Goal: Information Seeking & Learning: Learn about a topic

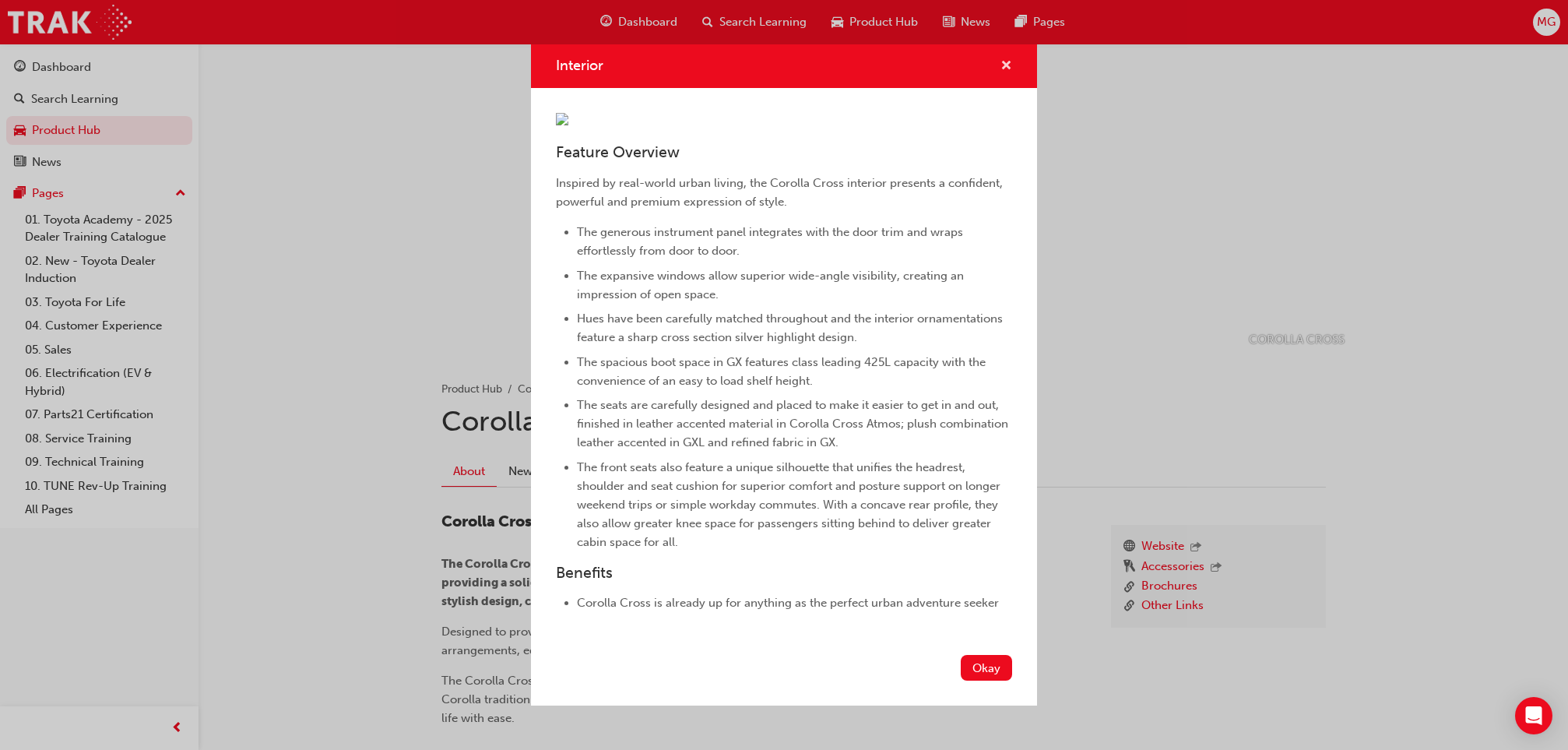
scroll to position [419, 0]
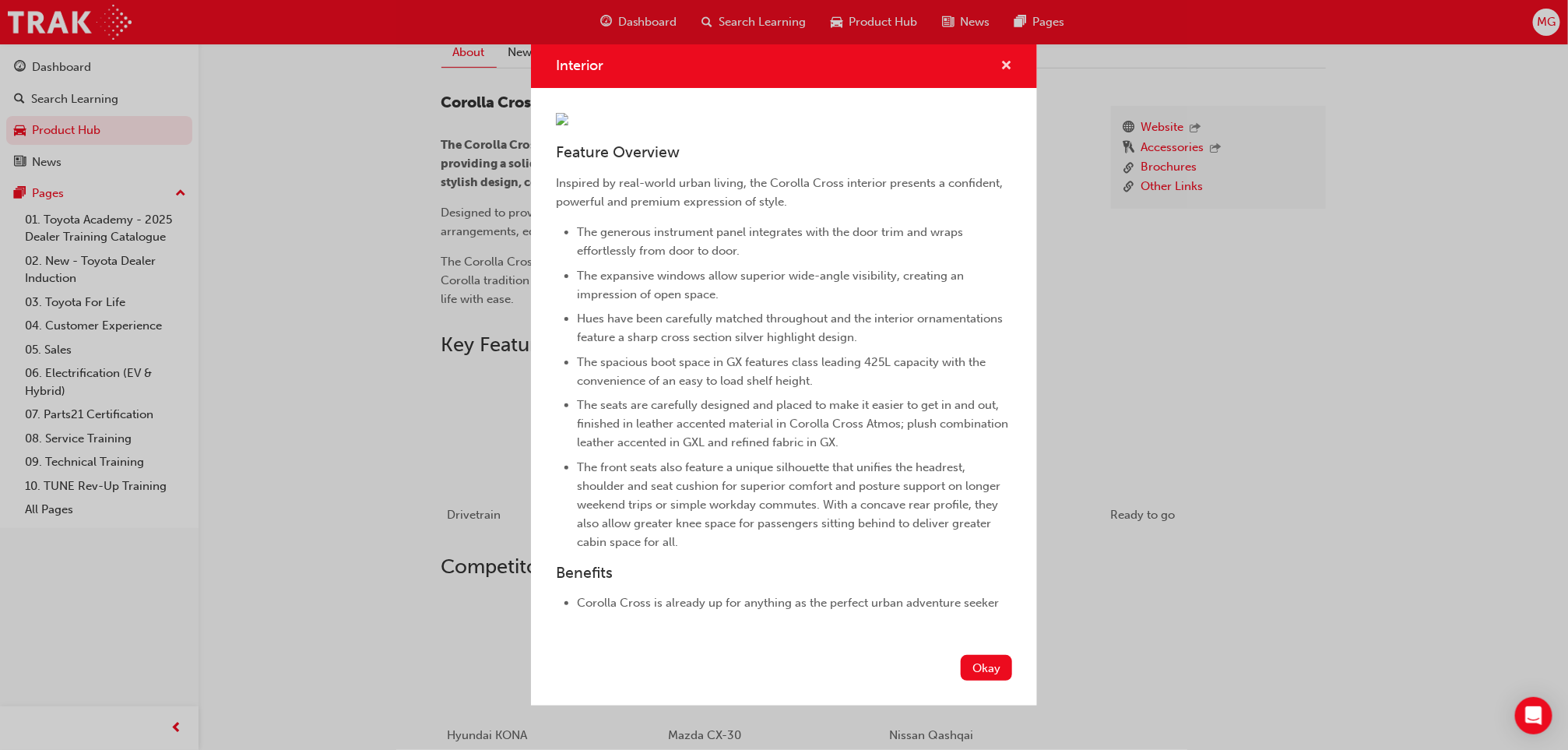
click at [1000, 60] on span "cross-icon" at bounding box center [1006, 66] width 12 height 14
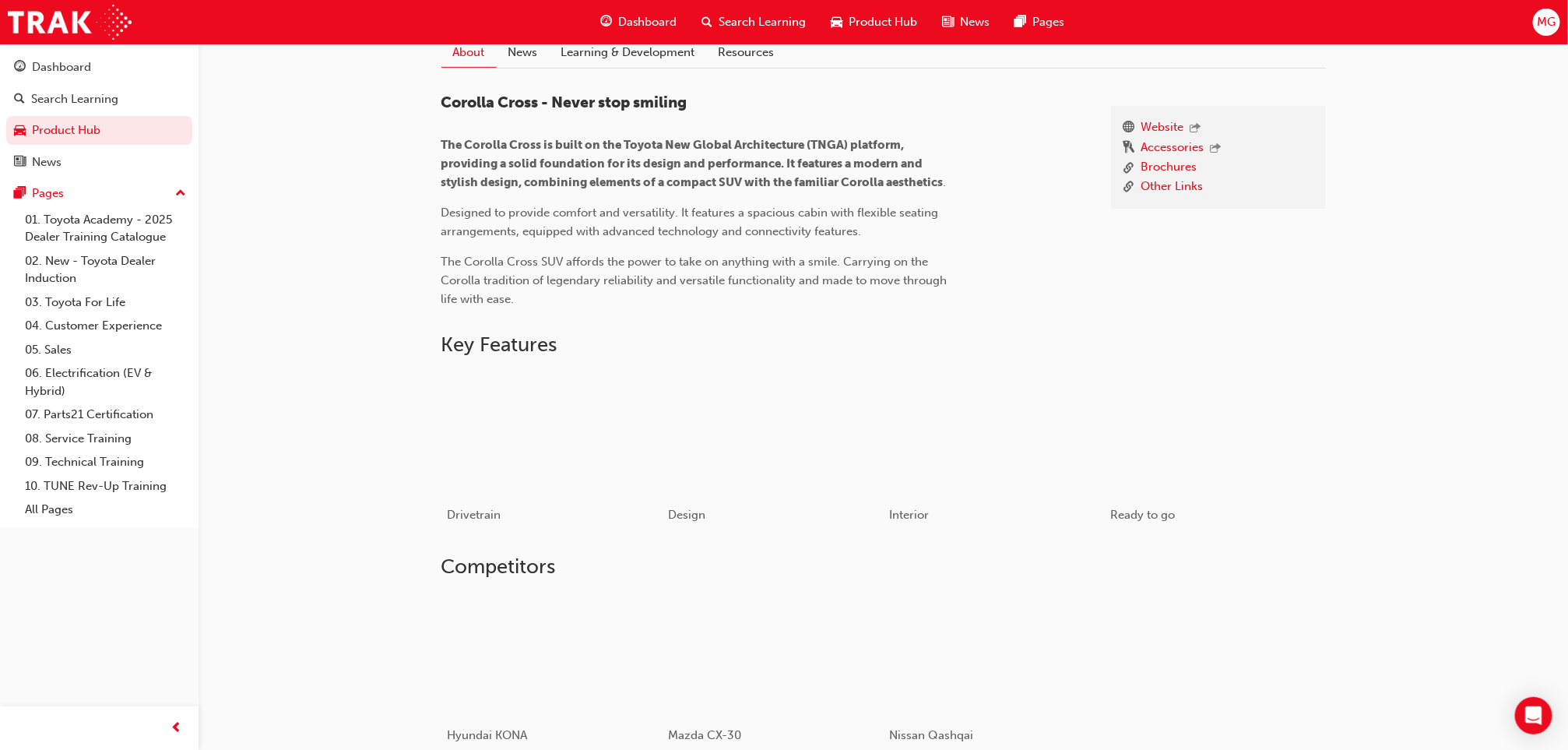
click at [385, 385] on div "COROLLA CROSS Product Hub Corolla Cross Corolla Cross About News Learning & Dev…" at bounding box center [883, 237] width 1370 height 1224
click at [1448, 346] on div "COROLLA CROSS Product Hub Corolla Cross Corolla Cross About News Learning & Dev…" at bounding box center [883, 237] width 1370 height 1224
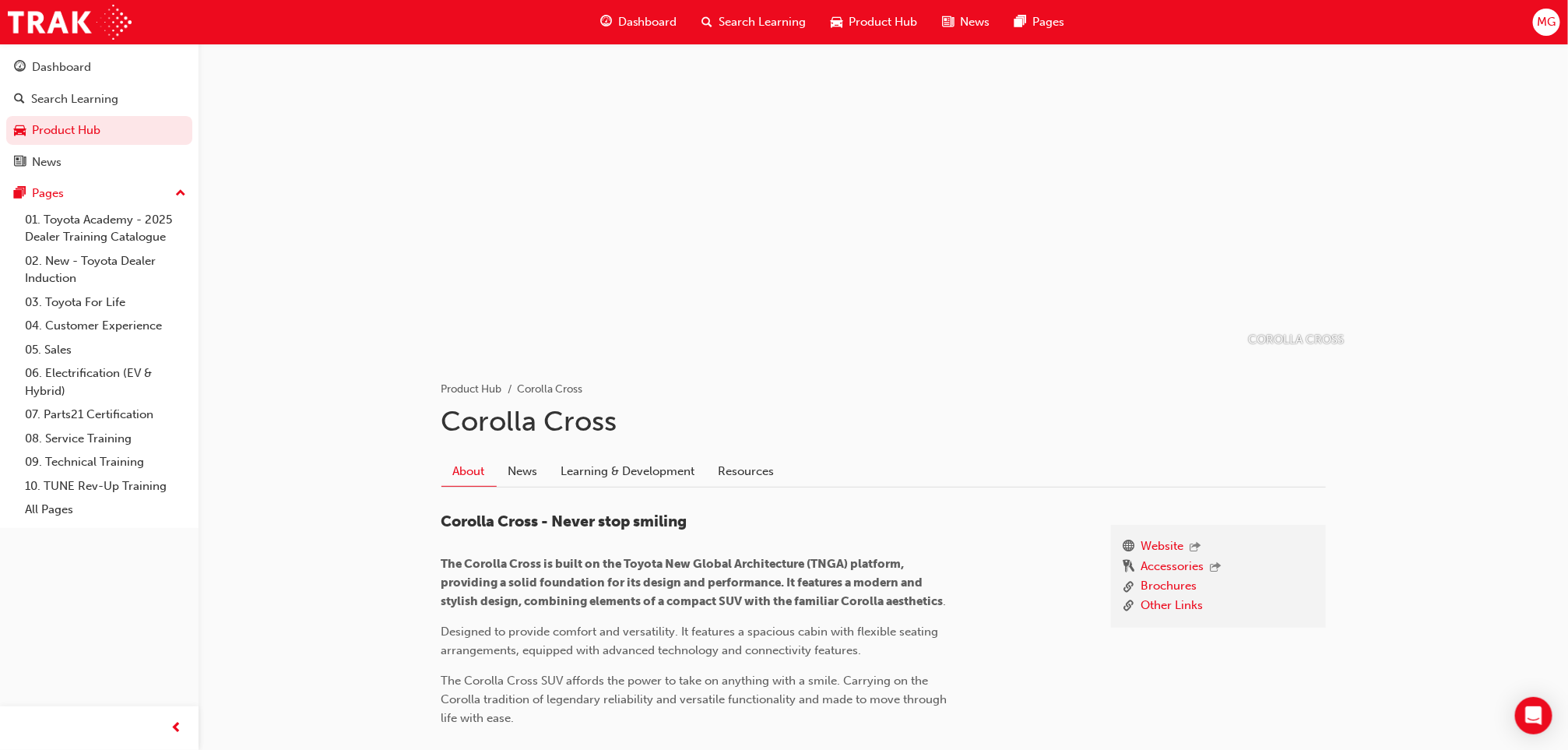
scroll to position [69, 0]
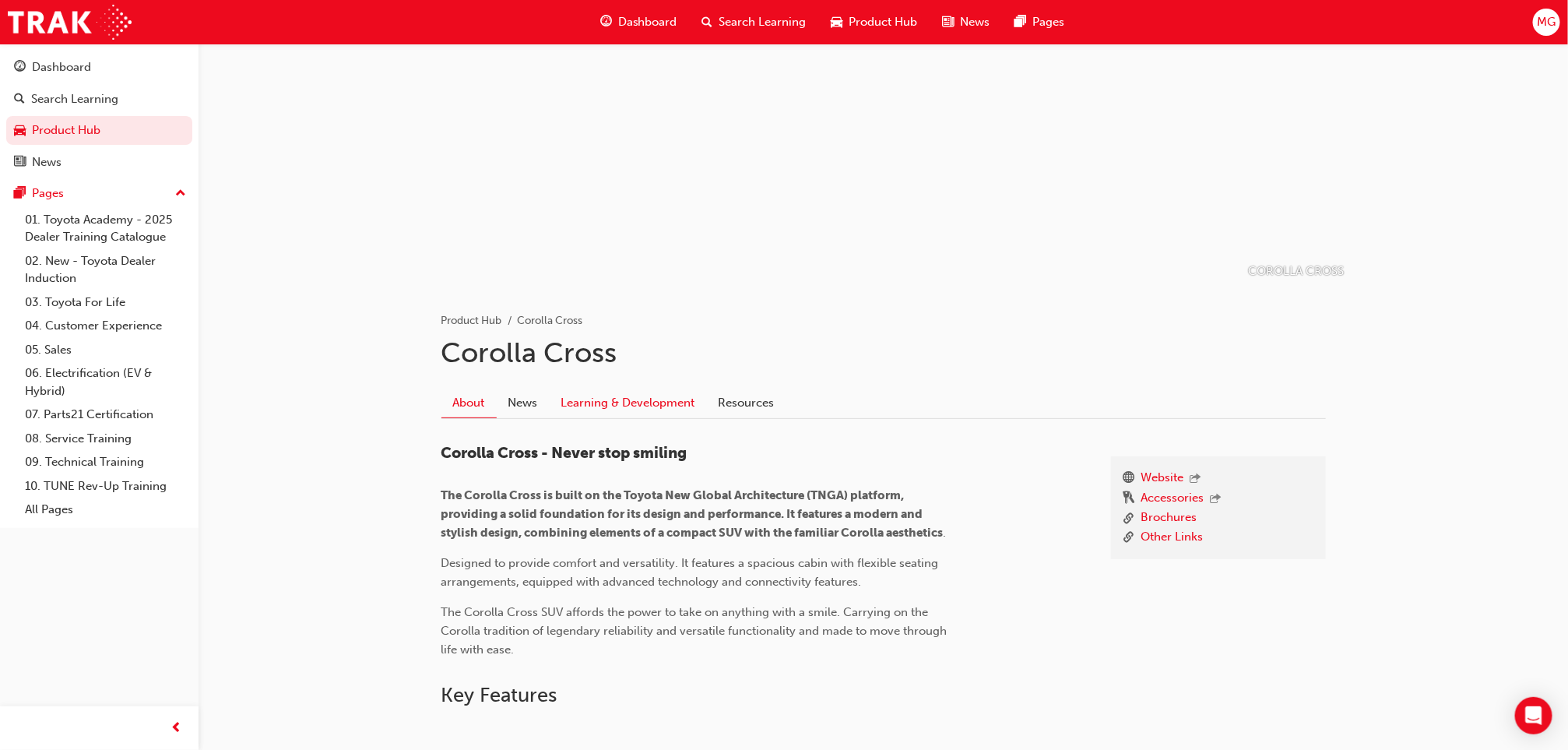
click at [627, 397] on link "Learning & Development" at bounding box center [628, 404] width 157 height 30
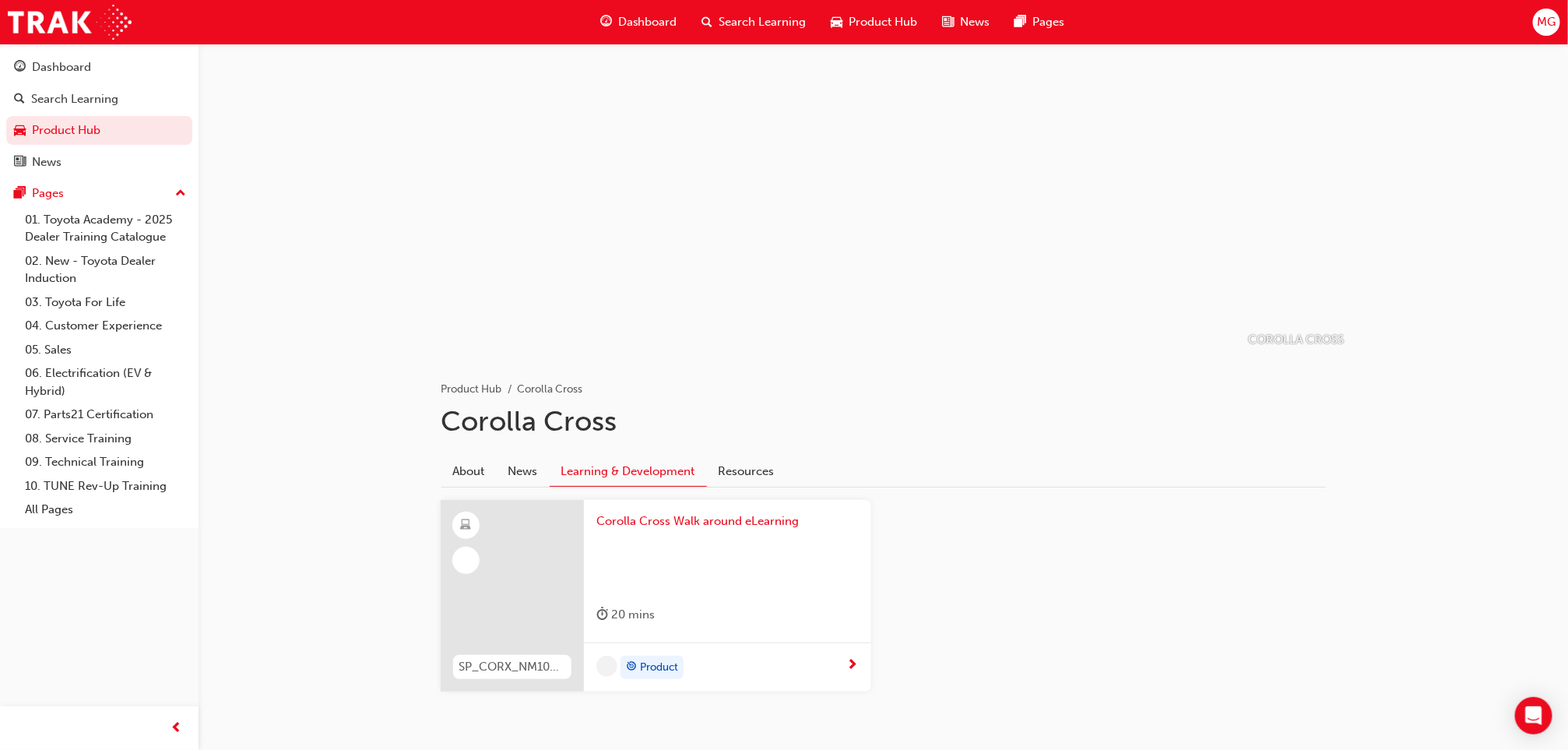
scroll to position [55, 0]
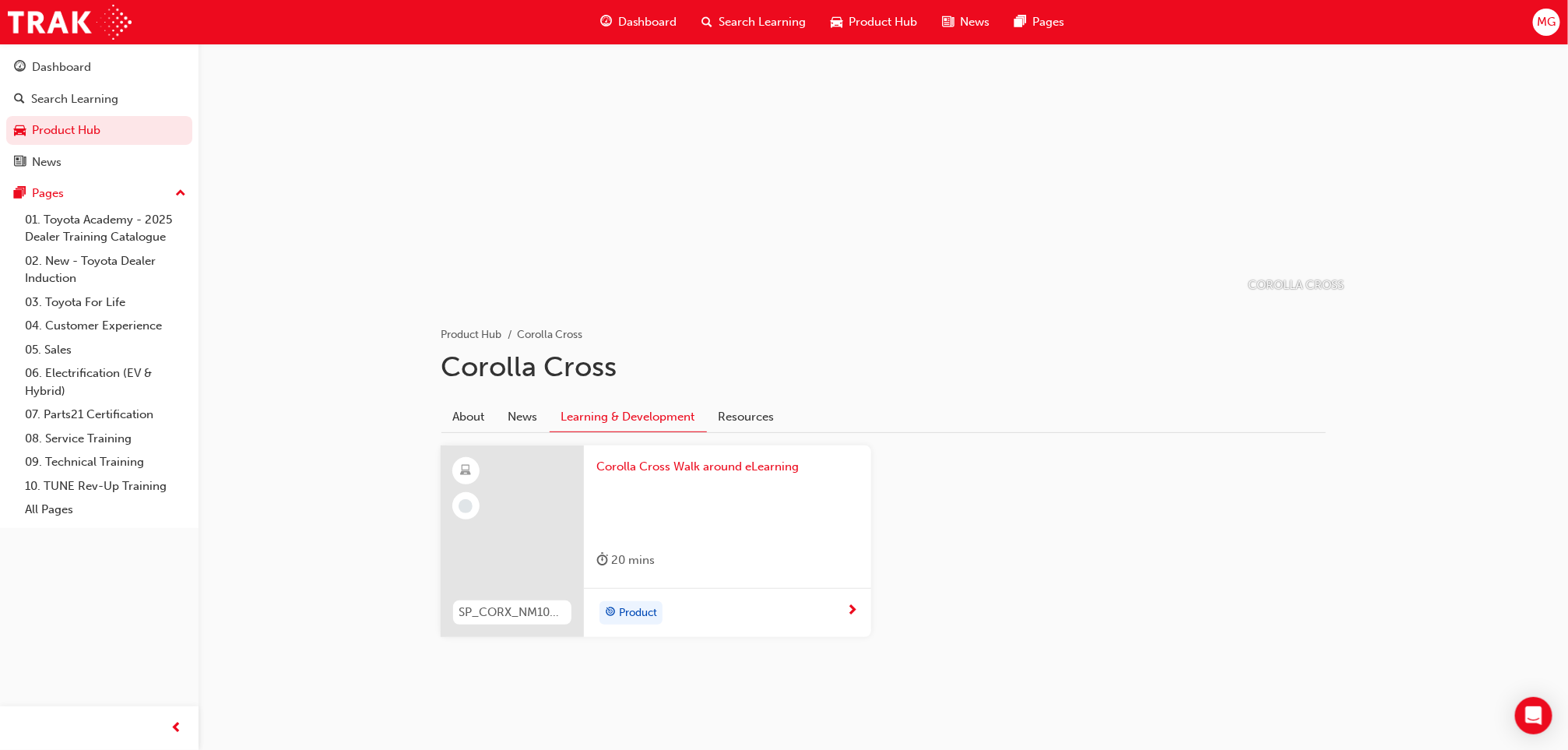
click at [769, 512] on div at bounding box center [727, 507] width 262 height 62
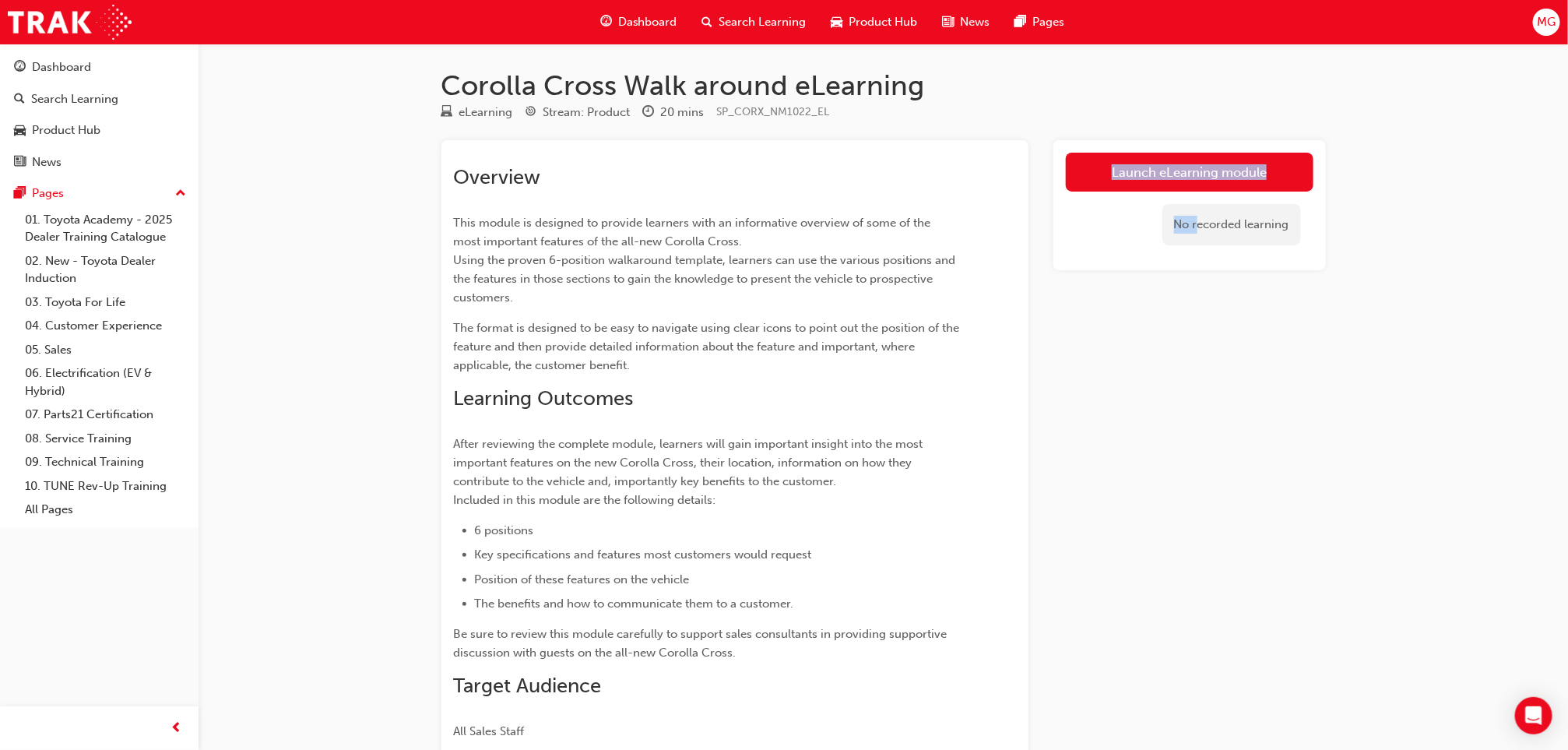
drag, startPoint x: 1198, startPoint y: 342, endPoint x: 1035, endPoint y: 808, distance: 493.7
click at [1035, 749] on html "Your version of Internet Explorer is outdated and not supported. Please upgrade…" at bounding box center [784, 375] width 1568 height 750
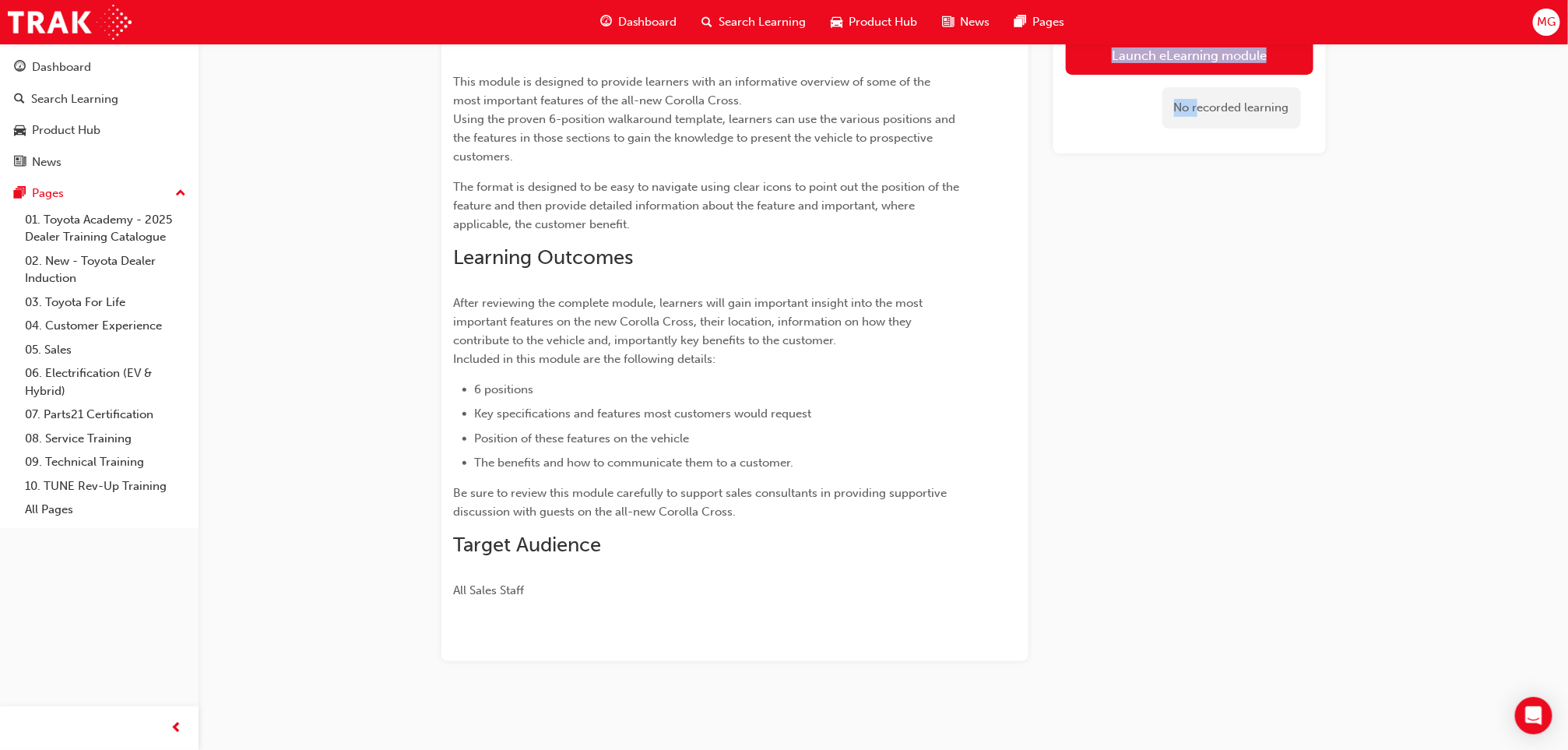
drag, startPoint x: 1035, startPoint y: 808, endPoint x: 1184, endPoint y: 527, distance: 318.1
click at [1184, 527] on div "Launch eLearning module No recorded learning" at bounding box center [1189, 330] width 272 height 662
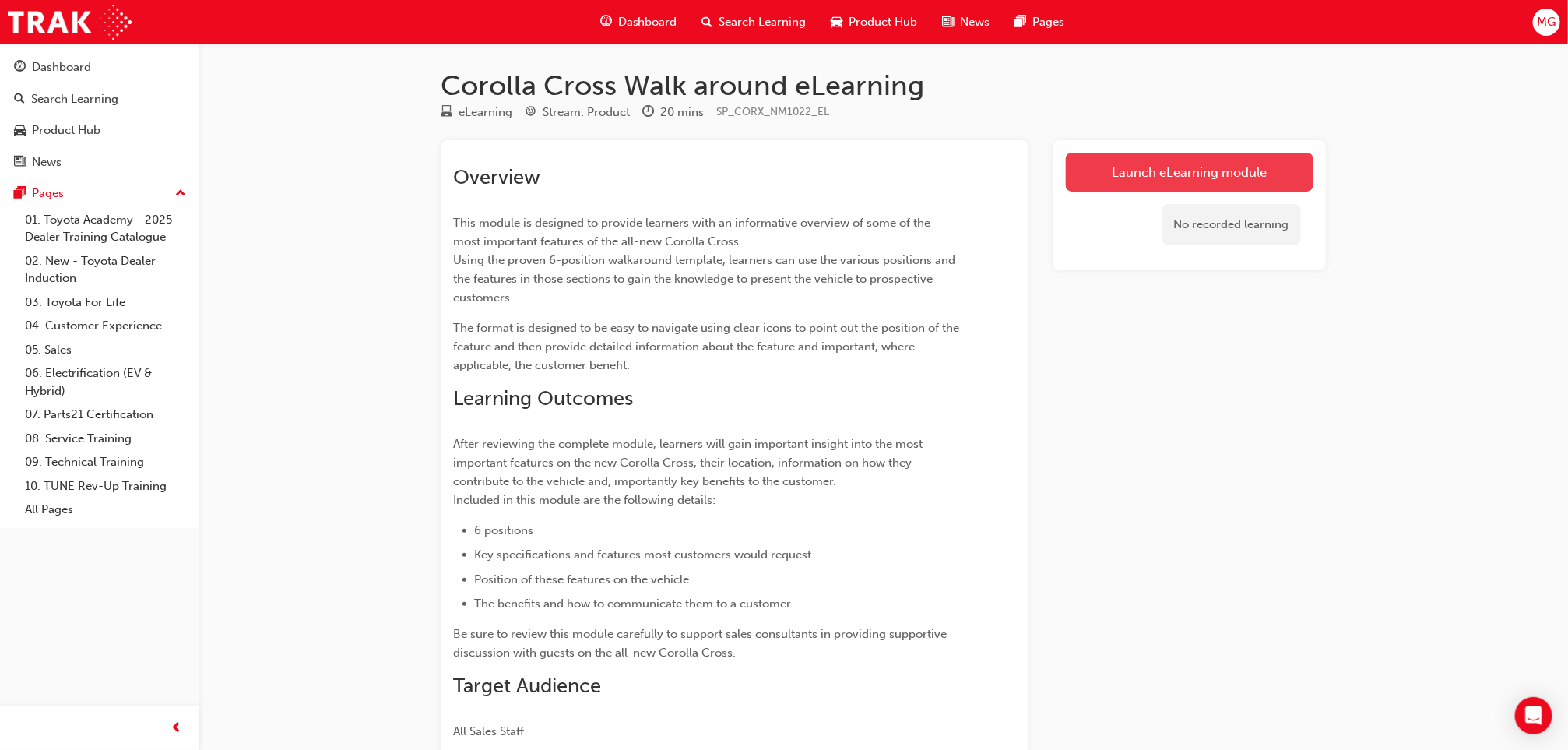
click at [1157, 164] on link "Launch eLearning module" at bounding box center [1189, 172] width 247 height 39
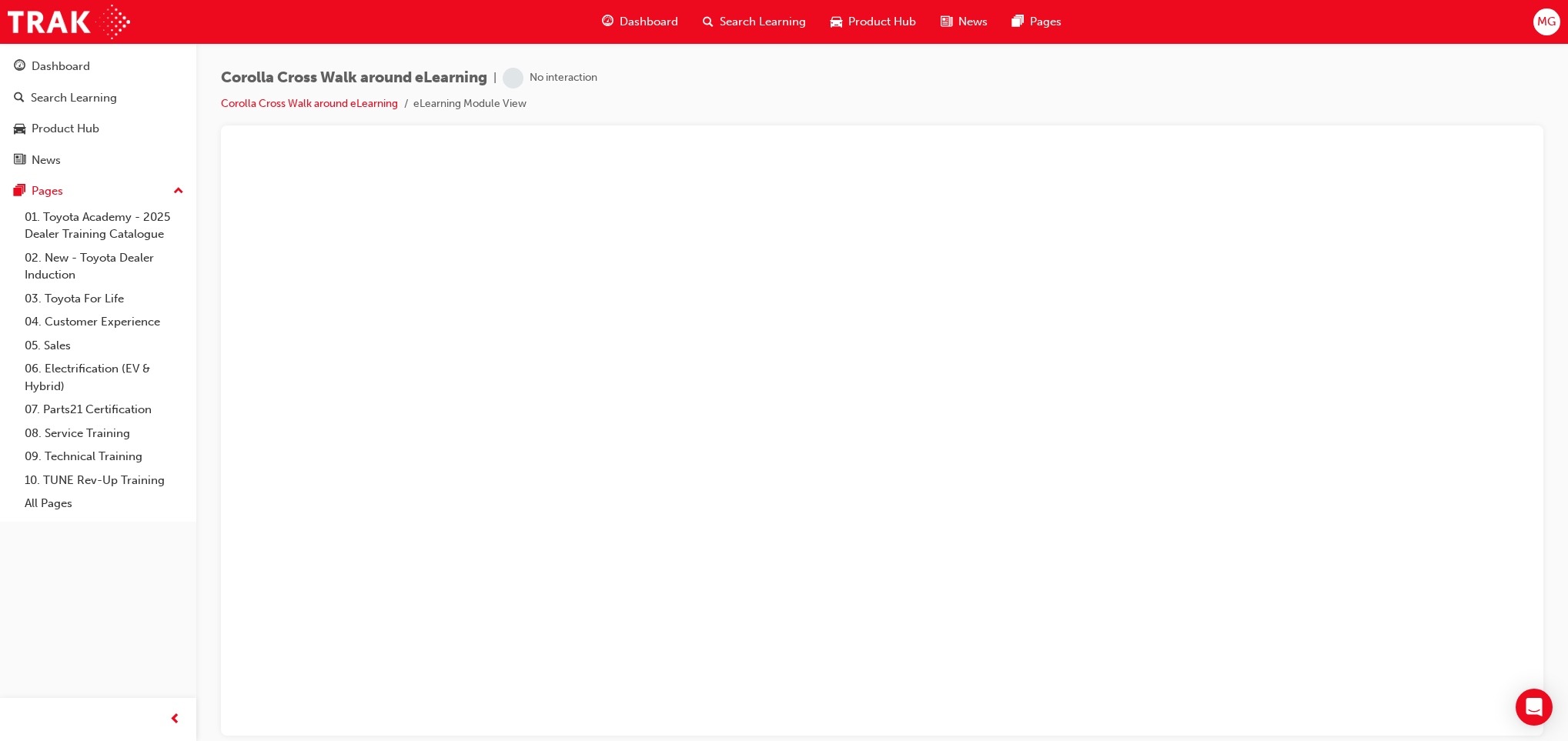
click at [688, 108] on div "Corolla Cross Walk around eLearning | No interaction Corolla Cross Walk around …" at bounding box center [882, 97] width 1323 height 57
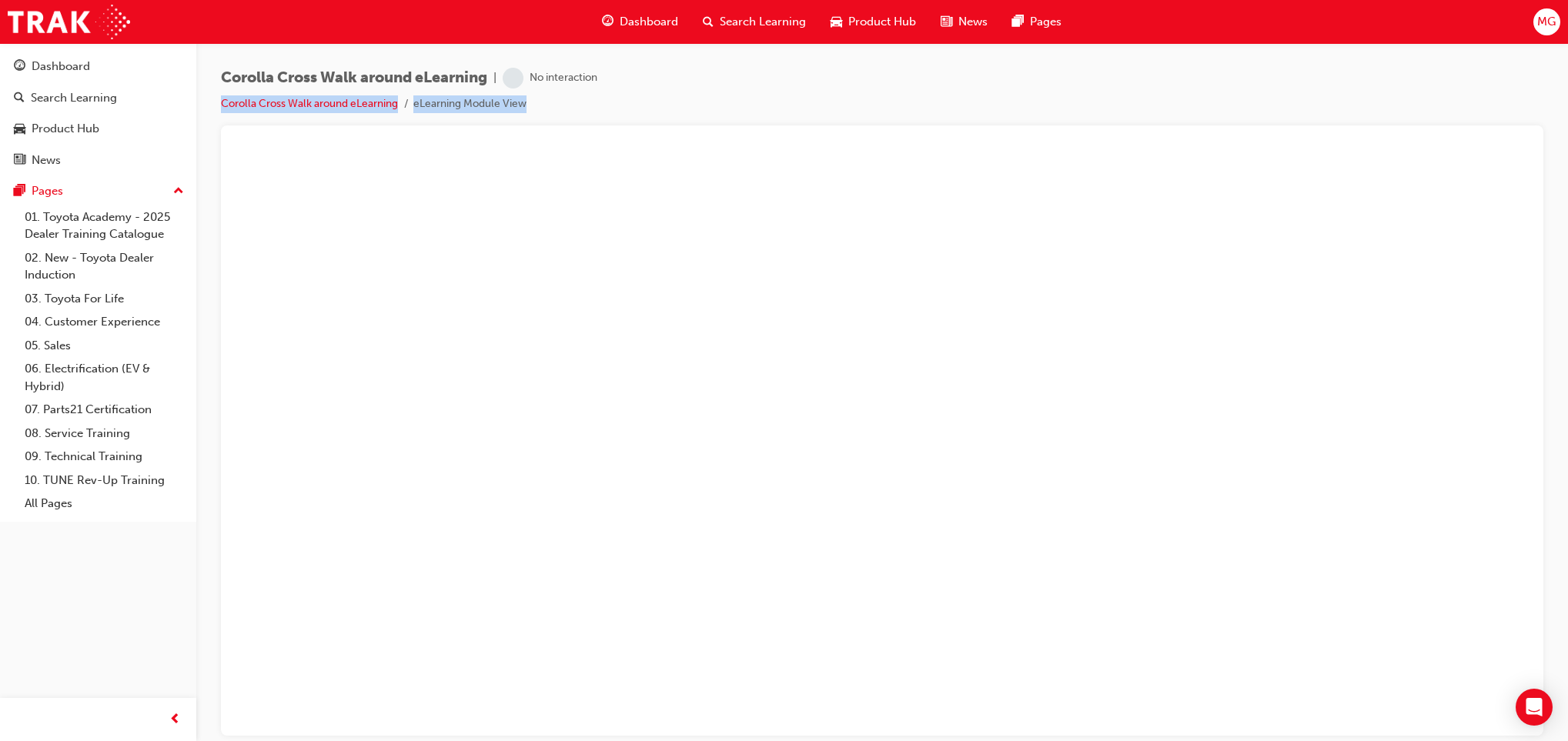
click at [688, 108] on div "Corolla Cross Walk around eLearning | No interaction Corolla Cross Walk around …" at bounding box center [882, 97] width 1323 height 57
drag, startPoint x: 688, startPoint y: 108, endPoint x: 628, endPoint y: 112, distance: 60.1
click at [628, 112] on div "Corolla Cross Walk around eLearning | No interaction Corolla Cross Walk around …" at bounding box center [882, 97] width 1323 height 57
click at [367, 97] on link "Corolla Cross Walk around eLearning" at bounding box center [309, 103] width 177 height 13
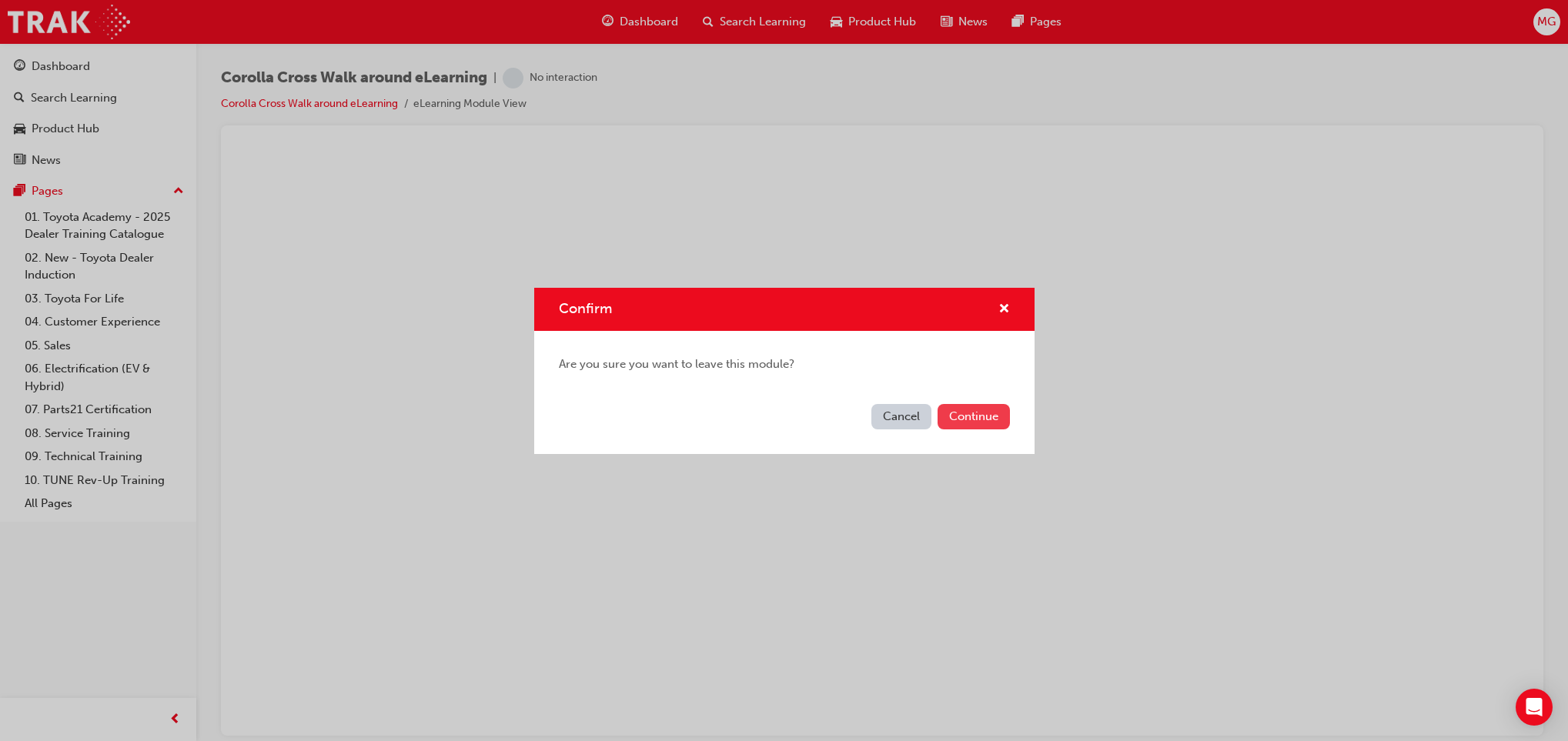
click at [968, 406] on button "Continue" at bounding box center [974, 416] width 72 height 25
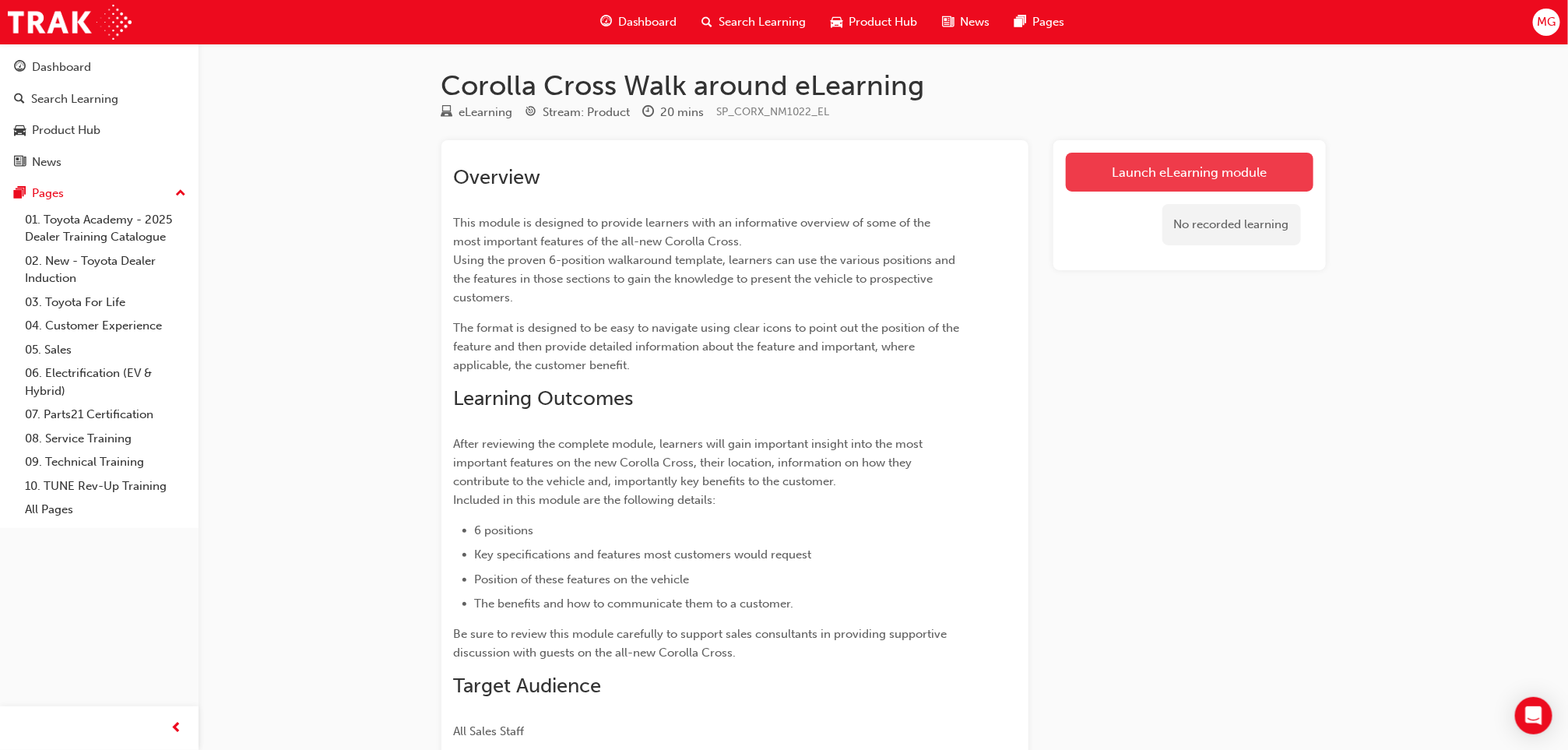
click at [1157, 161] on link "Launch eLearning module" at bounding box center [1189, 172] width 247 height 39
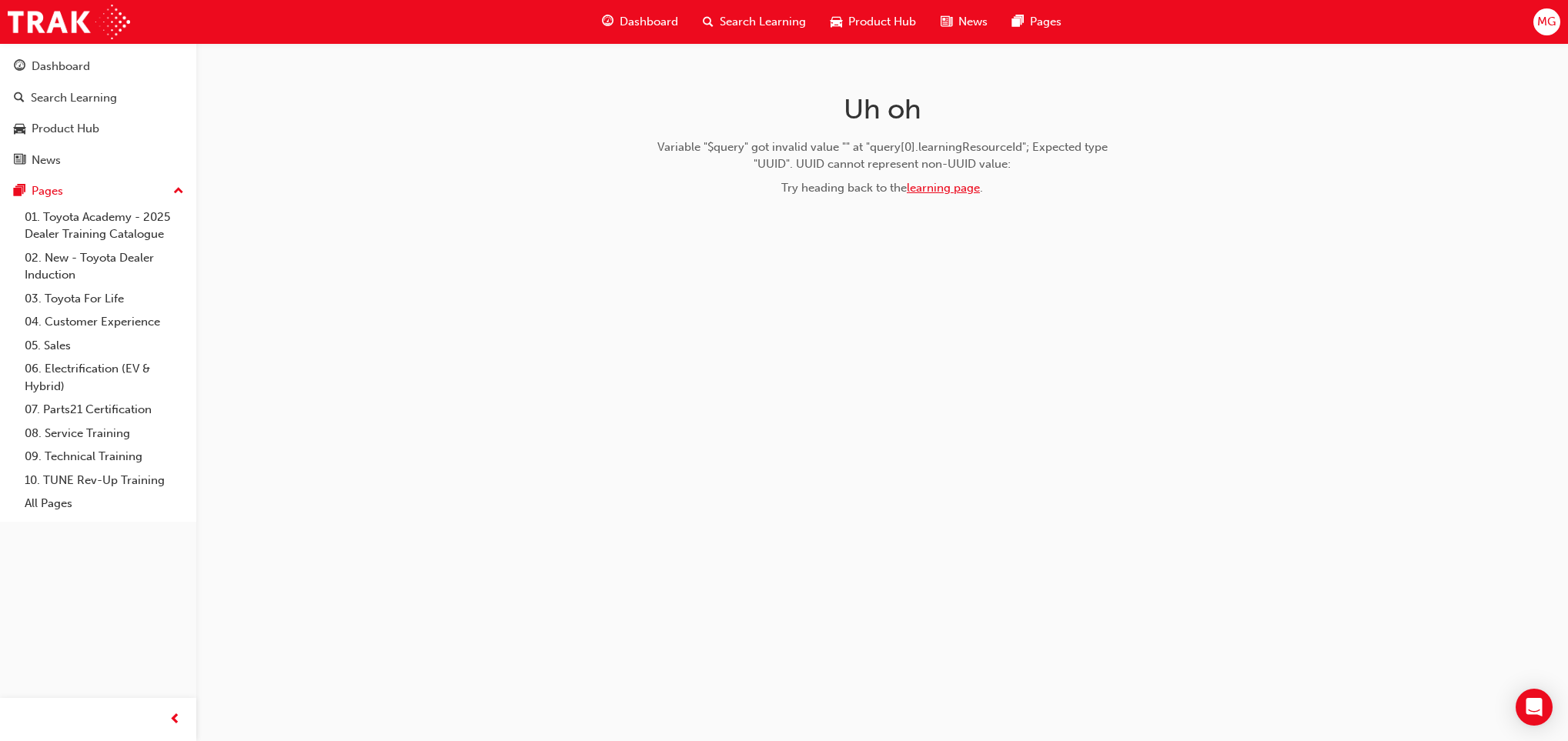
click at [966, 185] on link "learning page" at bounding box center [943, 187] width 73 height 14
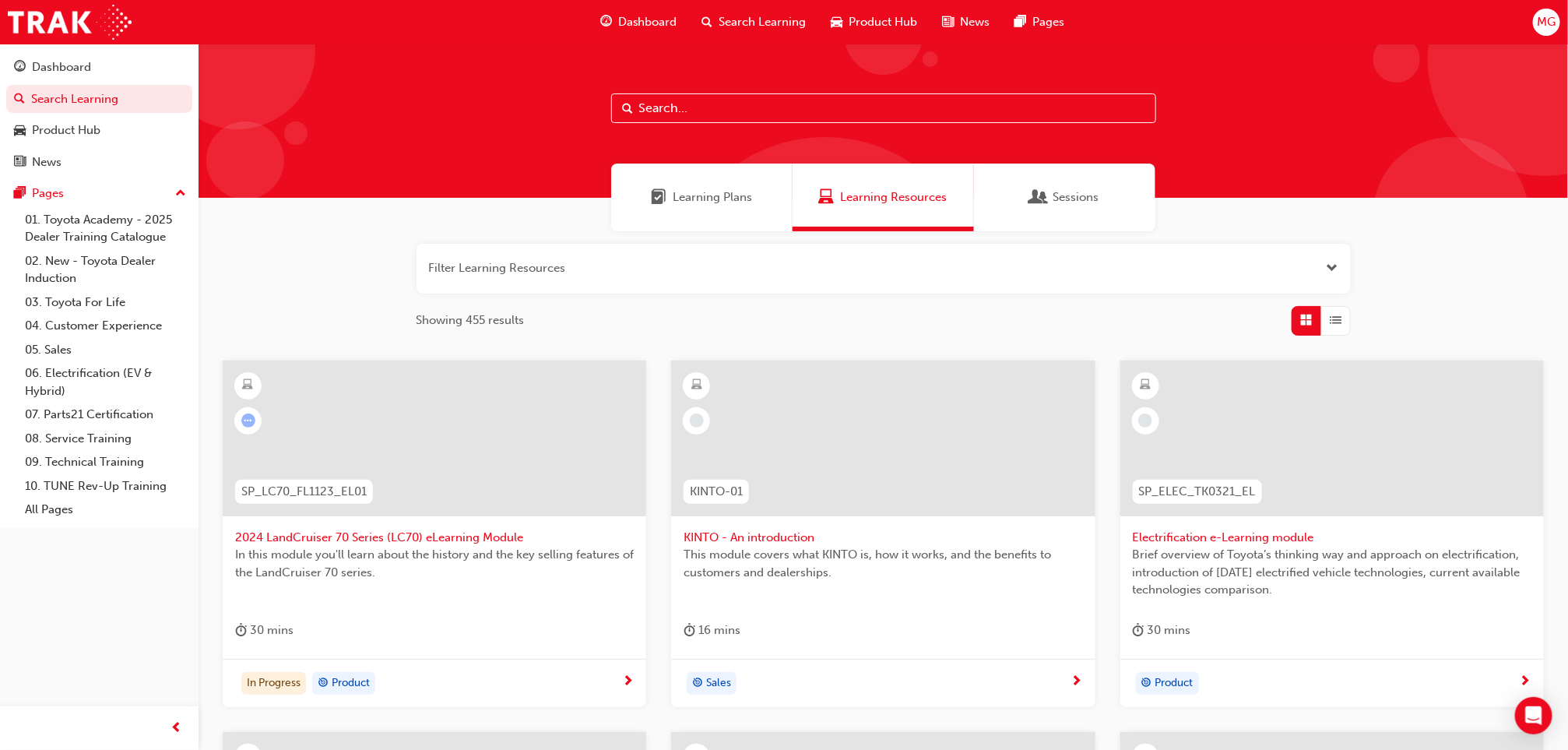
click at [755, 106] on input "text" at bounding box center [883, 109] width 545 height 30
type input "300"
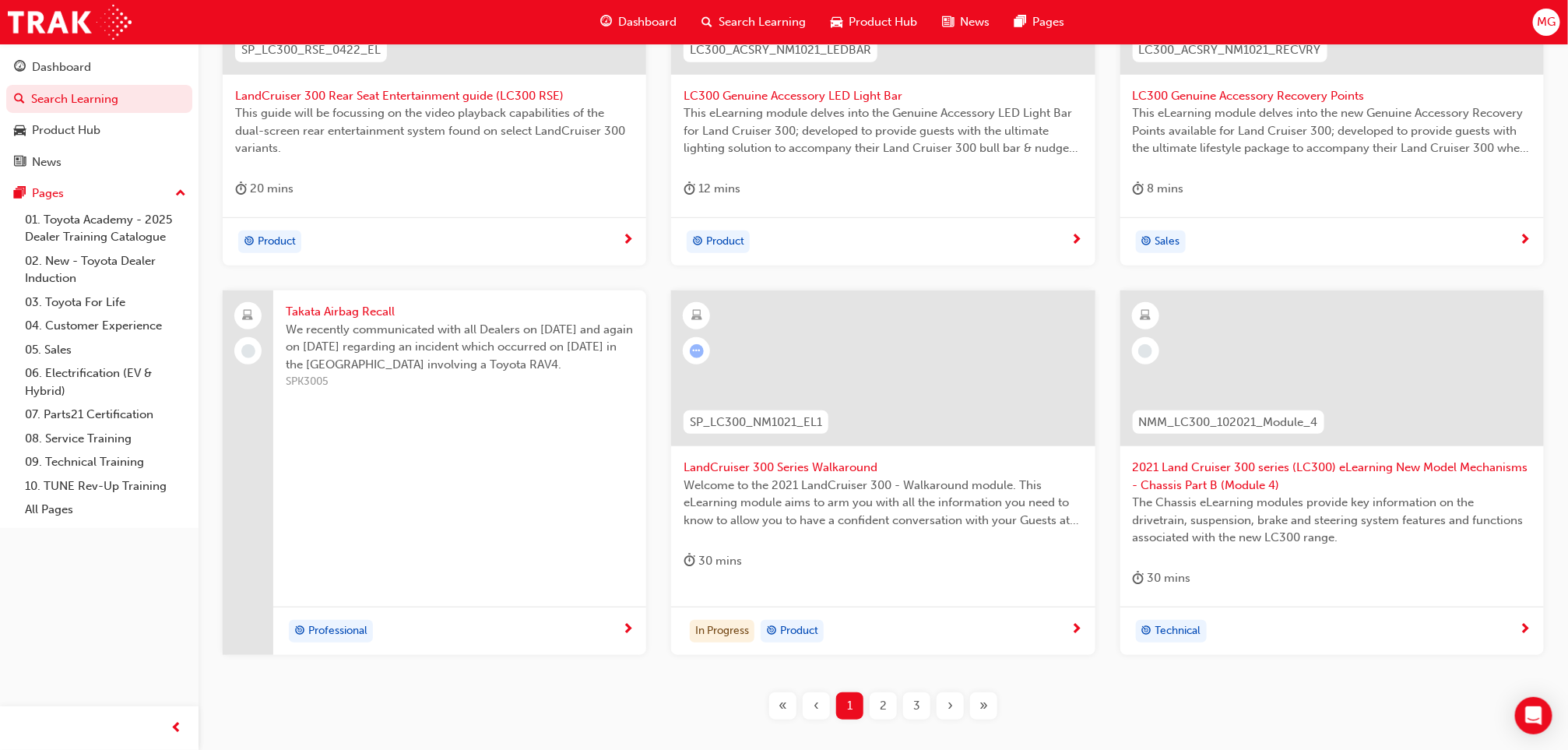
scroll to position [537, 0]
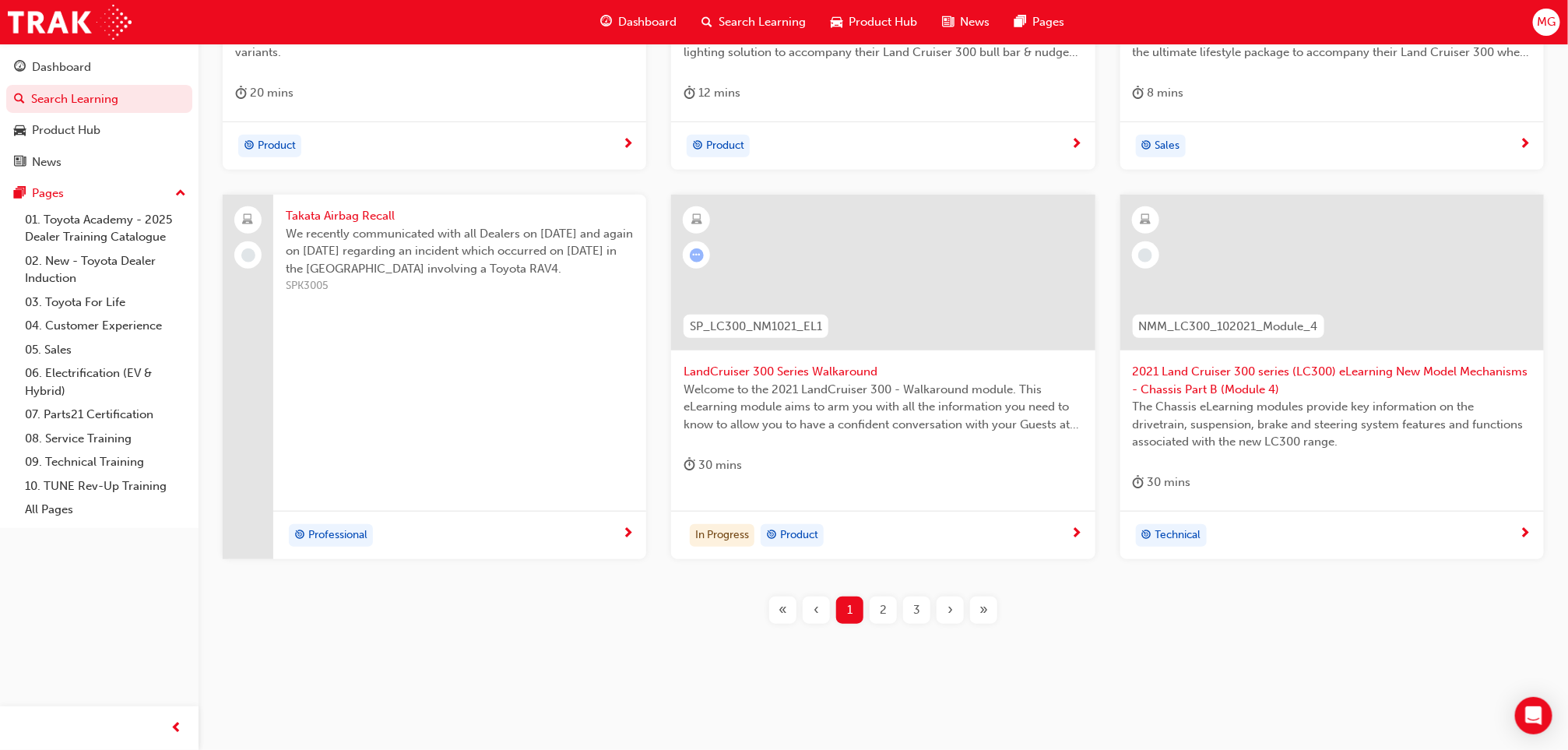
click at [758, 360] on div at bounding box center [882, 285] width 398 height 156
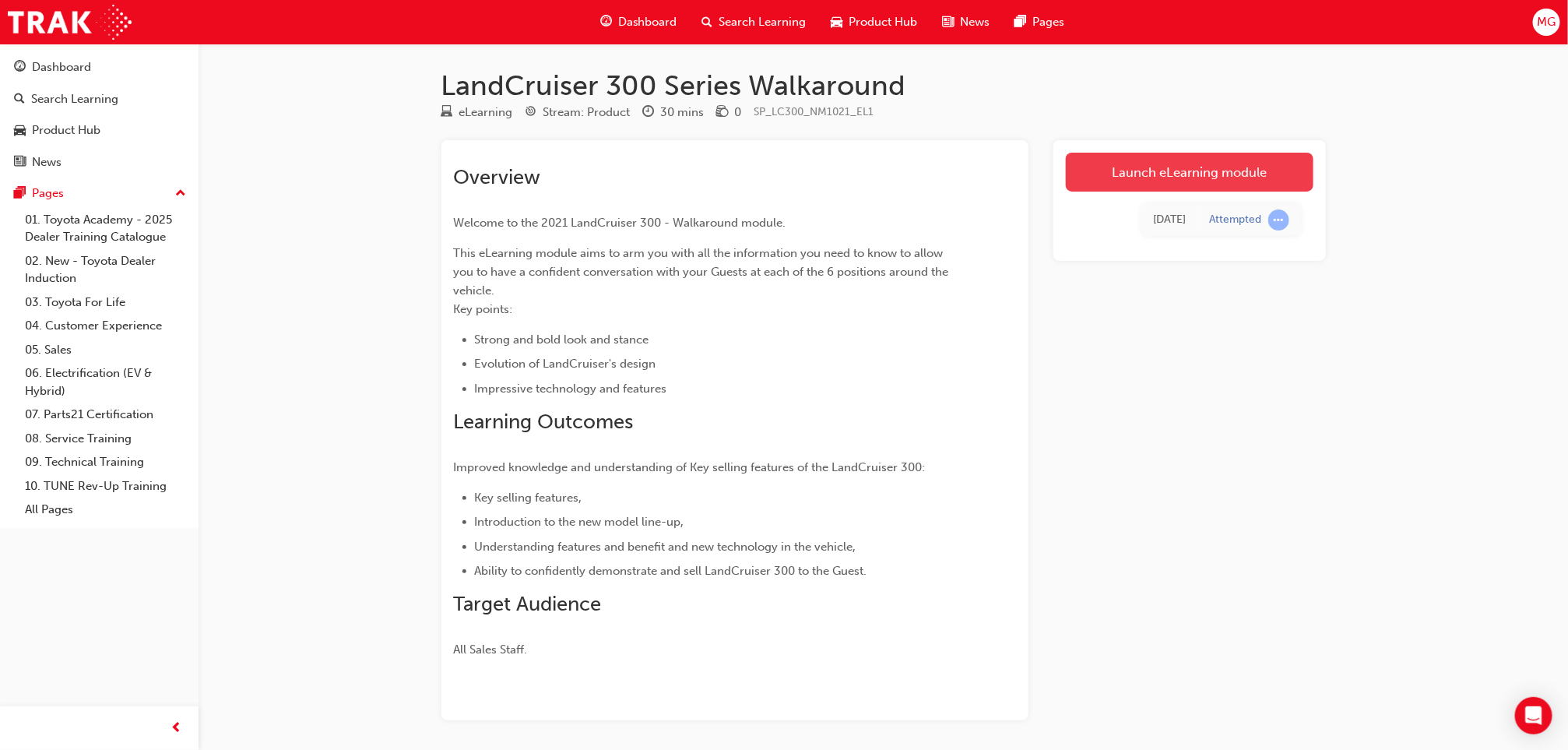
click at [1194, 169] on link "Launch eLearning module" at bounding box center [1189, 172] width 247 height 39
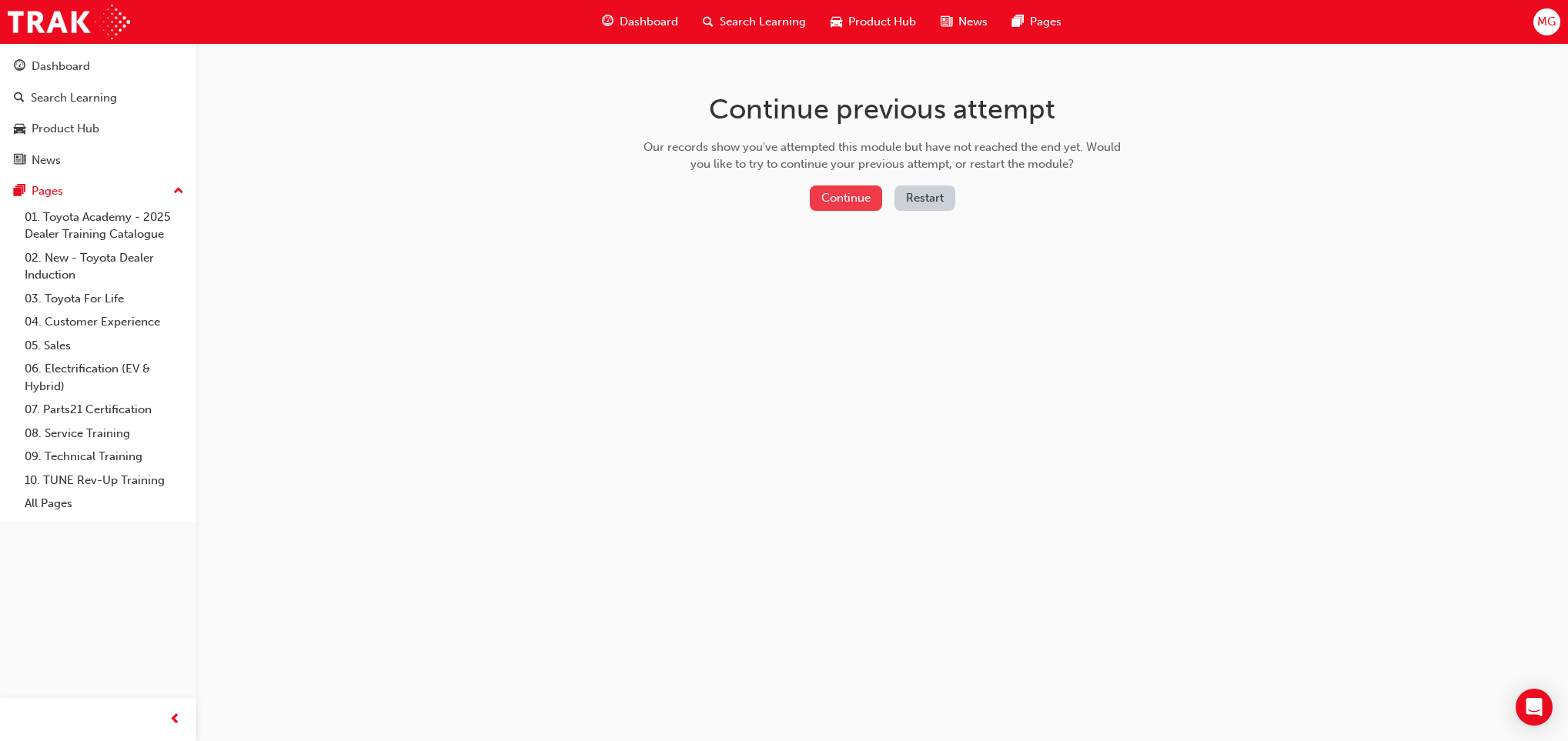
click at [855, 194] on button "Continue" at bounding box center [846, 198] width 72 height 25
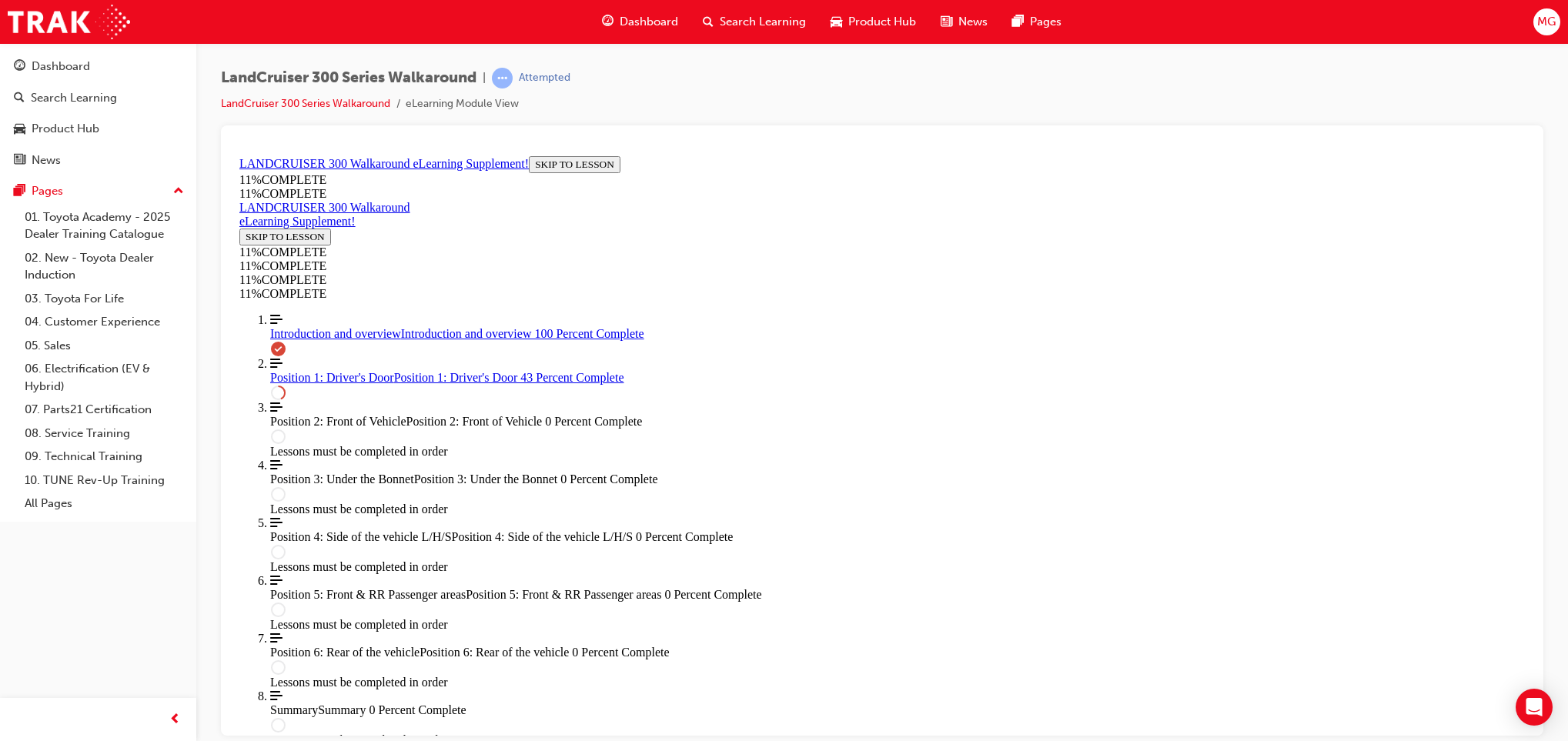
scroll to position [400, 0]
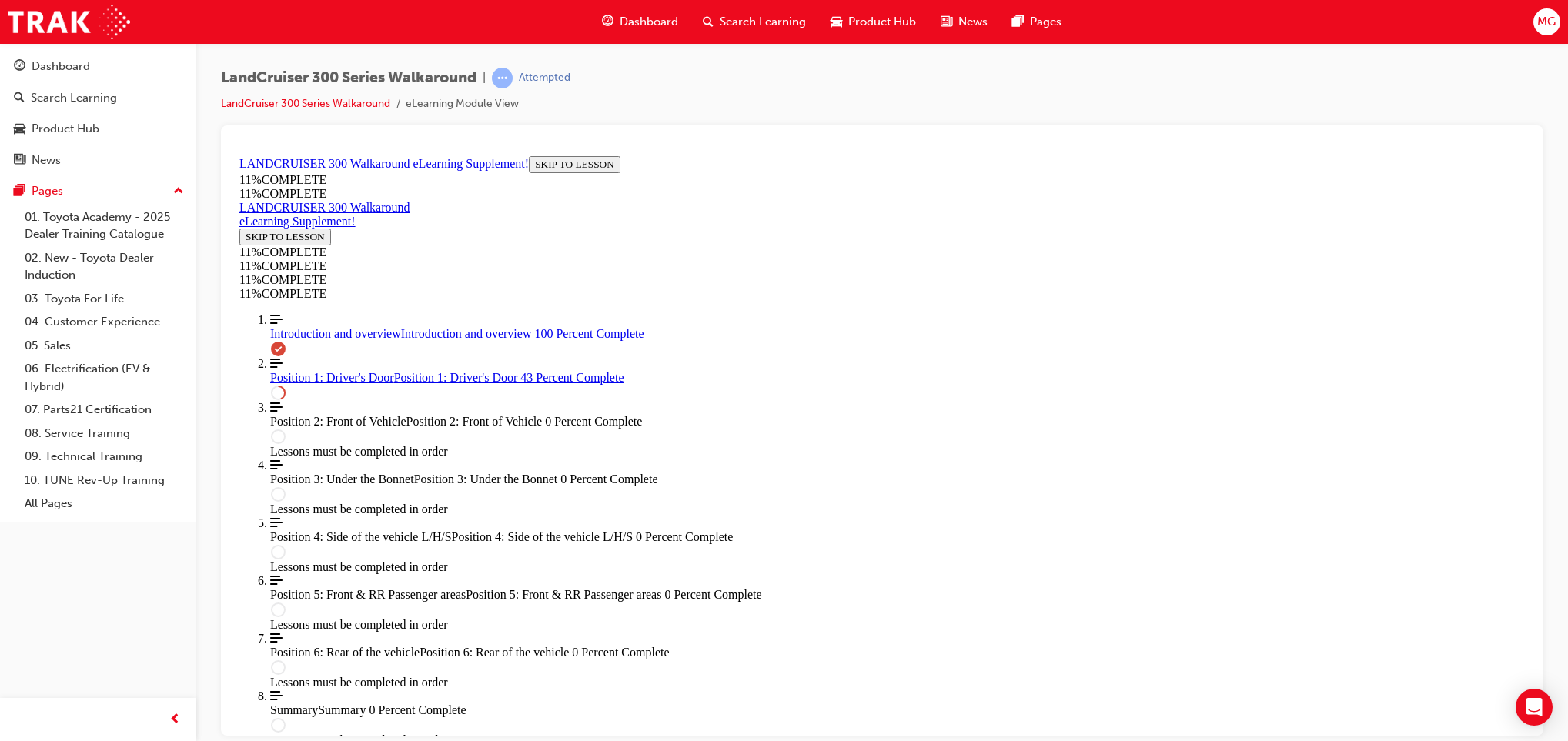
scroll to position [12, 0]
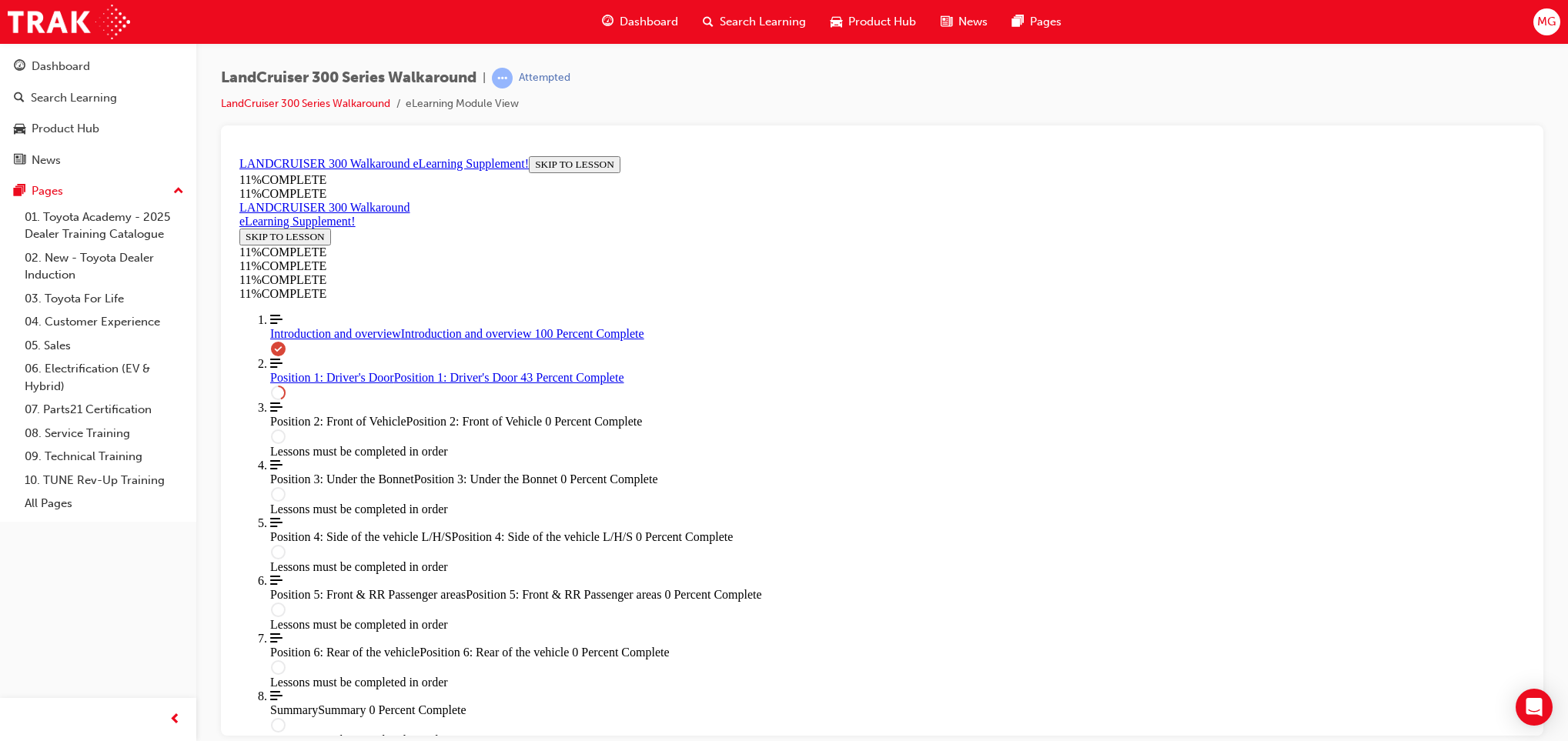
scroll to position [1096, 0]
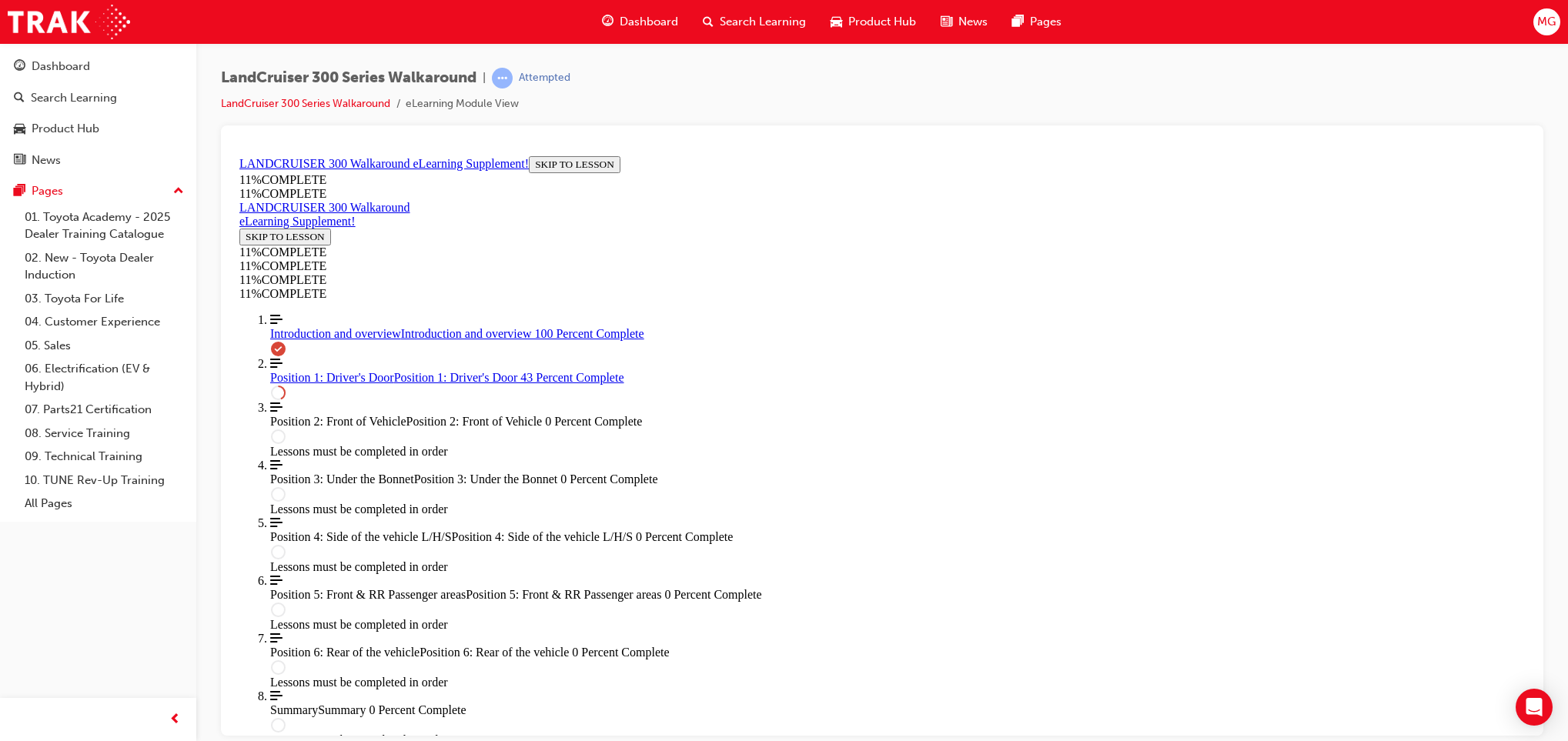
scroll to position [639, 0]
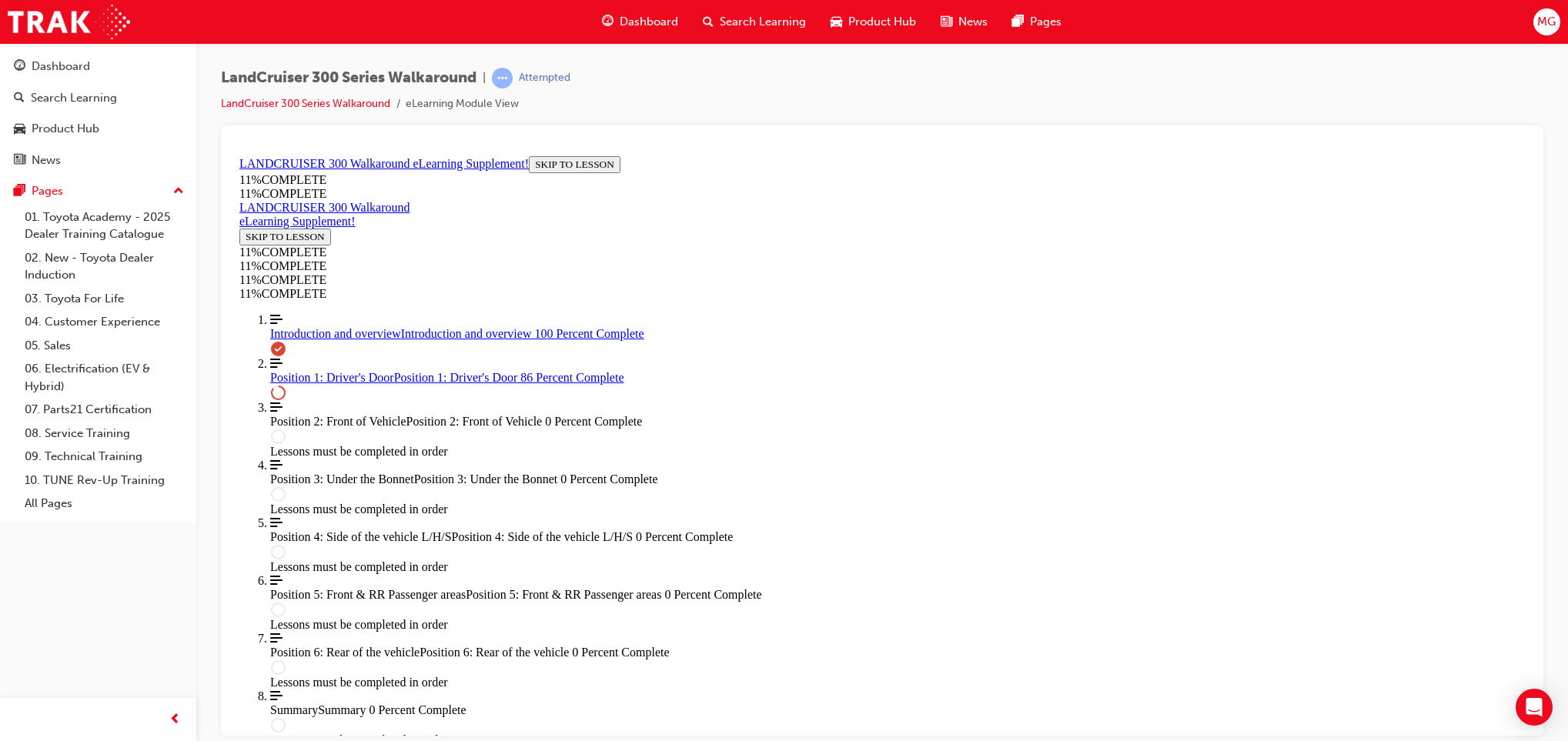
scroll to position [1651, 0]
drag, startPoint x: 815, startPoint y: 364, endPoint x: 1080, endPoint y: 363, distance: 265.0
drag, startPoint x: 781, startPoint y: 427, endPoint x: 1045, endPoint y: 427, distance: 264.0
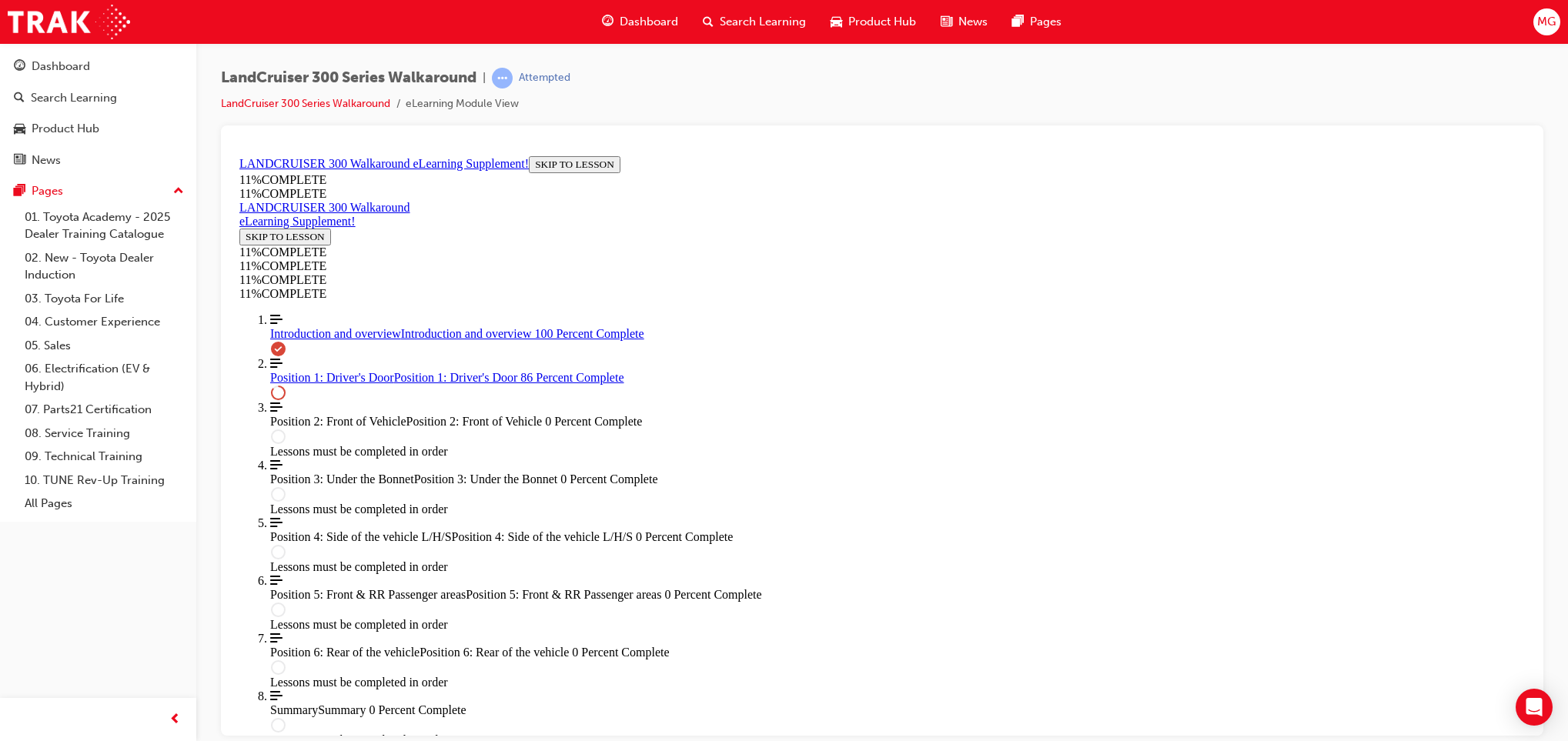
drag, startPoint x: 762, startPoint y: 510, endPoint x: 1054, endPoint y: 516, distance: 292.1
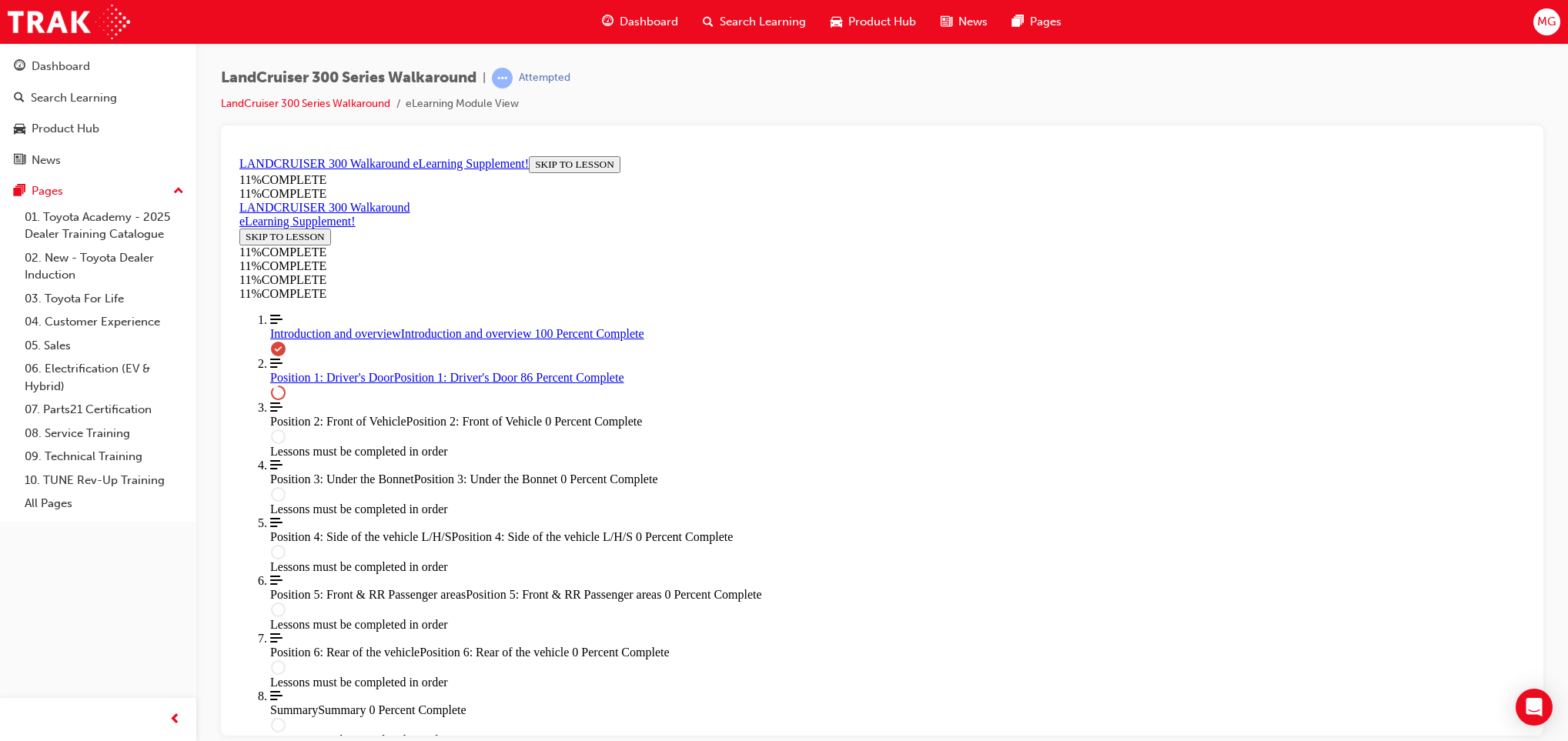
drag, startPoint x: 858, startPoint y: 508, endPoint x: 1006, endPoint y: 357, distance: 211.4
drag, startPoint x: 818, startPoint y: 515, endPoint x: 972, endPoint y: 514, distance: 154.0
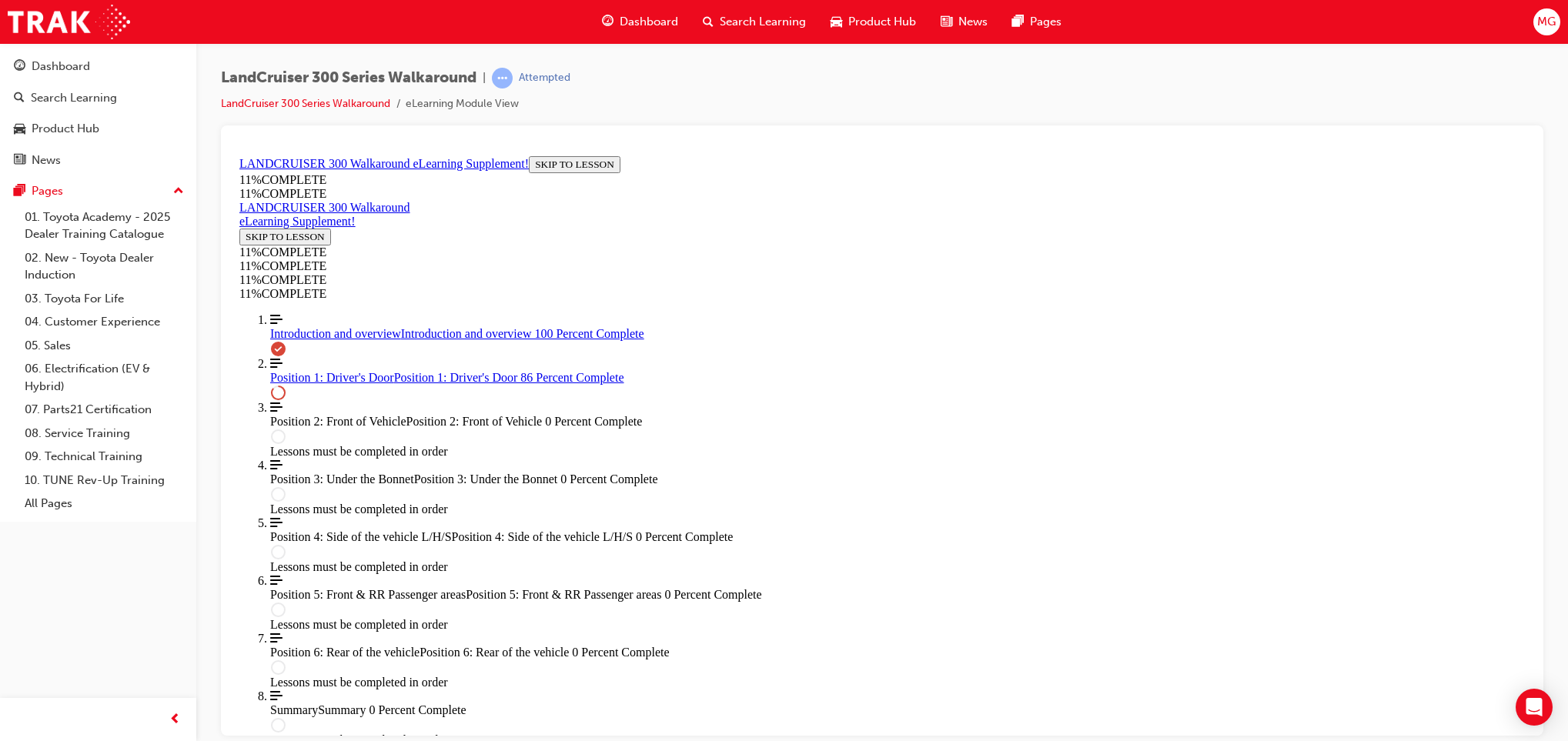
drag, startPoint x: 867, startPoint y: 422, endPoint x: 1038, endPoint y: 410, distance: 171.4
drag, startPoint x: 825, startPoint y: 373, endPoint x: 897, endPoint y: 366, distance: 72.3
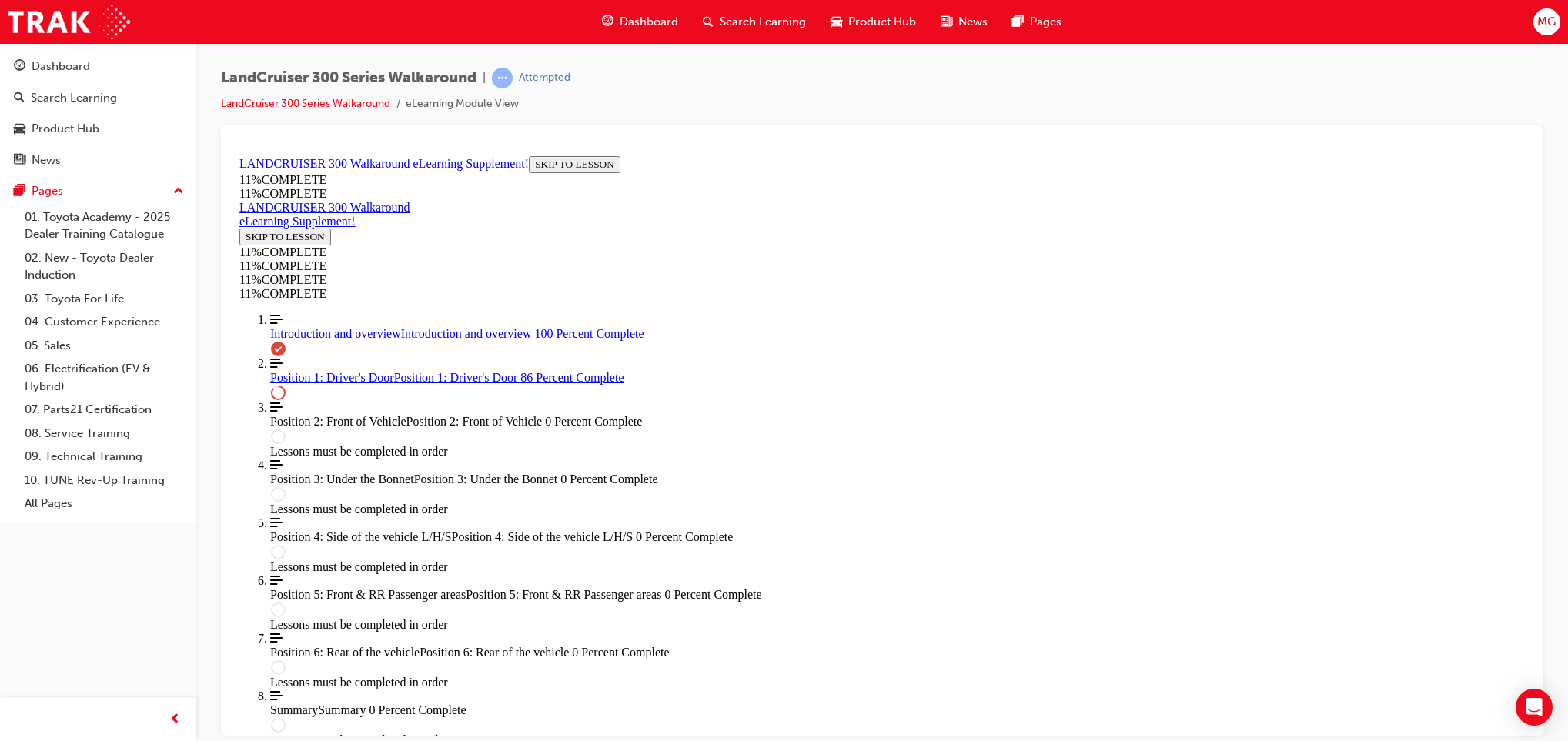
drag, startPoint x: 818, startPoint y: 368, endPoint x: 1014, endPoint y: 522, distance: 249.3
drag, startPoint x: 811, startPoint y: 354, endPoint x: 1052, endPoint y: 353, distance: 241.0
drag, startPoint x: 872, startPoint y: 437, endPoint x: 1056, endPoint y: 440, distance: 184.0
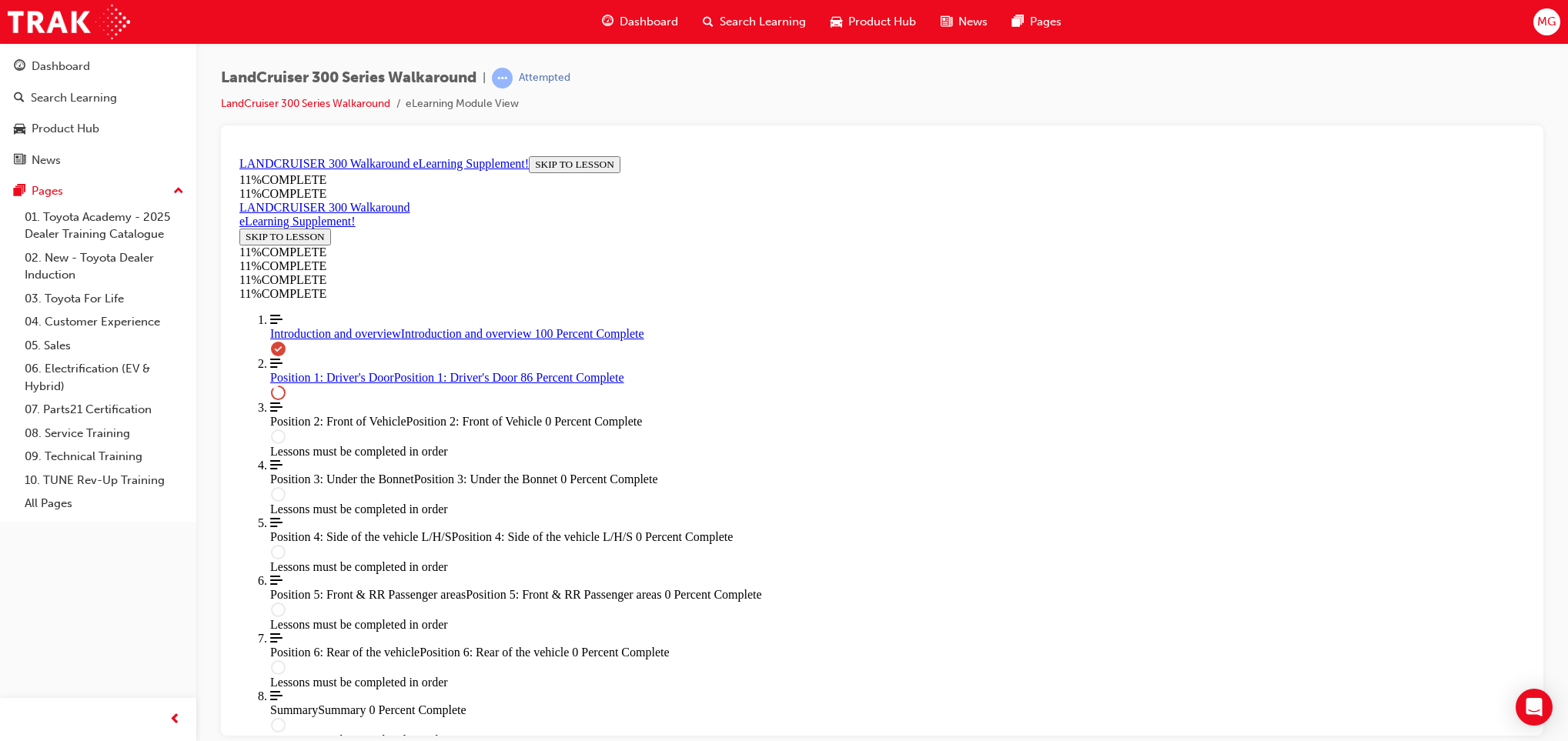
drag, startPoint x: 876, startPoint y: 446, endPoint x: 1011, endPoint y: 369, distance: 155.4
drag, startPoint x: 862, startPoint y: 519, endPoint x: 873, endPoint y: 522, distance: 11.4
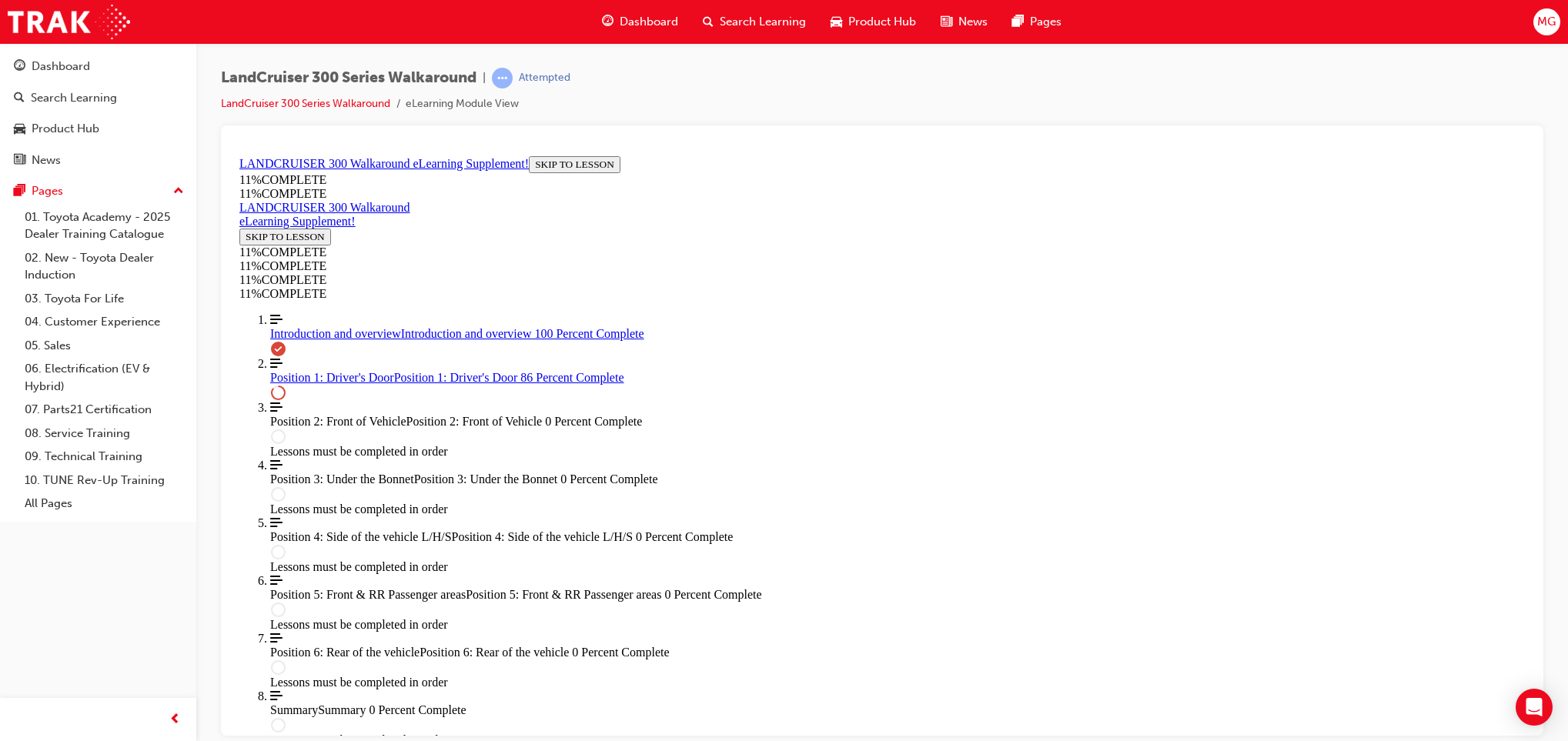
drag, startPoint x: 834, startPoint y: 372, endPoint x: 1023, endPoint y: 515, distance: 237.0
drag, startPoint x: 873, startPoint y: 439, endPoint x: 1093, endPoint y: 442, distance: 220.0
drag, startPoint x: 878, startPoint y: 328, endPoint x: 1093, endPoint y: 339, distance: 215.3
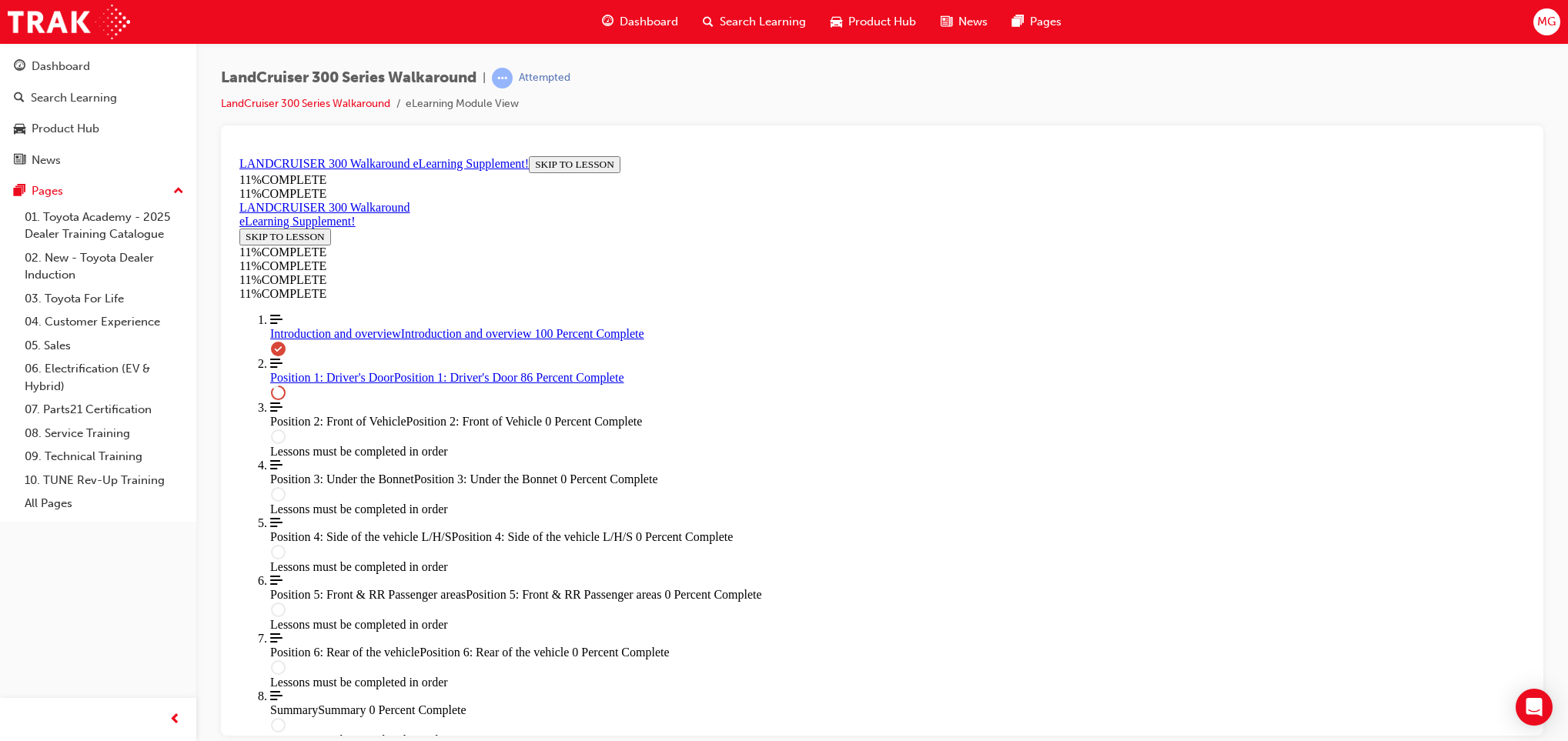
drag, startPoint x: 795, startPoint y: 360, endPoint x: 1029, endPoint y: 439, distance: 247.0
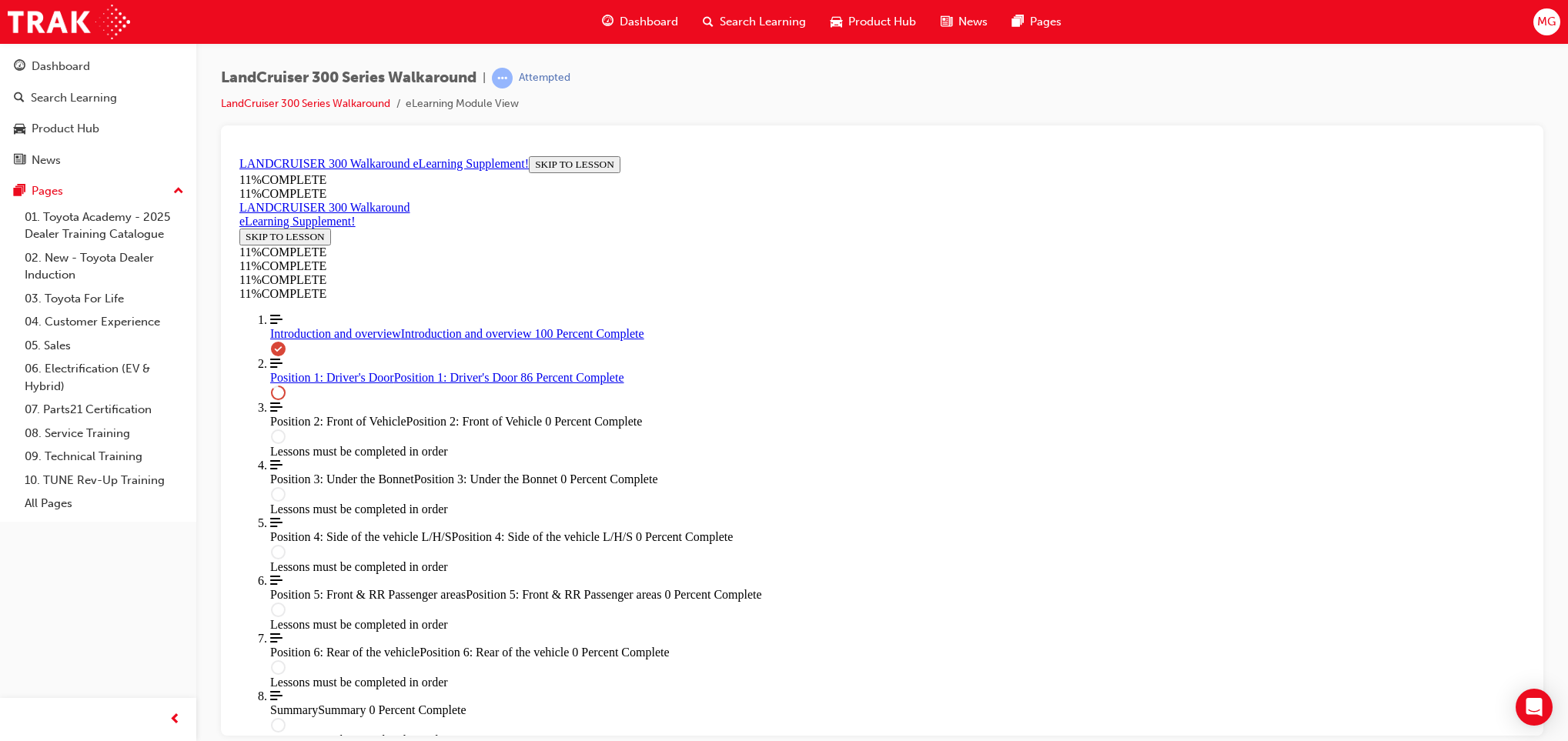
drag, startPoint x: 837, startPoint y: 425, endPoint x: 707, endPoint y: 441, distance: 131.0
drag, startPoint x: 777, startPoint y: 354, endPoint x: 1021, endPoint y: 355, distance: 244.0
drag, startPoint x: 897, startPoint y: 510, endPoint x: 1015, endPoint y: 513, distance: 118.0
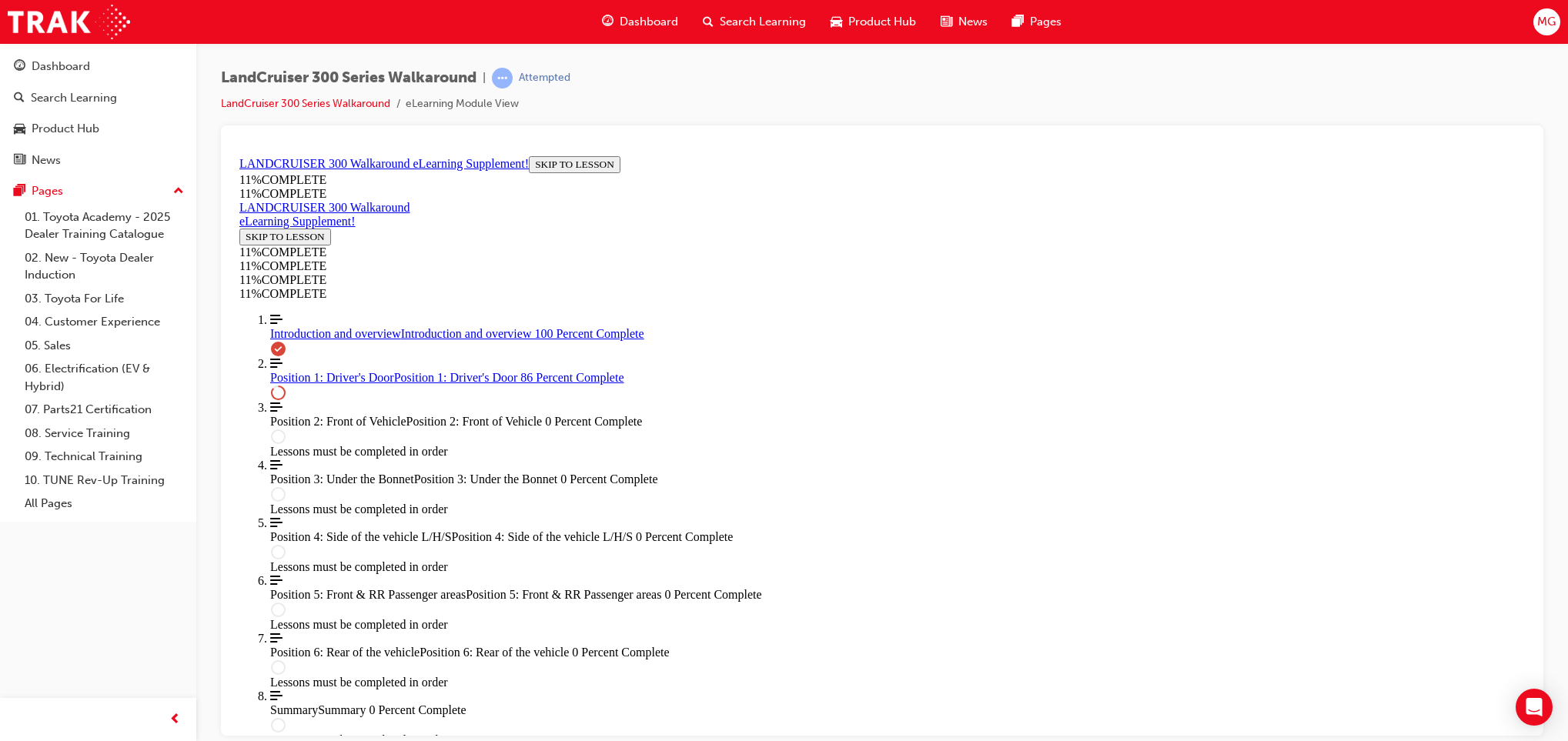
drag, startPoint x: 799, startPoint y: 374, endPoint x: 980, endPoint y: 374, distance: 181.0
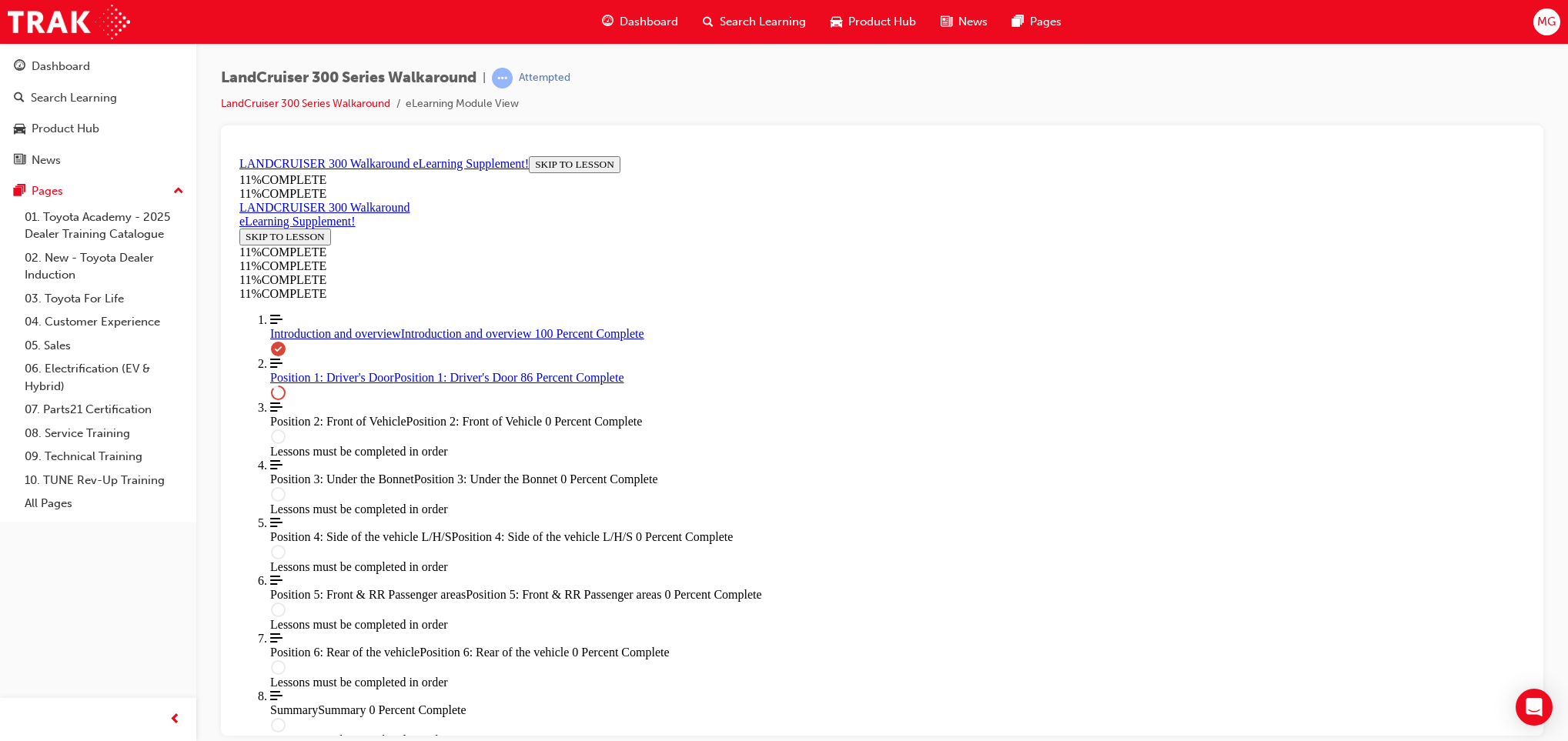
drag, startPoint x: 818, startPoint y: 505, endPoint x: 987, endPoint y: 429, distance: 185.3
drag, startPoint x: 878, startPoint y: 524, endPoint x: 1067, endPoint y: 533, distance: 189.2
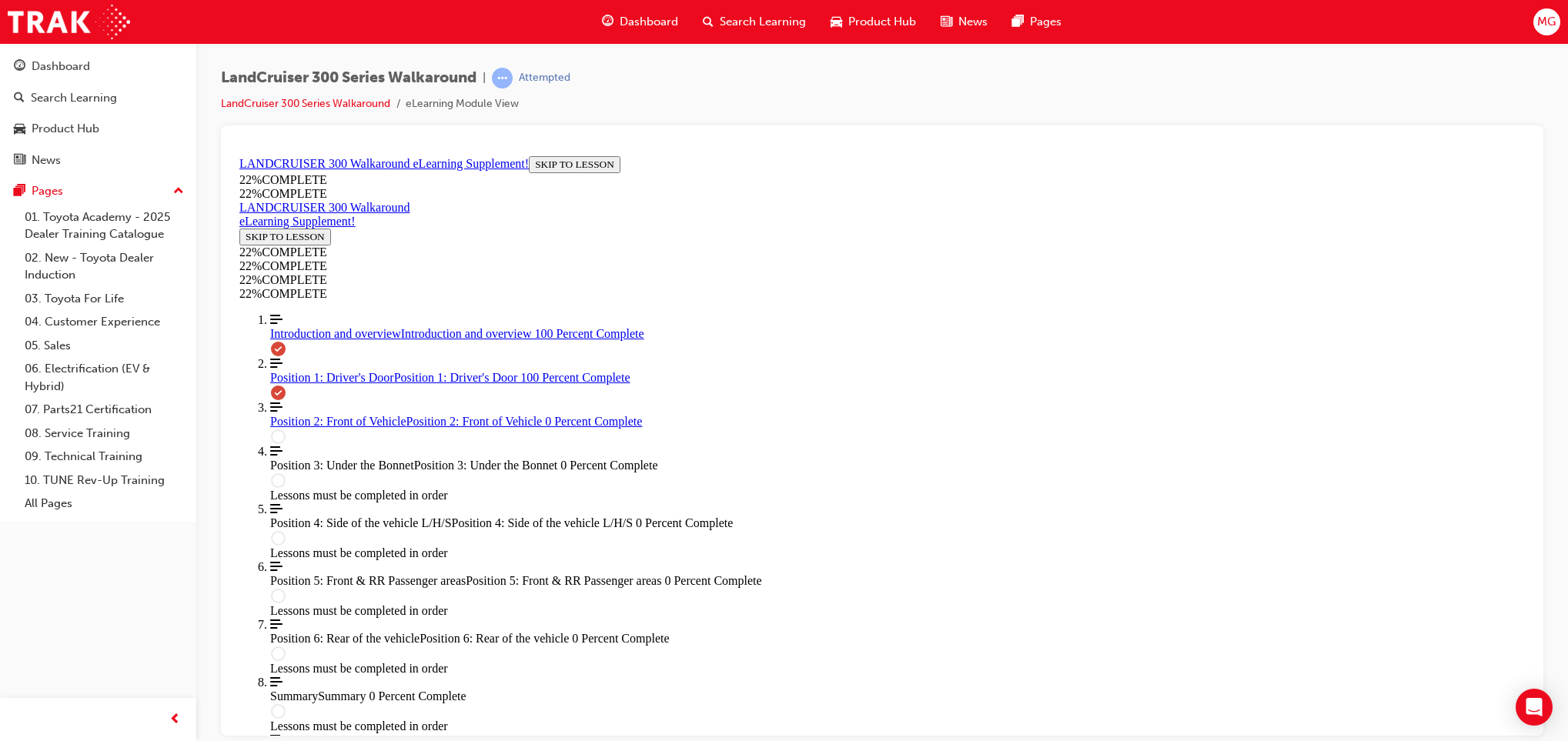
scroll to position [2248, 0]
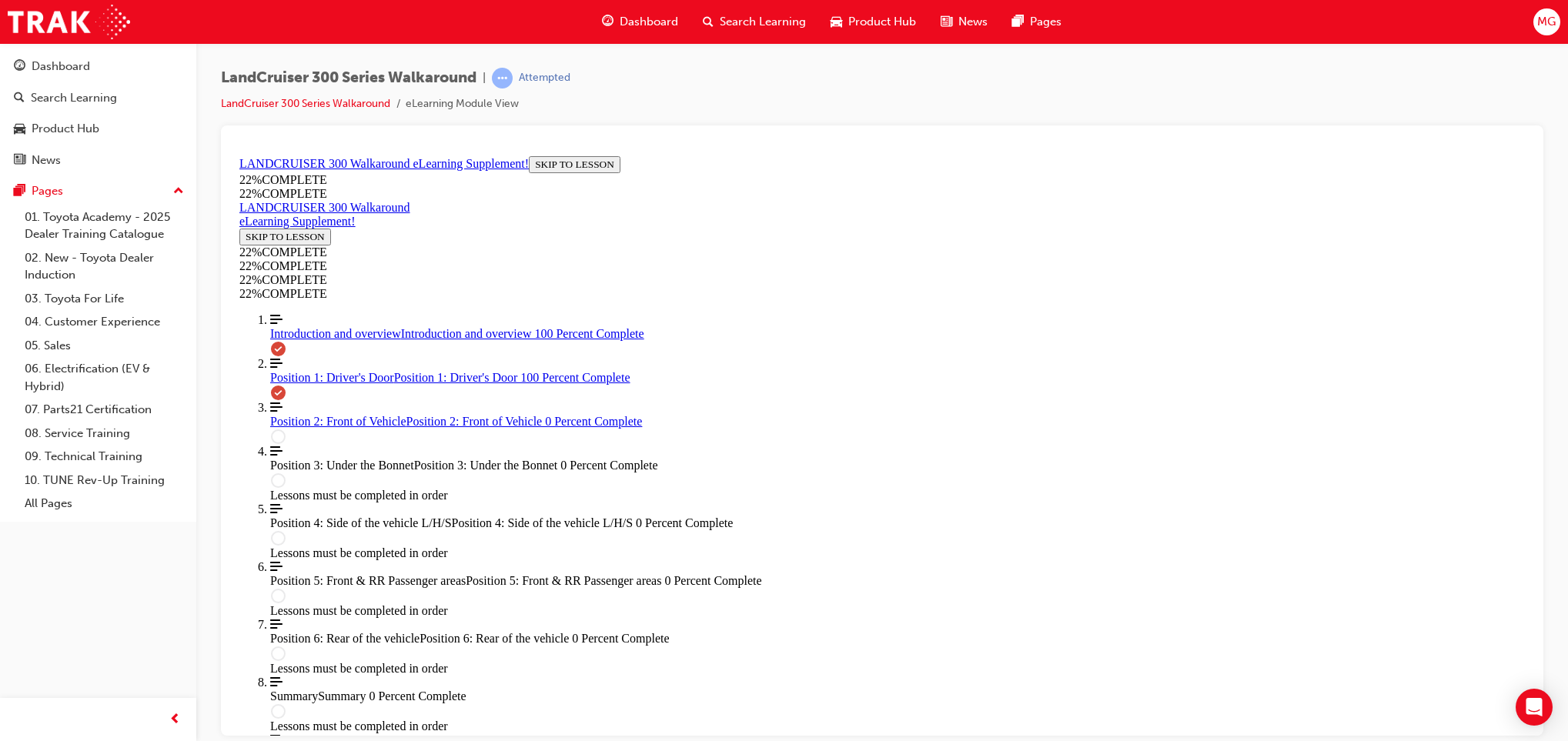
click at [744, 7] on div "Search Learning" at bounding box center [754, 22] width 128 height 31
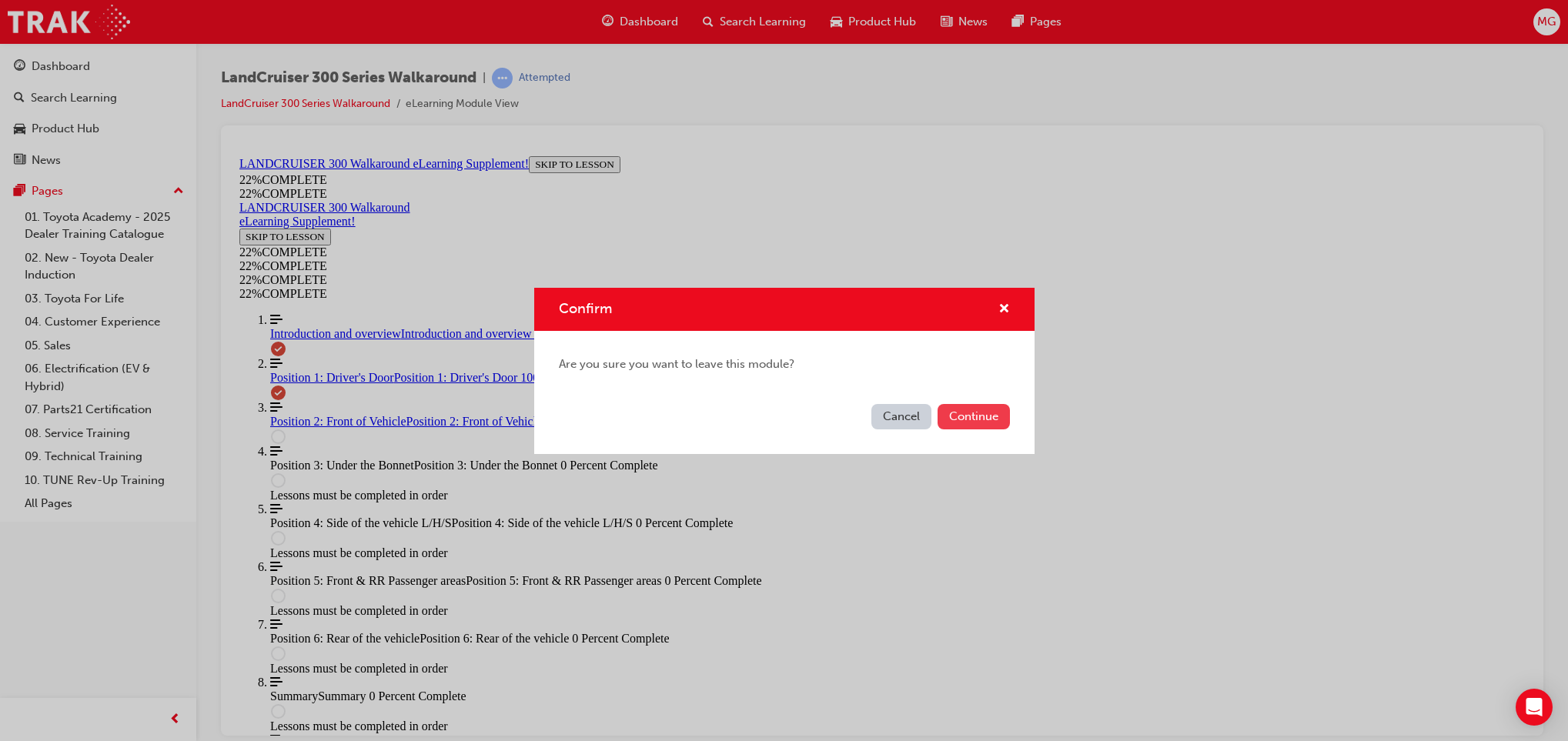
click at [989, 423] on button "Continue" at bounding box center [974, 416] width 72 height 25
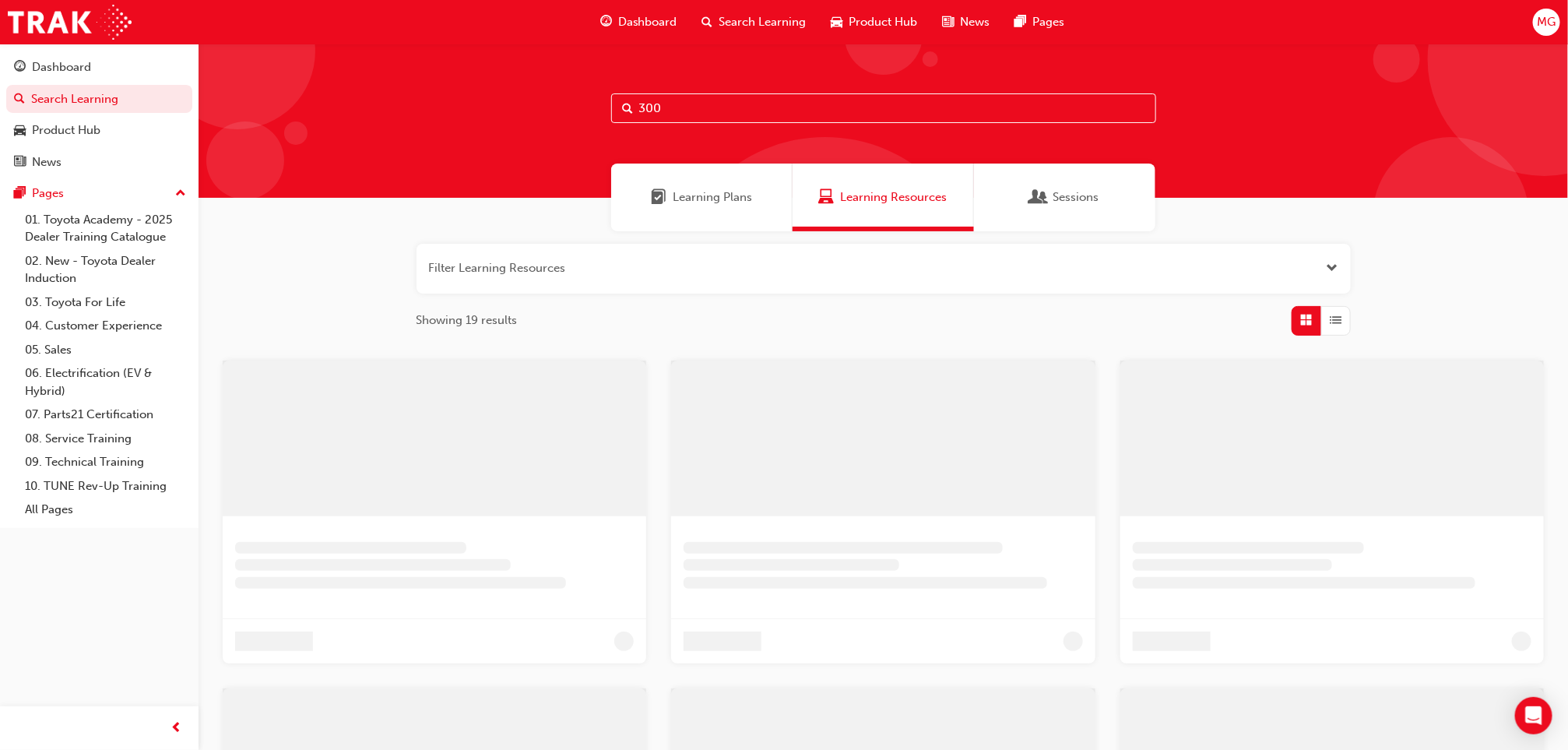
click at [725, 103] on input "300" at bounding box center [883, 109] width 545 height 30
type input "3"
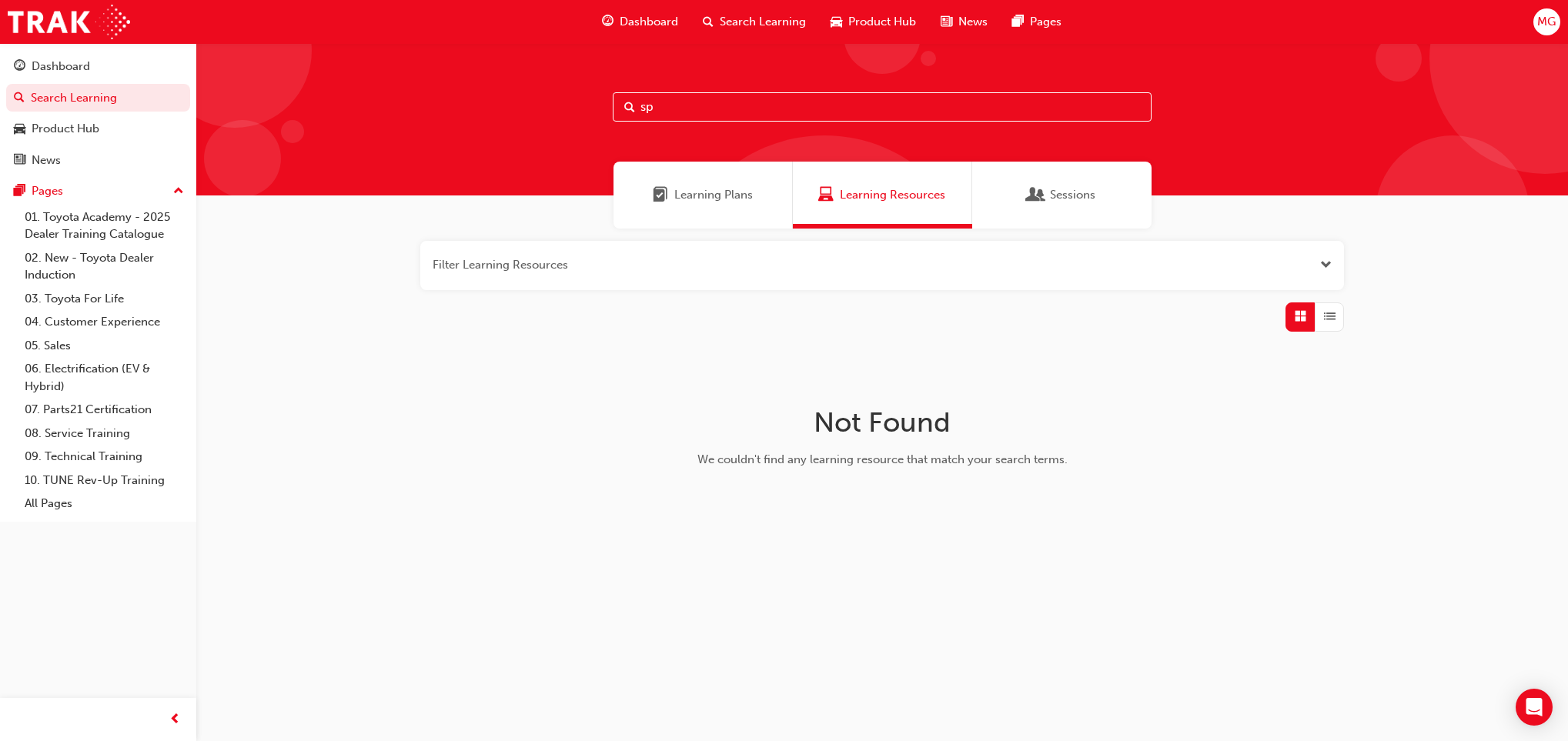
type input "s"
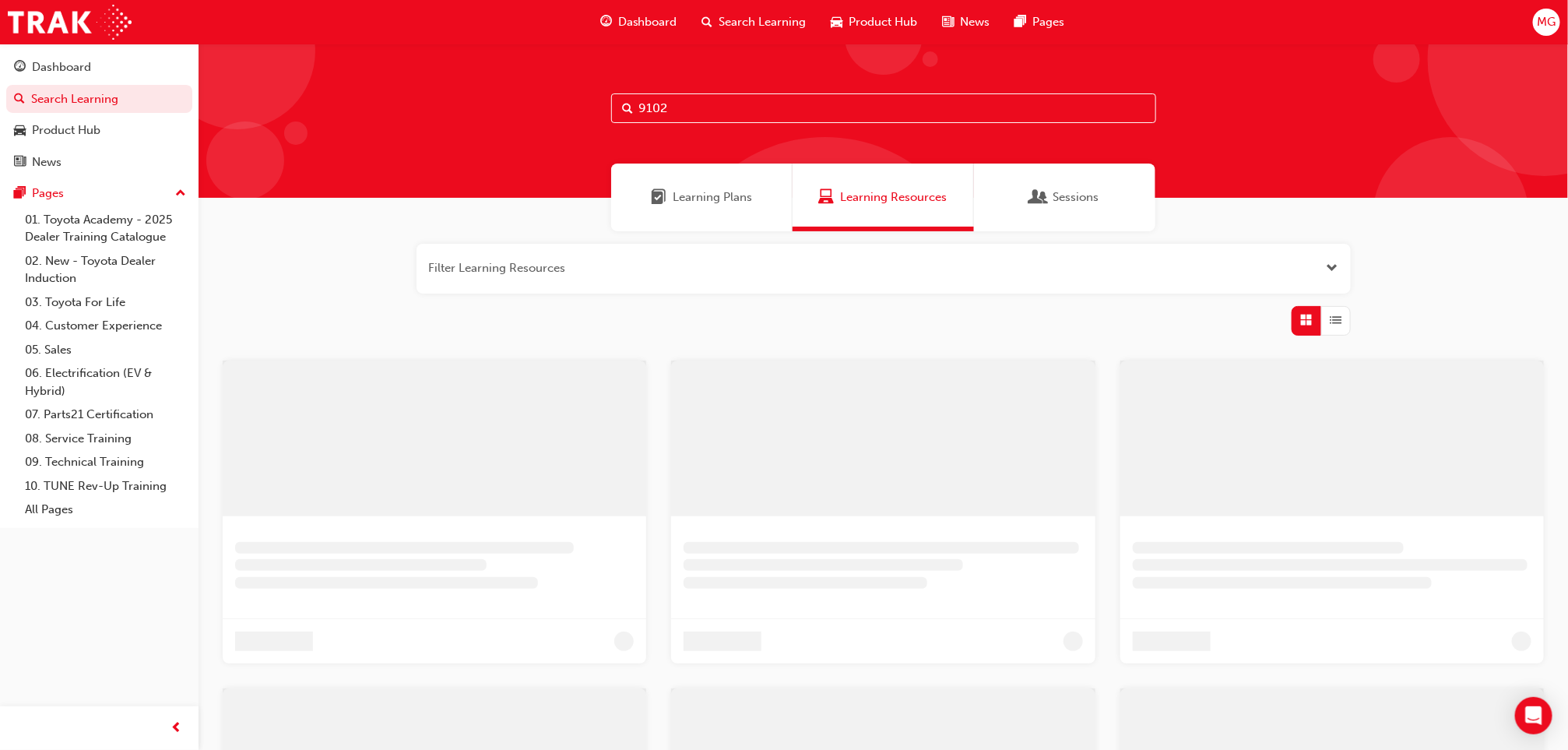
type input "9102"
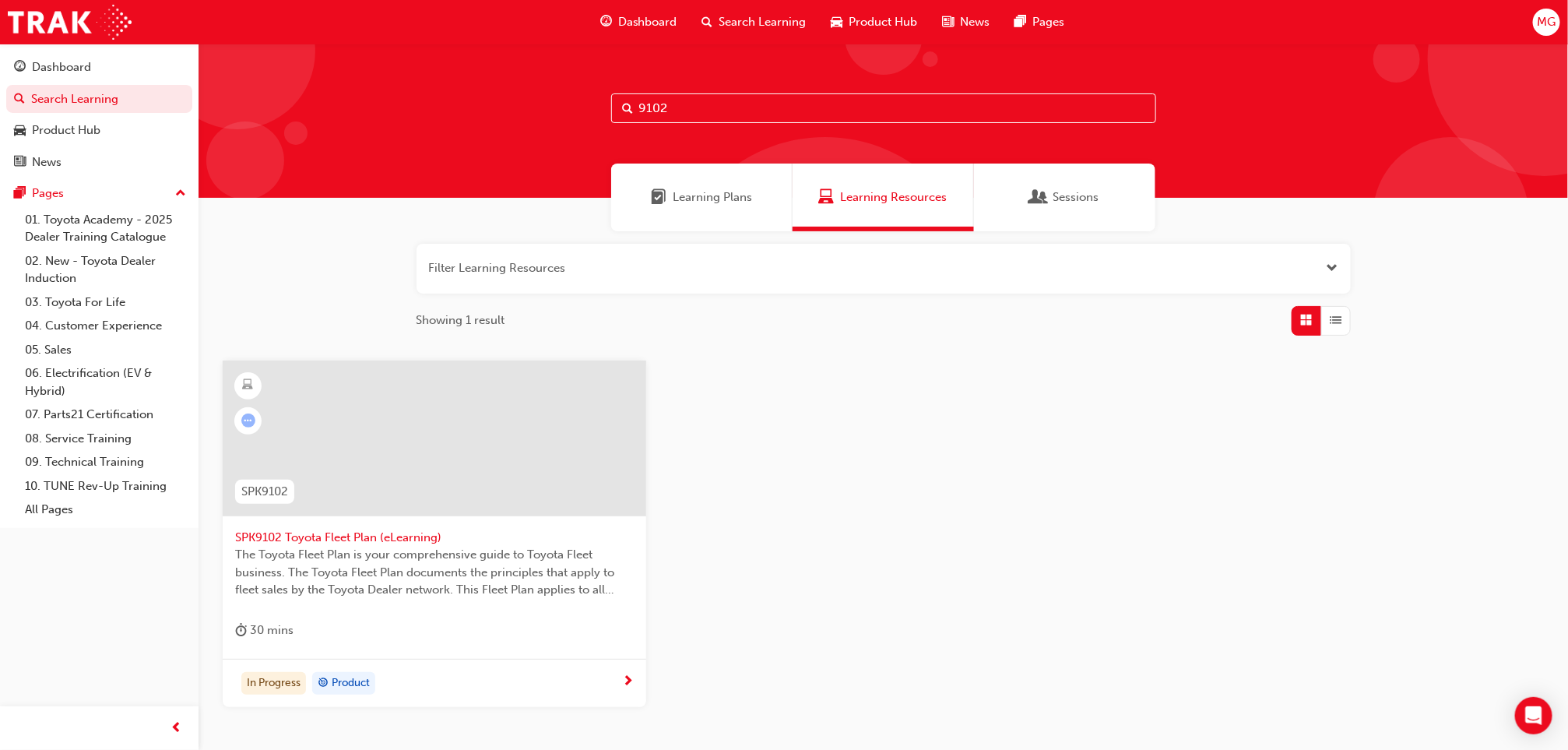
click at [374, 532] on span "SPK9102 Toyota Fleet Plan (eLearning)" at bounding box center [434, 538] width 398 height 18
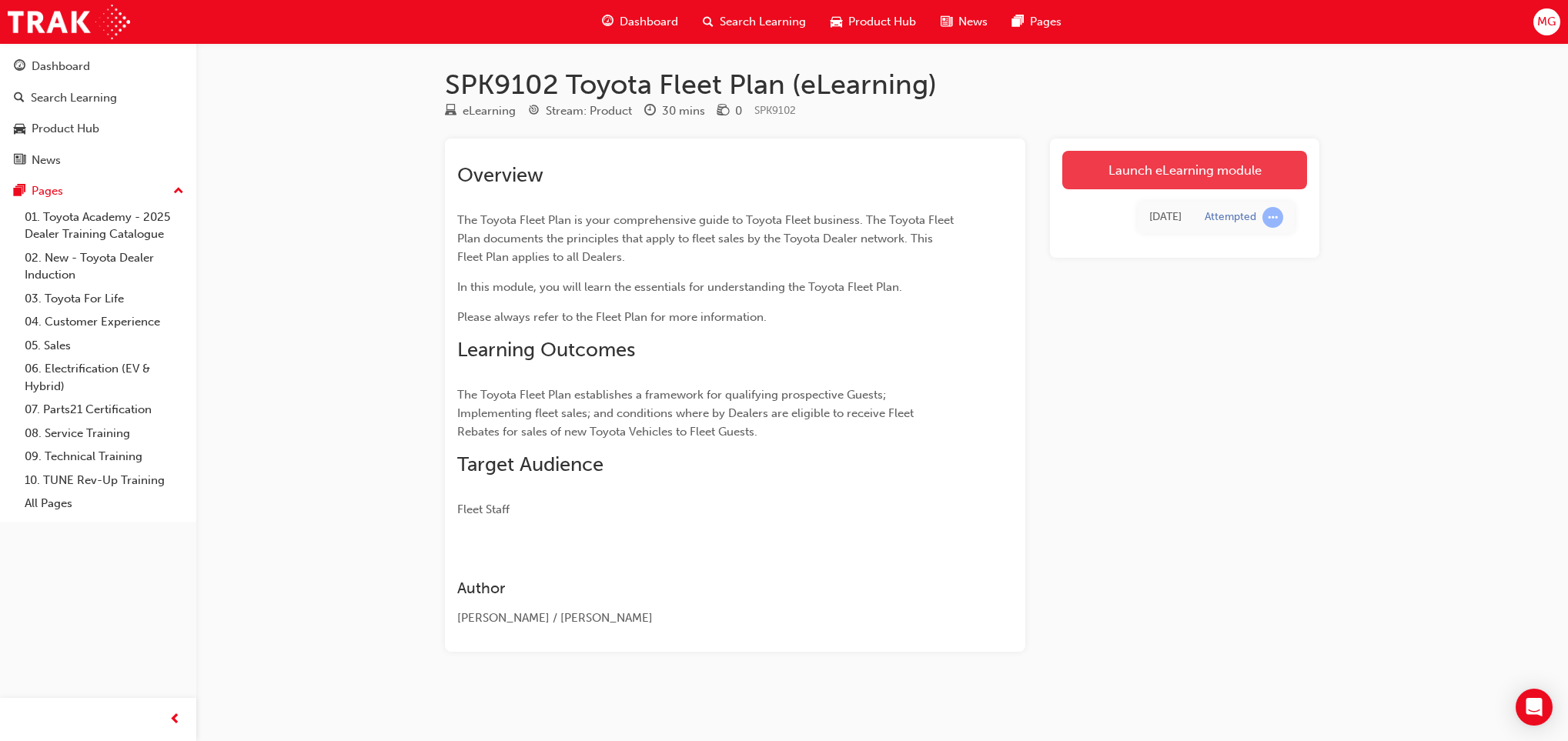
click at [1167, 169] on link "Launch eLearning module" at bounding box center [1185, 170] width 245 height 39
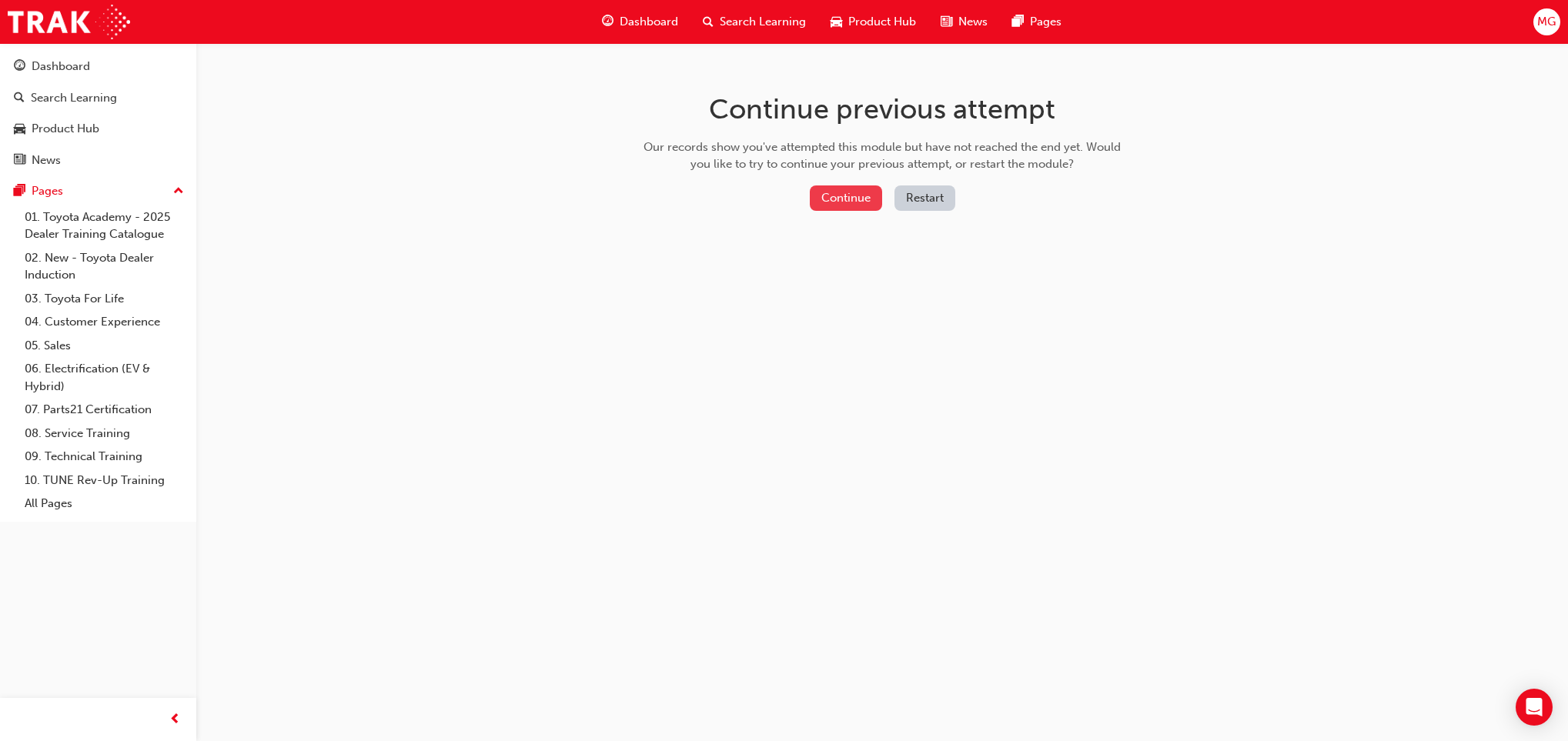
click at [841, 197] on button "Continue" at bounding box center [846, 198] width 72 height 25
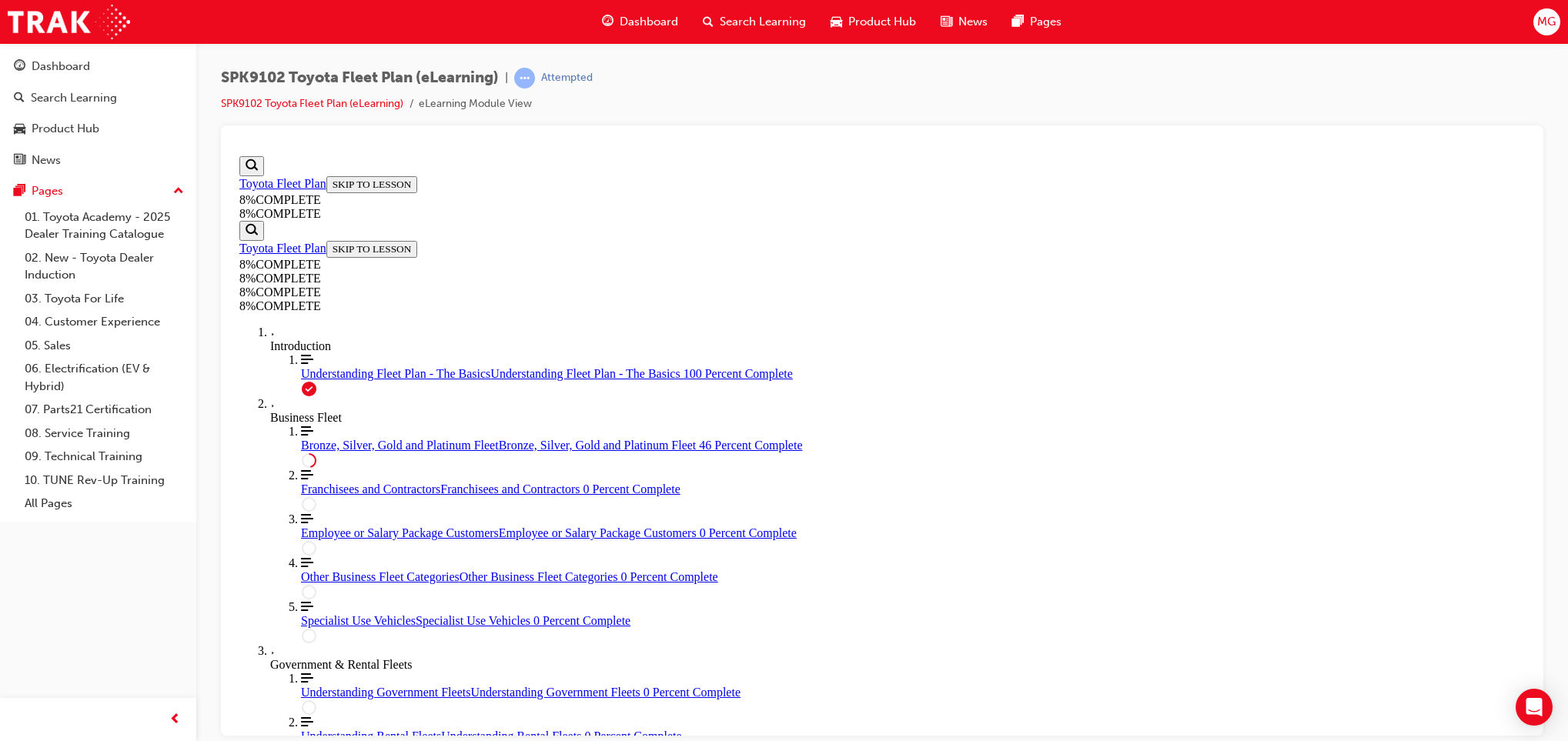
scroll to position [980, 0]
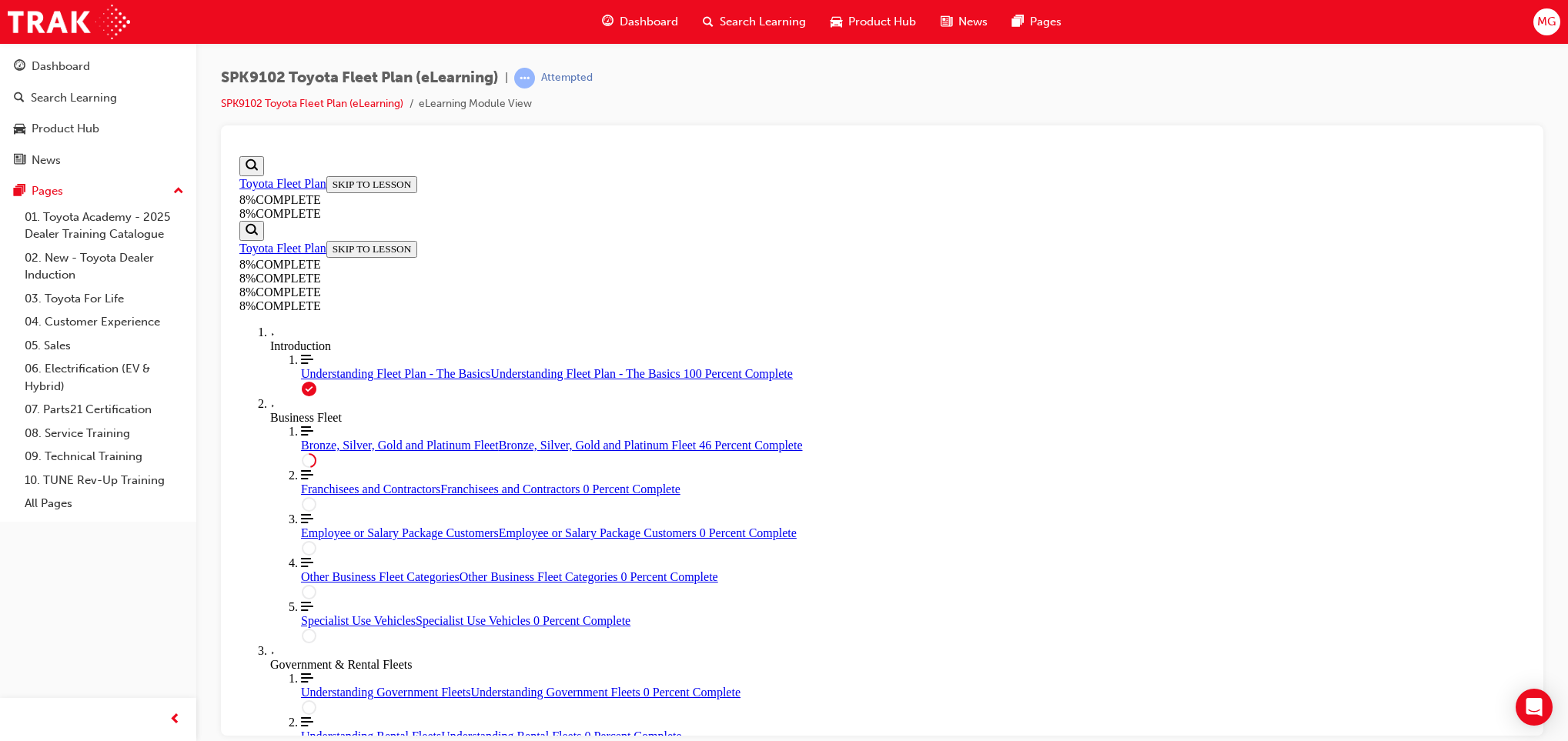
scroll to position [3426, 0]
drag, startPoint x: 841, startPoint y: 482, endPoint x: 1096, endPoint y: 576, distance: 271.8
drag, startPoint x: 848, startPoint y: 508, endPoint x: 1047, endPoint y: 405, distance: 224.1
drag, startPoint x: 850, startPoint y: 496, endPoint x: 1071, endPoint y: 304, distance: 292.8
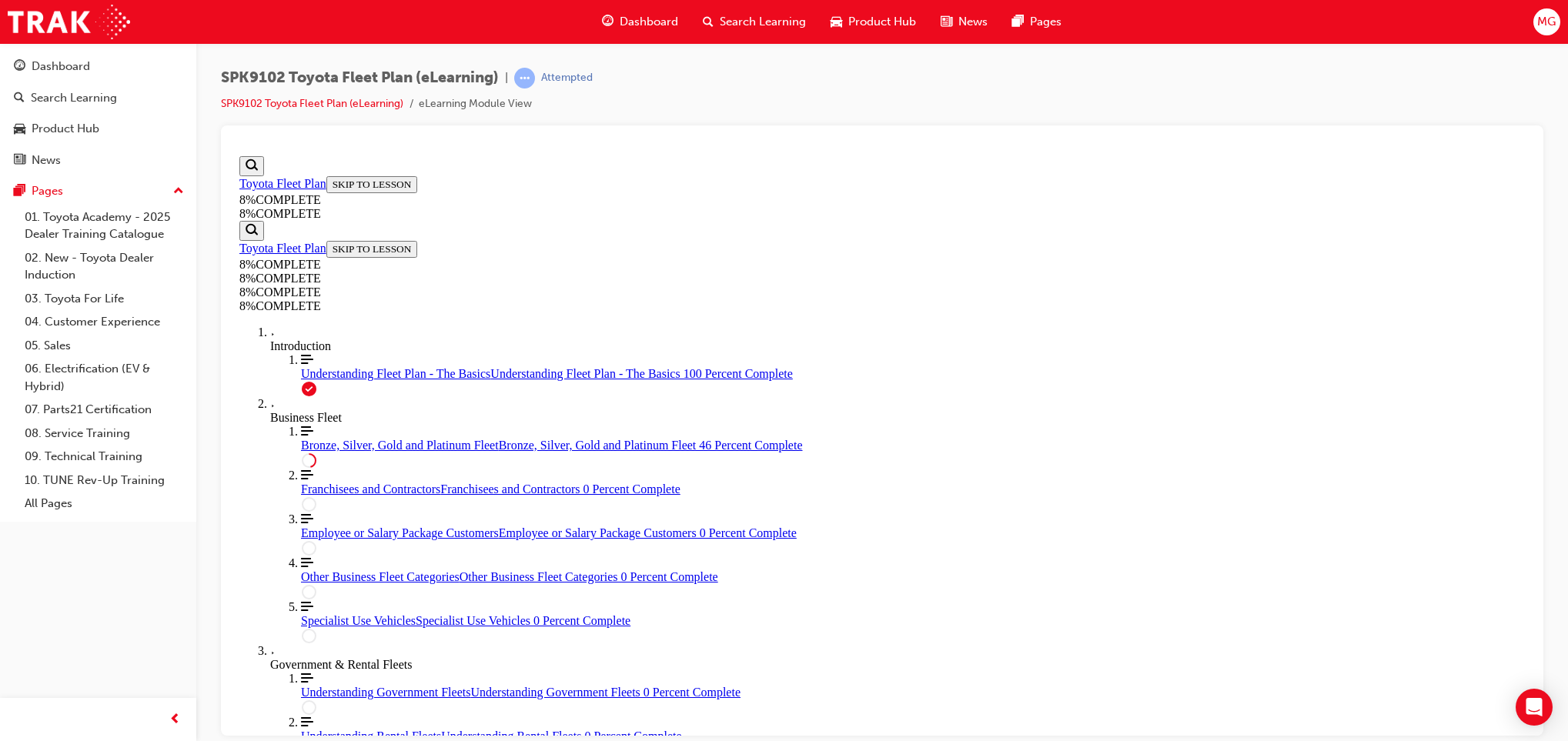
drag, startPoint x: 816, startPoint y: 491, endPoint x: 1002, endPoint y: 489, distance: 186.0
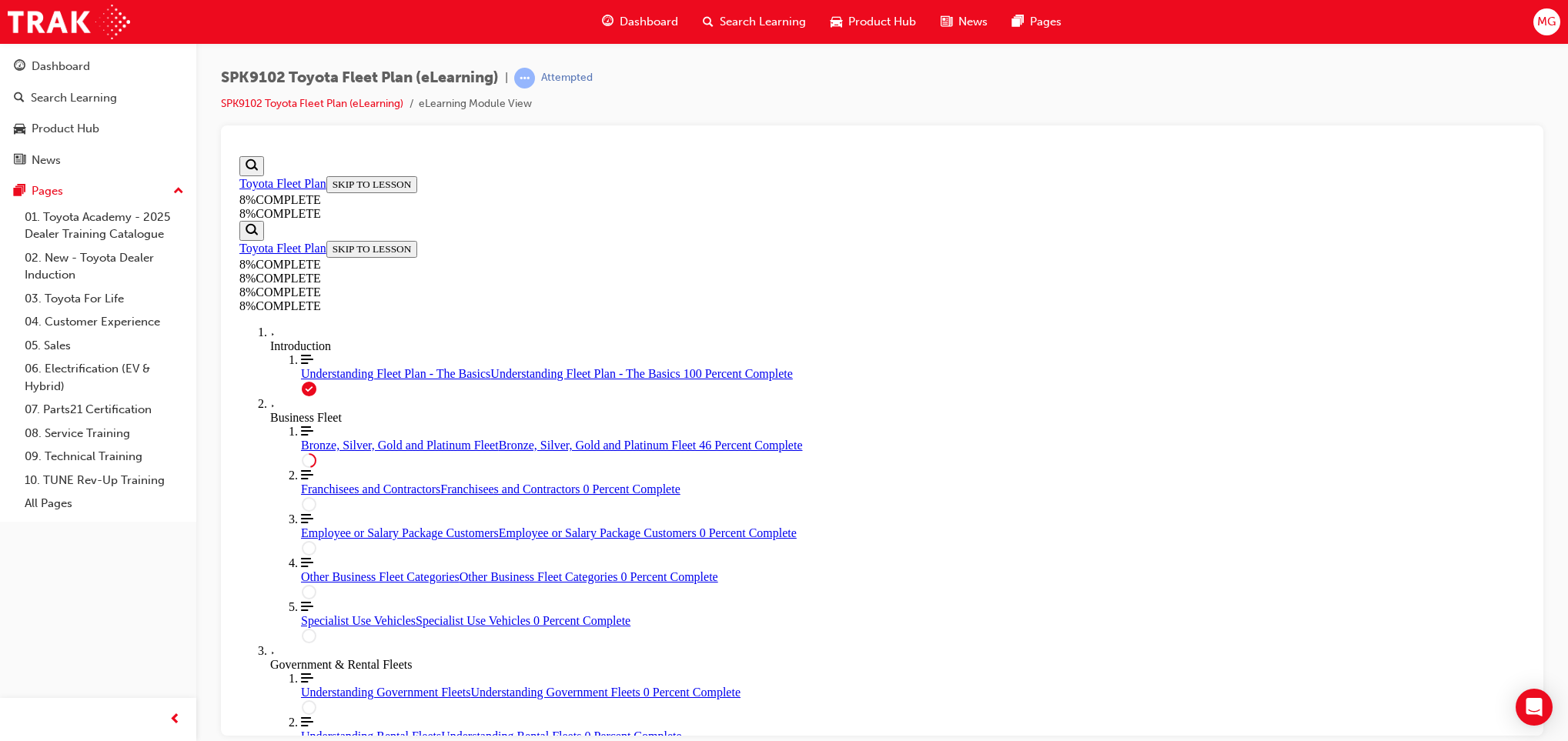
drag, startPoint x: 843, startPoint y: 604, endPoint x: 1044, endPoint y: 519, distance: 218.2
drag, startPoint x: 835, startPoint y: 329, endPoint x: 1048, endPoint y: 402, distance: 225.2
drag, startPoint x: 832, startPoint y: 334, endPoint x: 1028, endPoint y: 341, distance: 196.1
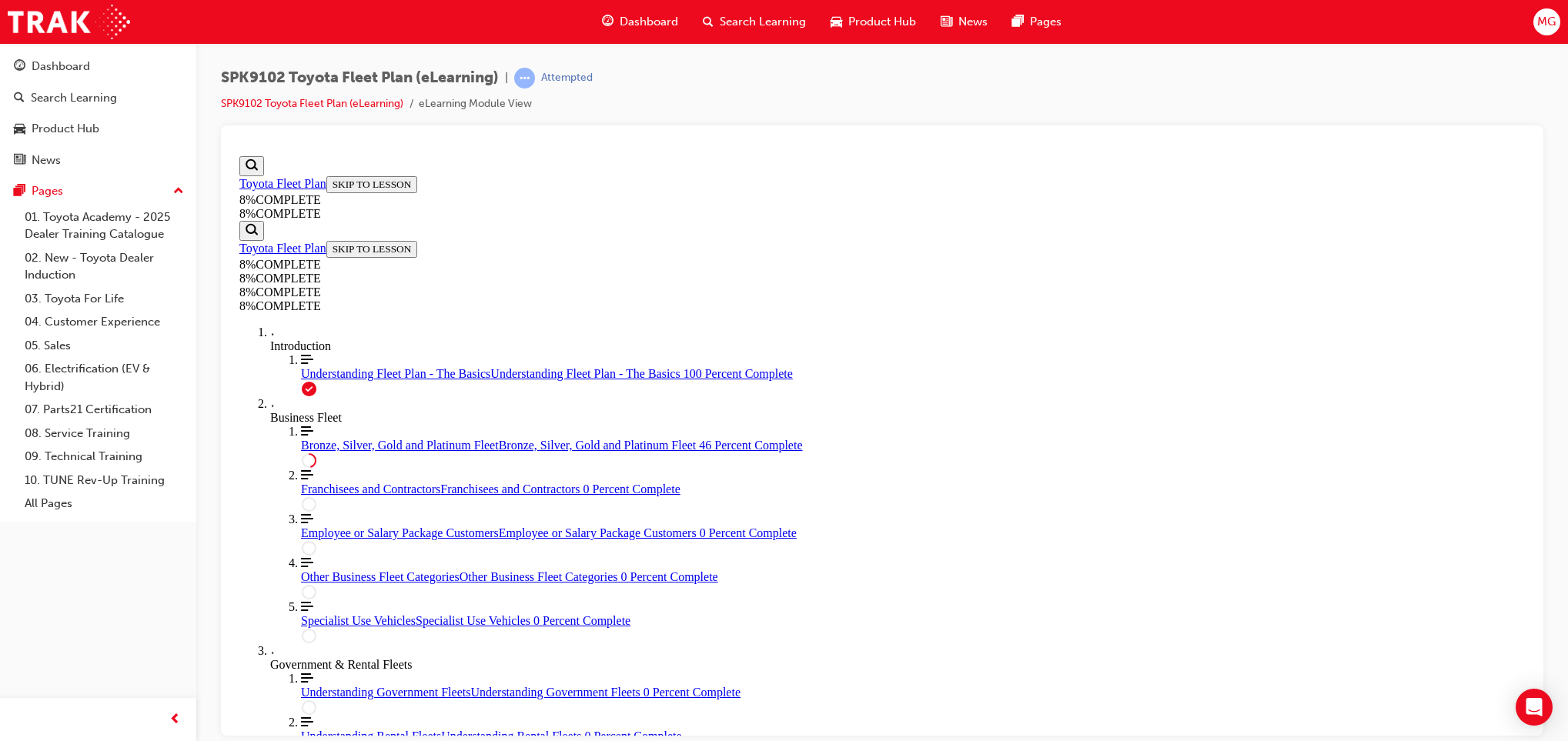
drag, startPoint x: 873, startPoint y: 600, endPoint x: 1047, endPoint y: 600, distance: 174.0
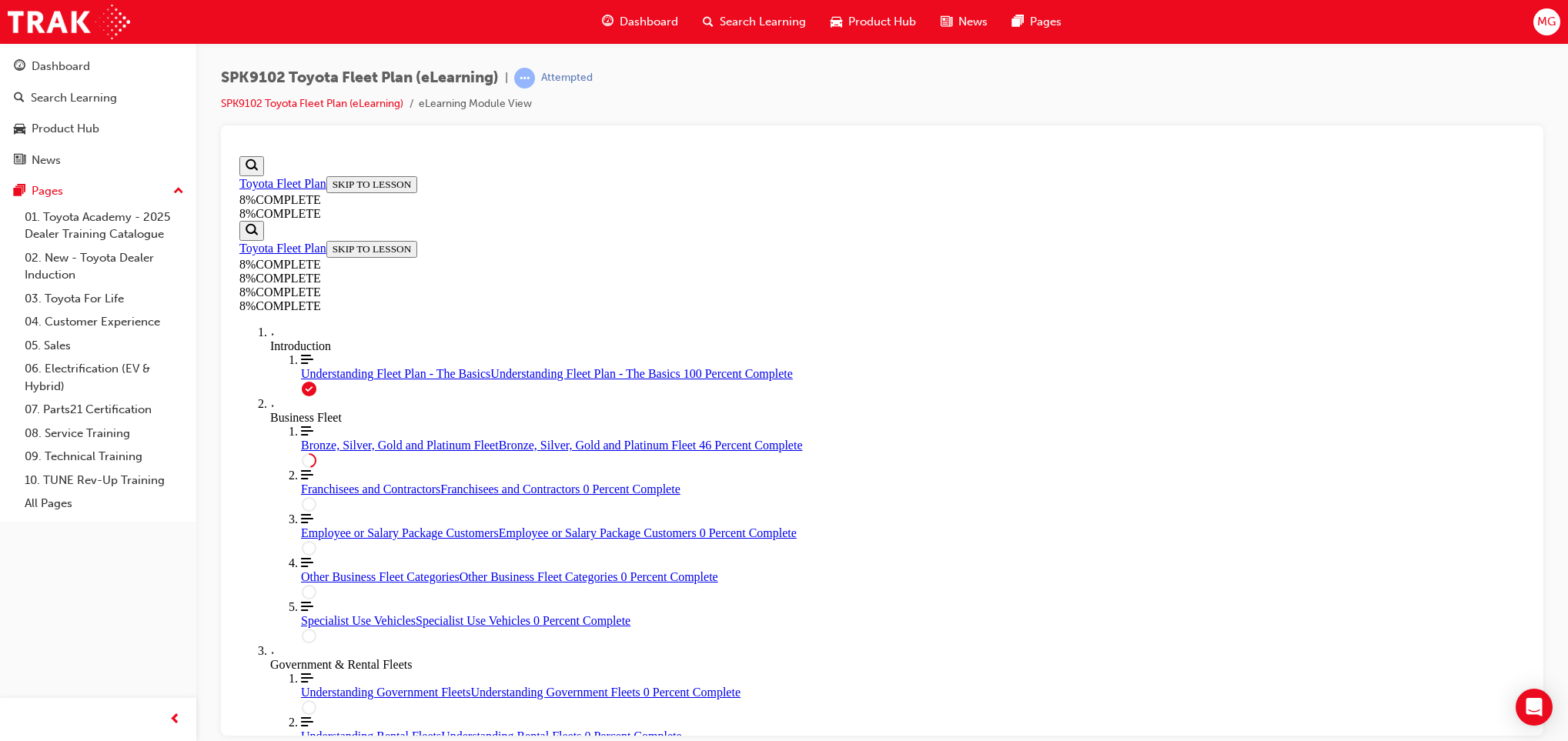
drag, startPoint x: 843, startPoint y: 468, endPoint x: 1067, endPoint y: 564, distance: 243.7
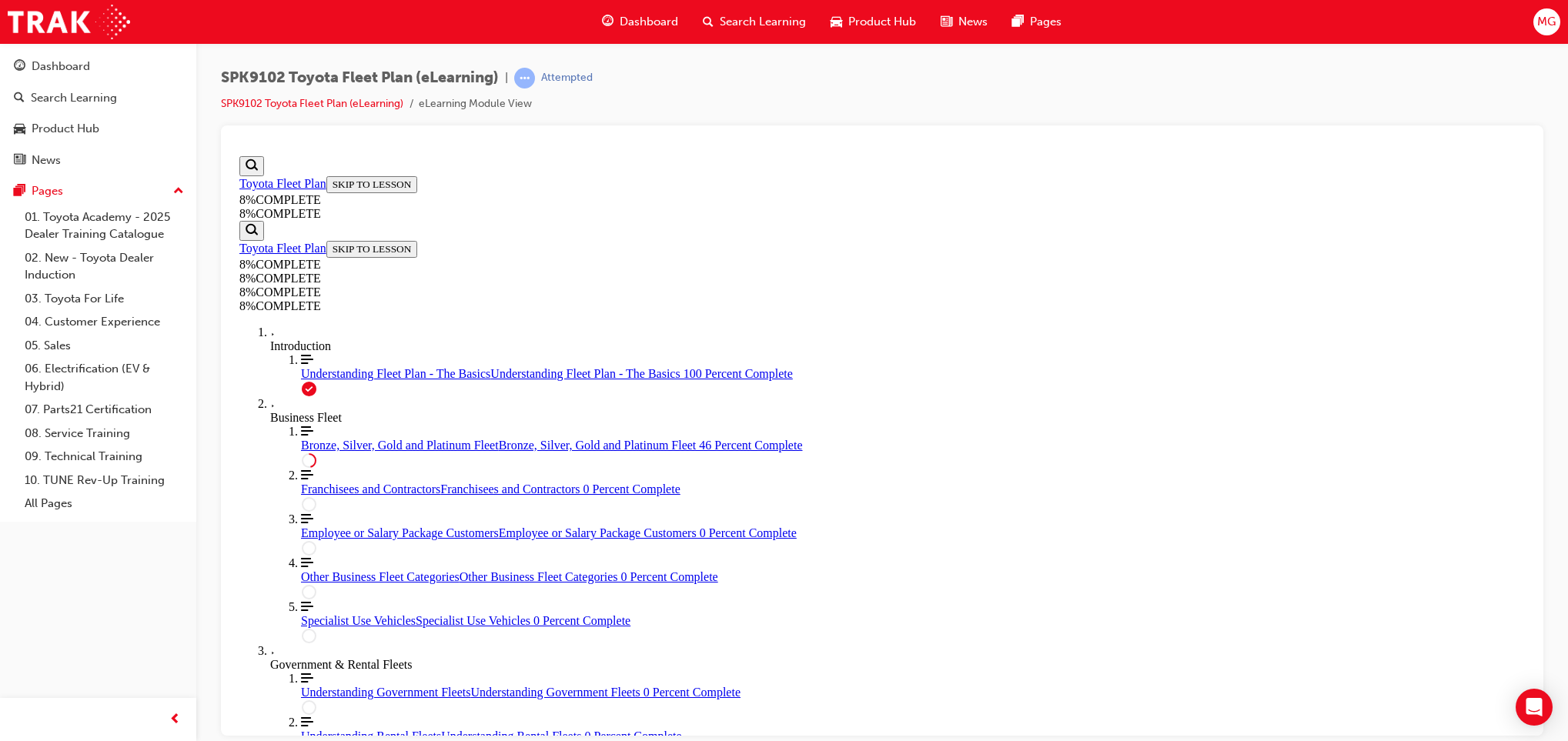
scroll to position [3413, 0]
drag, startPoint x: 872, startPoint y: 476, endPoint x: 1072, endPoint y: 478, distance: 200.0
drag, startPoint x: 880, startPoint y: 588, endPoint x: 1037, endPoint y: 588, distance: 157.0
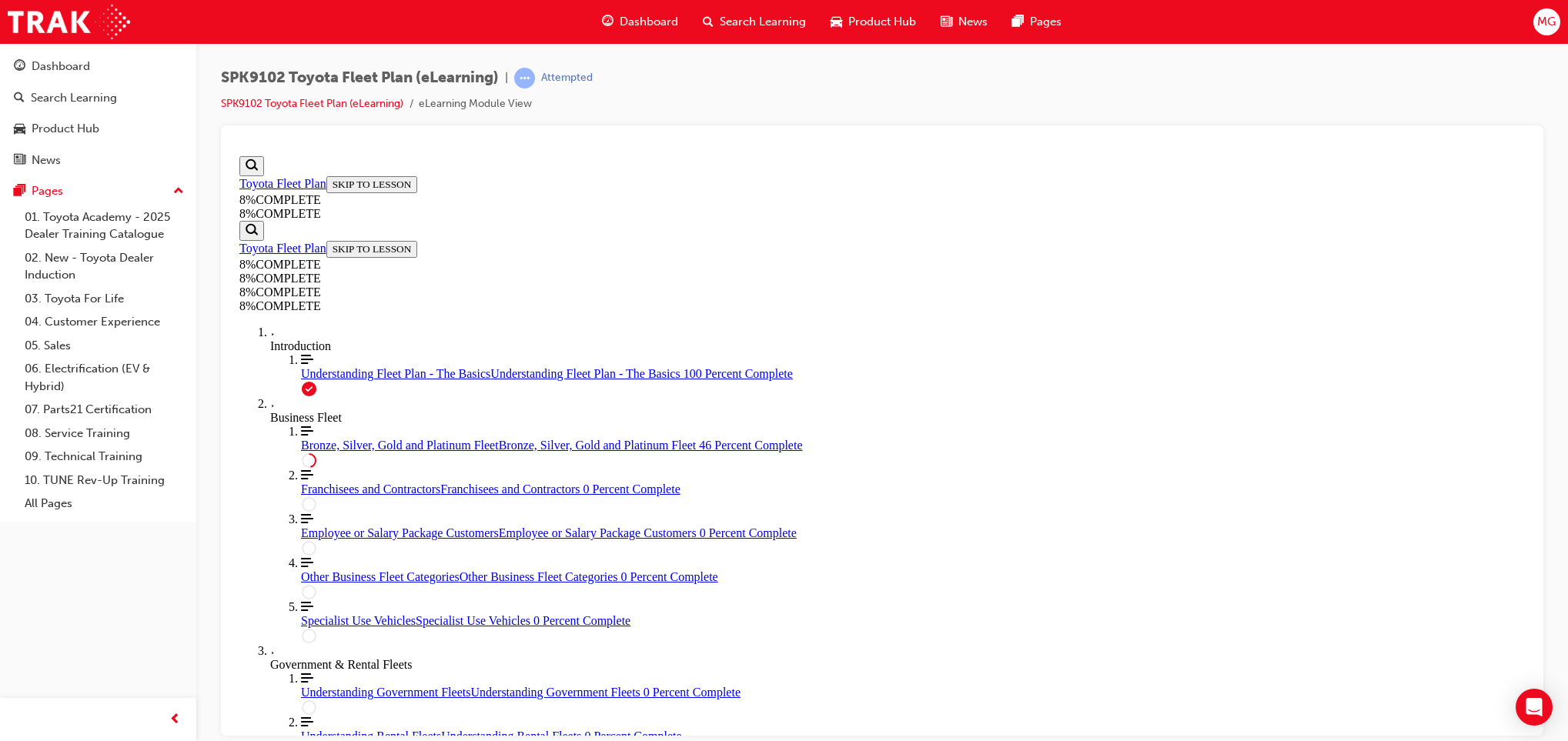
drag, startPoint x: 838, startPoint y: 323, endPoint x: 1066, endPoint y: 316, distance: 228.1
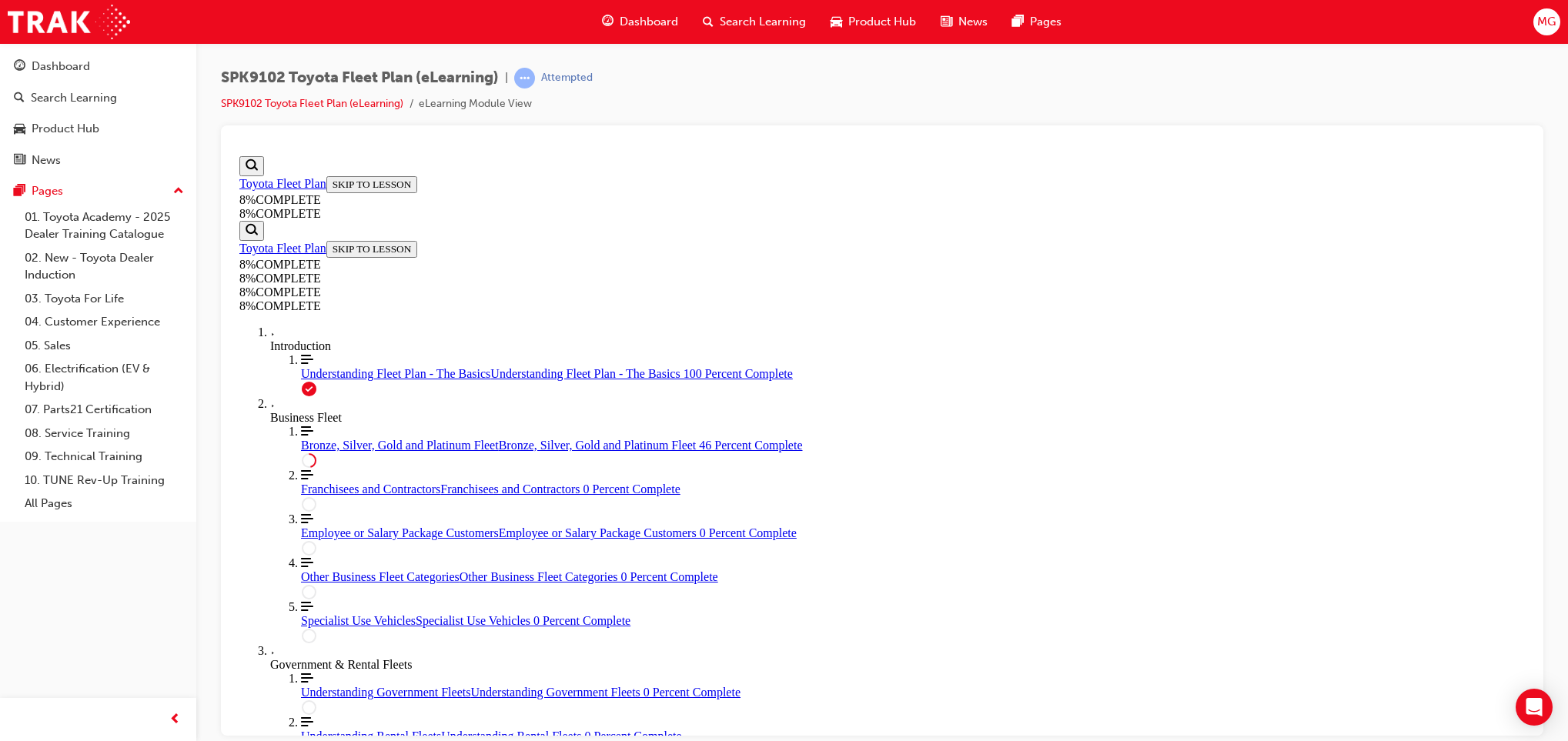
scroll to position [3390, 0]
drag, startPoint x: 818, startPoint y: 424, endPoint x: 835, endPoint y: 420, distance: 17.5
drag, startPoint x: 864, startPoint y: 618, endPoint x: 1010, endPoint y: 519, distance: 176.4
drag, startPoint x: 873, startPoint y: 424, endPoint x: 1063, endPoint y: 414, distance: 190.3
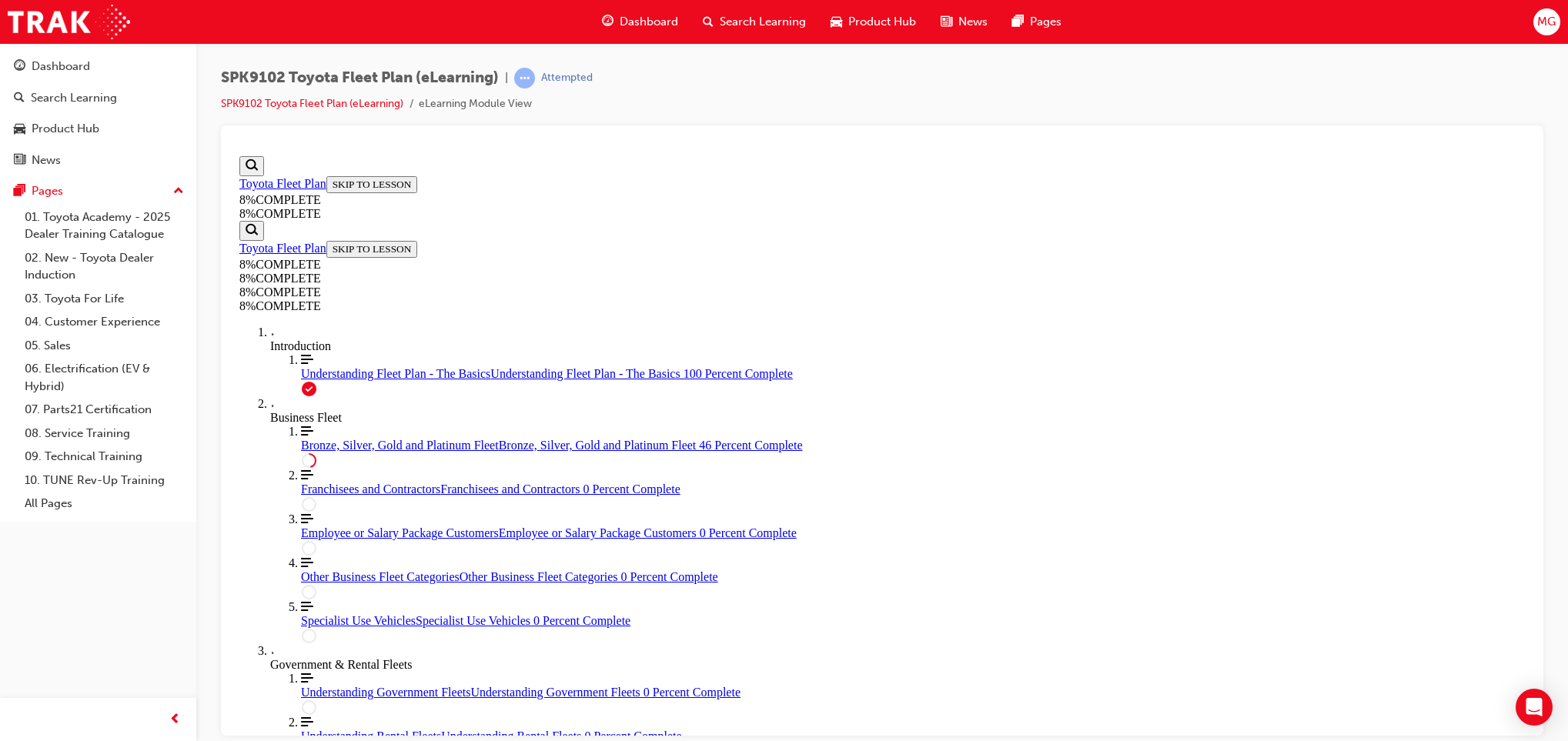
drag, startPoint x: 887, startPoint y: 341, endPoint x: 1088, endPoint y: 332, distance: 201.2
drag, startPoint x: 917, startPoint y: 591, endPoint x: 1093, endPoint y: 601, distance: 176.3
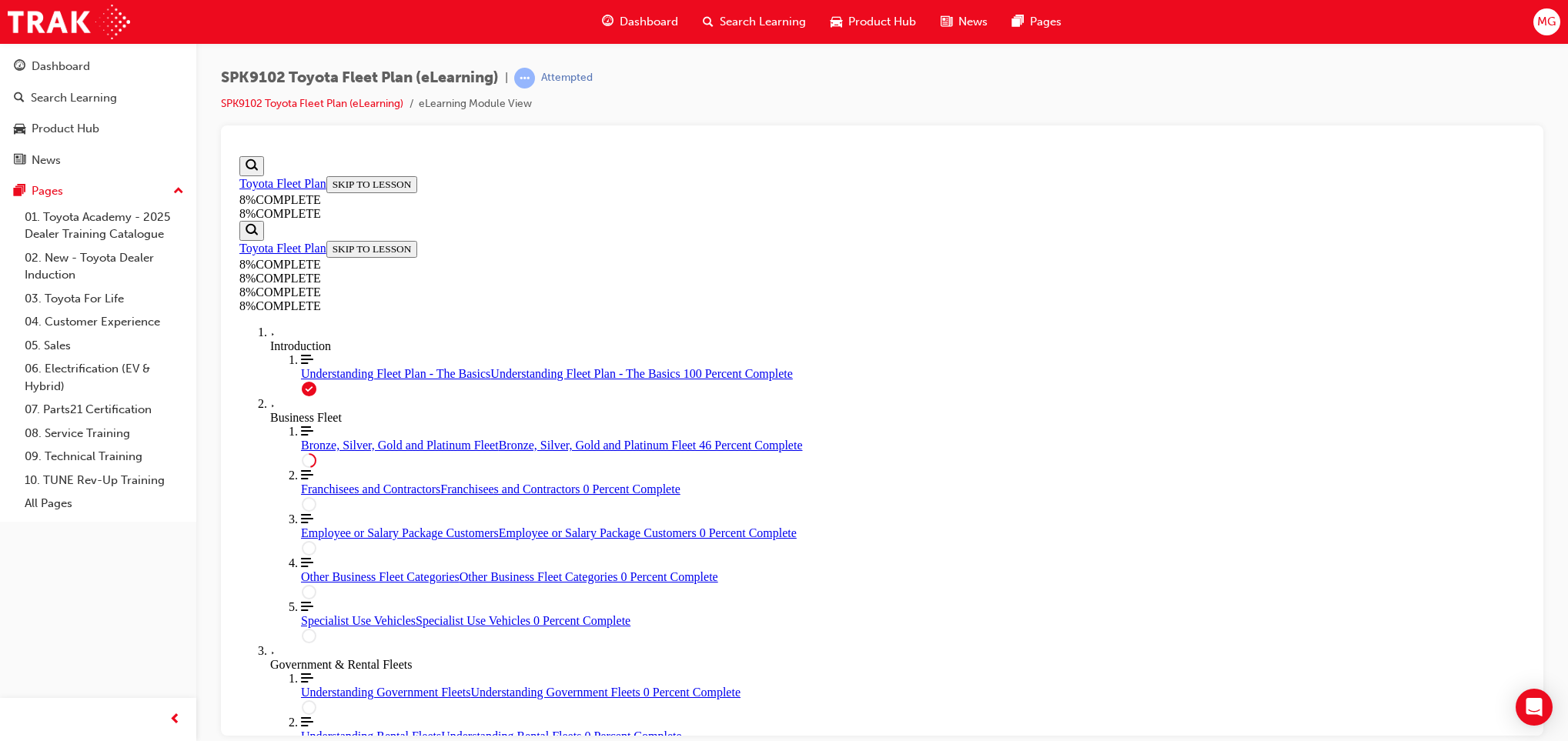
drag, startPoint x: 885, startPoint y: 537, endPoint x: 1053, endPoint y: 545, distance: 168.2
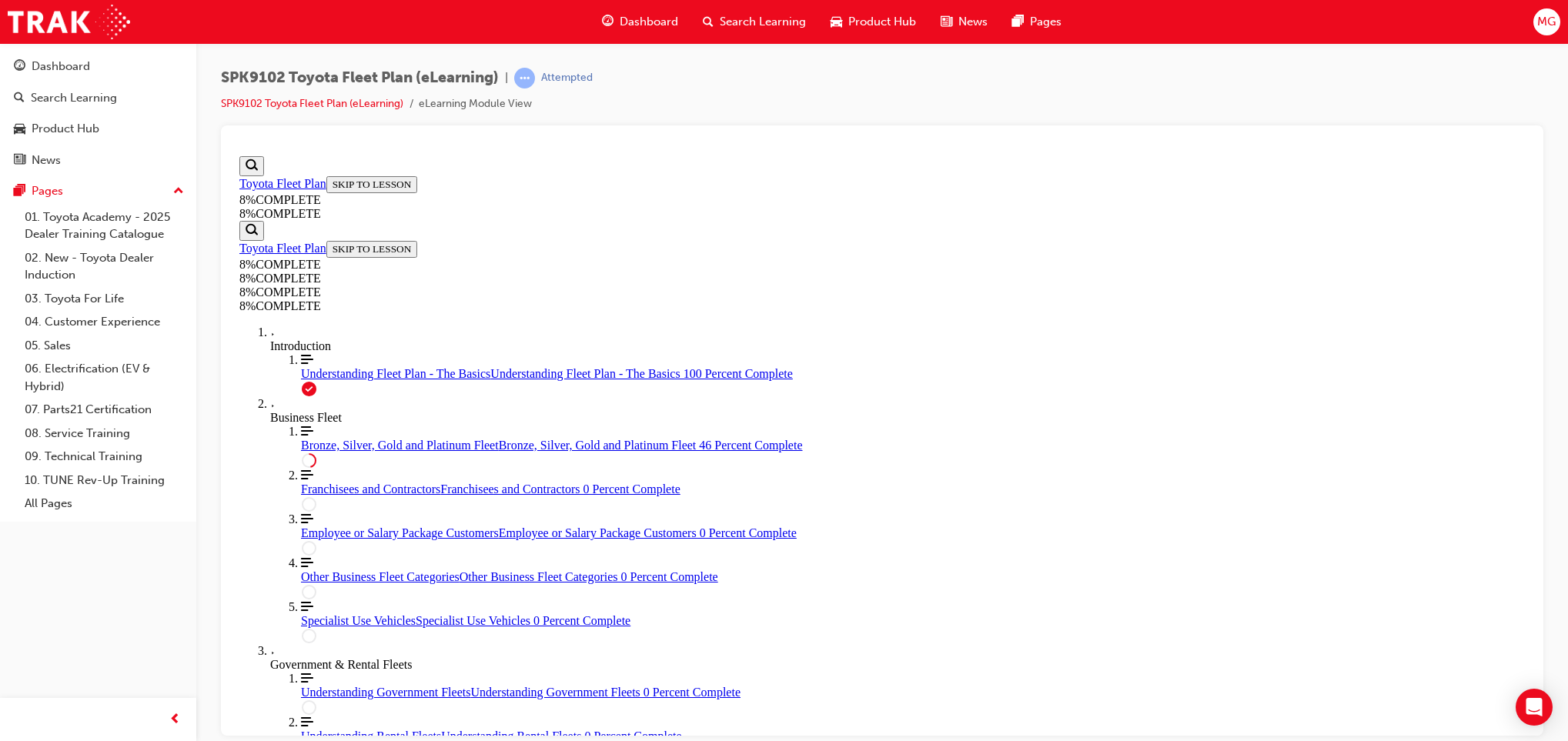
drag, startPoint x: 904, startPoint y: 460, endPoint x: 1081, endPoint y: 646, distance: 256.8
drag, startPoint x: 878, startPoint y: 559, endPoint x: 1072, endPoint y: 291, distance: 330.8
drag, startPoint x: 875, startPoint y: 579, endPoint x: 1075, endPoint y: 565, distance: 200.5
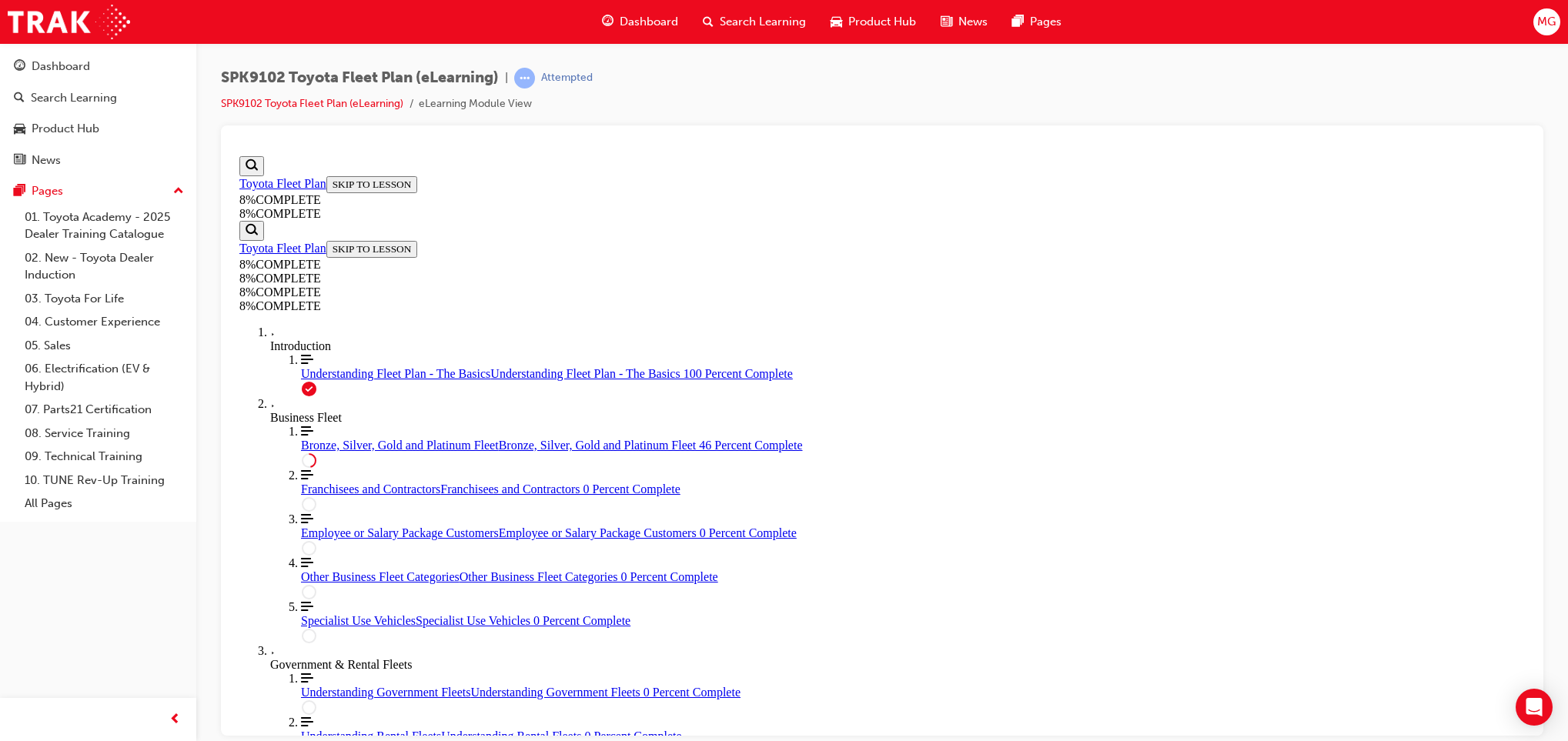
drag, startPoint x: 892, startPoint y: 547, endPoint x: 1090, endPoint y: 266, distance: 343.8
drag, startPoint x: 846, startPoint y: 567, endPoint x: 1082, endPoint y: 586, distance: 236.8
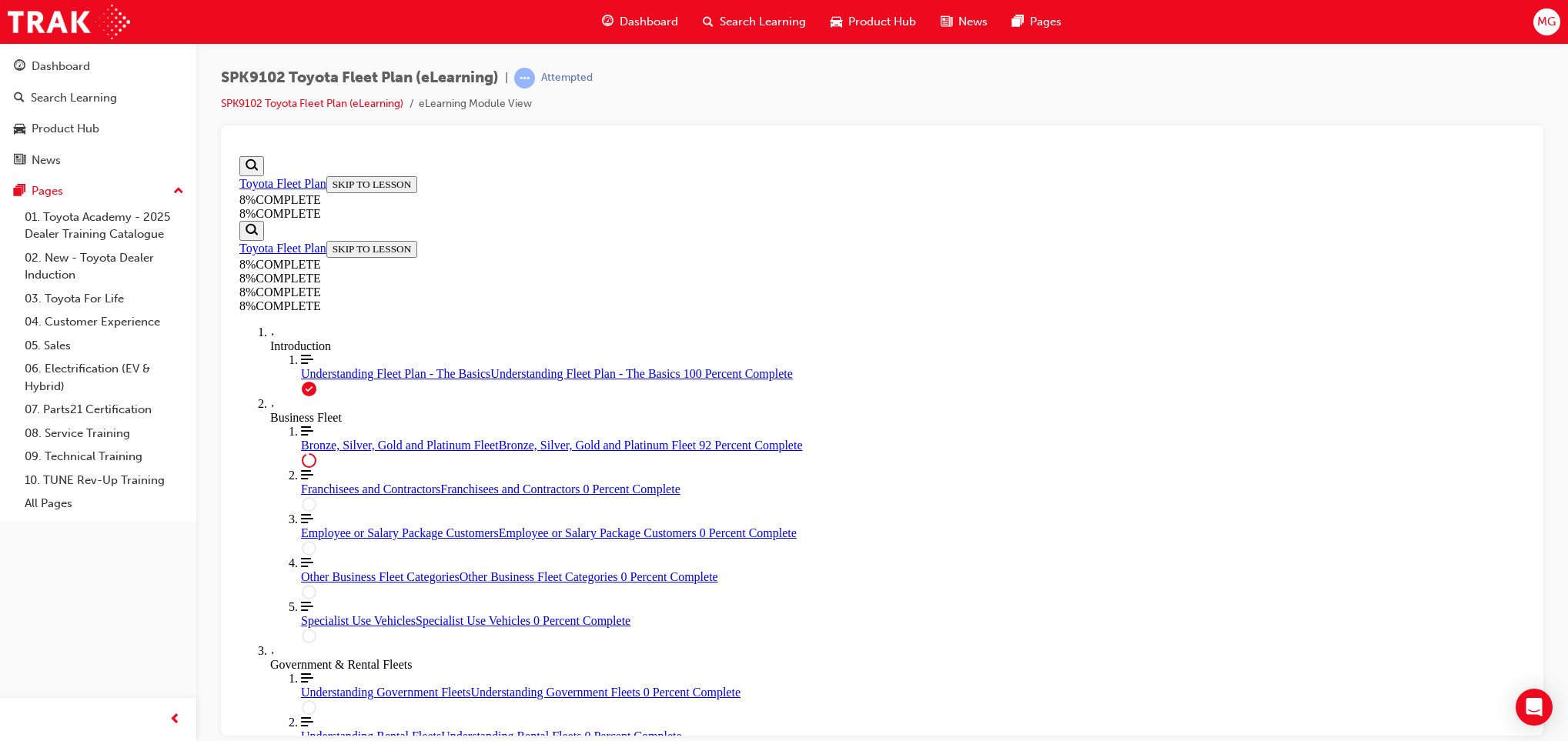
scroll to position [6383, 0]
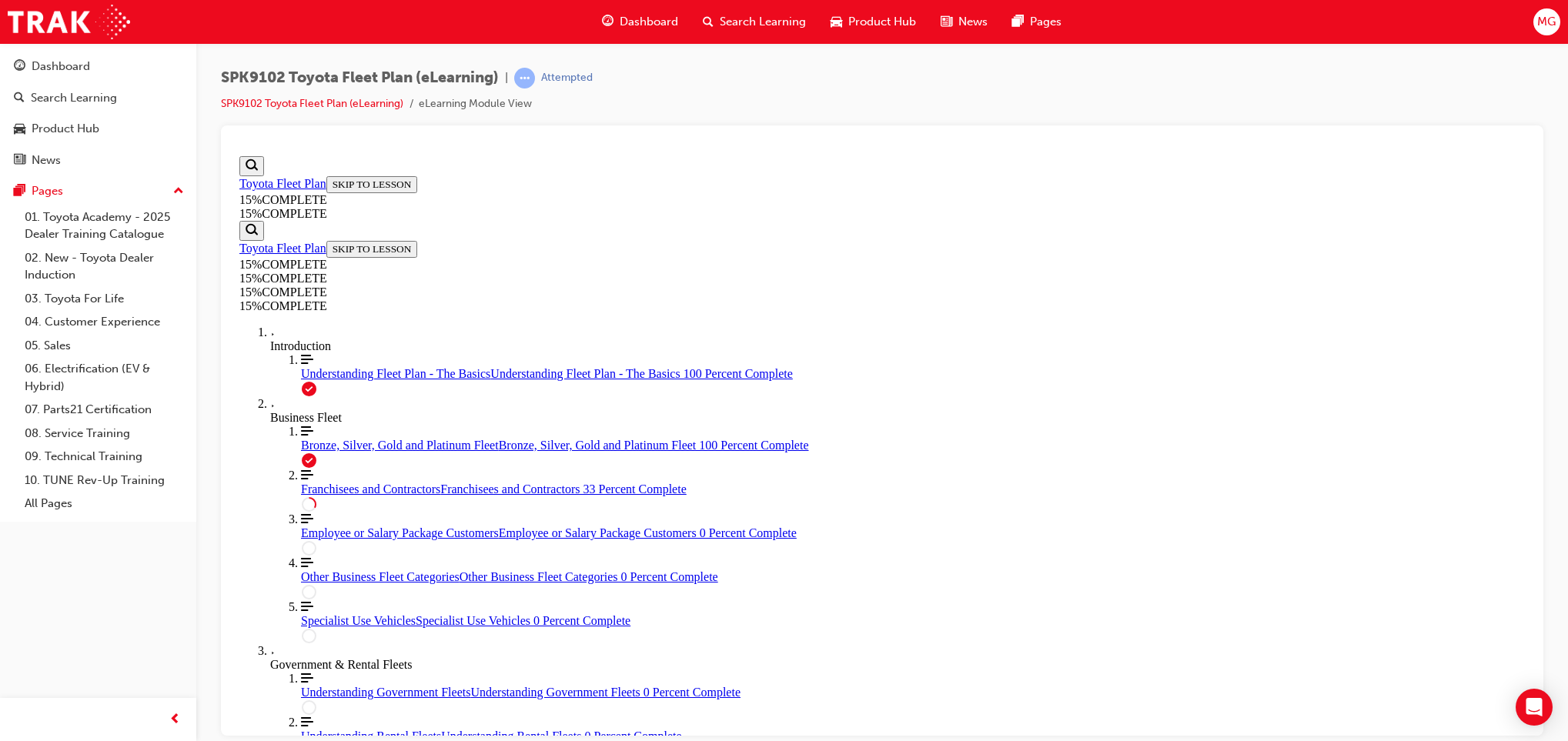
drag, startPoint x: 790, startPoint y: 336, endPoint x: 1031, endPoint y: 387, distance: 246.3
drag, startPoint x: 1031, startPoint y: 387, endPoint x: 708, endPoint y: 368, distance: 323.6
drag, startPoint x: 909, startPoint y: 499, endPoint x: 1058, endPoint y: 328, distance: 226.8
drag, startPoint x: 885, startPoint y: 489, endPoint x: 1051, endPoint y: 408, distance: 184.7
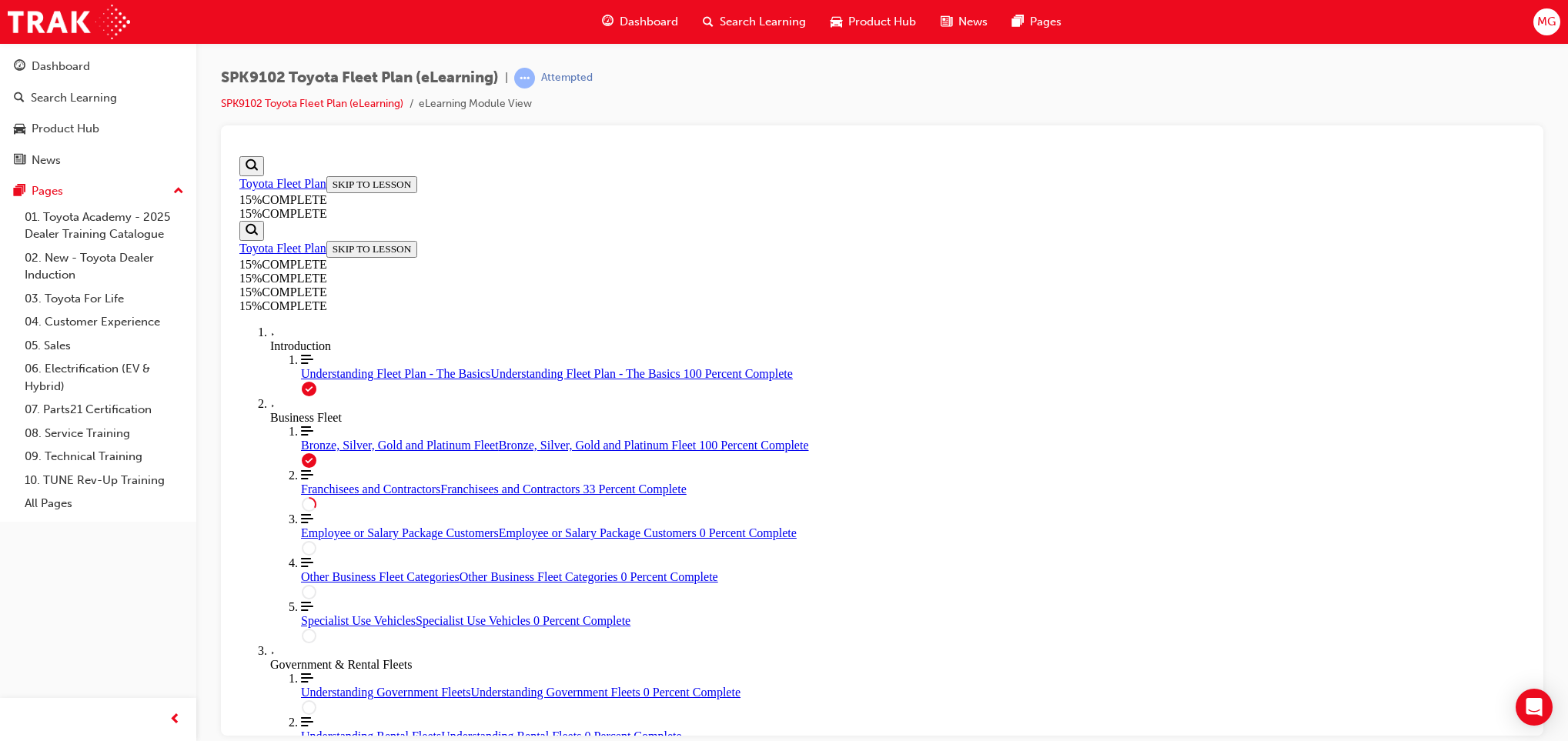
drag, startPoint x: 857, startPoint y: 485, endPoint x: 1093, endPoint y: 487, distance: 236.0
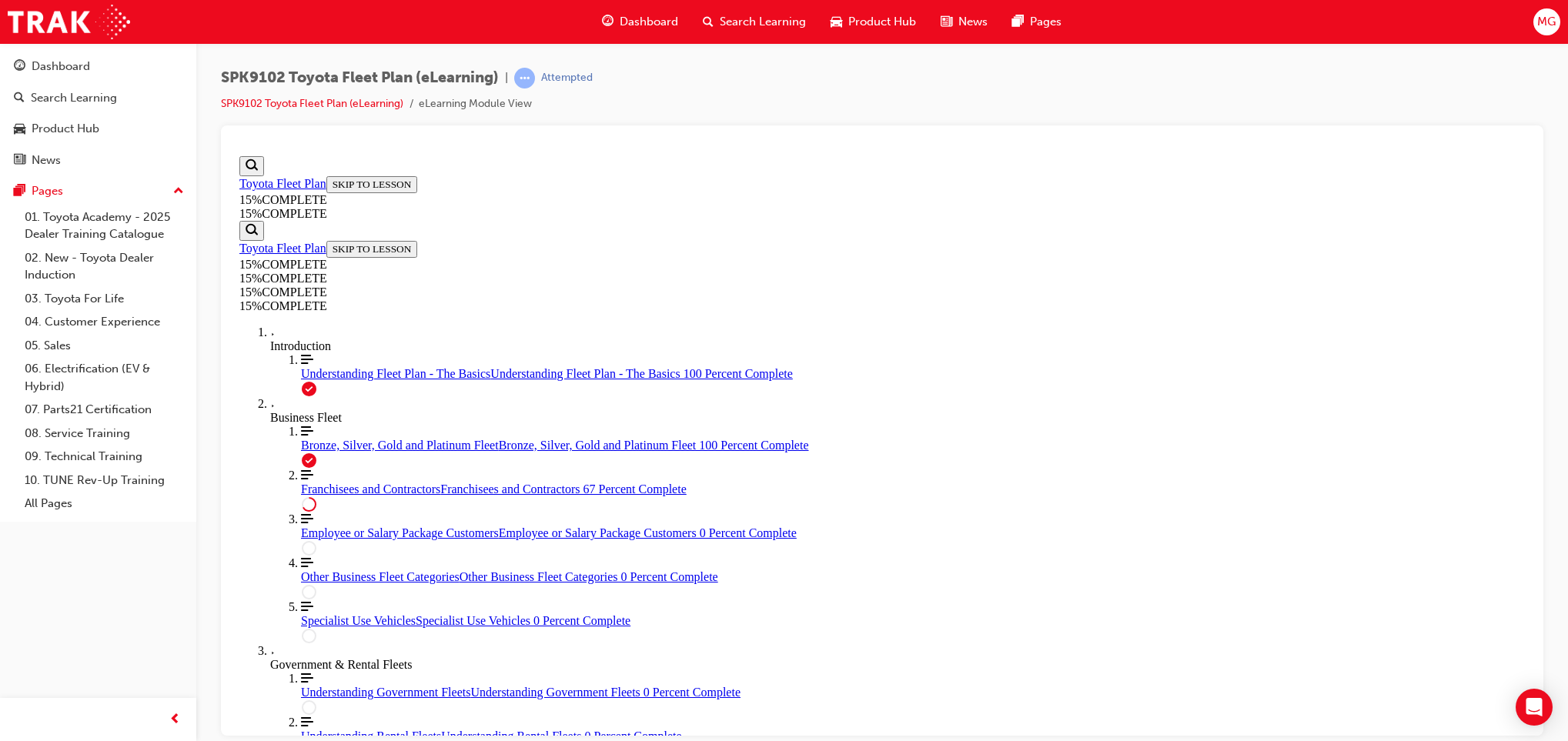
scroll to position [497, 0]
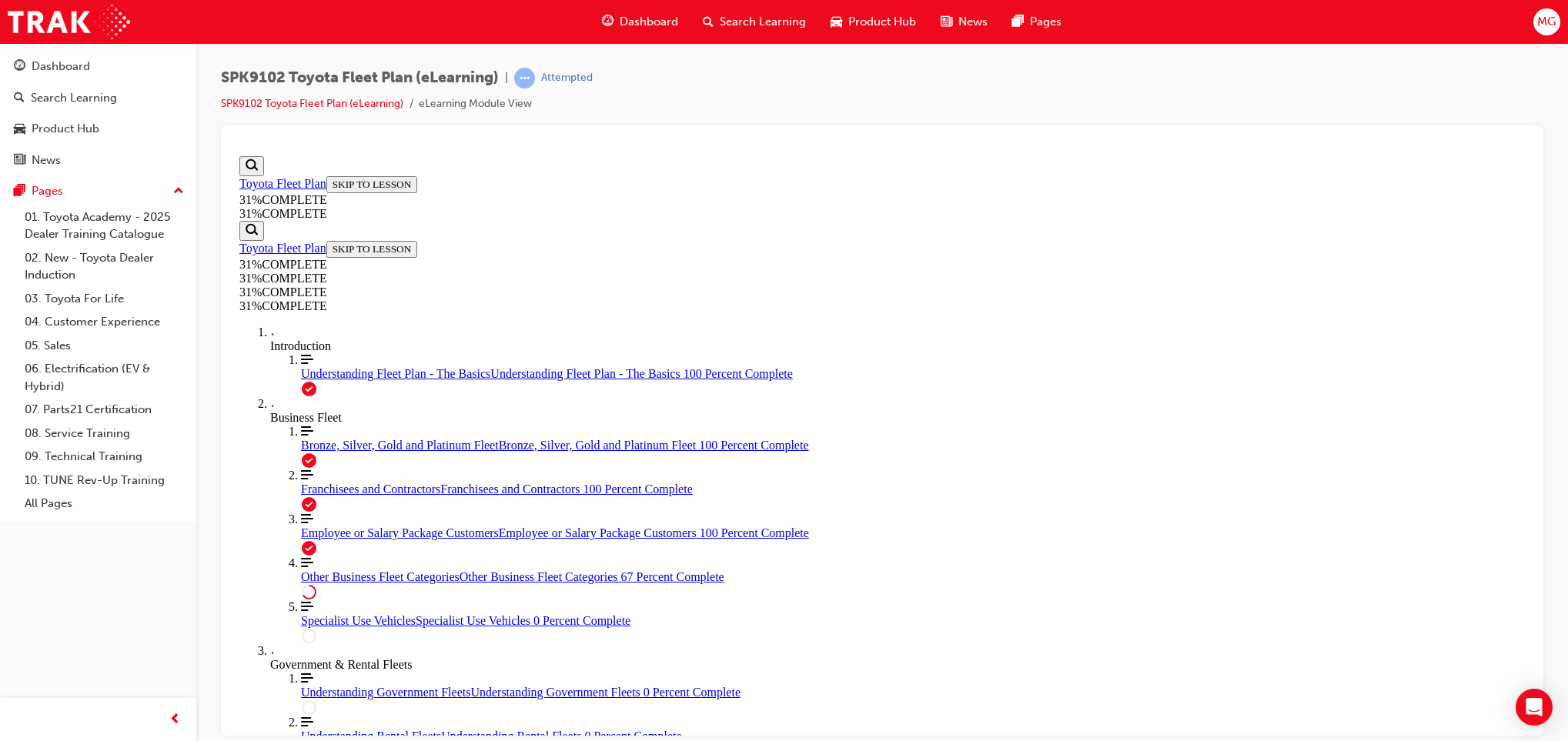
scroll to position [1360, 0]
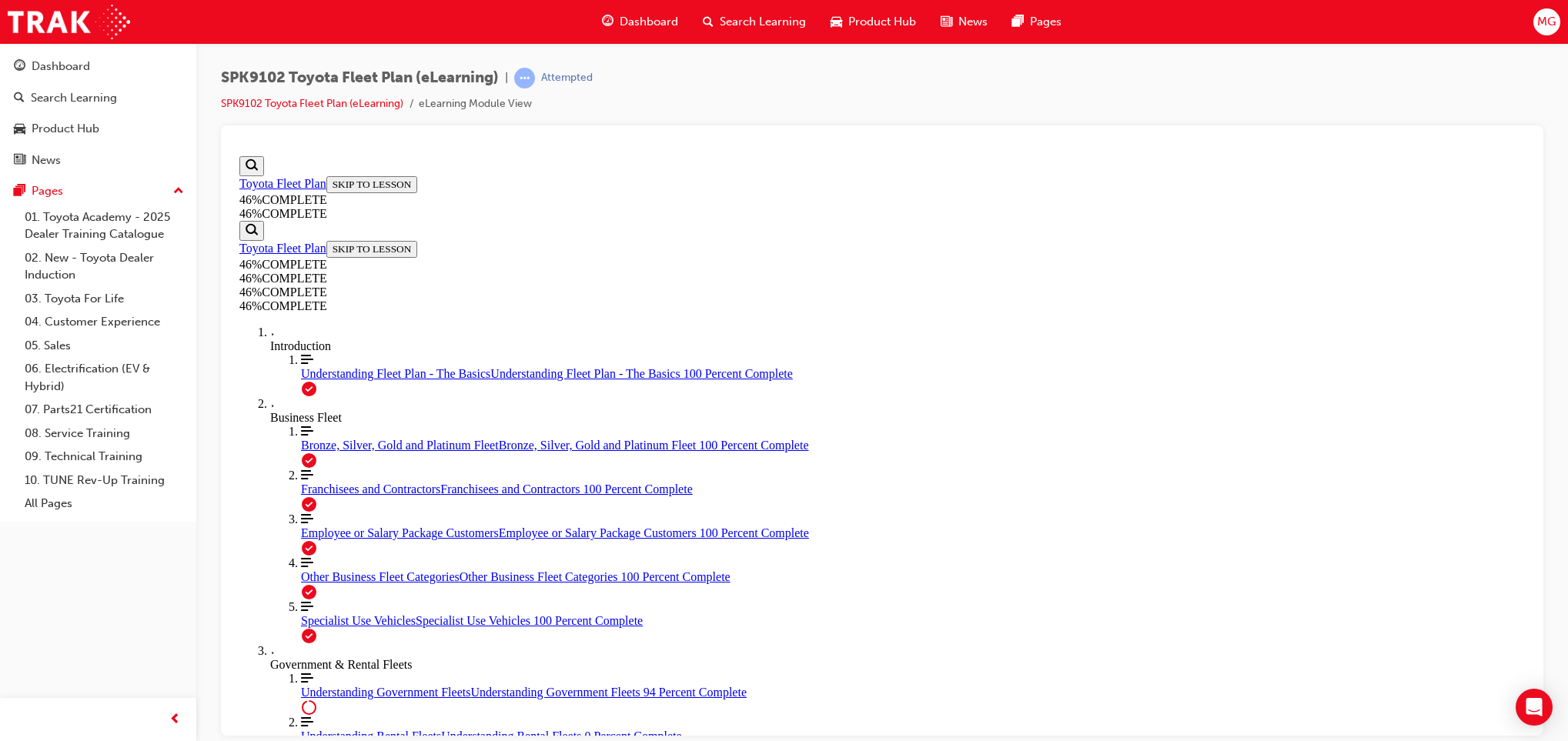
scroll to position [3131, 0]
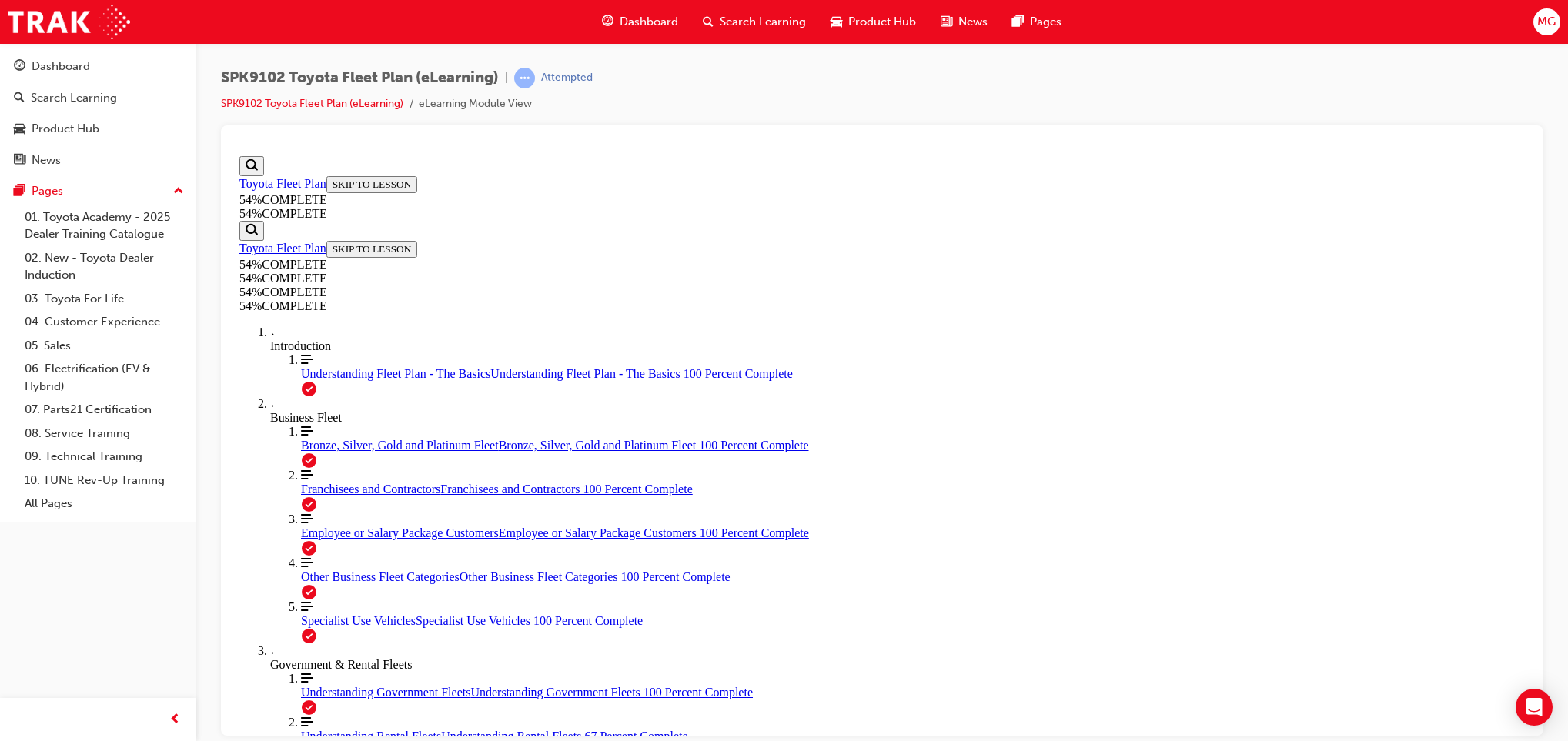
scroll to position [315, 0]
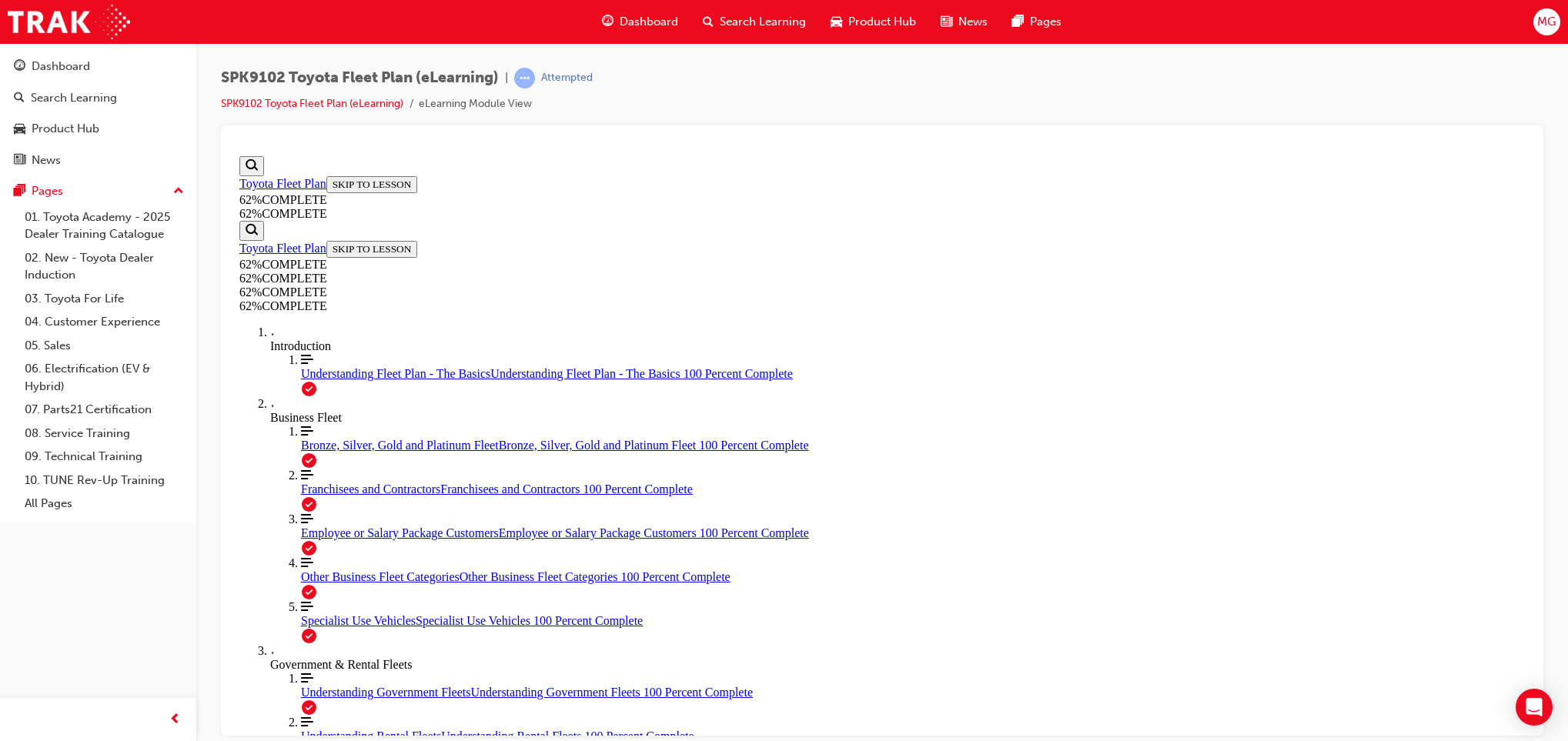
scroll to position [1178, 0]
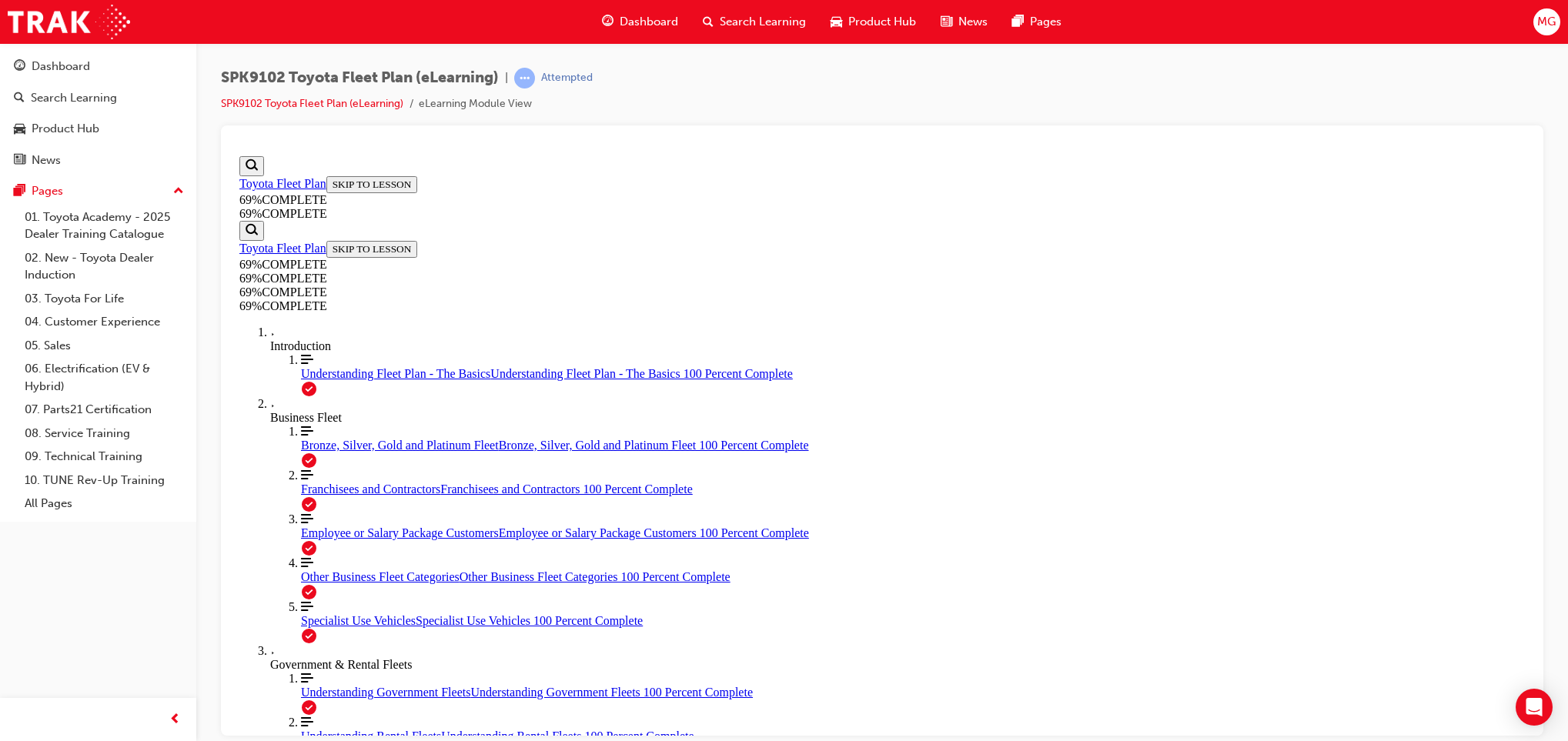
scroll to position [2541, 0]
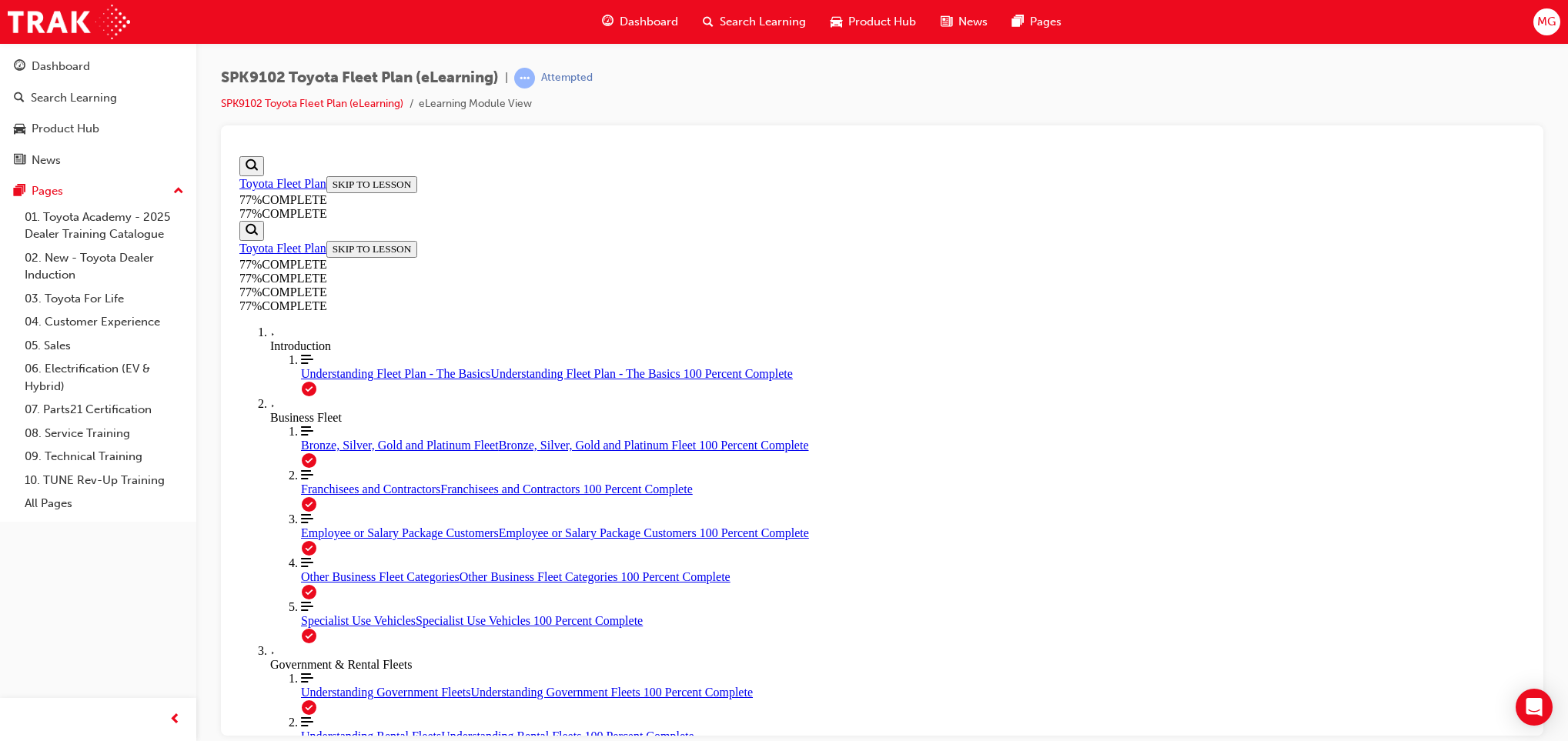
scroll to position [698, 0]
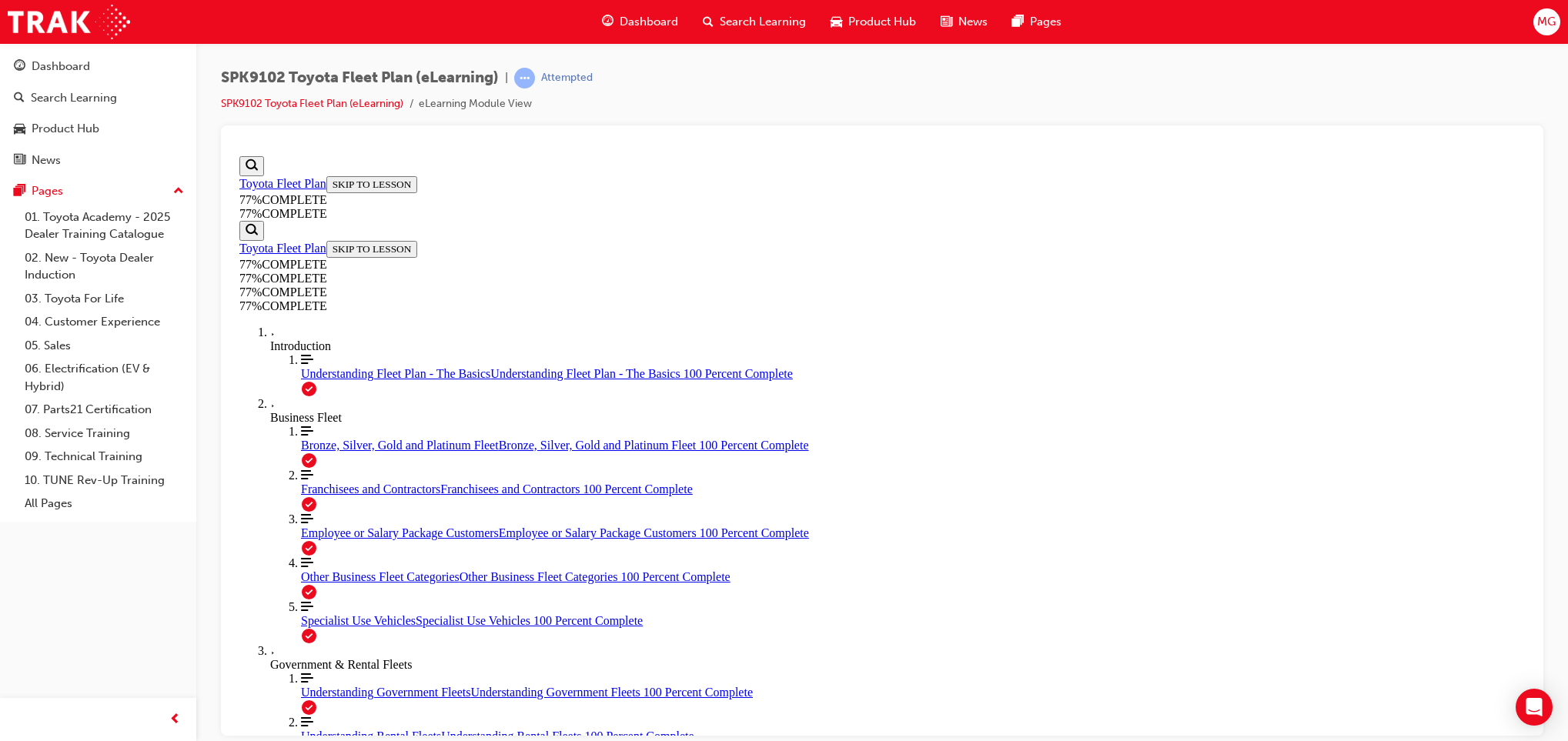
scroll to position [1516, 0]
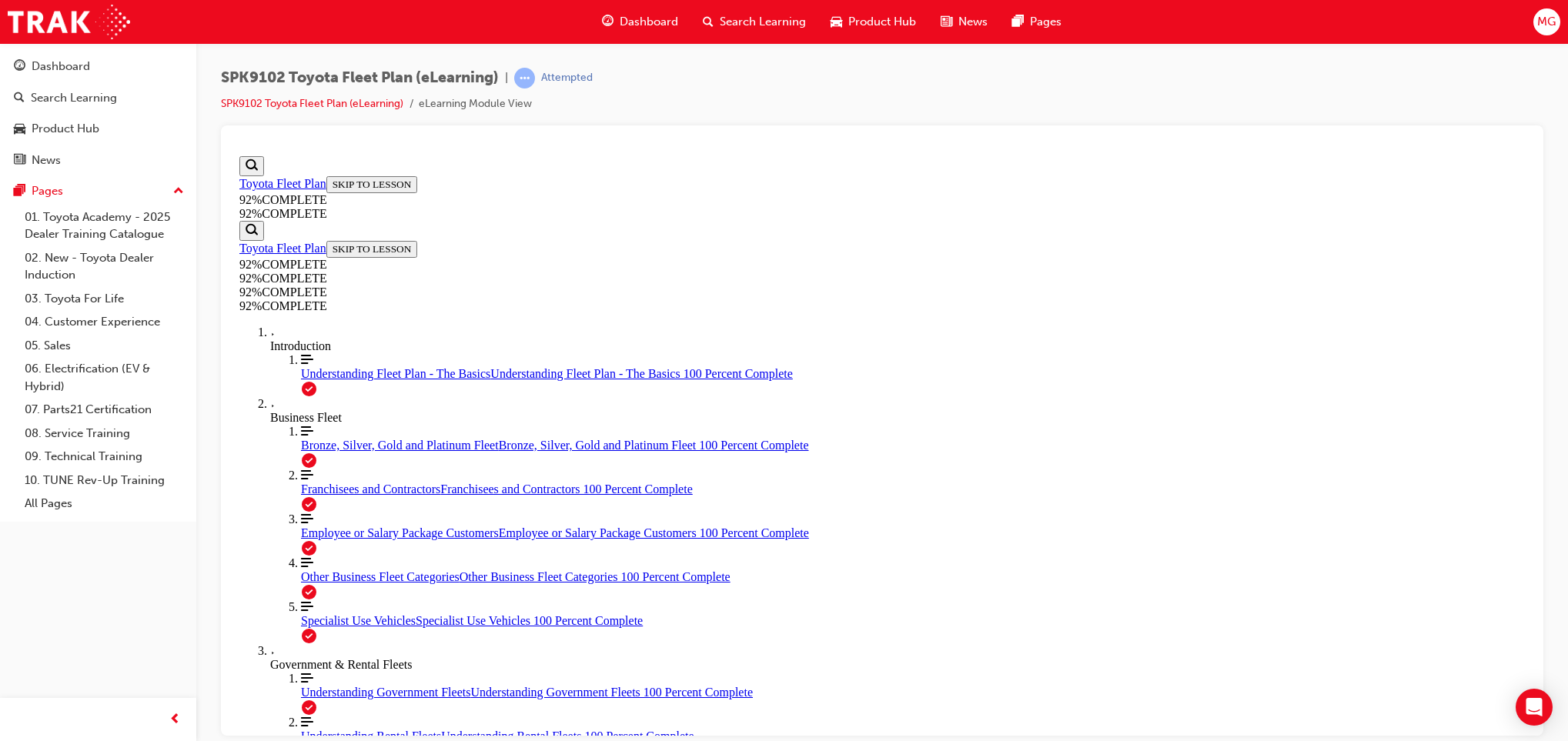
scroll to position [194, 0]
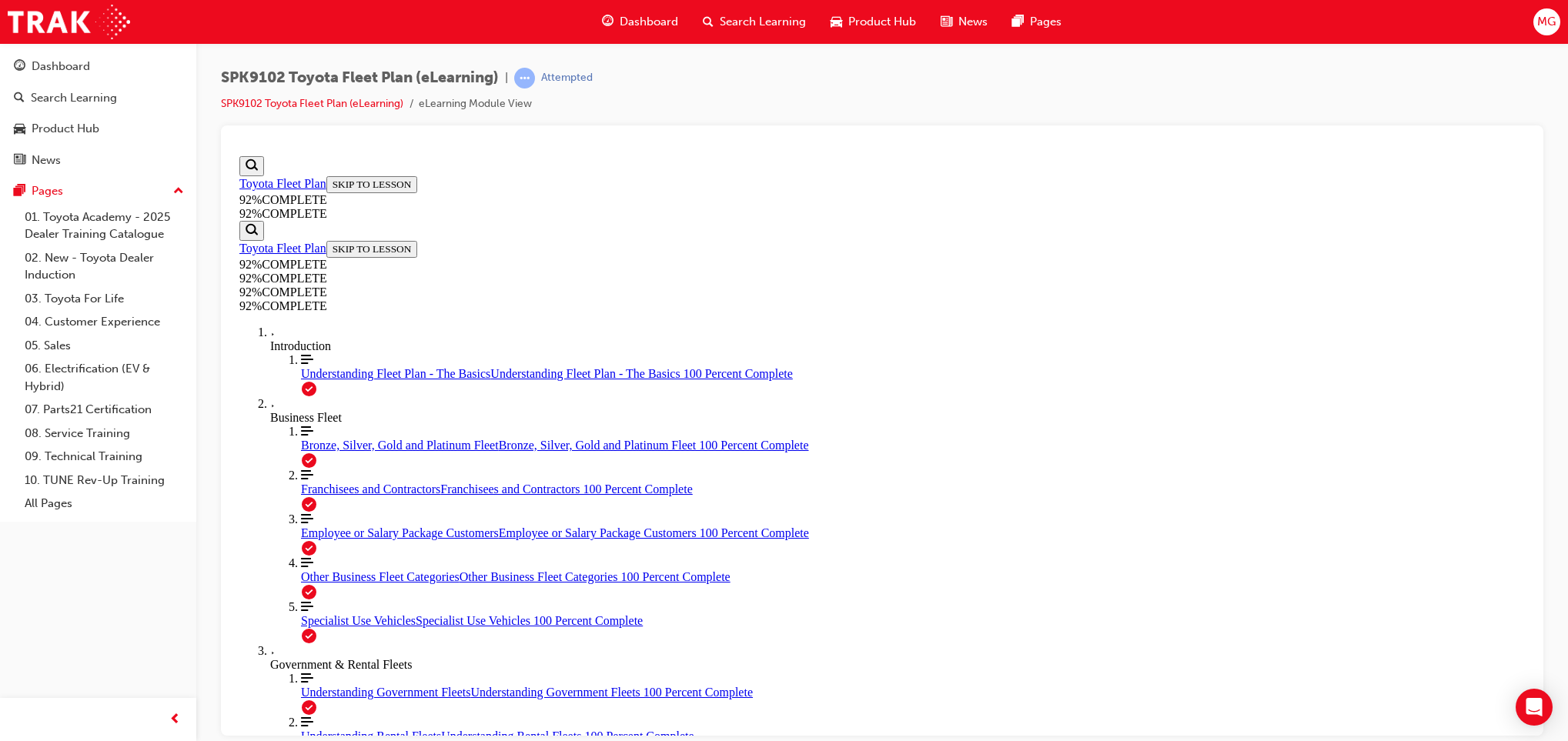
drag, startPoint x: 832, startPoint y: 605, endPoint x: 860, endPoint y: 606, distance: 28.0
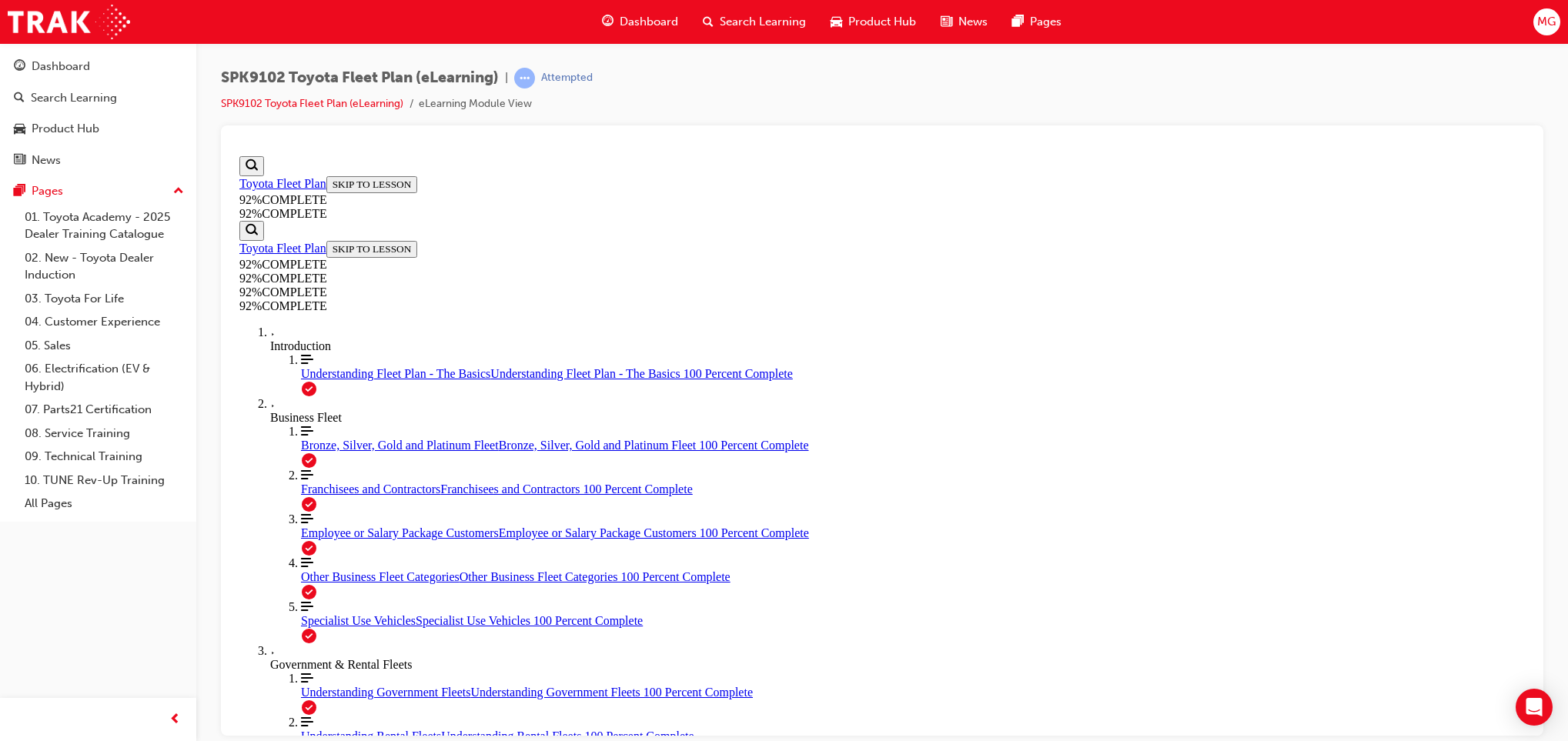
drag, startPoint x: 875, startPoint y: 592, endPoint x: 1052, endPoint y: 470, distance: 215.0
drag, startPoint x: 857, startPoint y: 530, endPoint x: 1098, endPoint y: 528, distance: 241.0
drag, startPoint x: 890, startPoint y: 604, endPoint x: 1103, endPoint y: 590, distance: 213.5
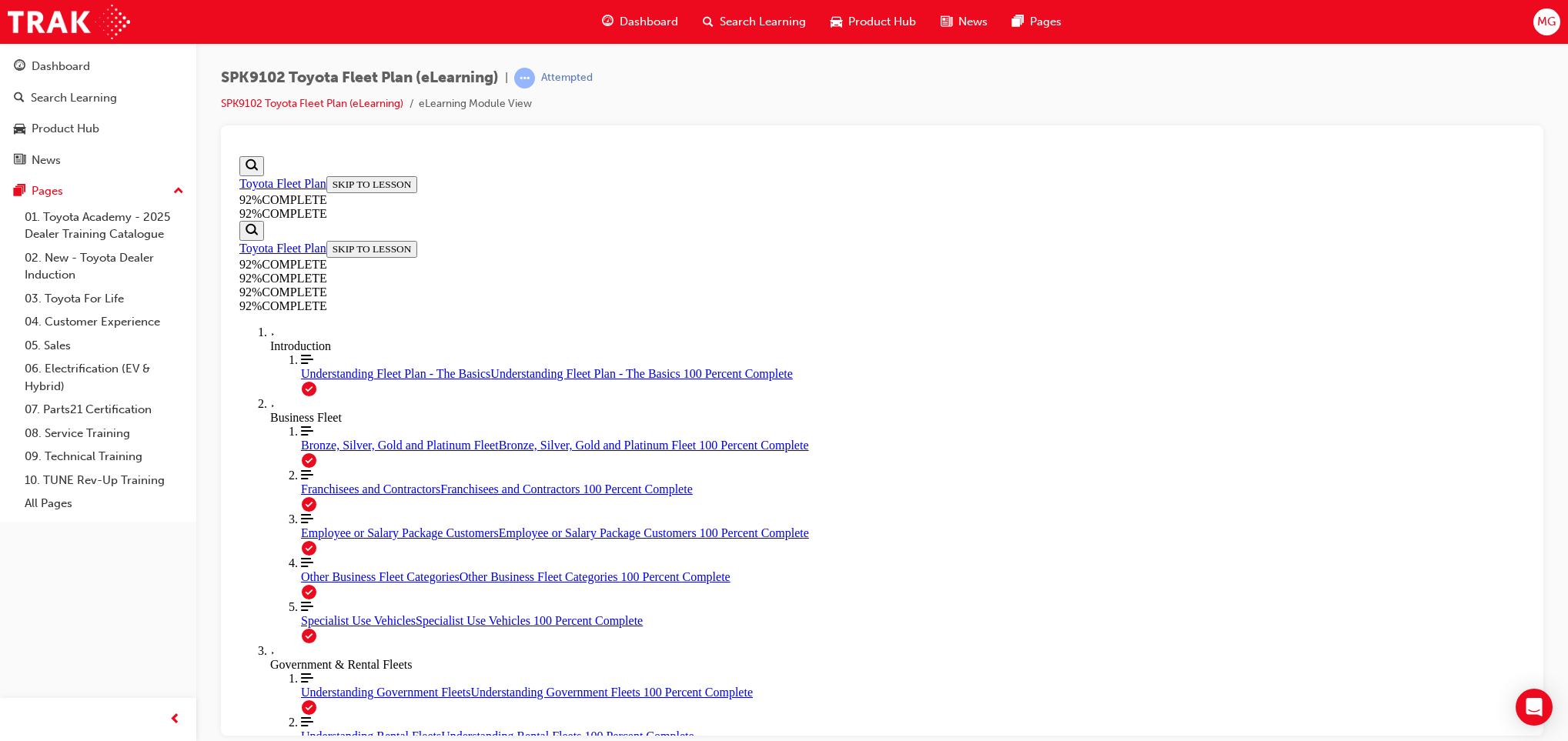
scroll to position [335, 0]
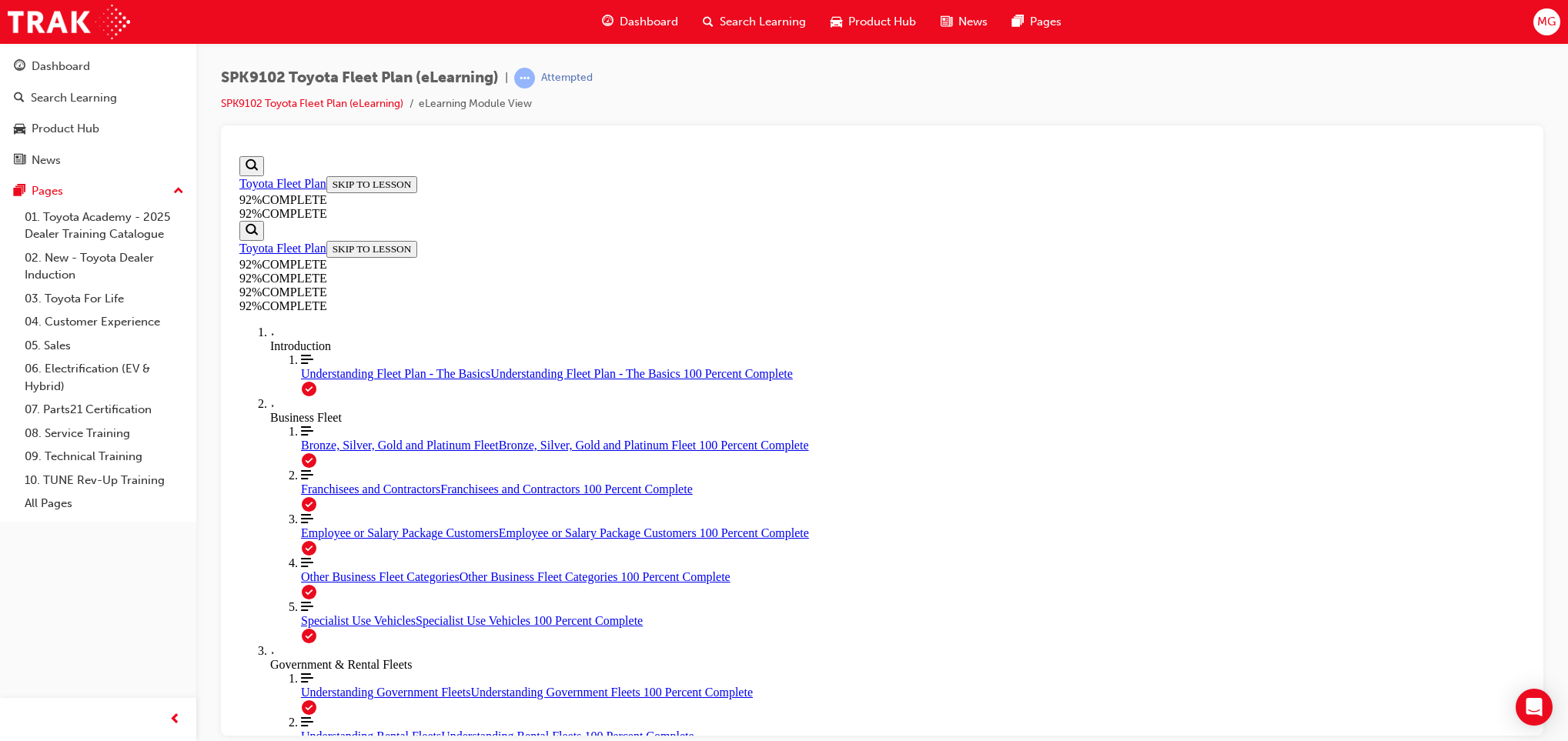
drag, startPoint x: 966, startPoint y: 685, endPoint x: 970, endPoint y: 667, distance: 18.4
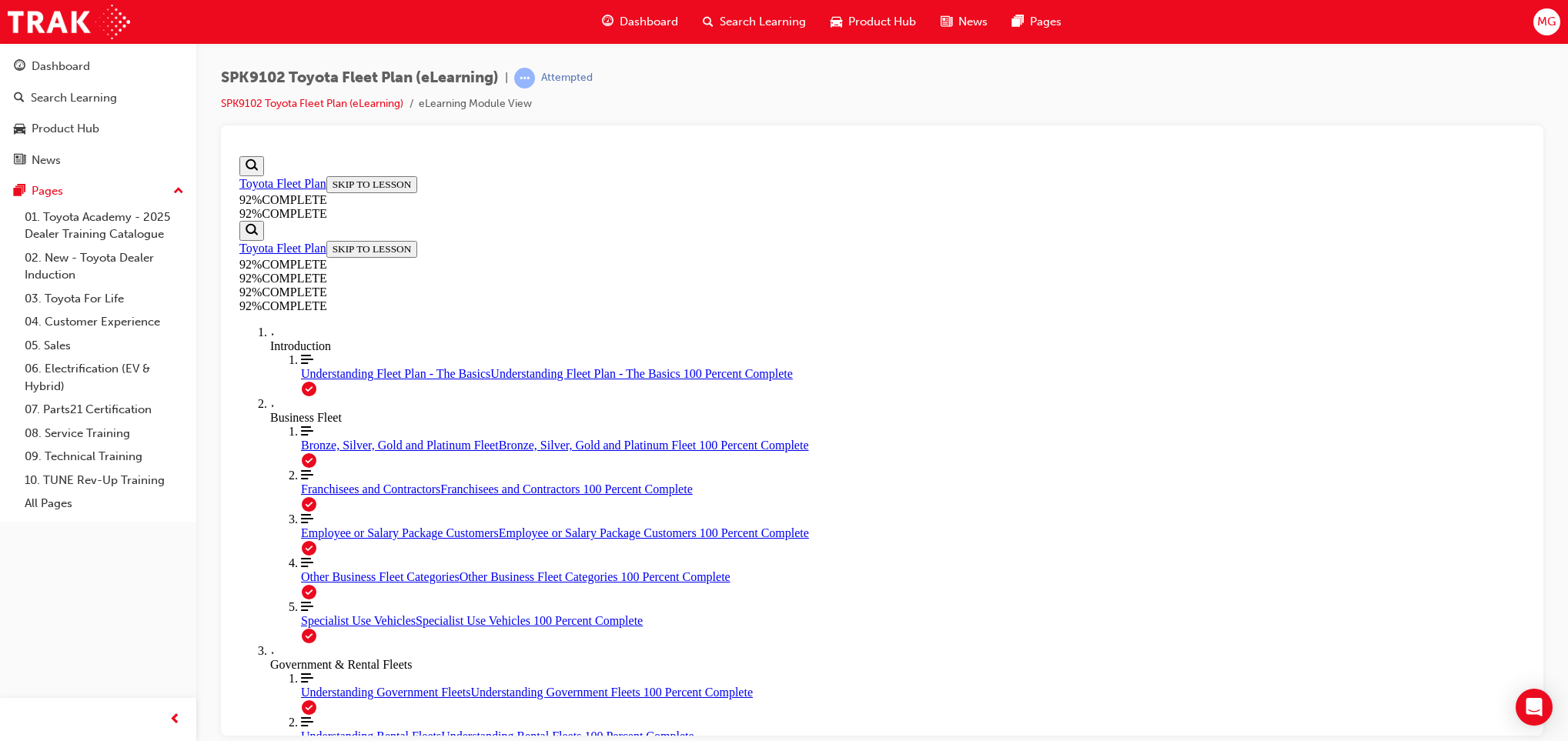
scroll to position [56, 0]
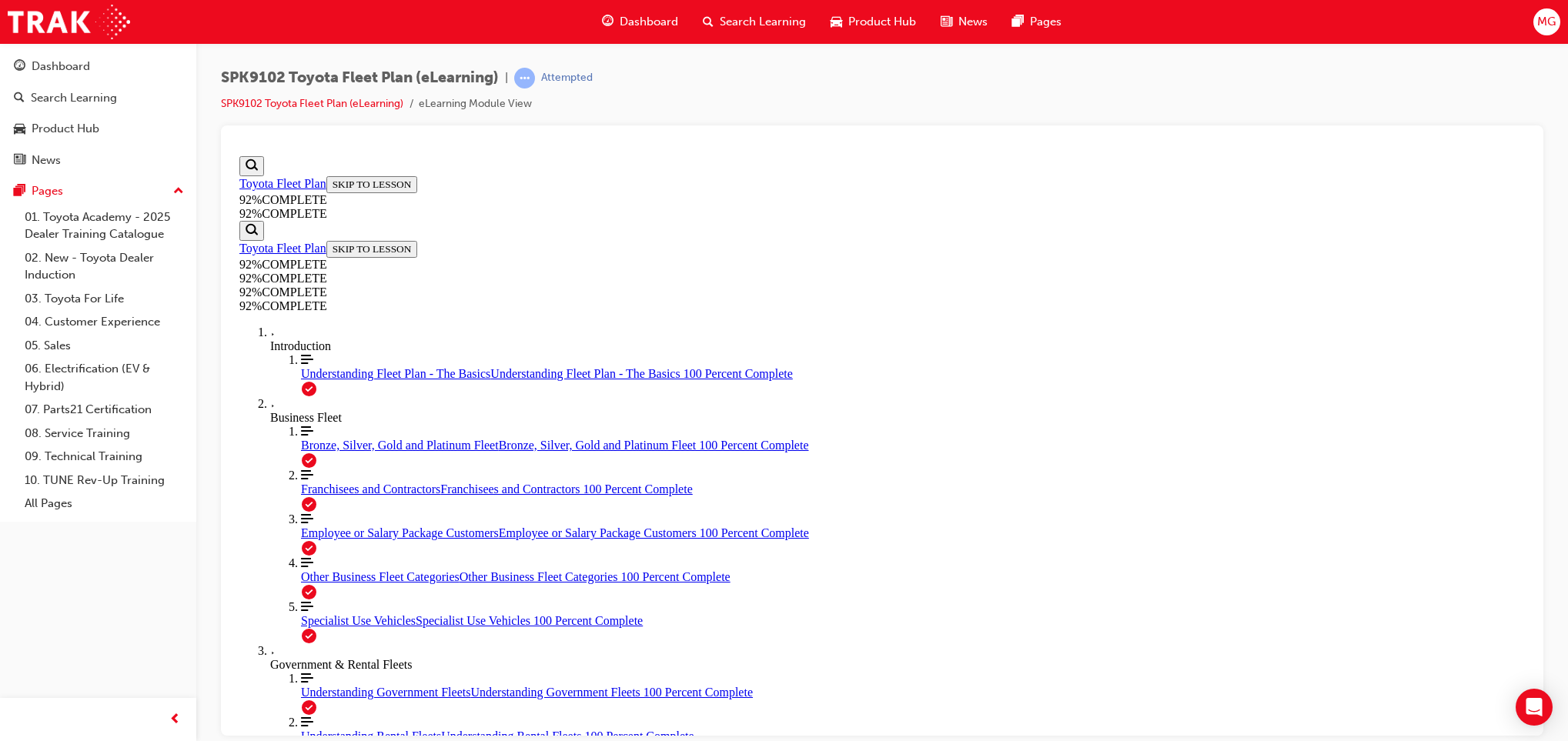
scroll to position [56, 0]
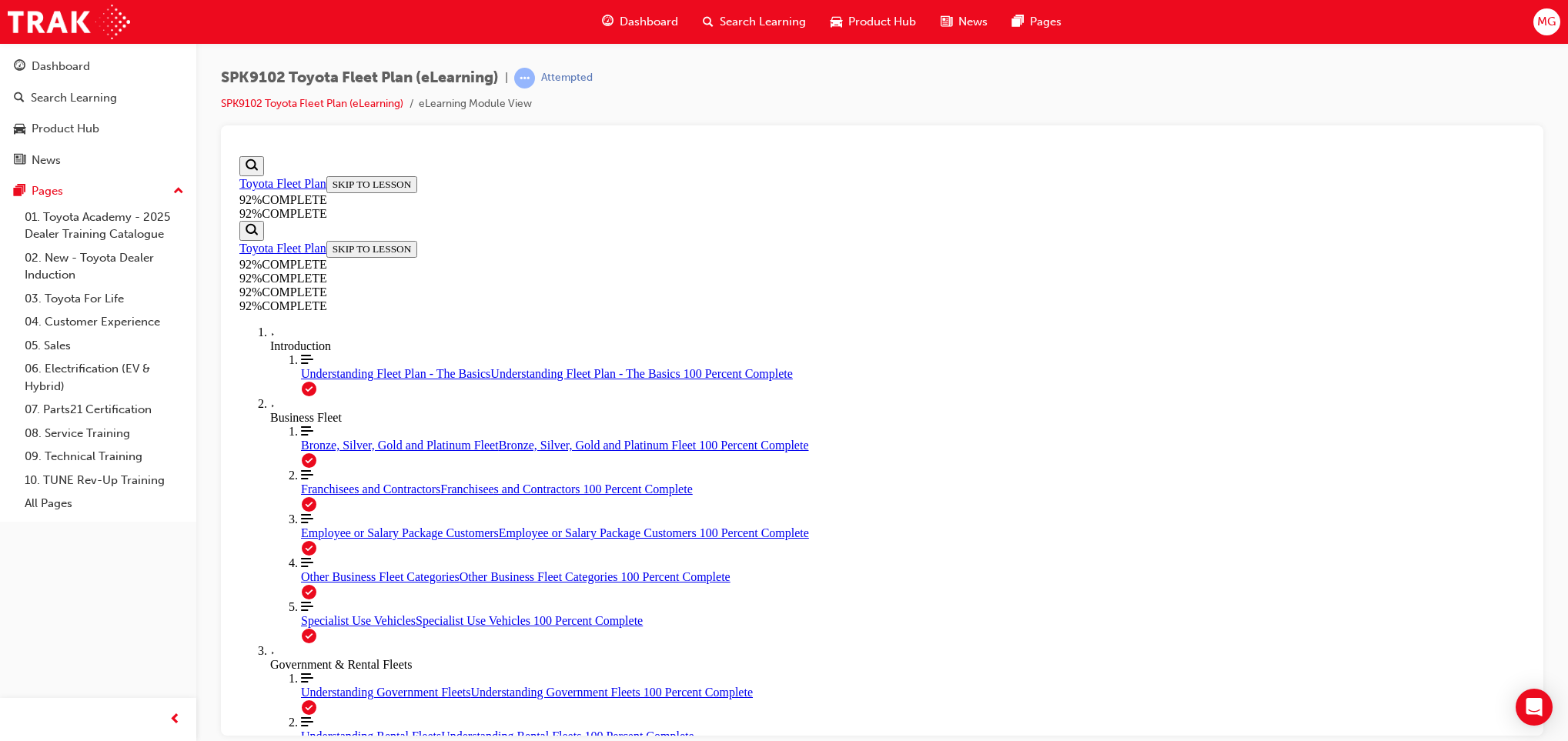
scroll to position [291, 0]
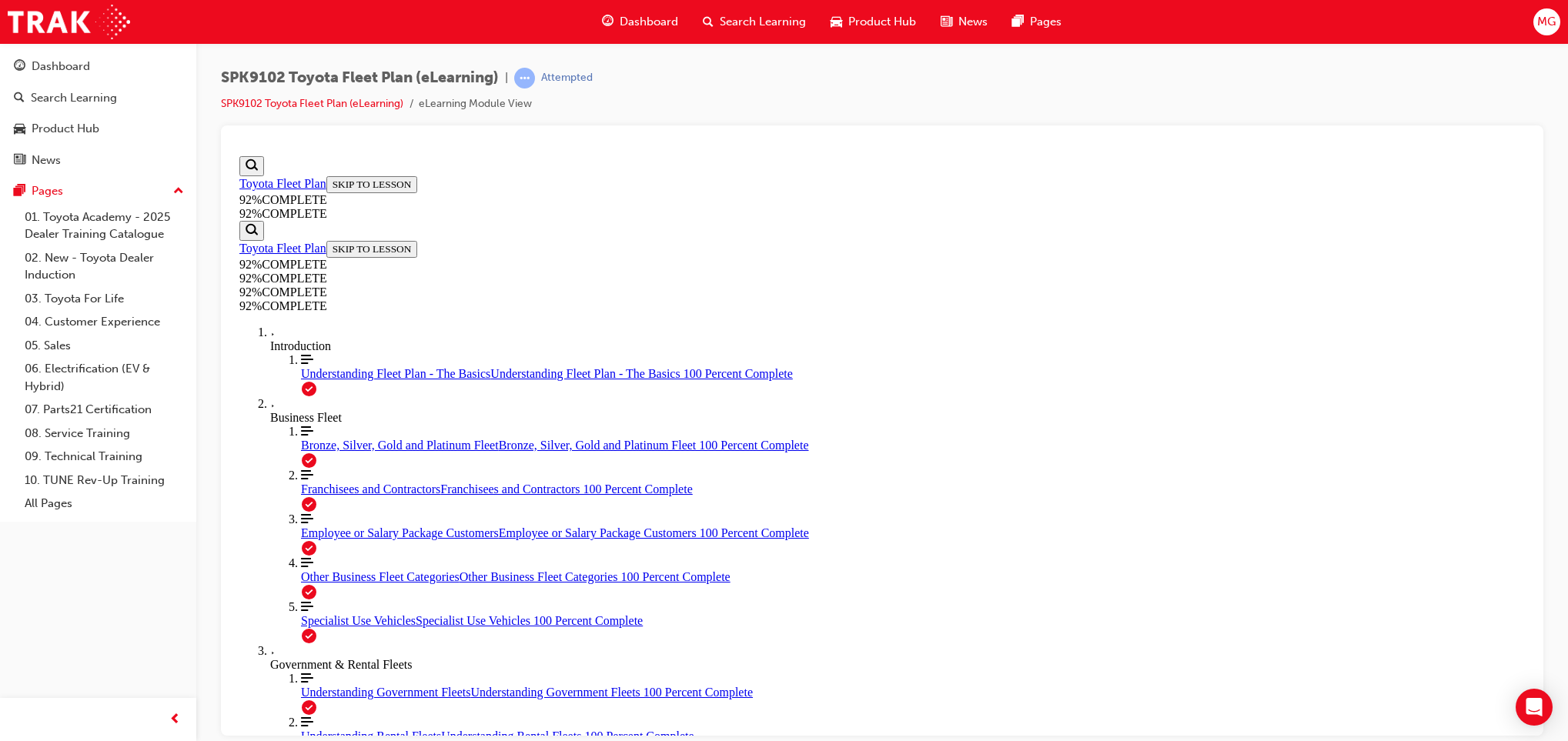
drag, startPoint x: 949, startPoint y: 625, endPoint x: 951, endPoint y: 639, distance: 14.1
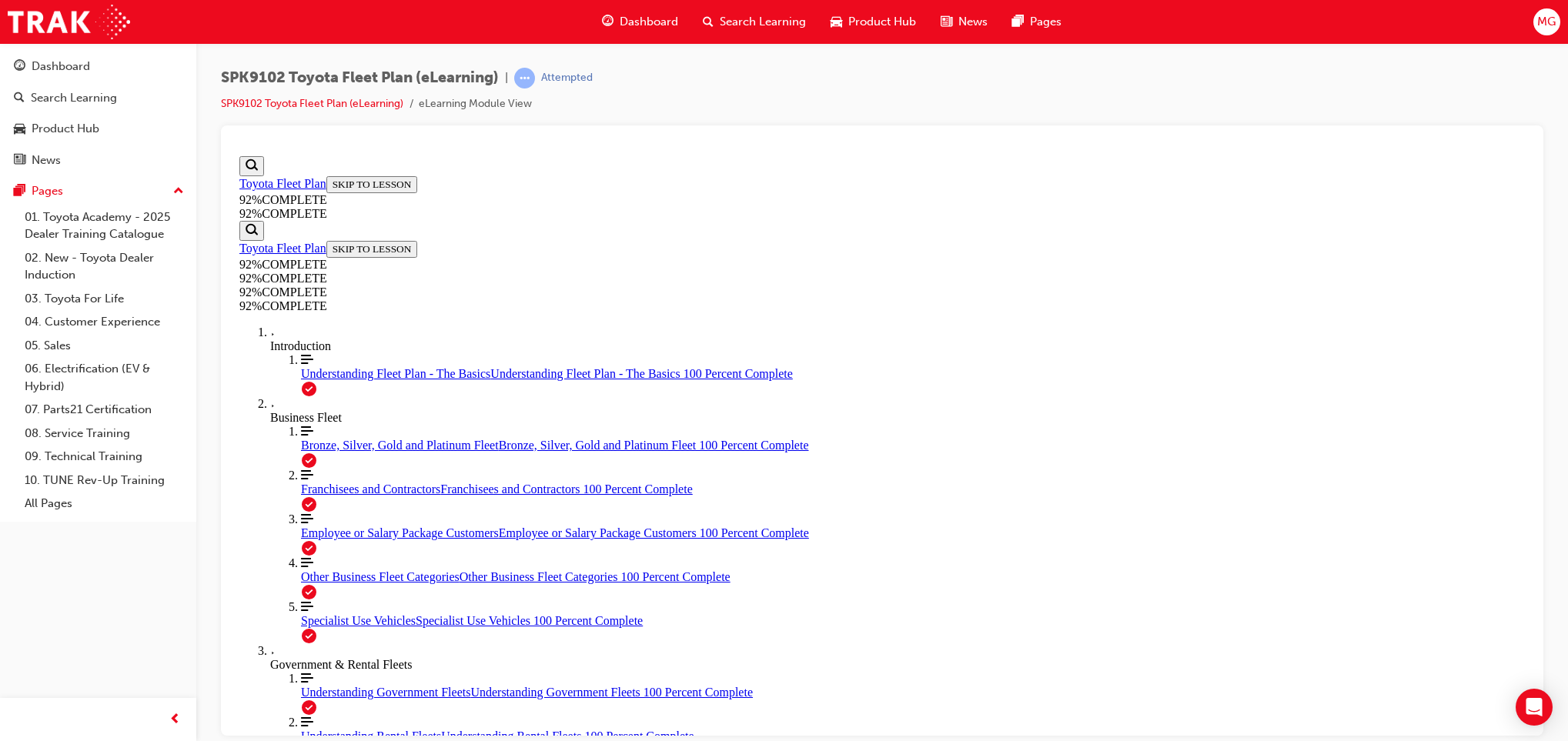
drag, startPoint x: 973, startPoint y: 688, endPoint x: 961, endPoint y: 642, distance: 47.5
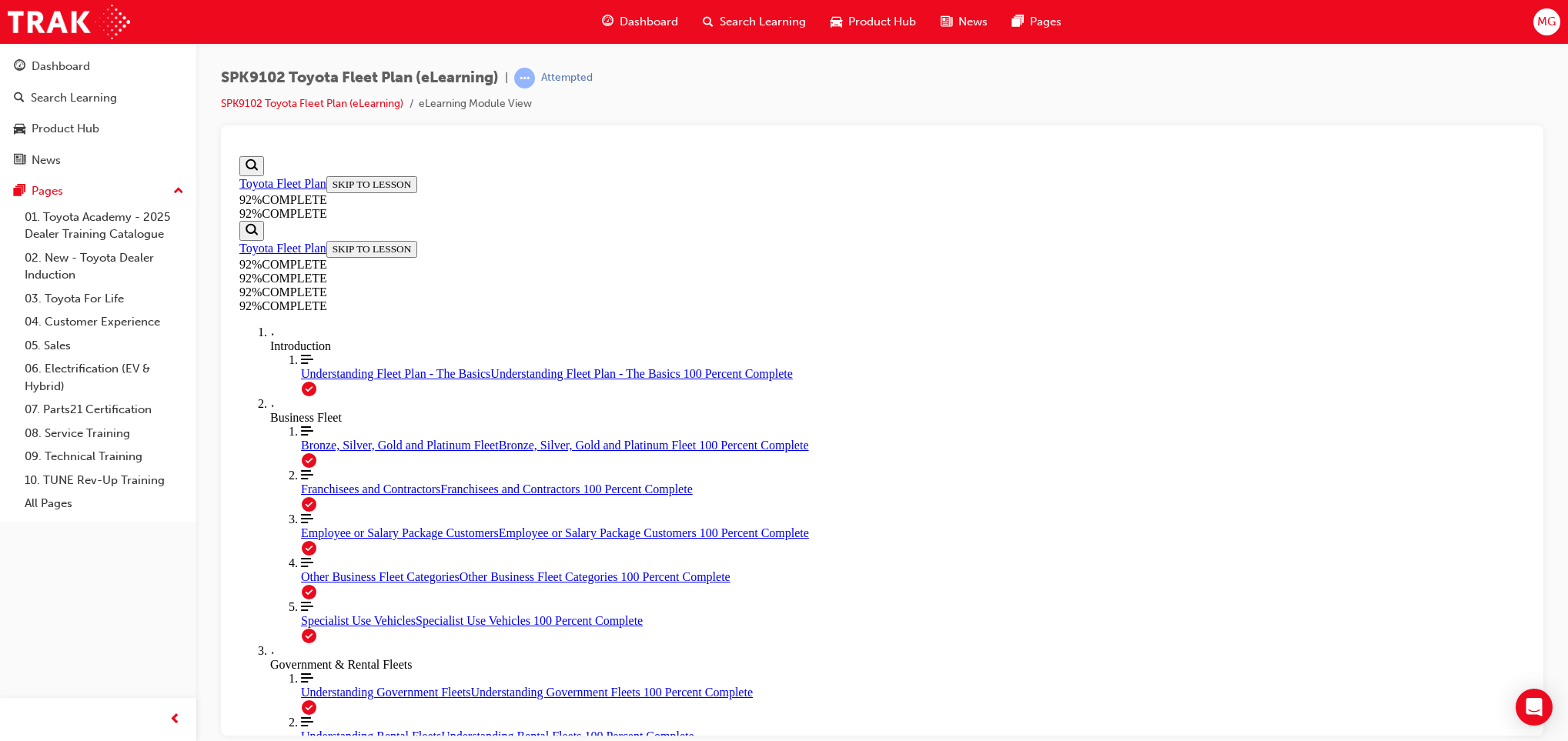
scroll to position [188, 0]
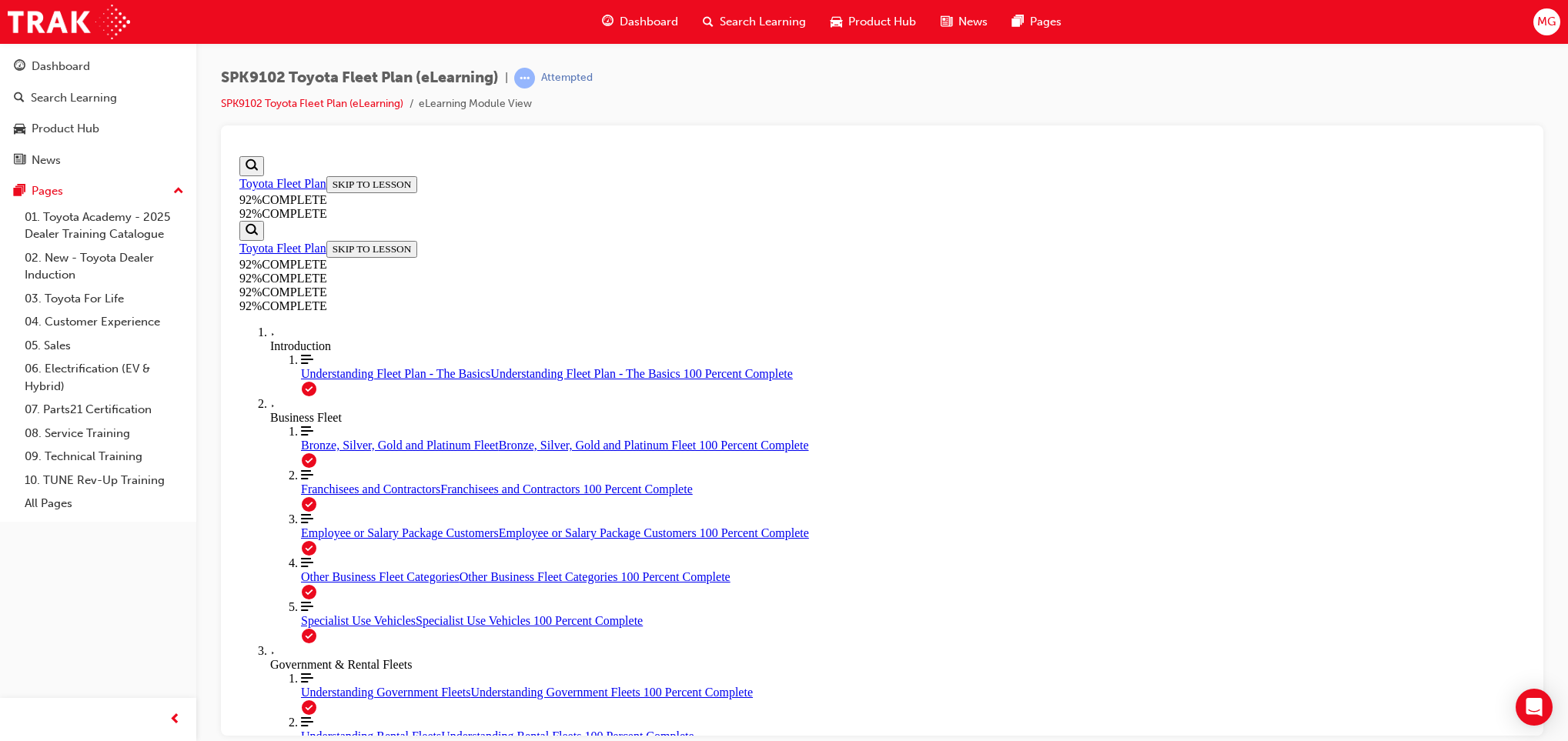
scroll to position [211, 0]
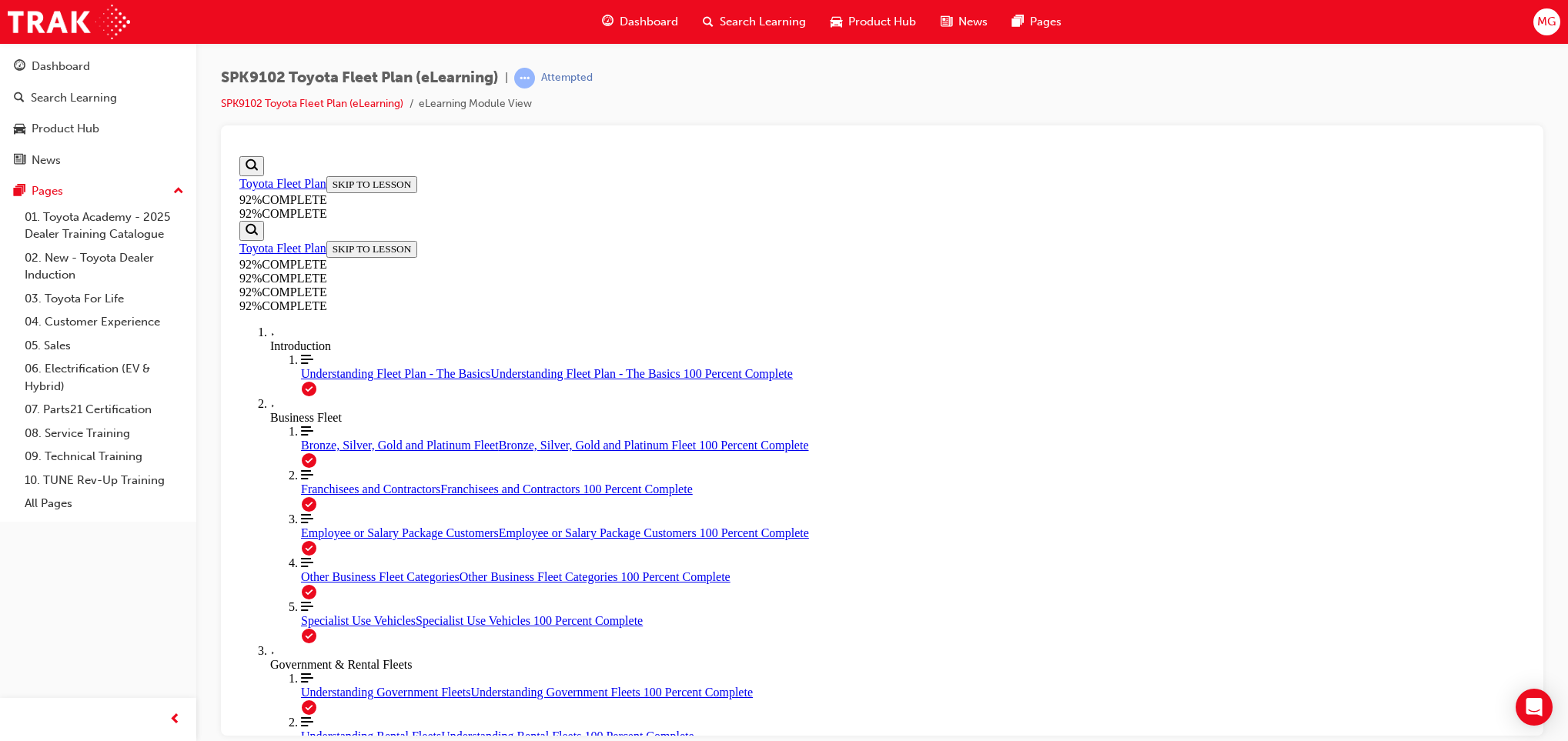
scroll to position [162, 0]
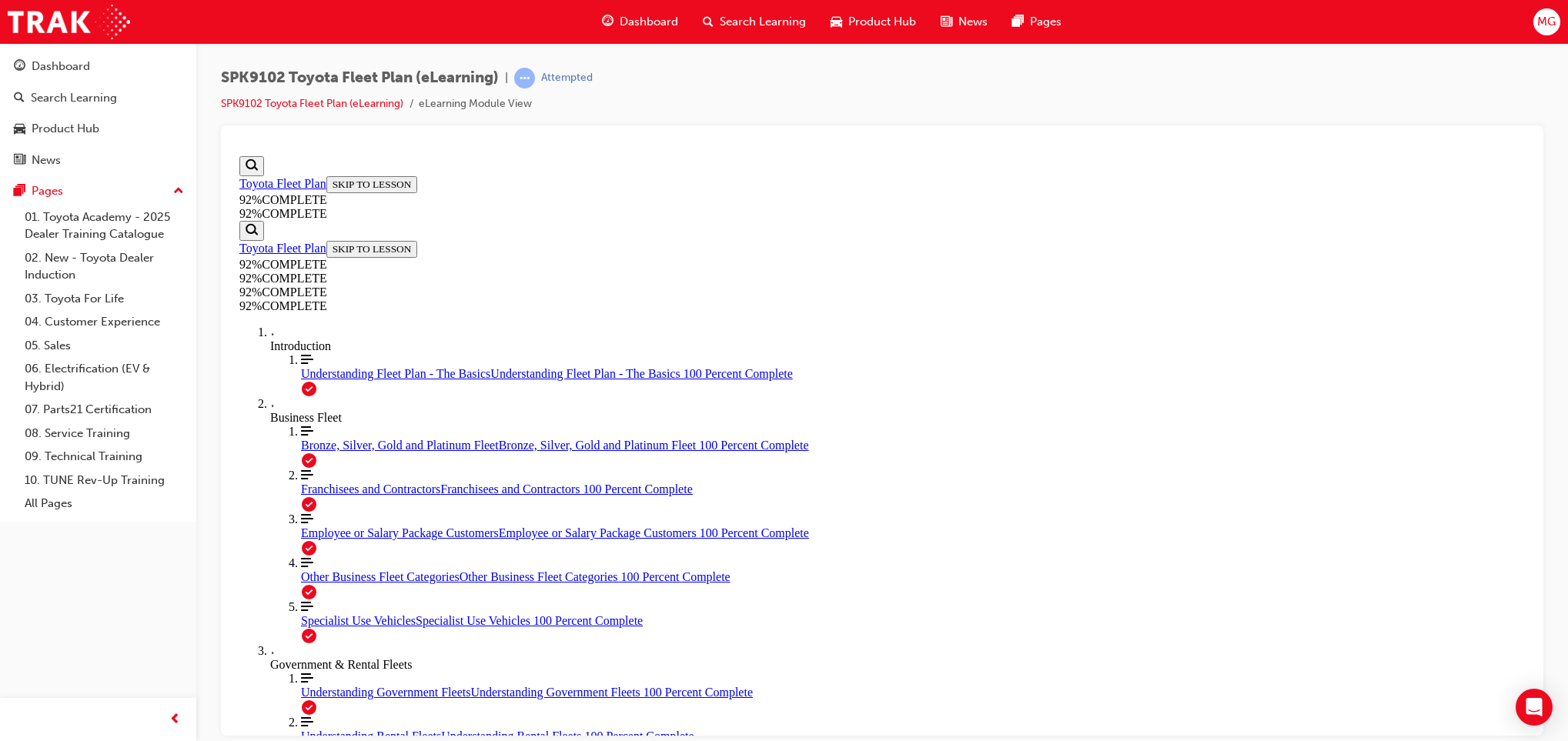
drag, startPoint x: 869, startPoint y: 579, endPoint x: 1130, endPoint y: 515, distance: 268.7
drag, startPoint x: 855, startPoint y: 588, endPoint x: 1121, endPoint y: 643, distance: 271.6
drag, startPoint x: 846, startPoint y: 570, endPoint x: 1148, endPoint y: 662, distance: 315.7
drag, startPoint x: 837, startPoint y: 576, endPoint x: 1031, endPoint y: 577, distance: 194.0
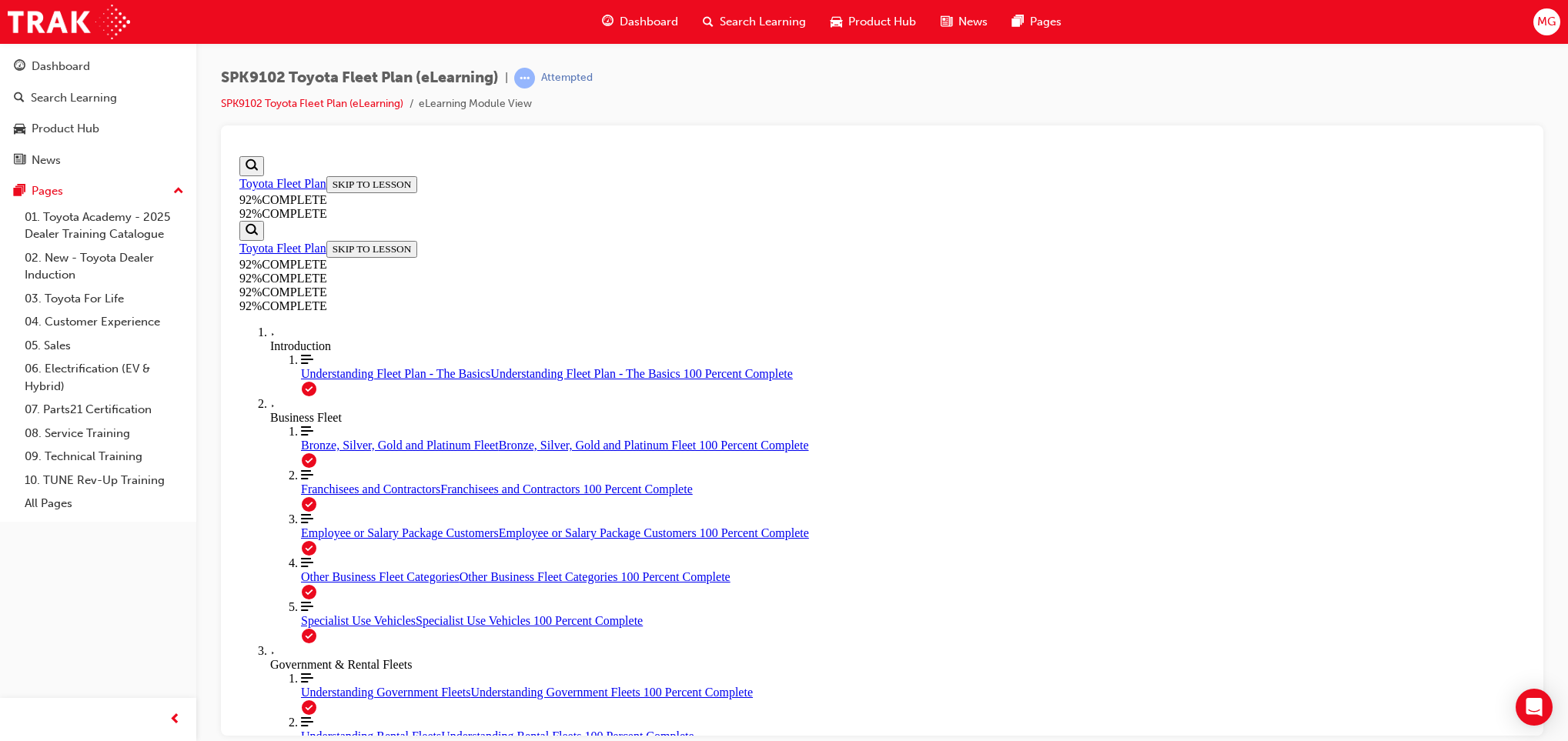
scroll to position [105, 0]
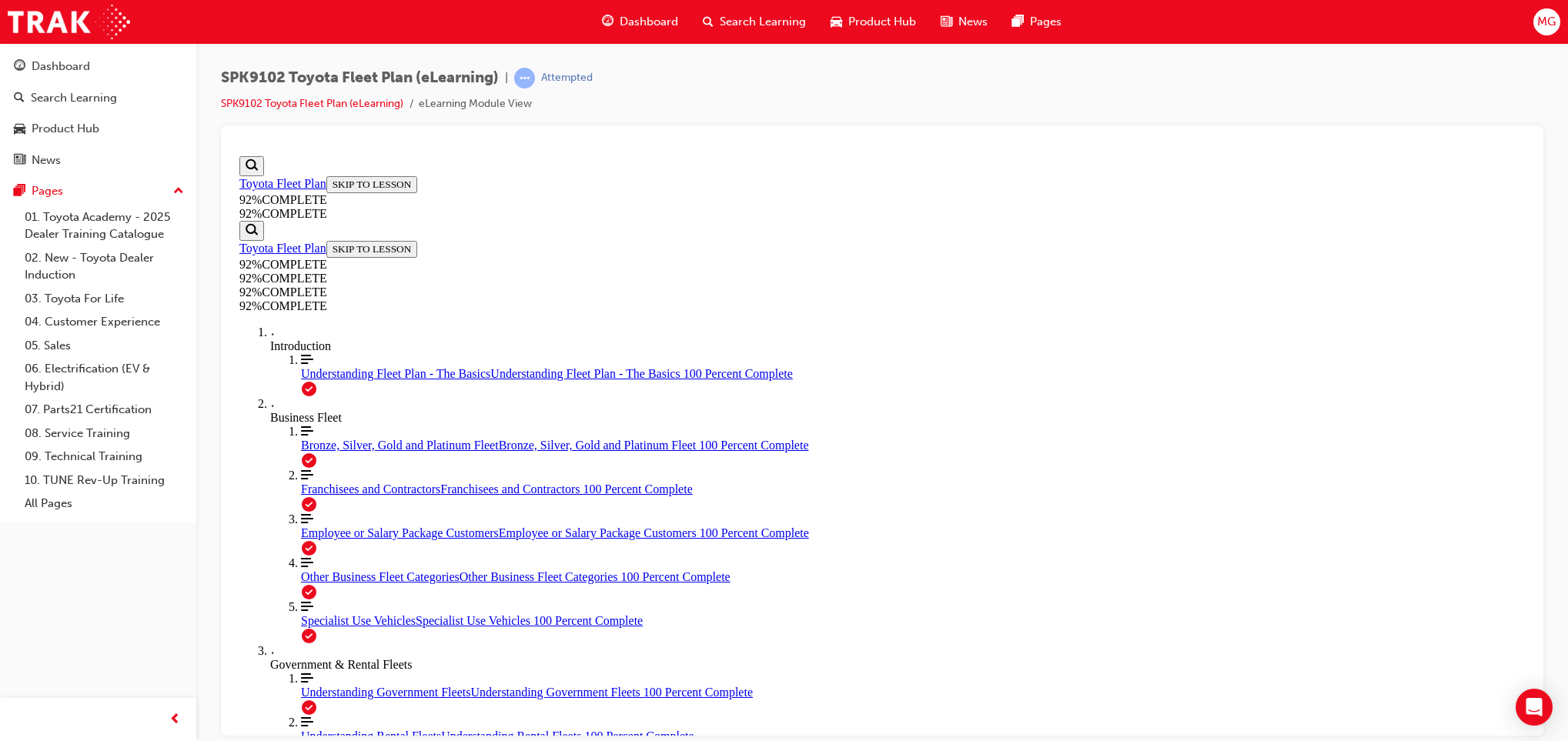
scroll to position [56, 0]
drag, startPoint x: 855, startPoint y: 517, endPoint x: 927, endPoint y: 618, distance: 124.0
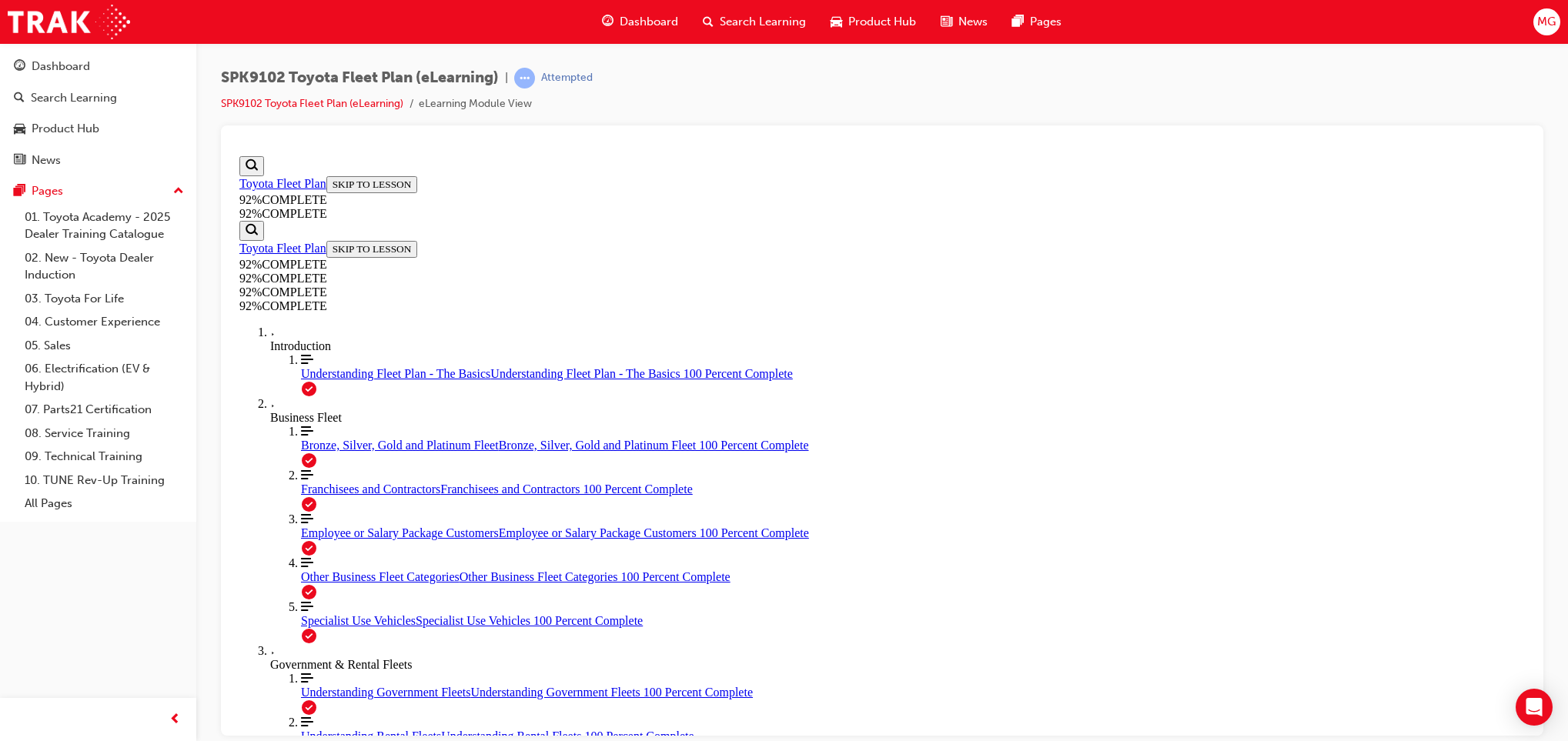
drag, startPoint x: 973, startPoint y: 689, endPoint x: 970, endPoint y: 658, distance: 31.1
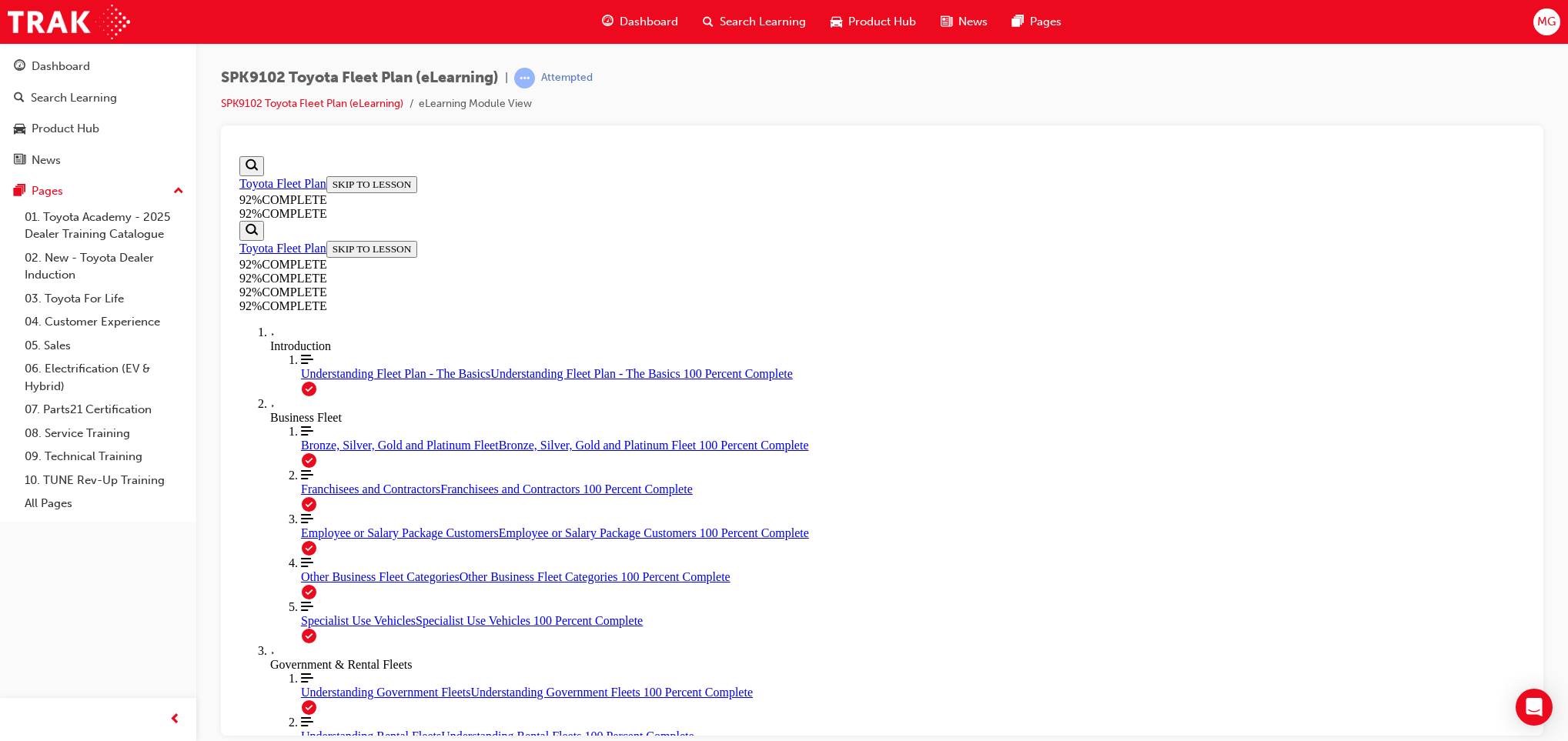
scroll to position [56, 0]
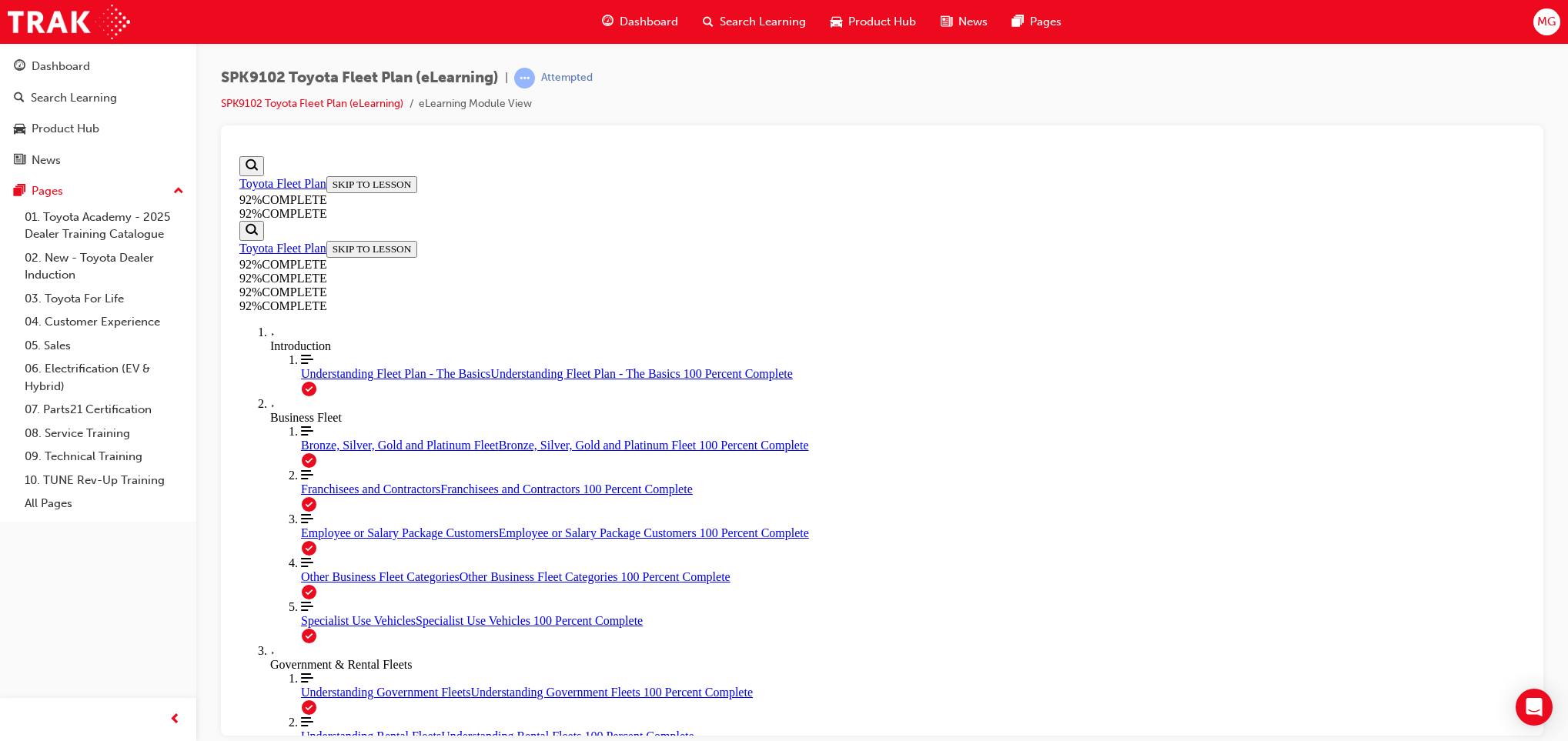
scroll to position [56, 0]
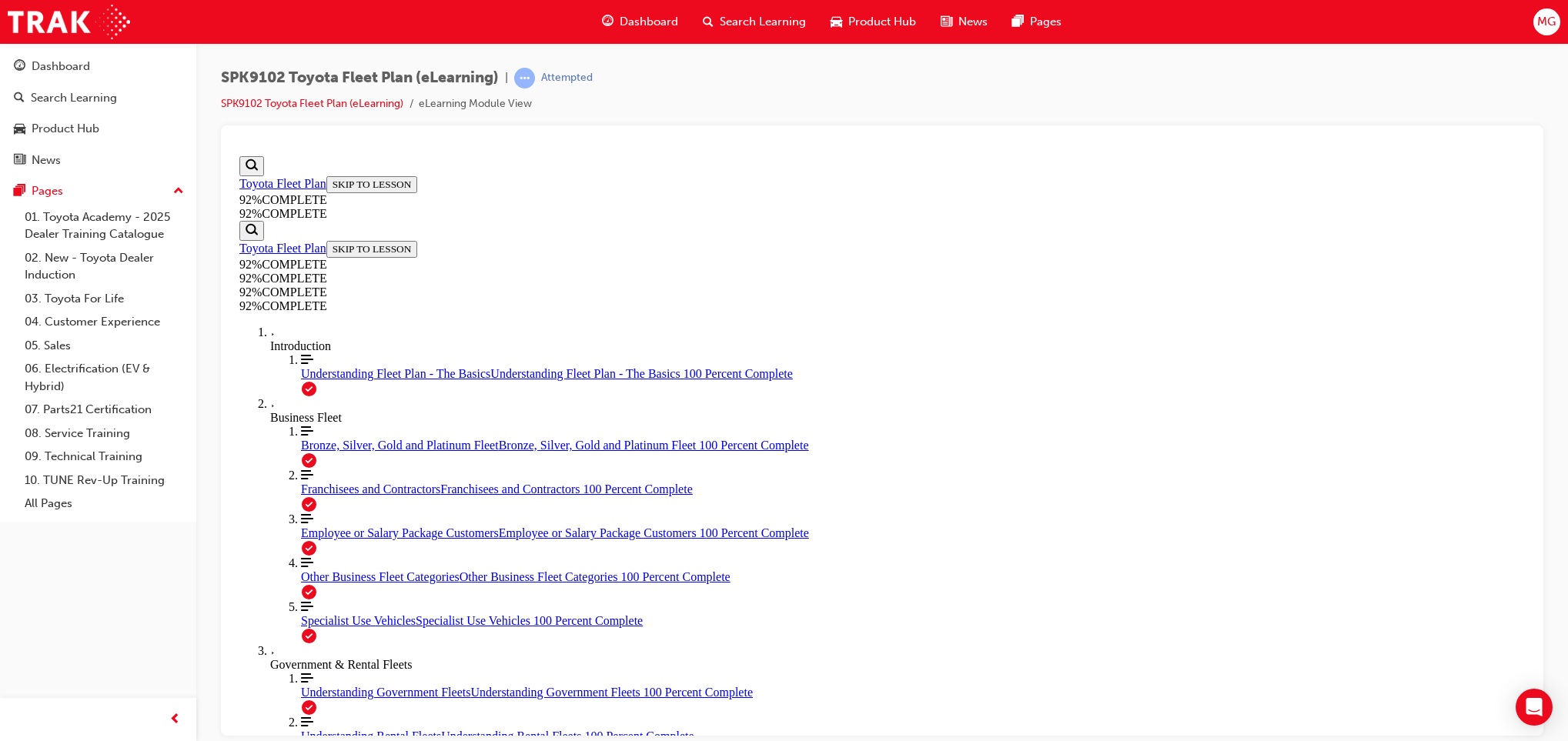
scroll to position [261, 0]
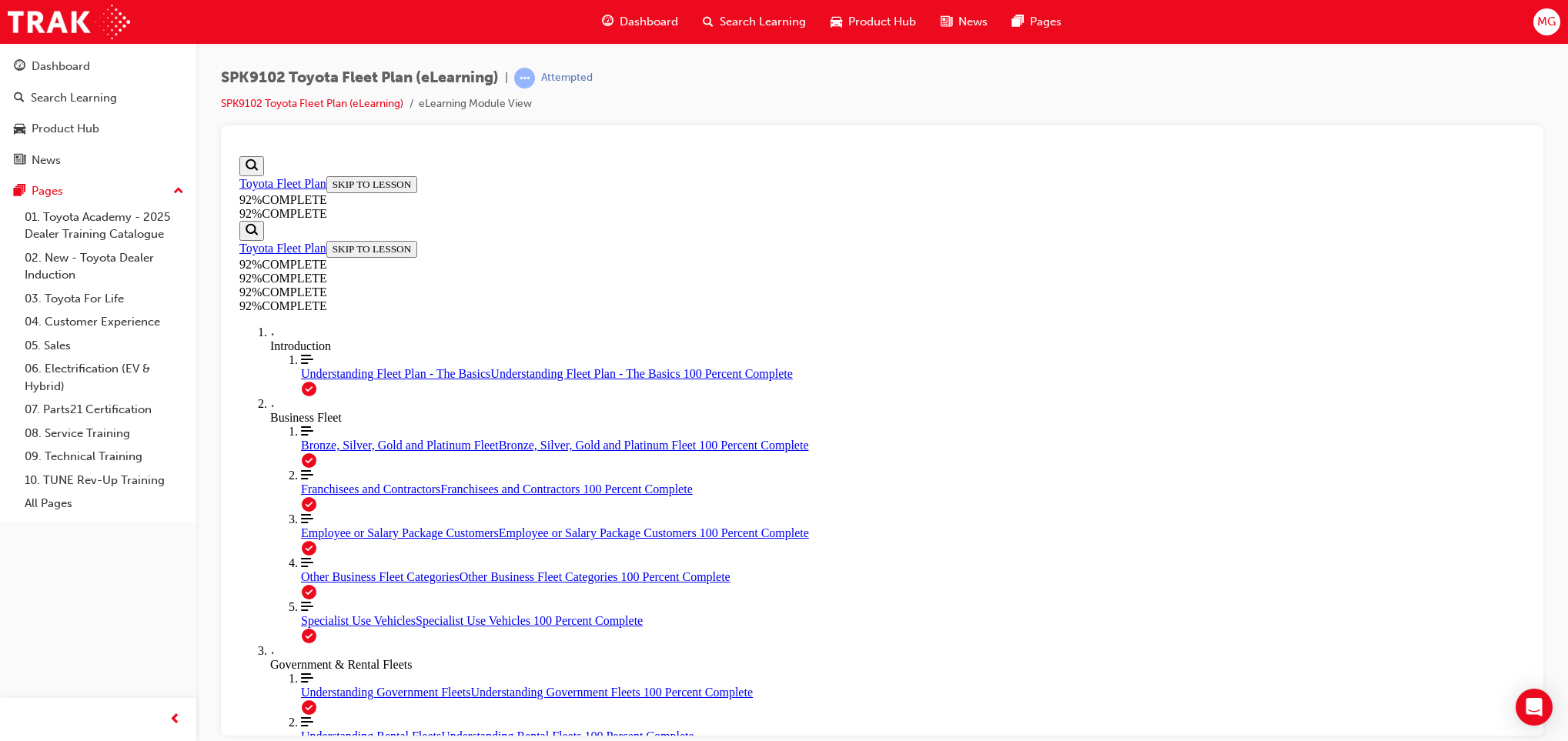
scroll to position [291, 0]
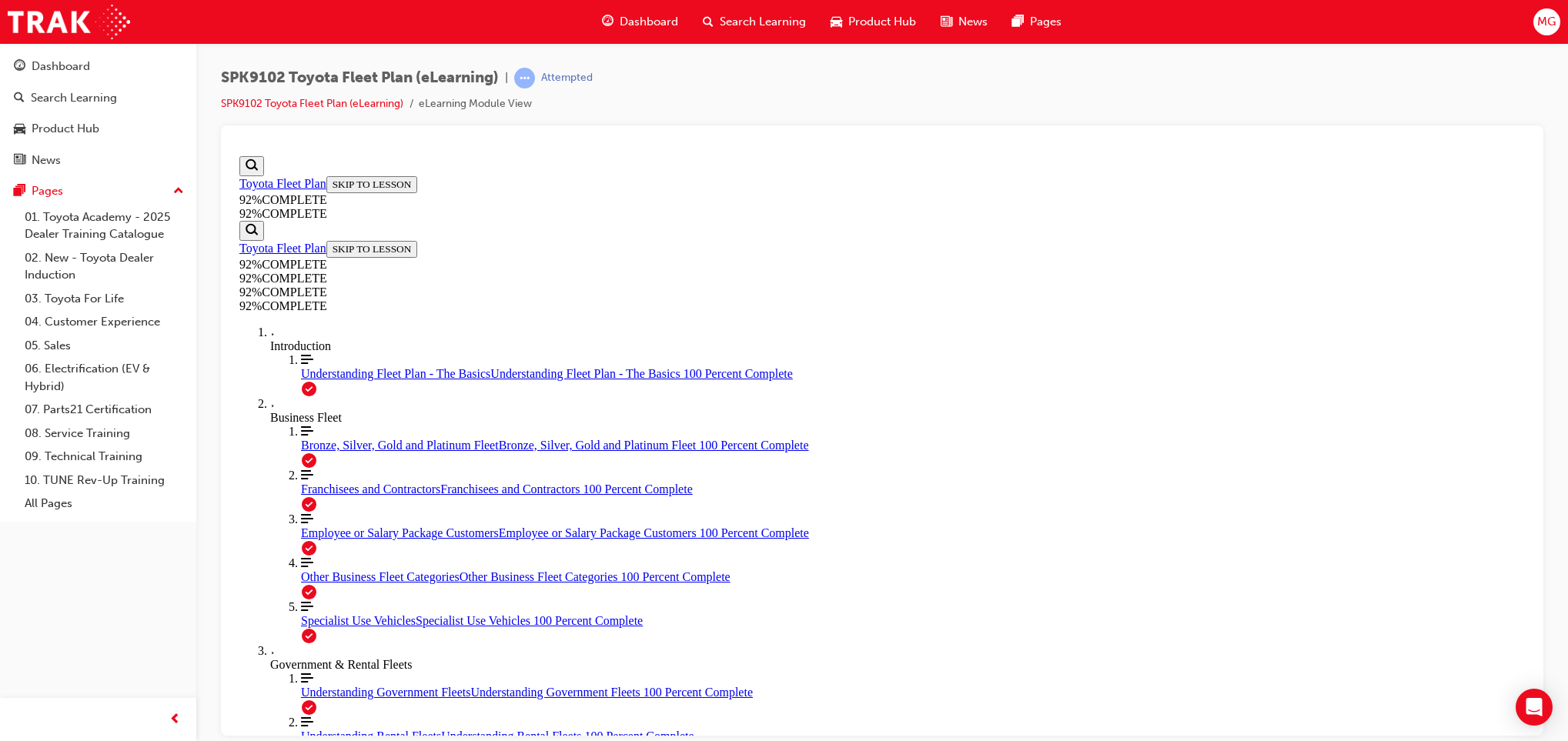
drag, startPoint x: 996, startPoint y: 660, endPoint x: 983, endPoint y: 630, distance: 32.7
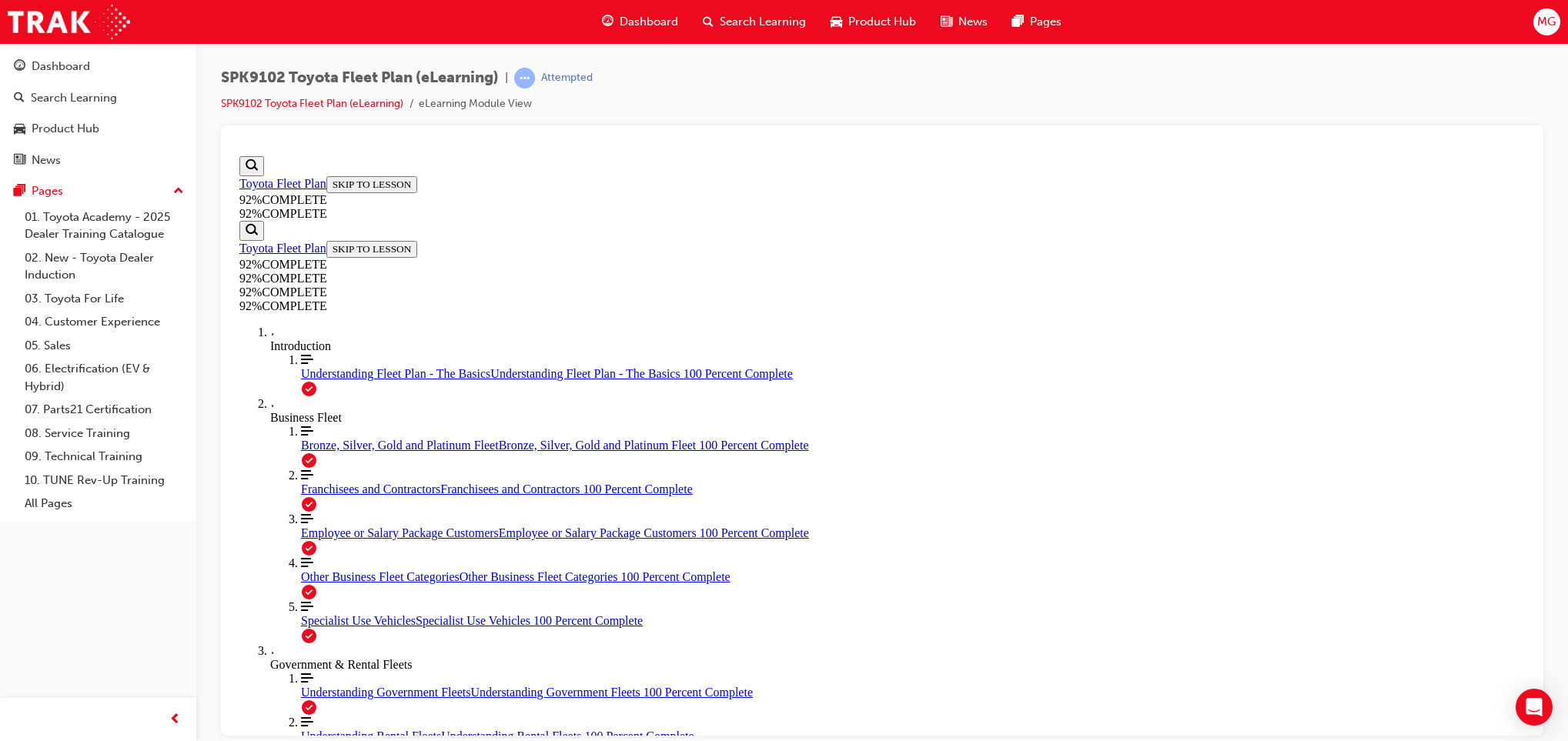
scroll to position [300, 0]
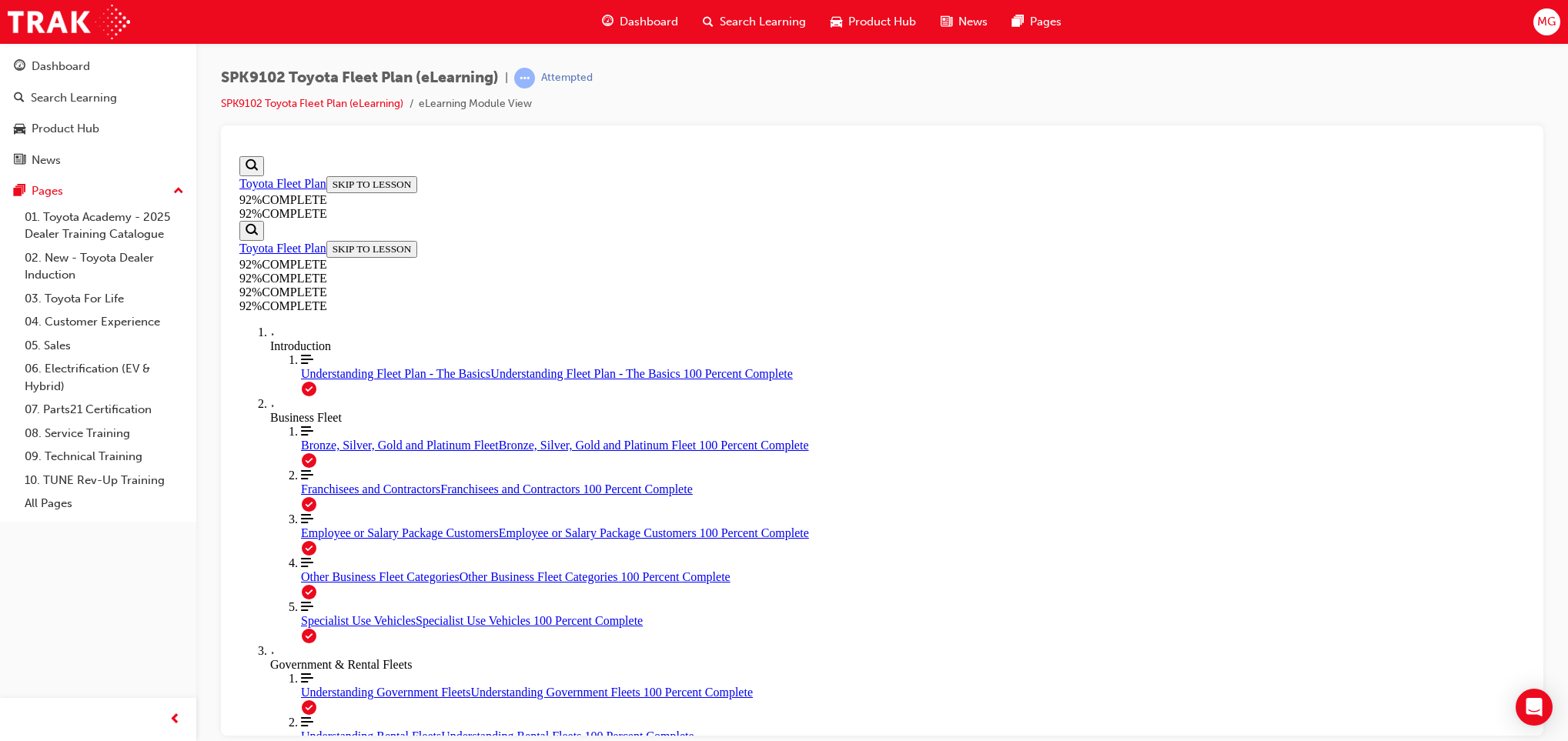
scroll to position [176, 0]
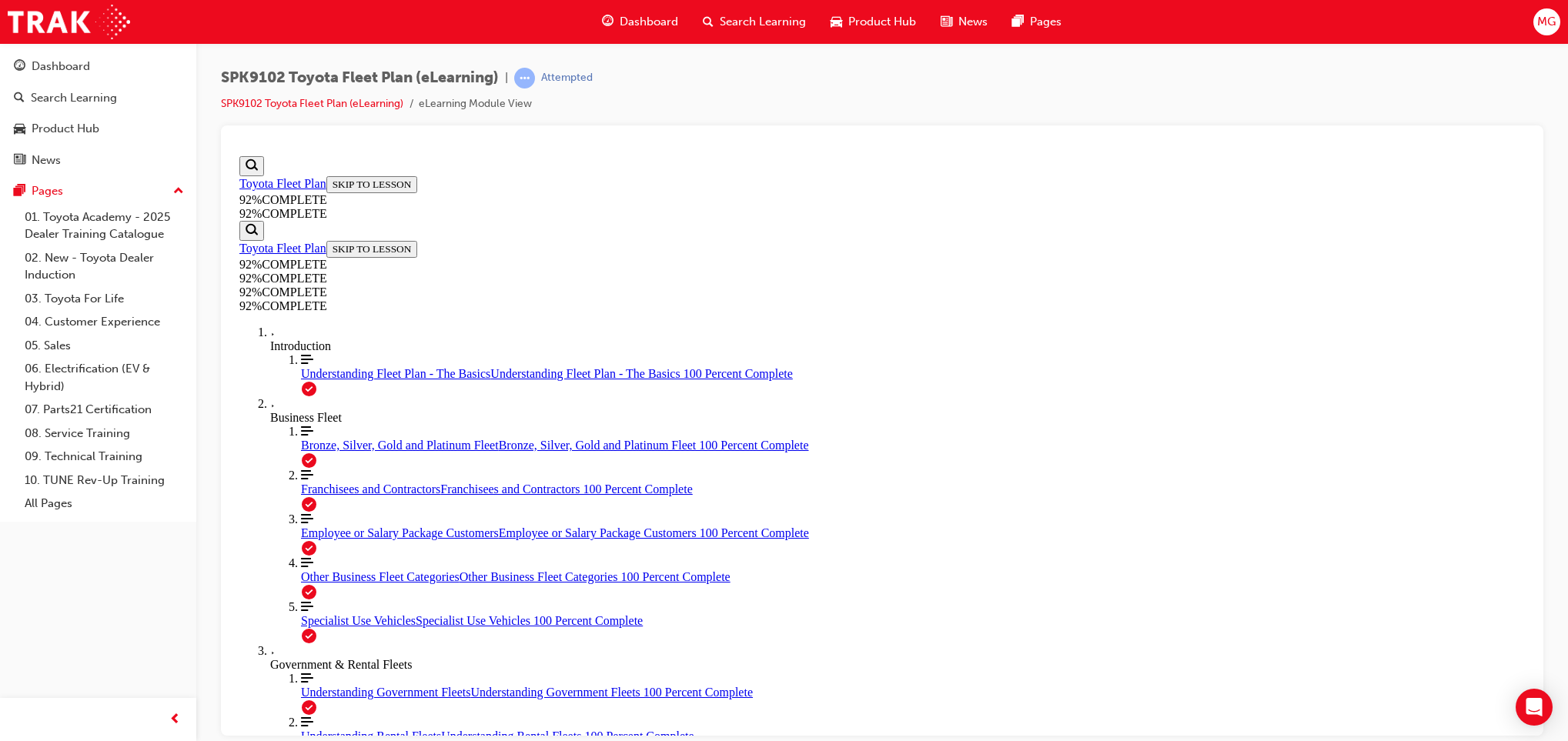
scroll to position [211, 0]
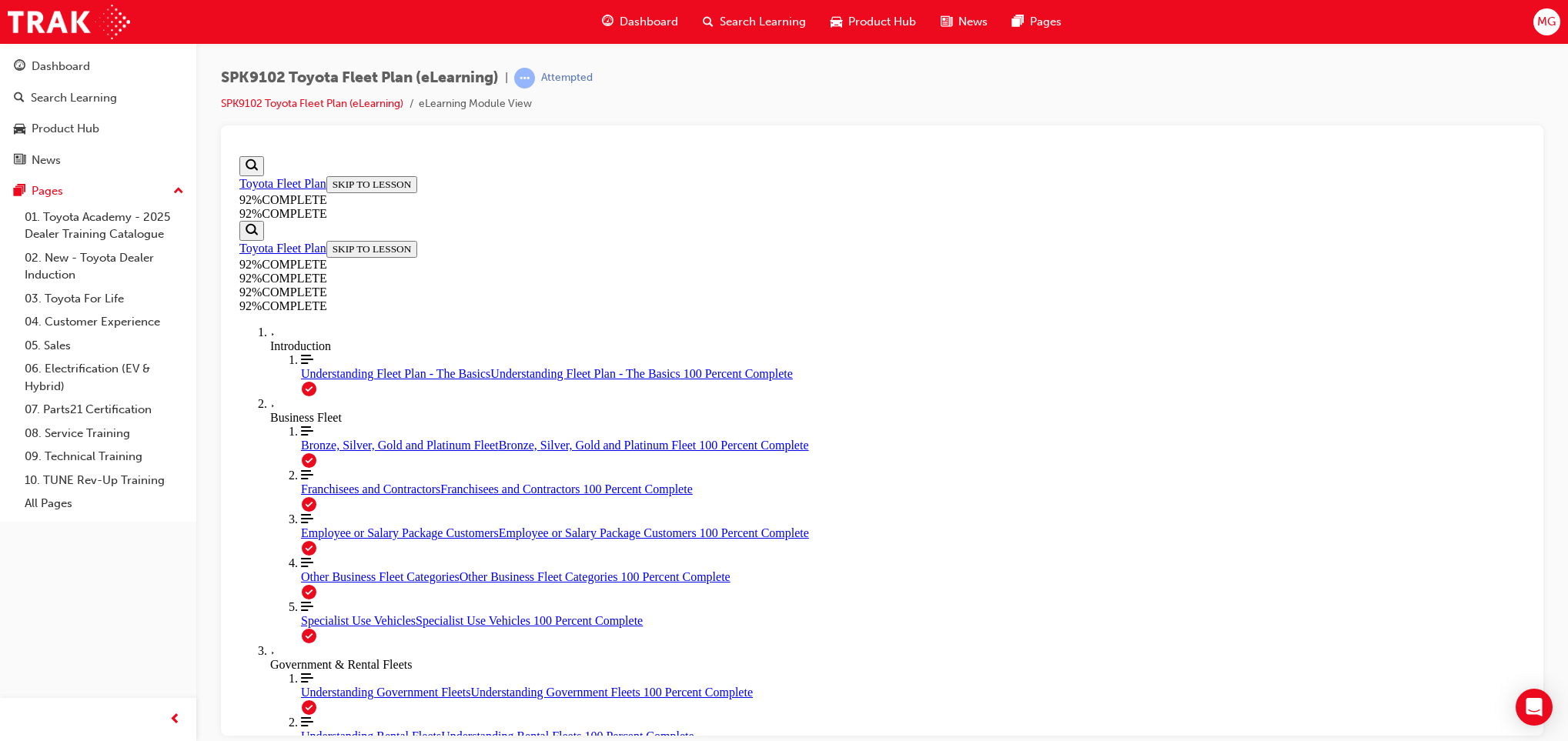
drag, startPoint x: 799, startPoint y: 465, endPoint x: 783, endPoint y: 471, distance: 17.1
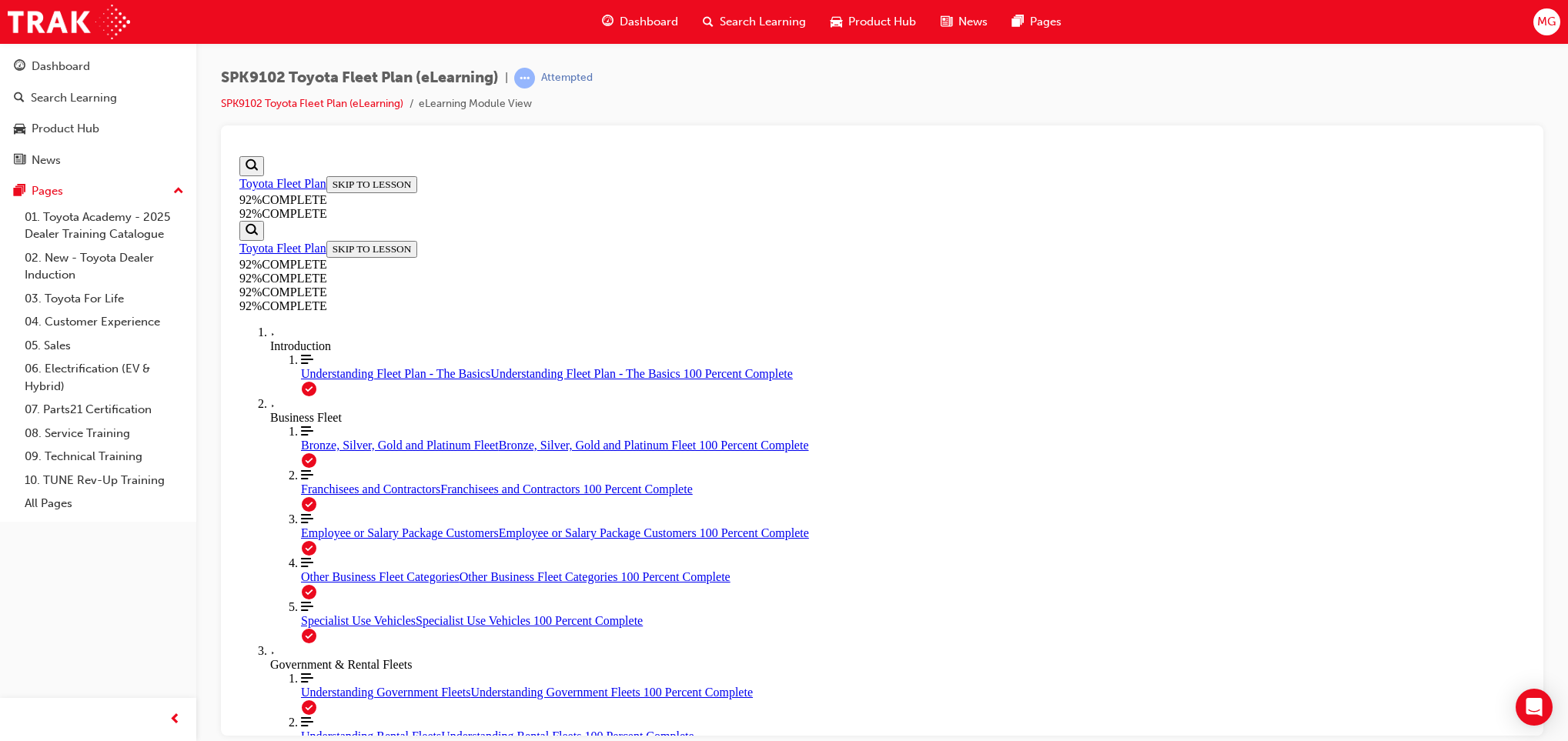
scroll to position [211, 0]
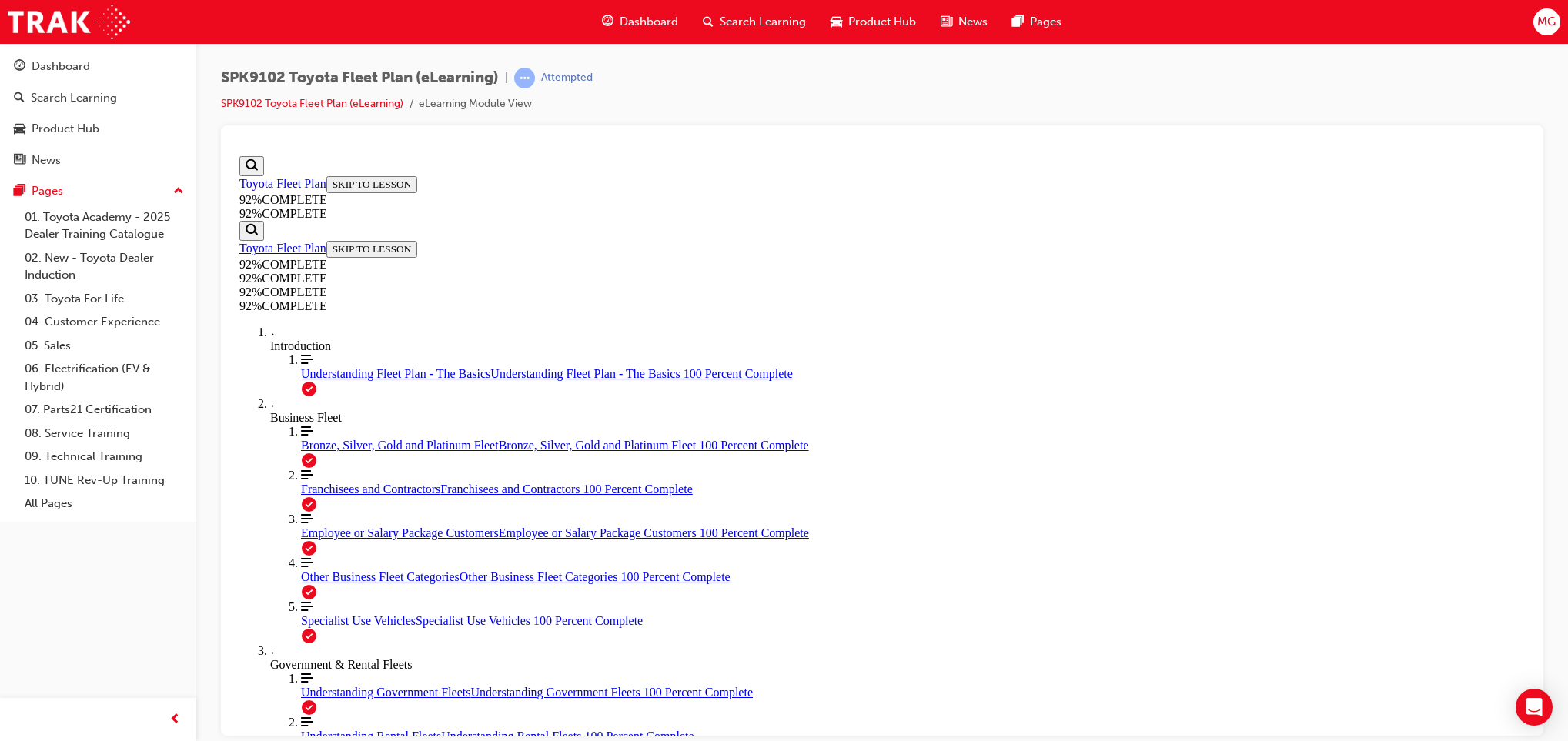
scroll to position [194, 0]
drag, startPoint x: 956, startPoint y: 586, endPoint x: 1005, endPoint y: 573, distance: 50.7
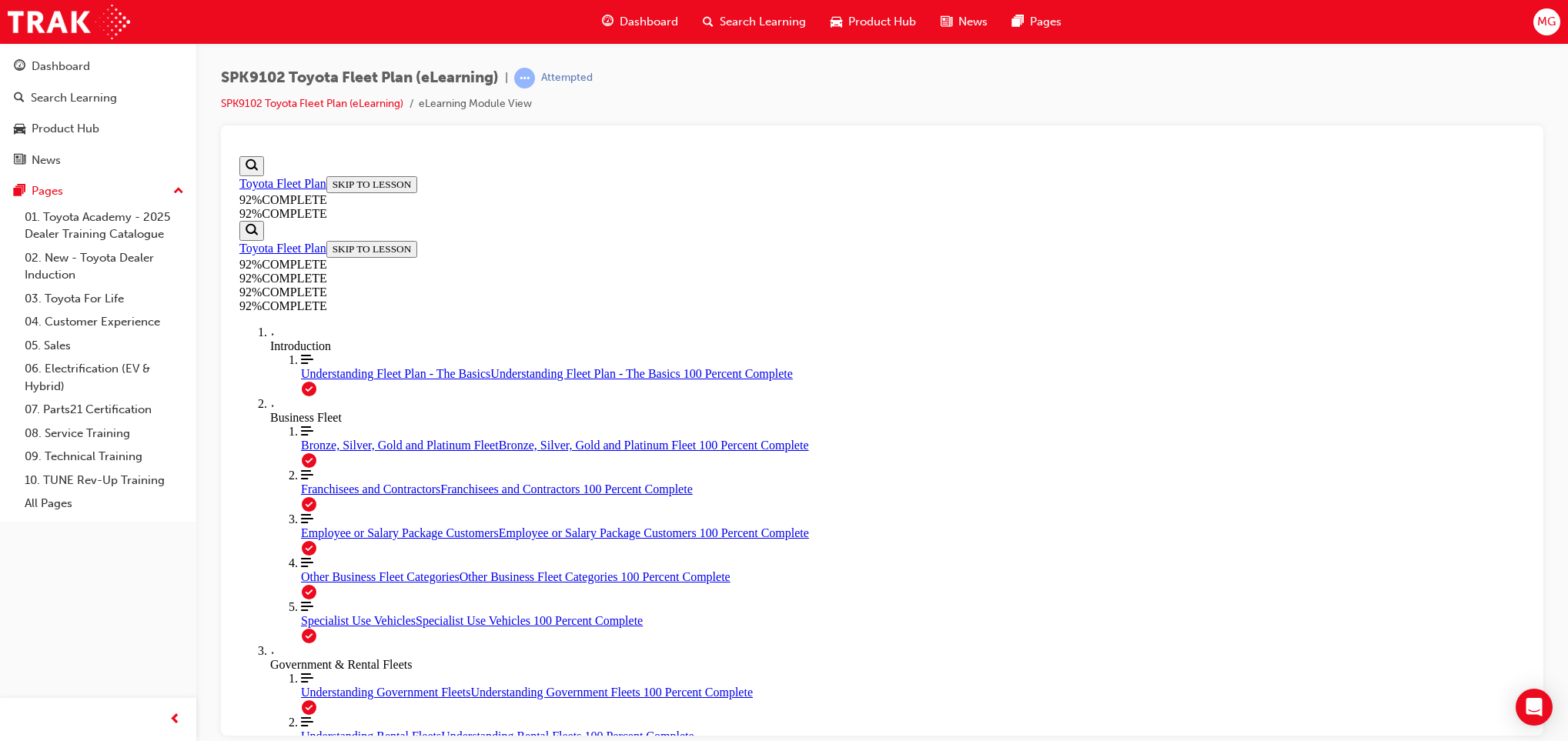
drag, startPoint x: 805, startPoint y: 478, endPoint x: 1039, endPoint y: 489, distance: 234.3
drag, startPoint x: 1039, startPoint y: 489, endPoint x: 855, endPoint y: 512, distance: 185.4
drag, startPoint x: 853, startPoint y: 508, endPoint x: 1074, endPoint y: 507, distance: 221.0
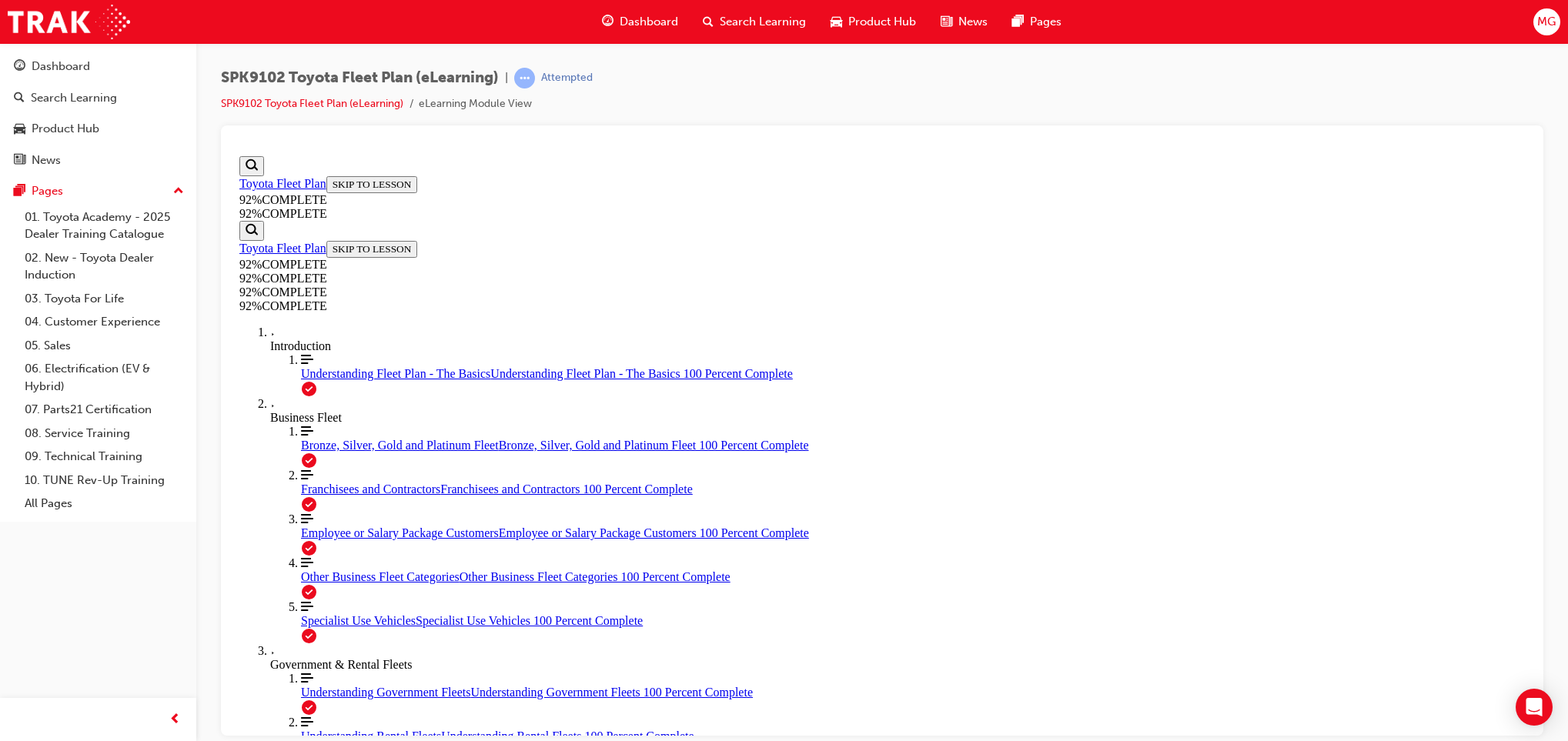
drag, startPoint x: 1074, startPoint y: 507, endPoint x: 1155, endPoint y: 567, distance: 100.8
drag, startPoint x: 864, startPoint y: 487, endPoint x: 1047, endPoint y: 501, distance: 183.5
drag, startPoint x: 860, startPoint y: 655, endPoint x: 979, endPoint y: 638, distance: 120.2
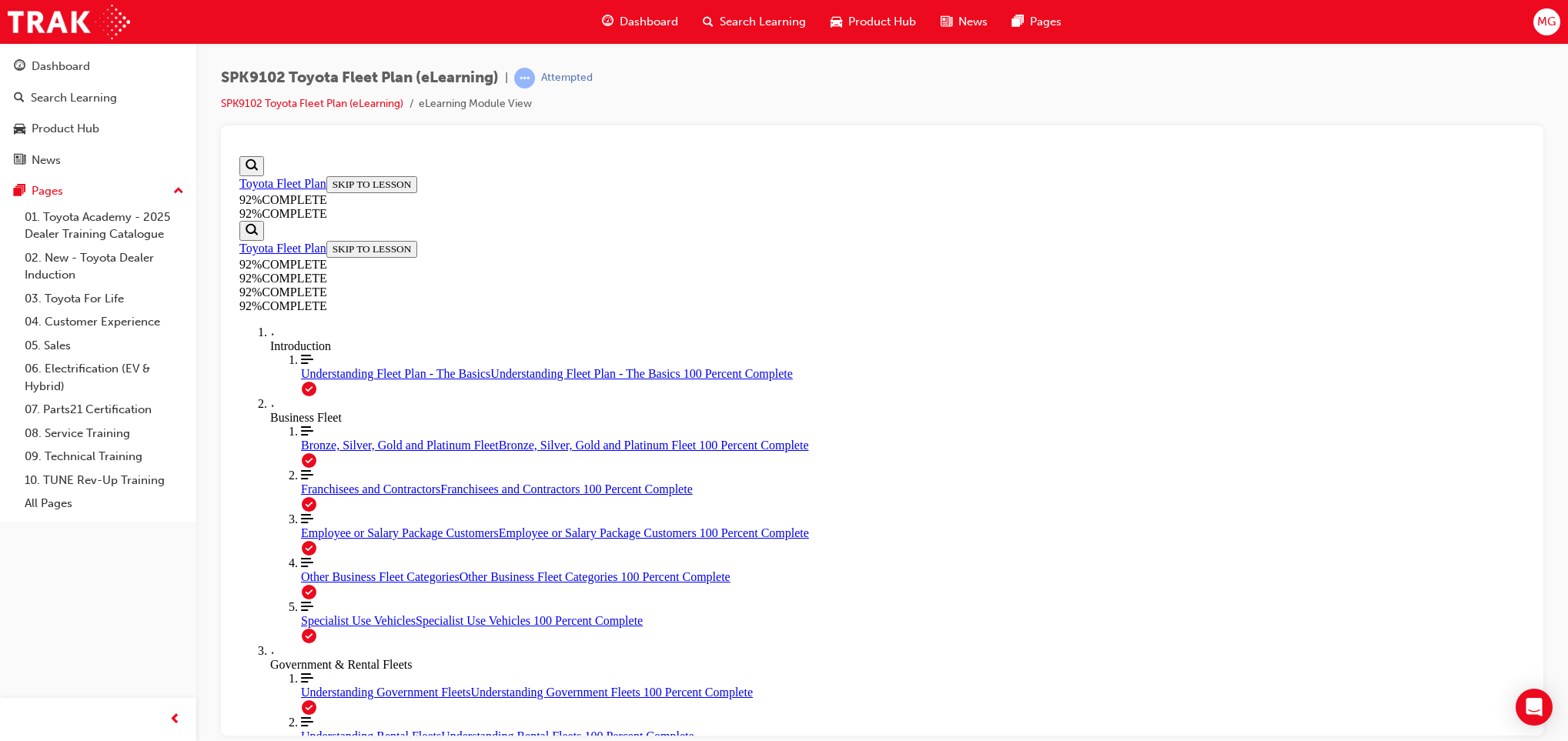
drag, startPoint x: 864, startPoint y: 643, endPoint x: 1075, endPoint y: 621, distance: 212.1
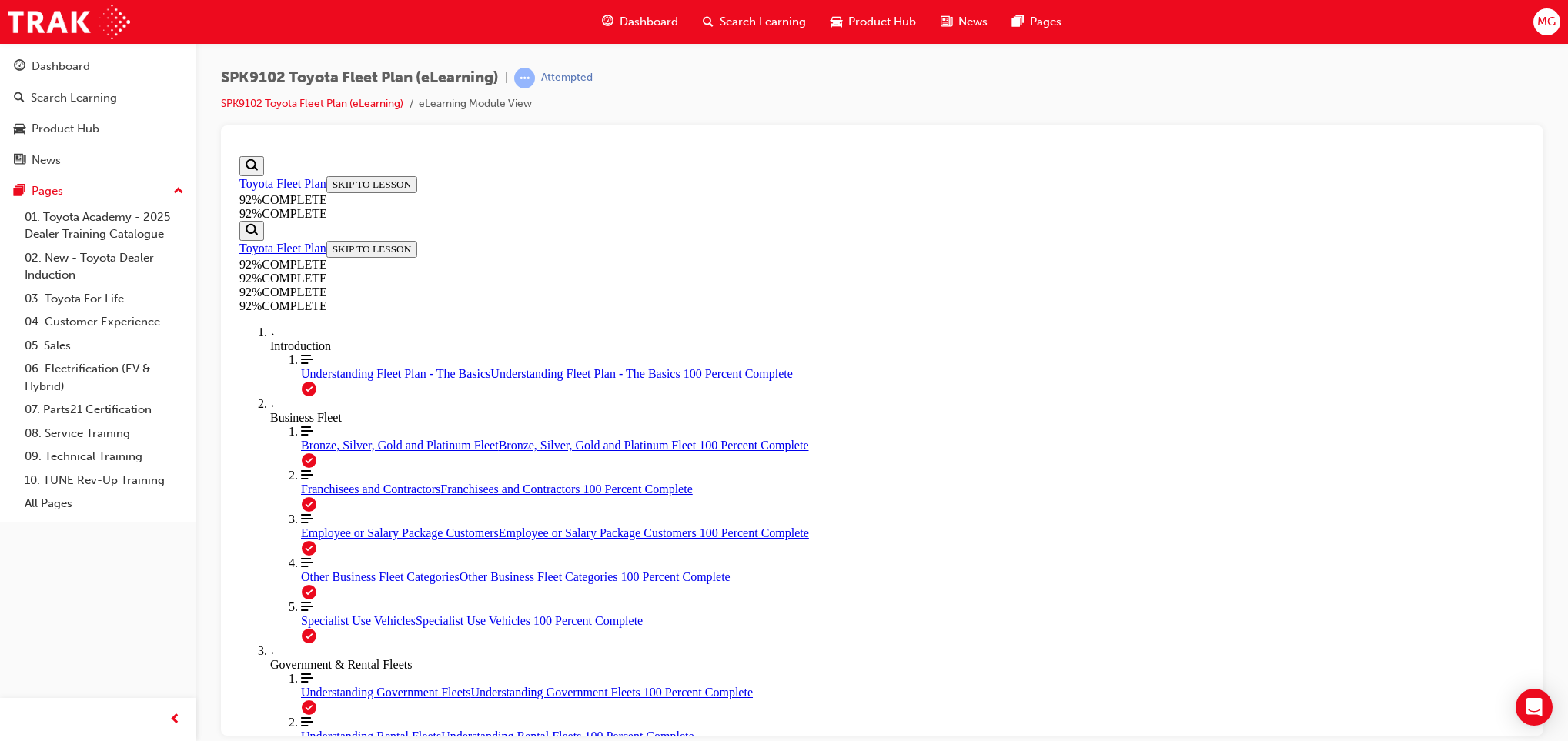
scroll to position [56, 0]
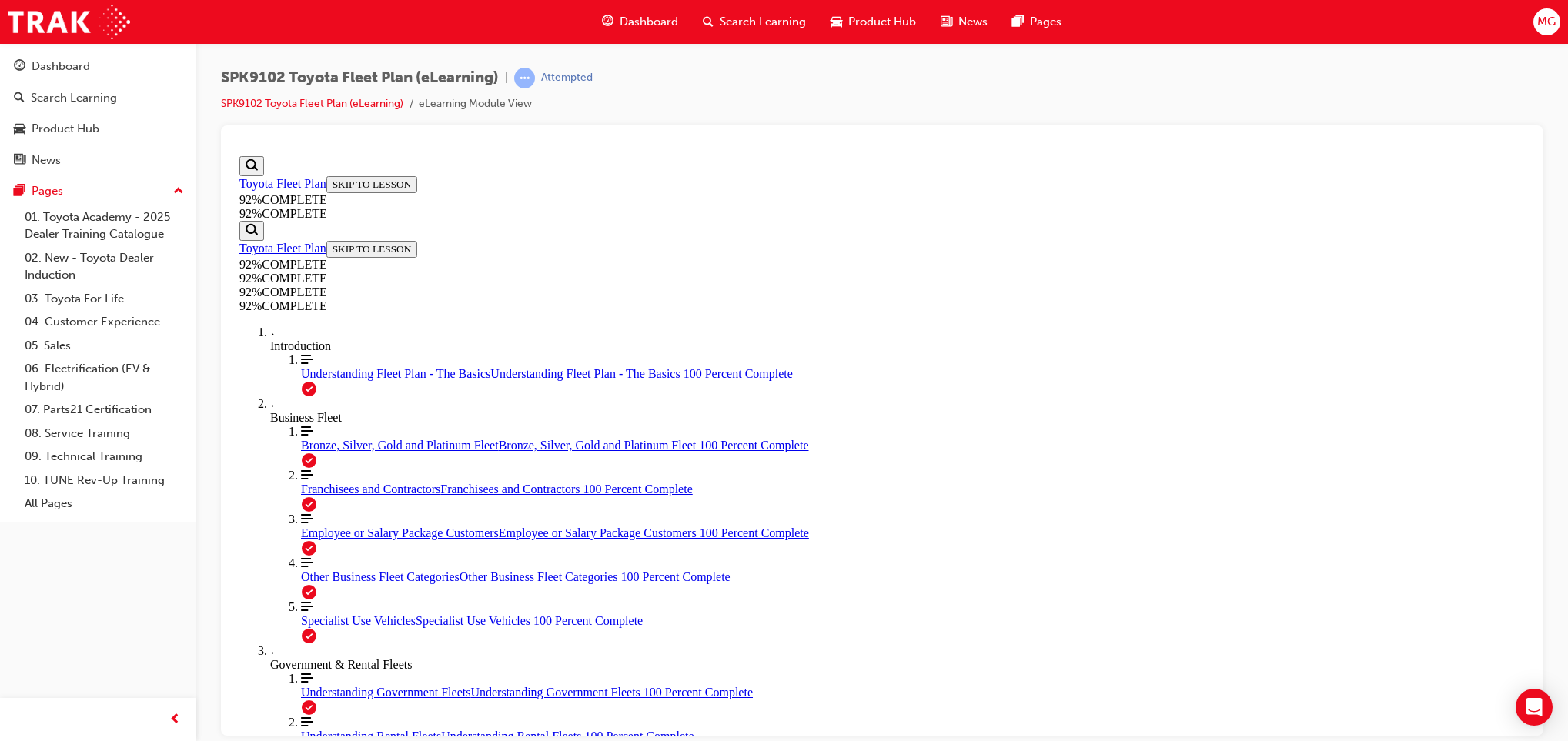
scroll to position [56, 0]
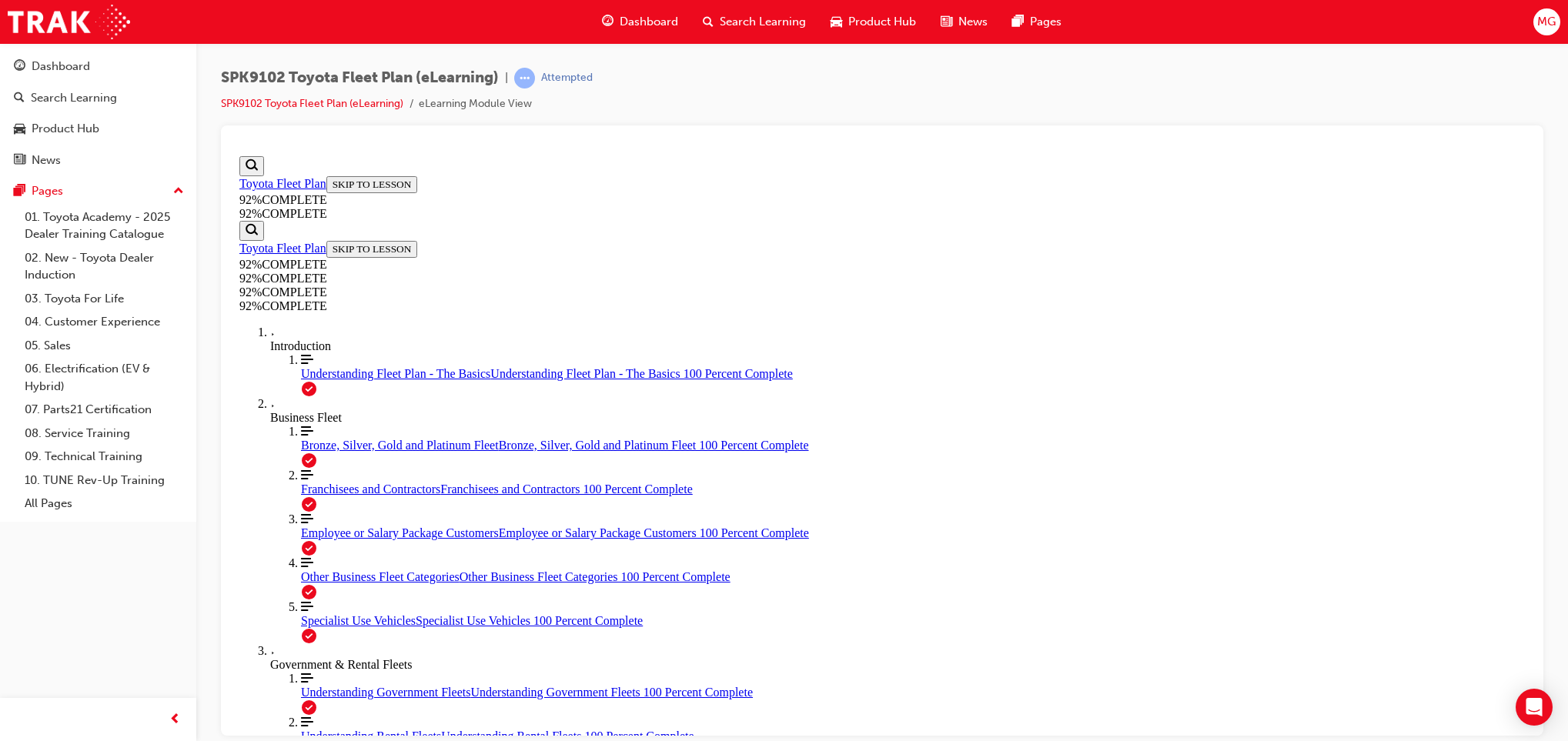
scroll to position [56, 0]
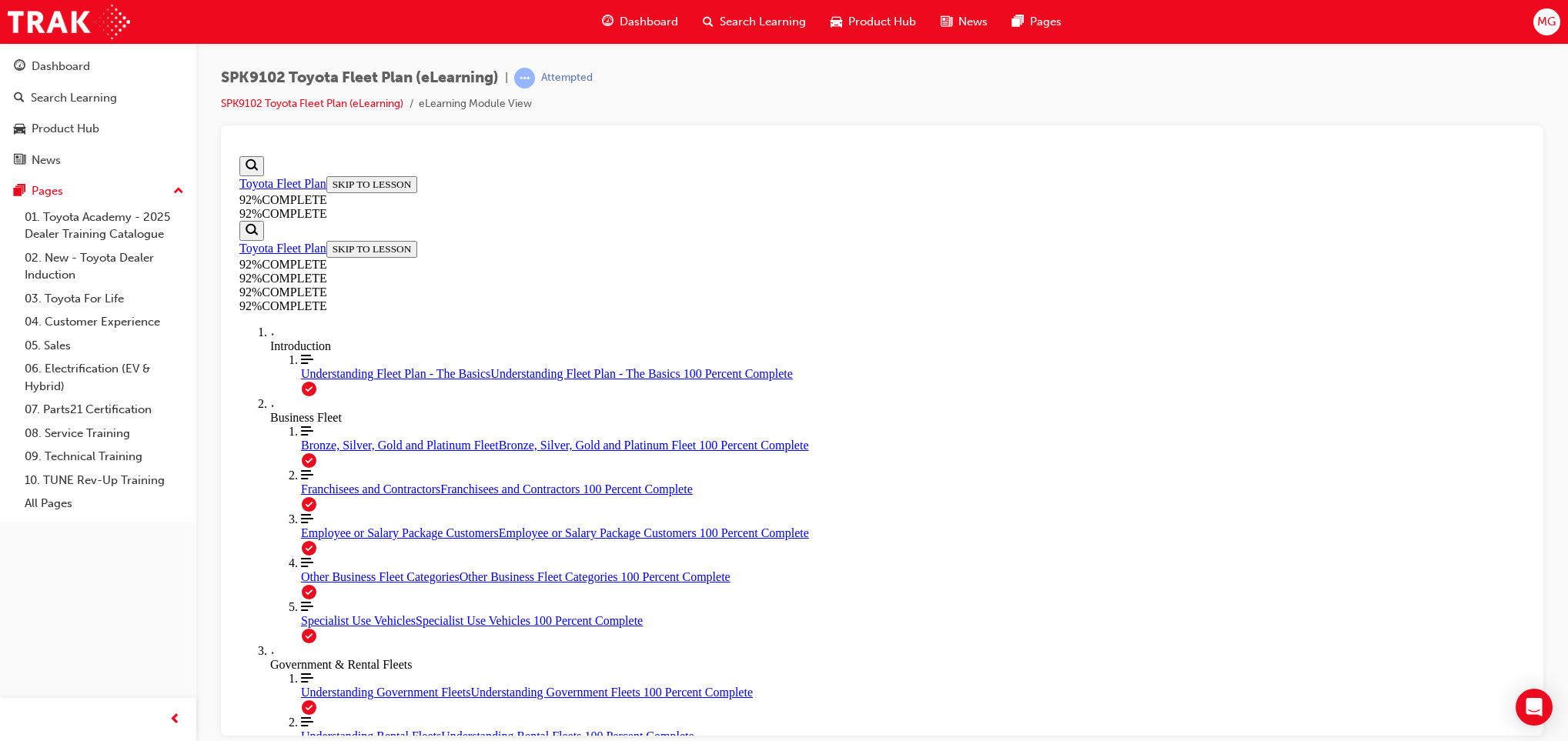
scroll to position [56, 0]
drag, startPoint x: 922, startPoint y: 542, endPoint x: 980, endPoint y: 647, distance: 120.0
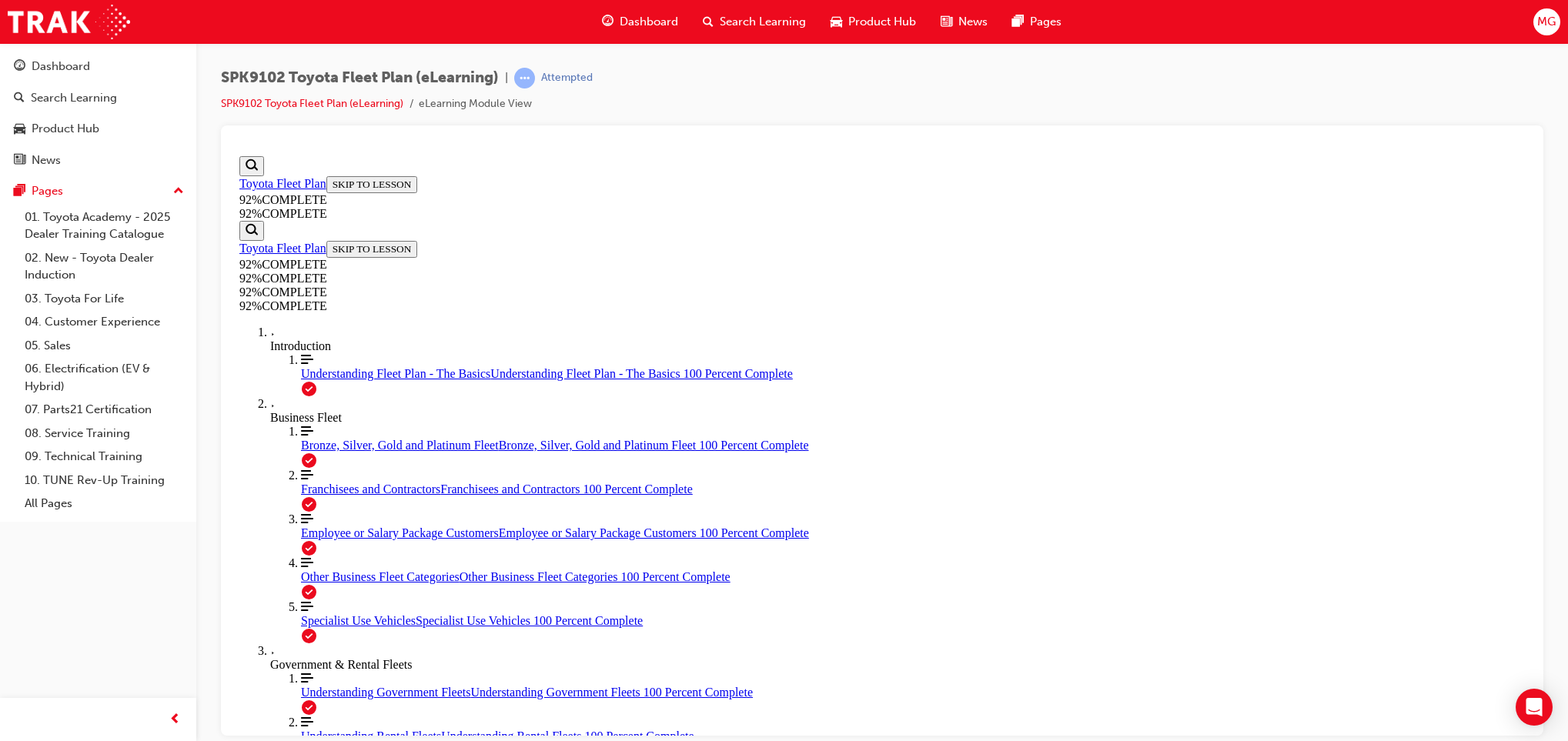
scroll to position [316, 0]
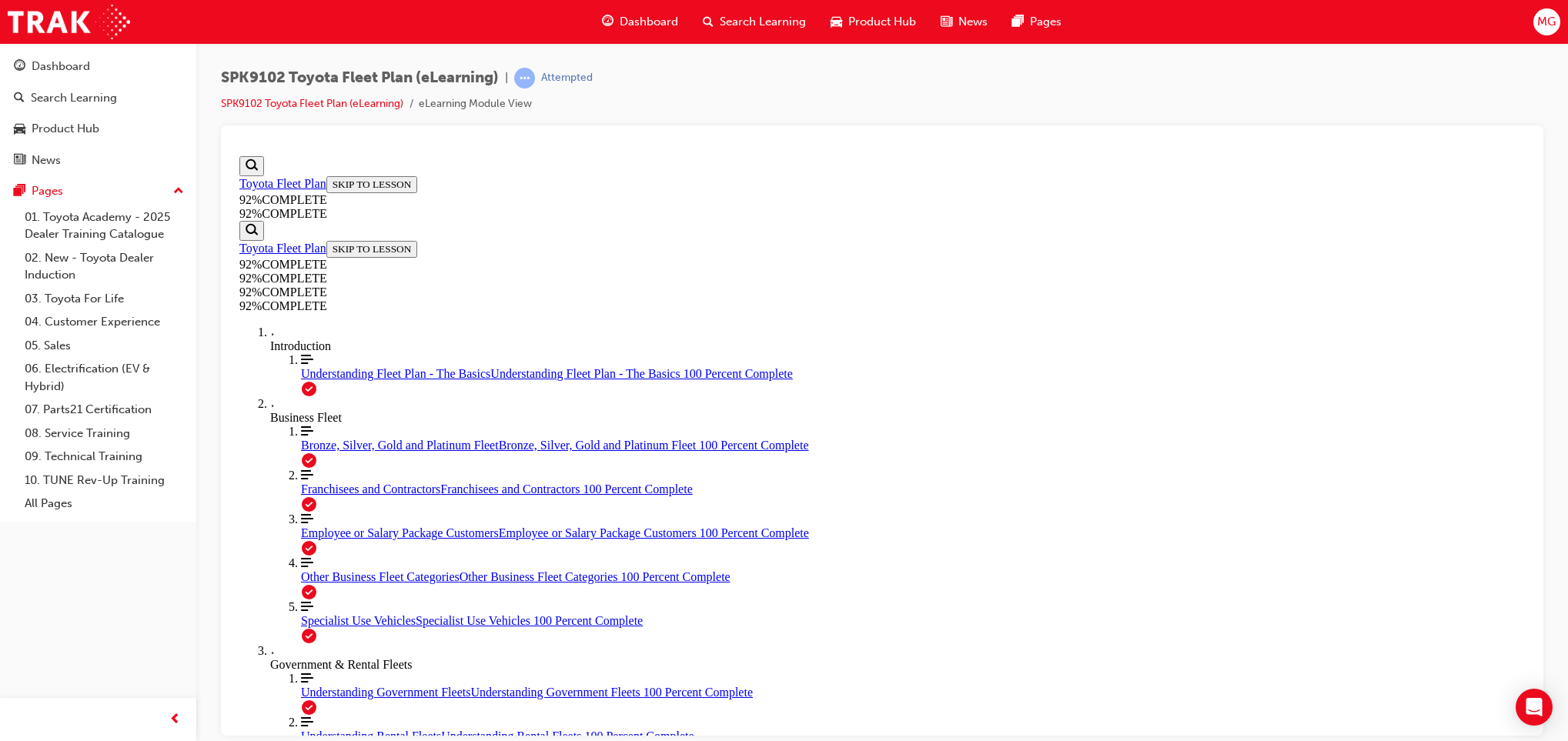
scroll to position [188, 0]
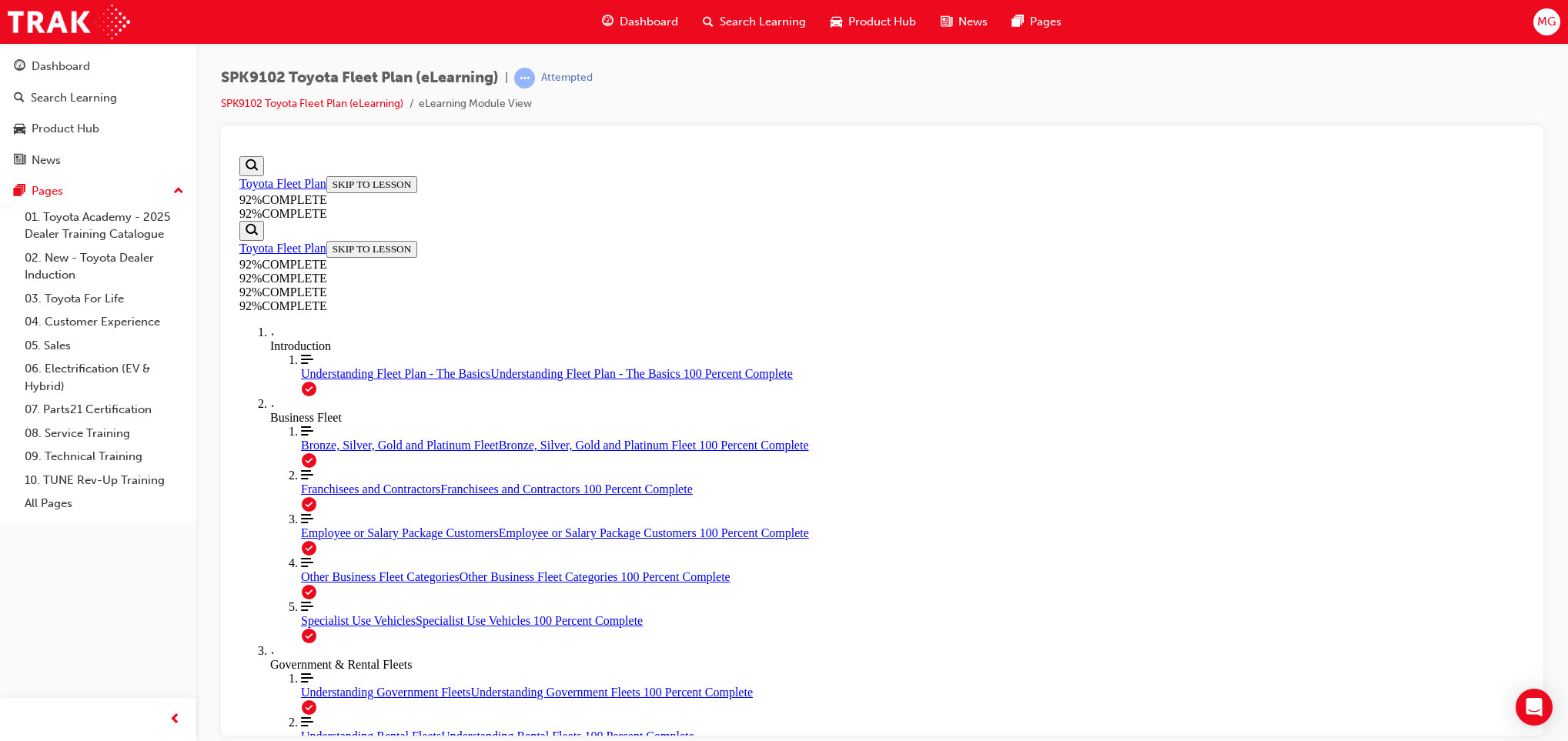
scroll to position [56, 0]
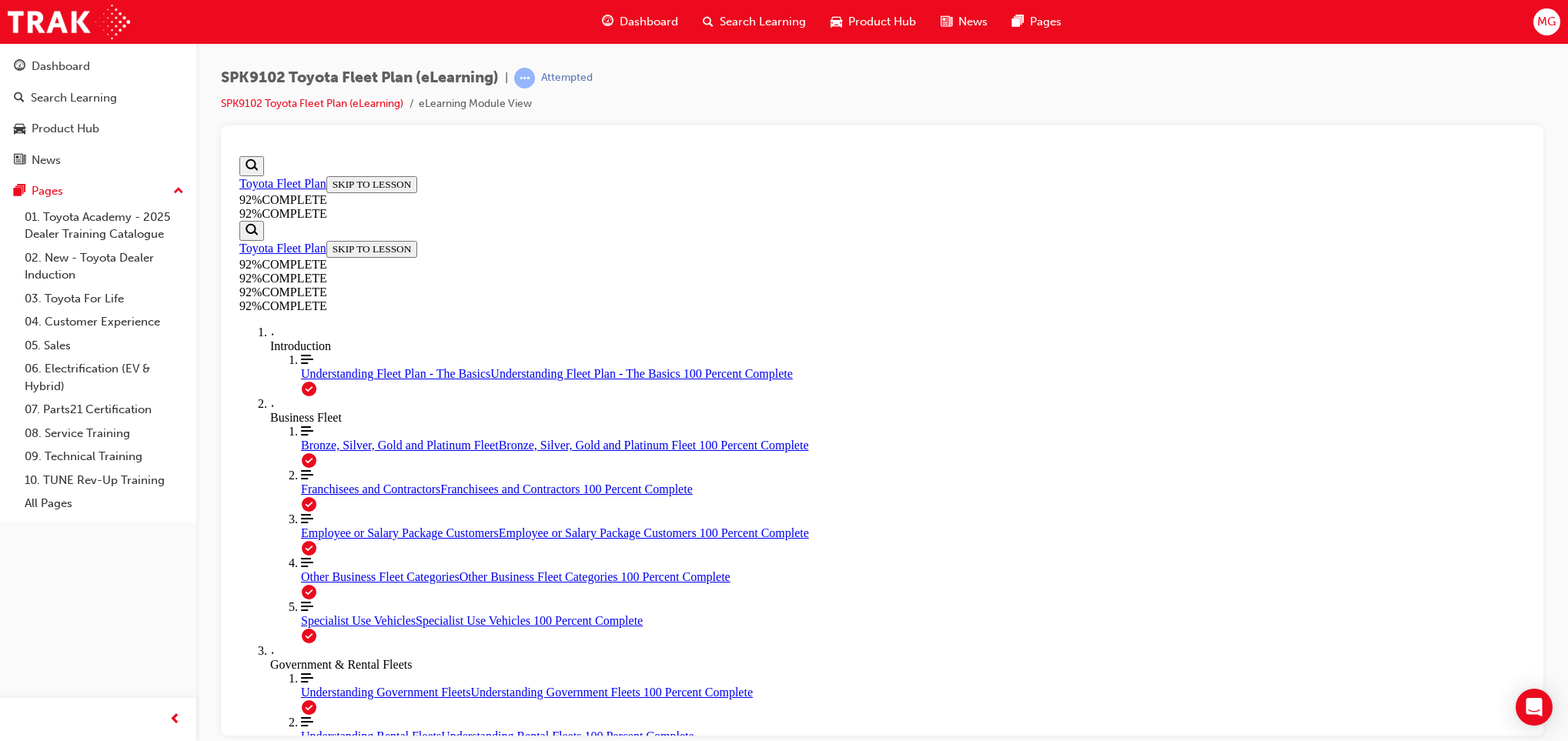
drag, startPoint x: 964, startPoint y: 612, endPoint x: 988, endPoint y: 665, distance: 58.2
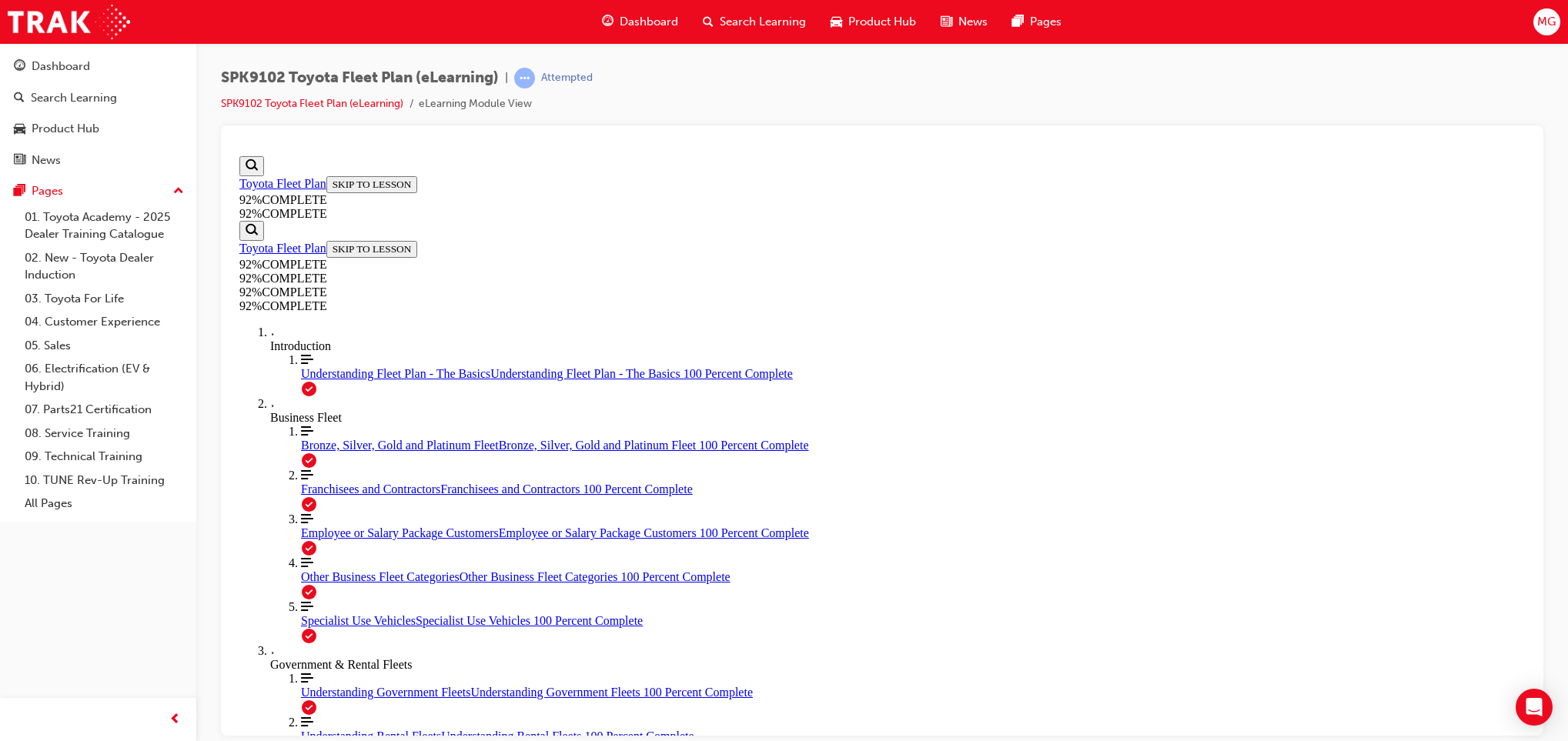
scroll to position [316, 0]
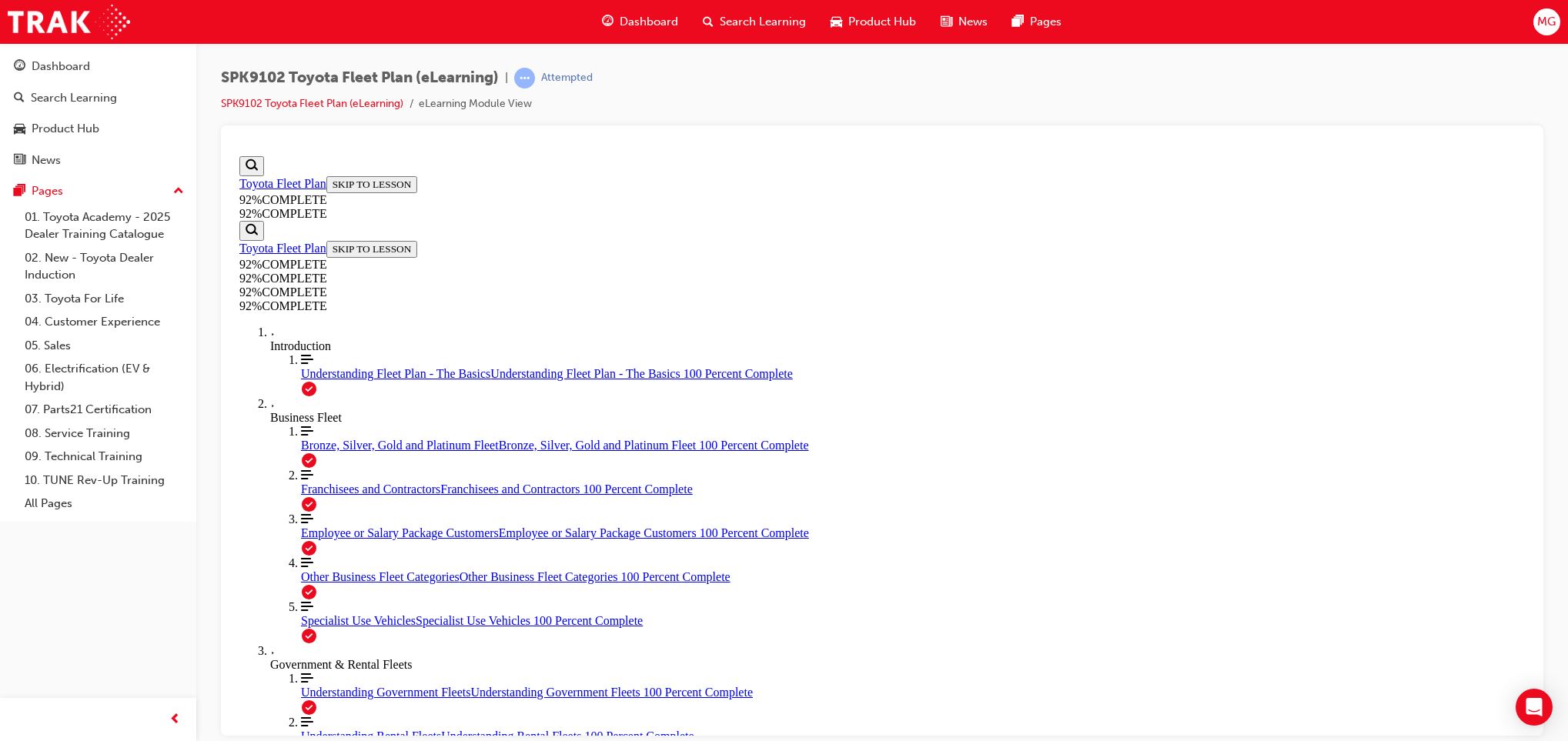
scroll to position [194, 0]
drag, startPoint x: 795, startPoint y: 494, endPoint x: 1049, endPoint y: 516, distance: 255.0
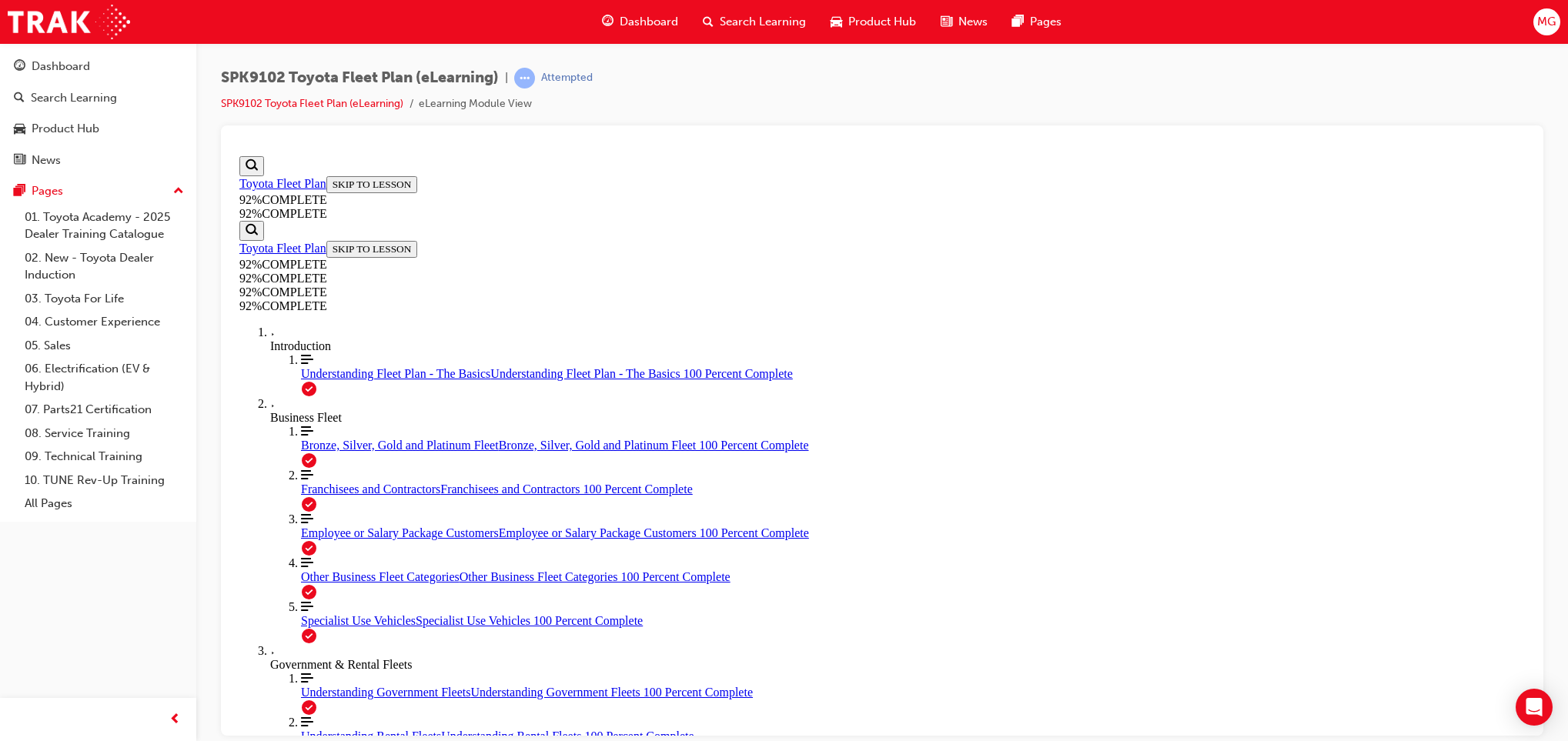
drag, startPoint x: 848, startPoint y: 650, endPoint x: 1012, endPoint y: 604, distance: 170.3
drag, startPoint x: 1012, startPoint y: 604, endPoint x: 1031, endPoint y: 584, distance: 27.6
drag, startPoint x: 1031, startPoint y: 584, endPoint x: 890, endPoint y: 630, distance: 148.3
drag, startPoint x: 827, startPoint y: 651, endPoint x: 1037, endPoint y: 582, distance: 221.0
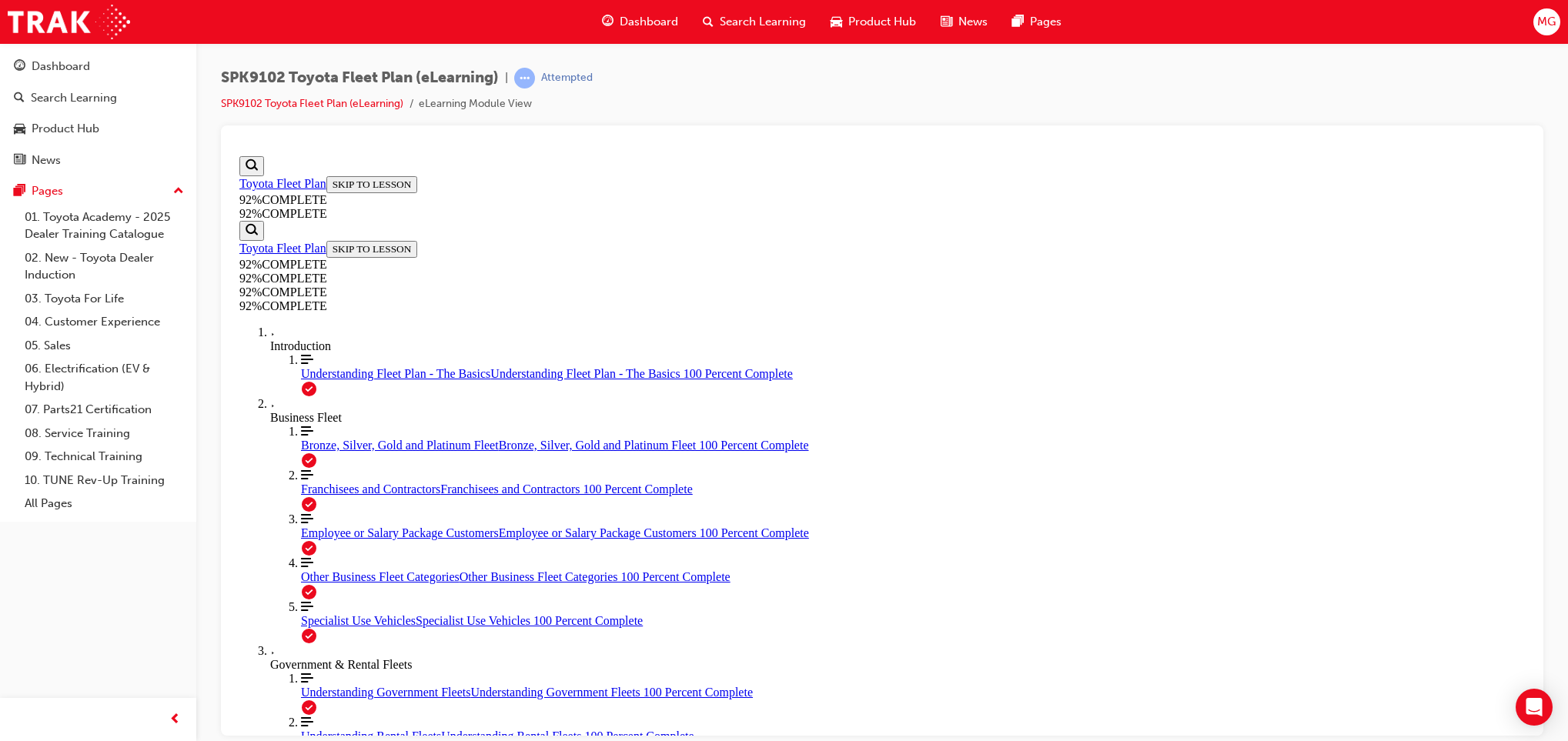
drag, startPoint x: 829, startPoint y: 627, endPoint x: 1080, endPoint y: 638, distance: 251.2
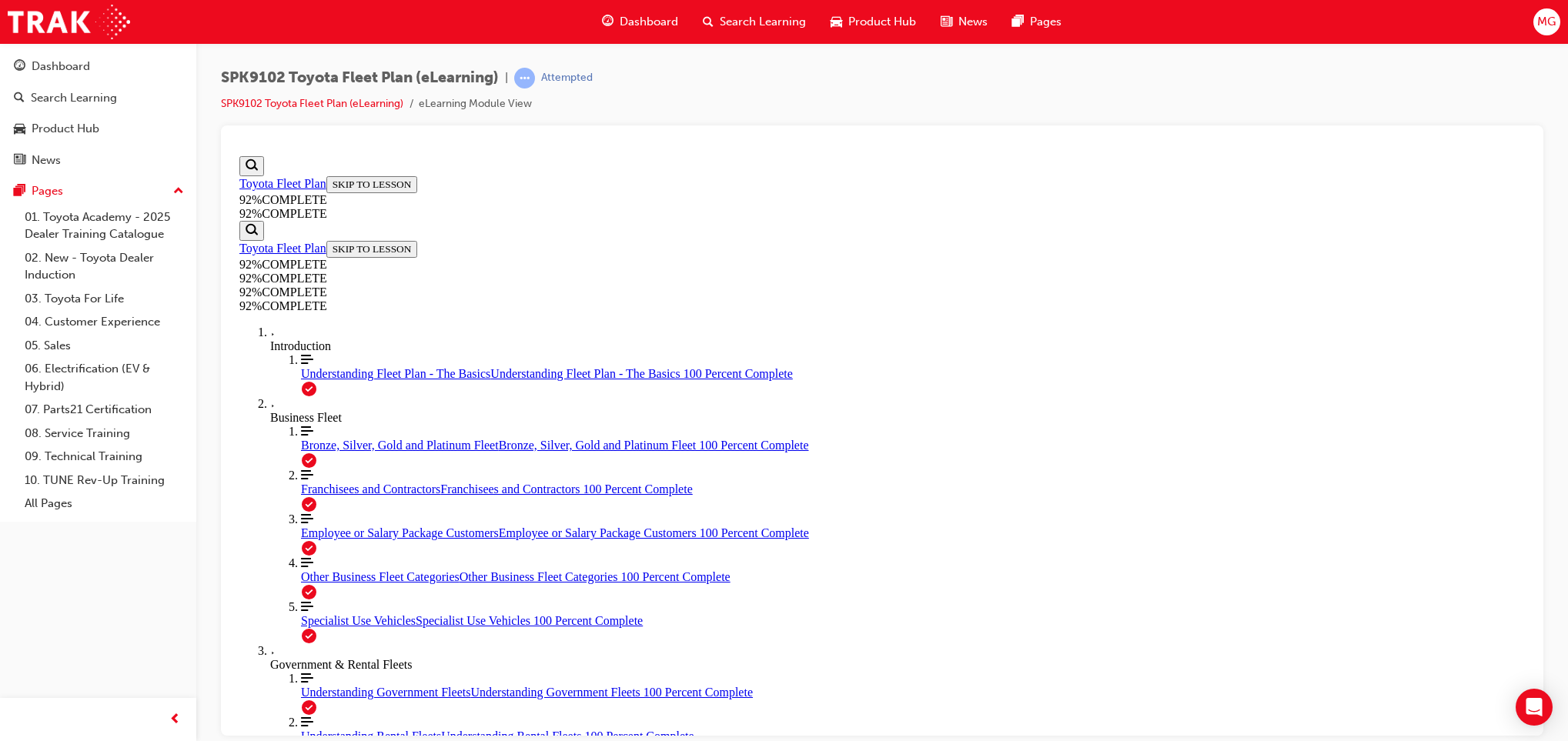
scroll to position [56, 0]
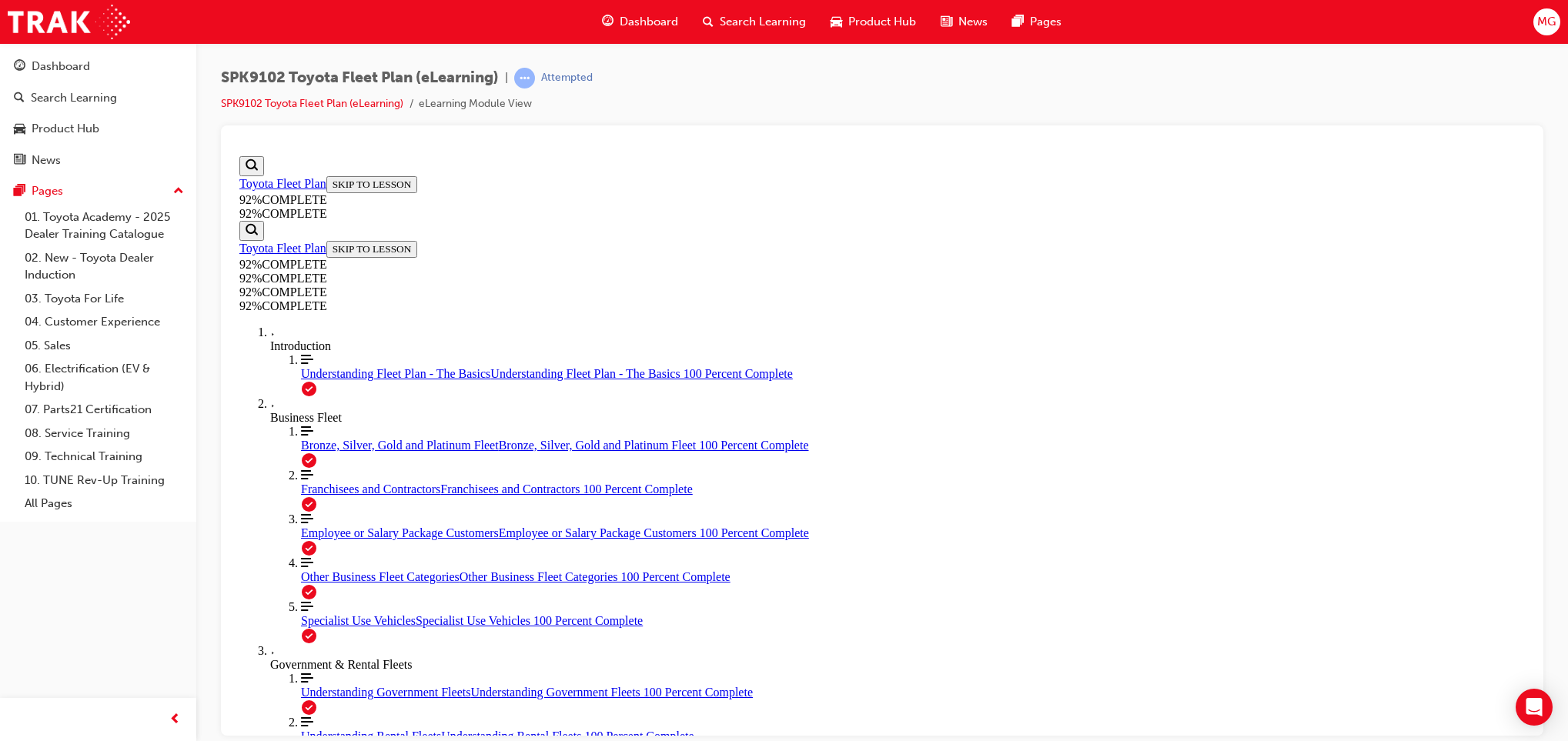
scroll to position [194, 0]
drag, startPoint x: 960, startPoint y: 709, endPoint x: 949, endPoint y: 683, distance: 28.2
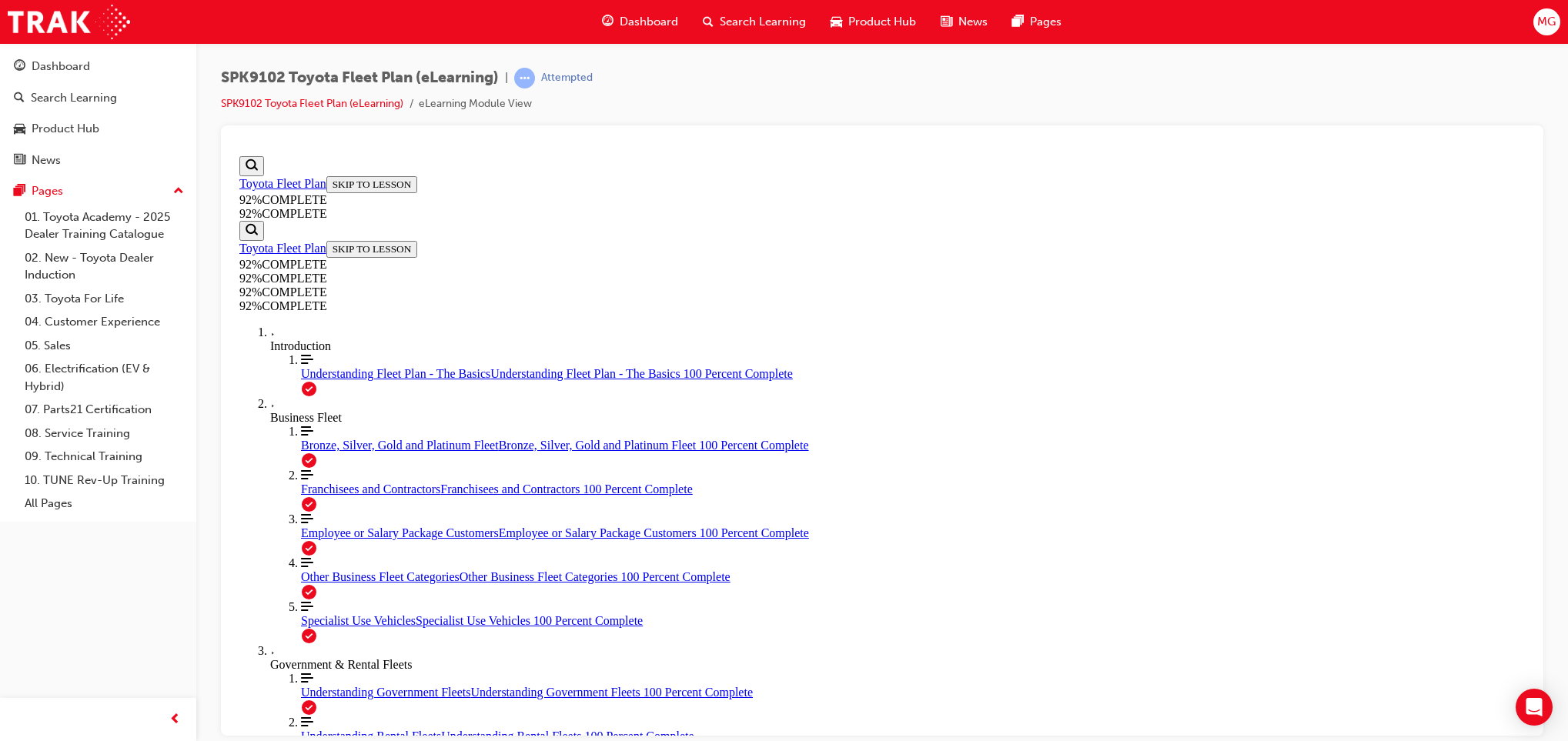
scroll to position [56, 0]
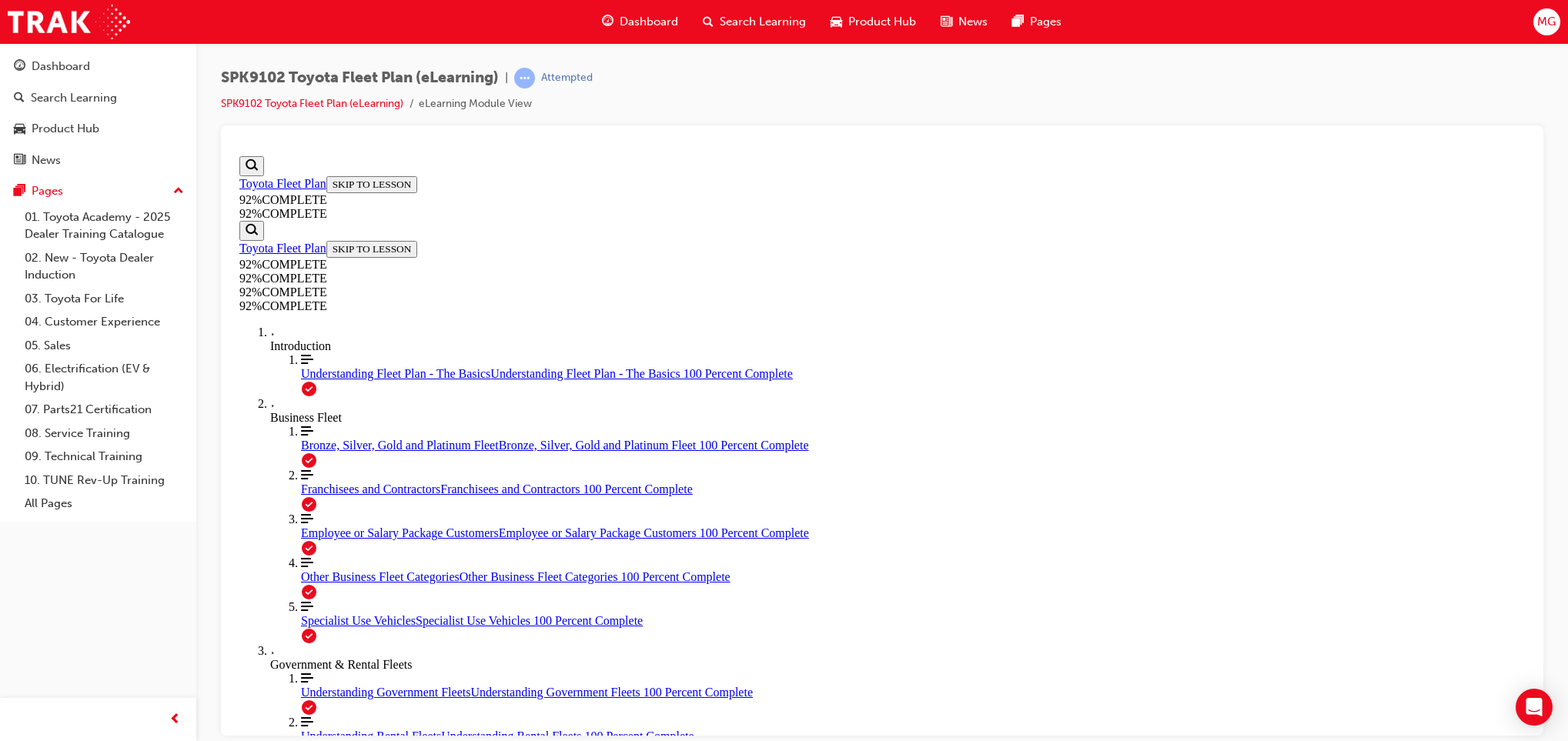
scroll to position [194, 0]
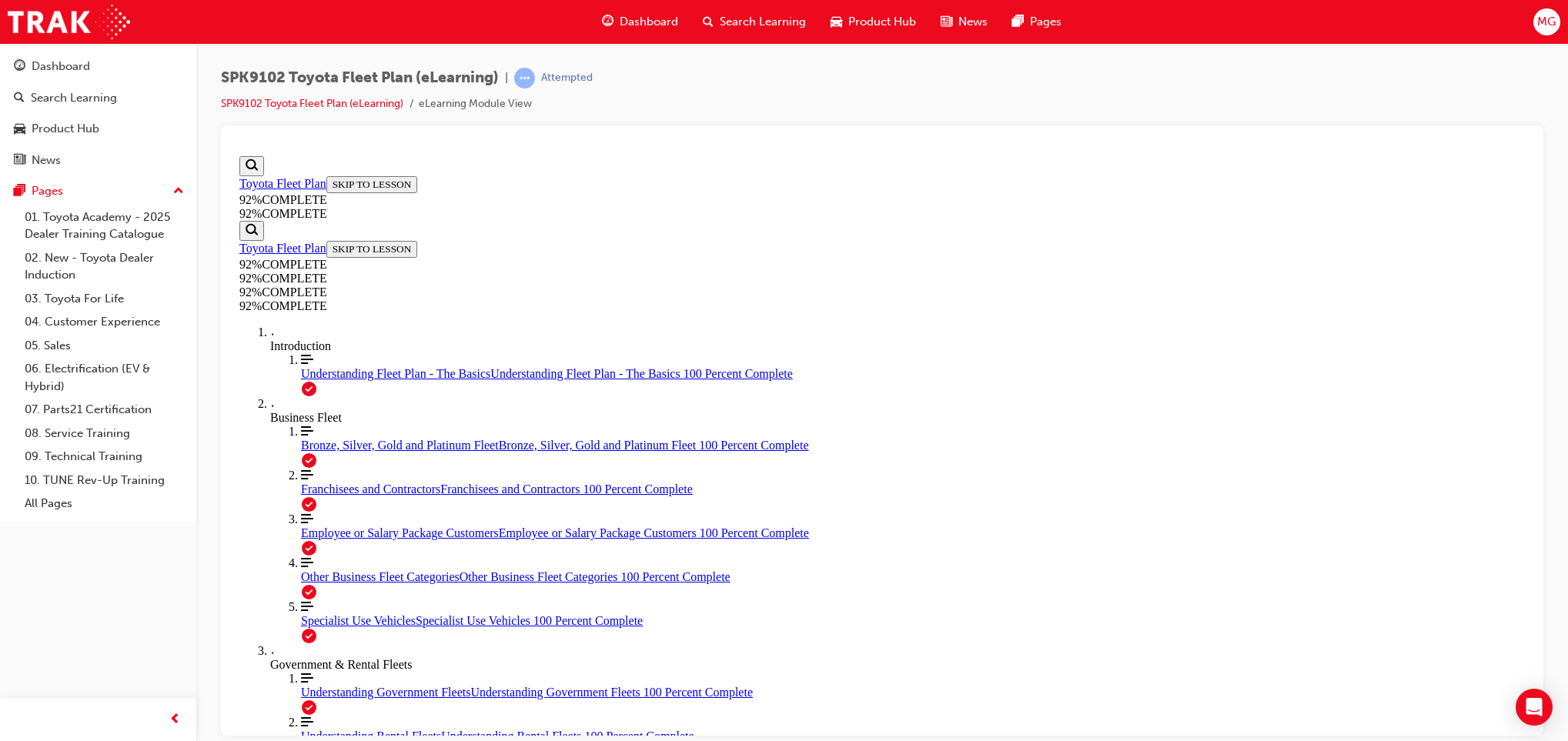
scroll to position [281, 0]
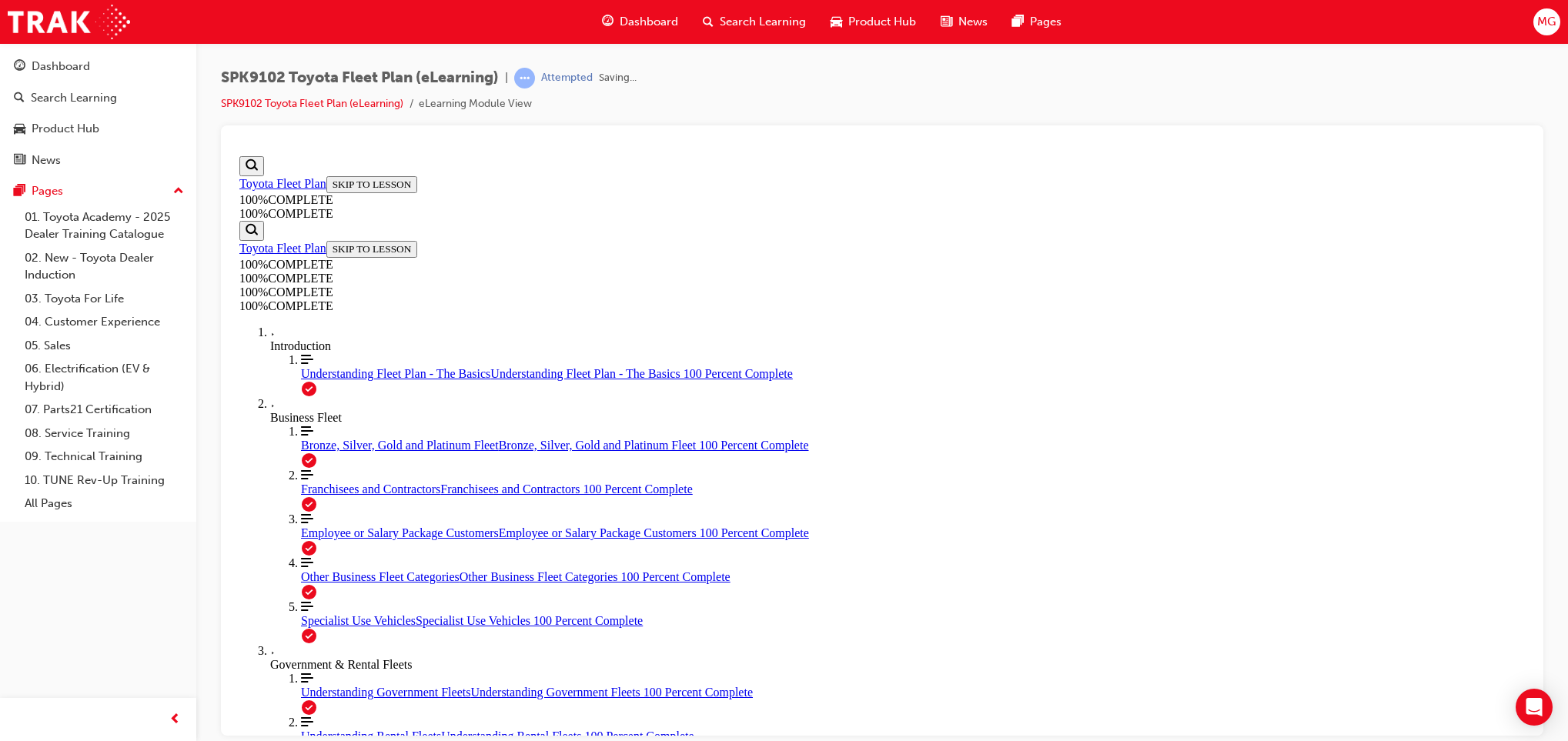
scroll to position [332, 0]
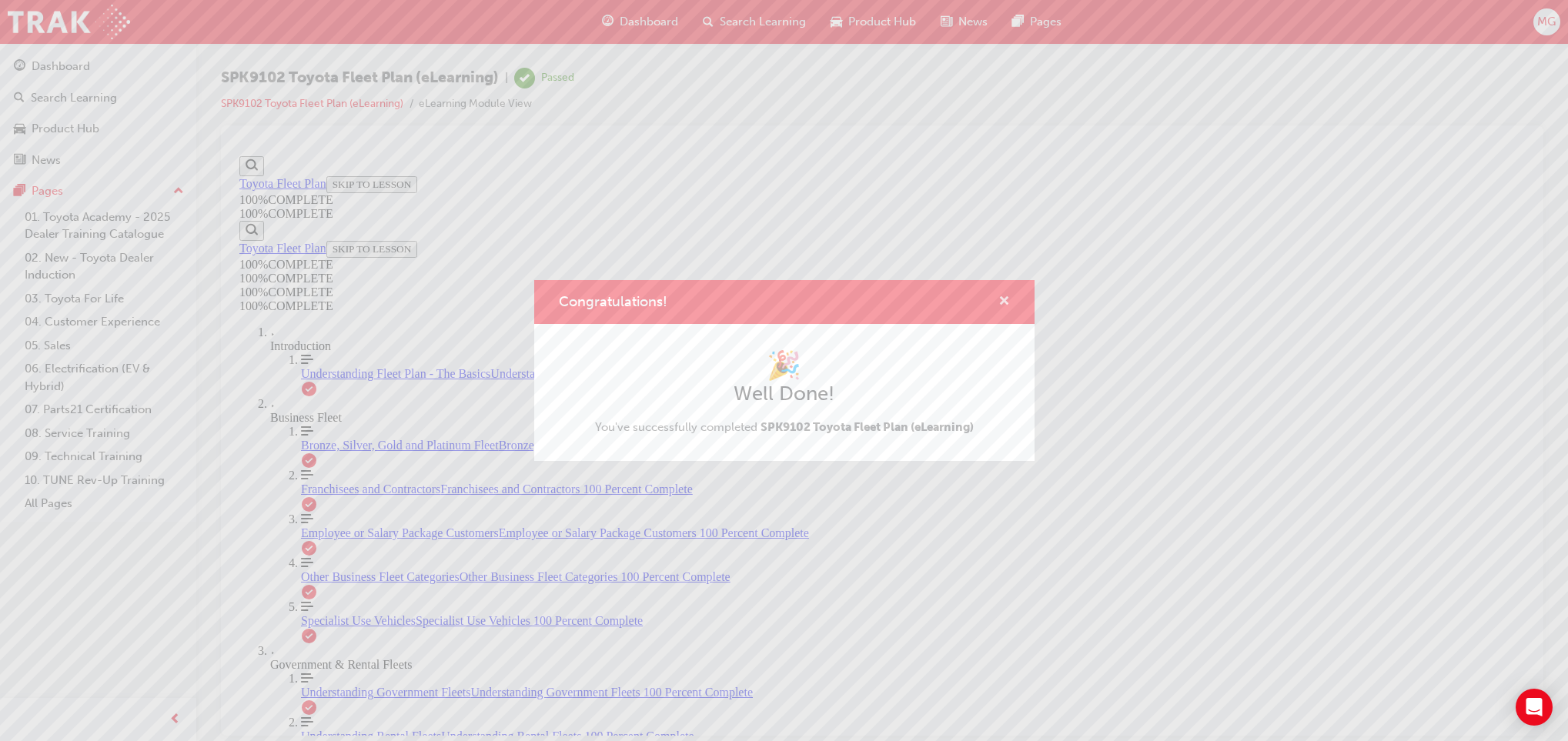
click at [1001, 304] on span "cross-icon" at bounding box center [1004, 302] width 11 height 14
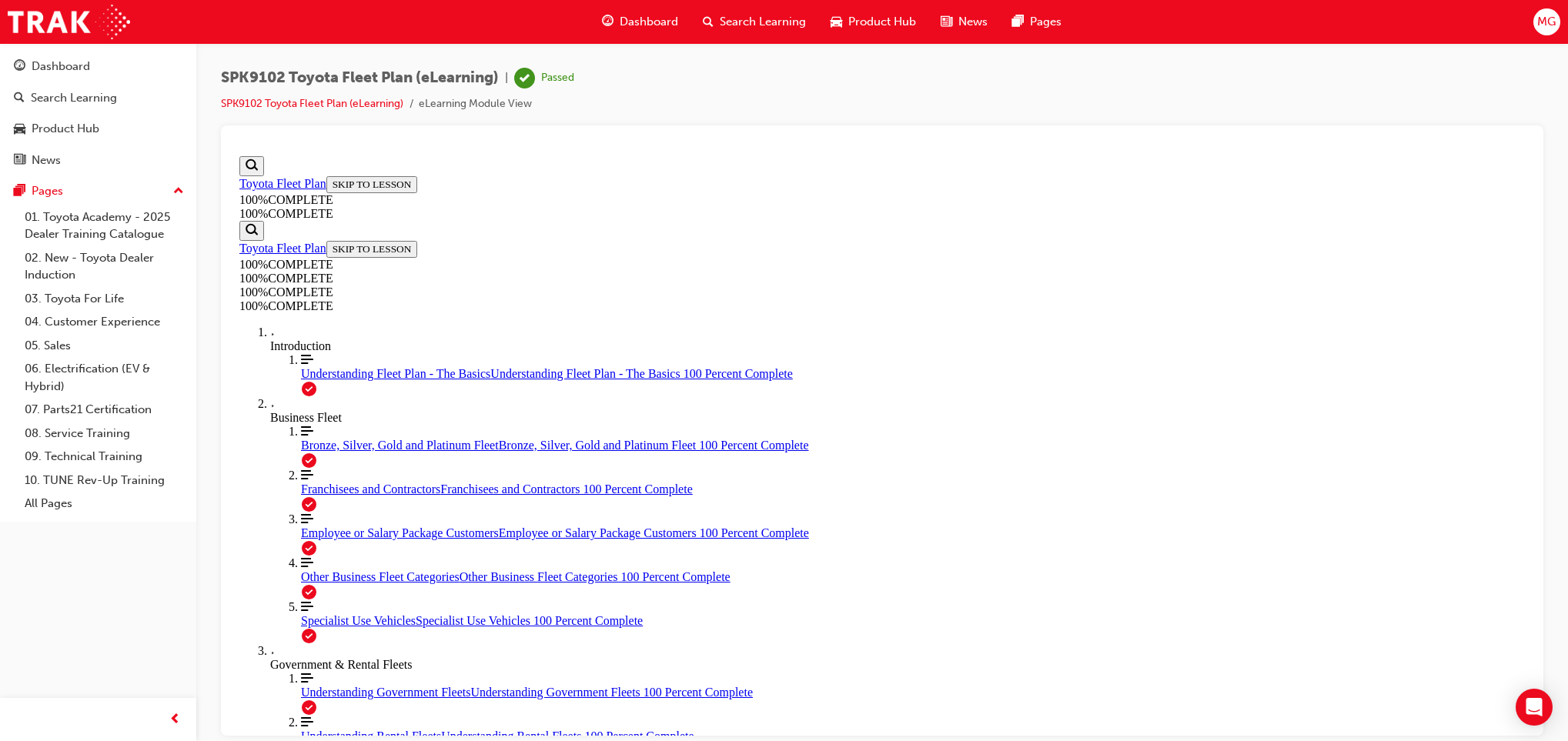
drag, startPoint x: 1516, startPoint y: 226, endPoint x: 1456, endPoint y: 173, distance: 80.1
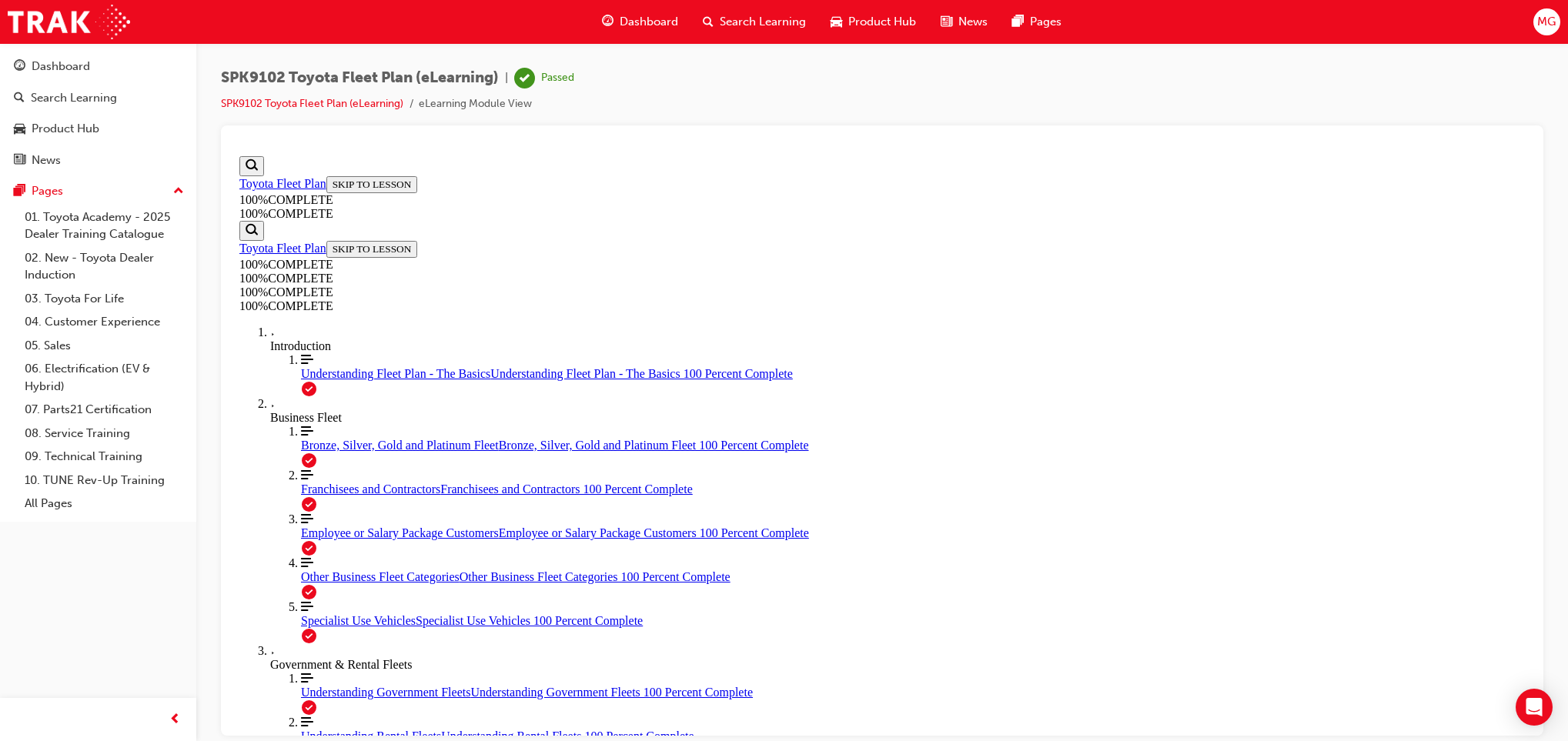
drag, startPoint x: 1456, startPoint y: 173, endPoint x: 1479, endPoint y: 155, distance: 29.2
drag, startPoint x: 1245, startPoint y: 6, endPoint x: 1423, endPoint y: 68, distance: 188.5
click at [1423, 68] on div "SPK9102 Toyota Fleet Plan (eLearning) | Passed SPK9102 Toyota Fleet Plan (eLear…" at bounding box center [882, 97] width 1323 height 57
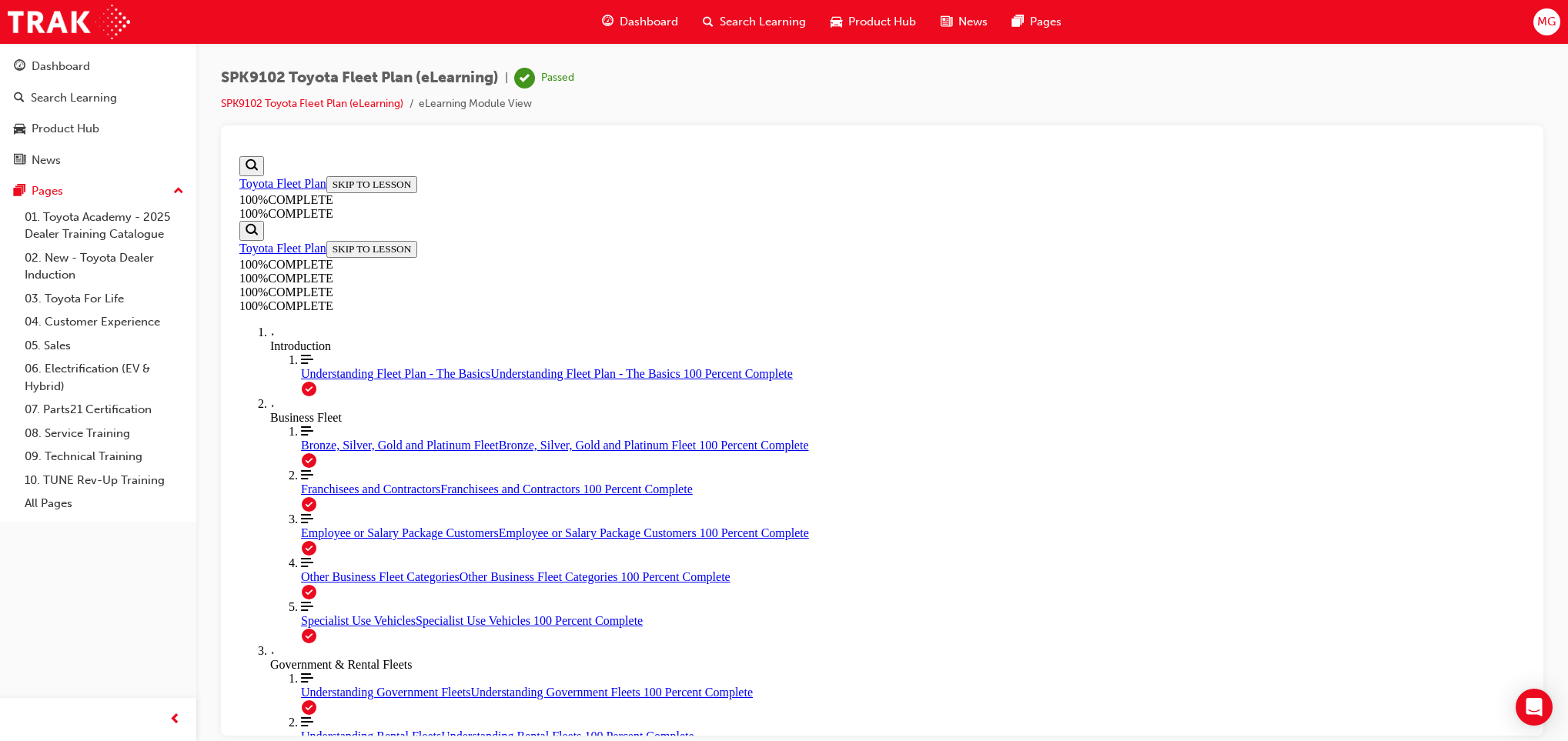
click at [340, 240] on div "Toyota Fleet Plan SKIP TO LESSON 100 % COMPLETE 100 % COMPLETE" at bounding box center [338, 263] width 198 height 44
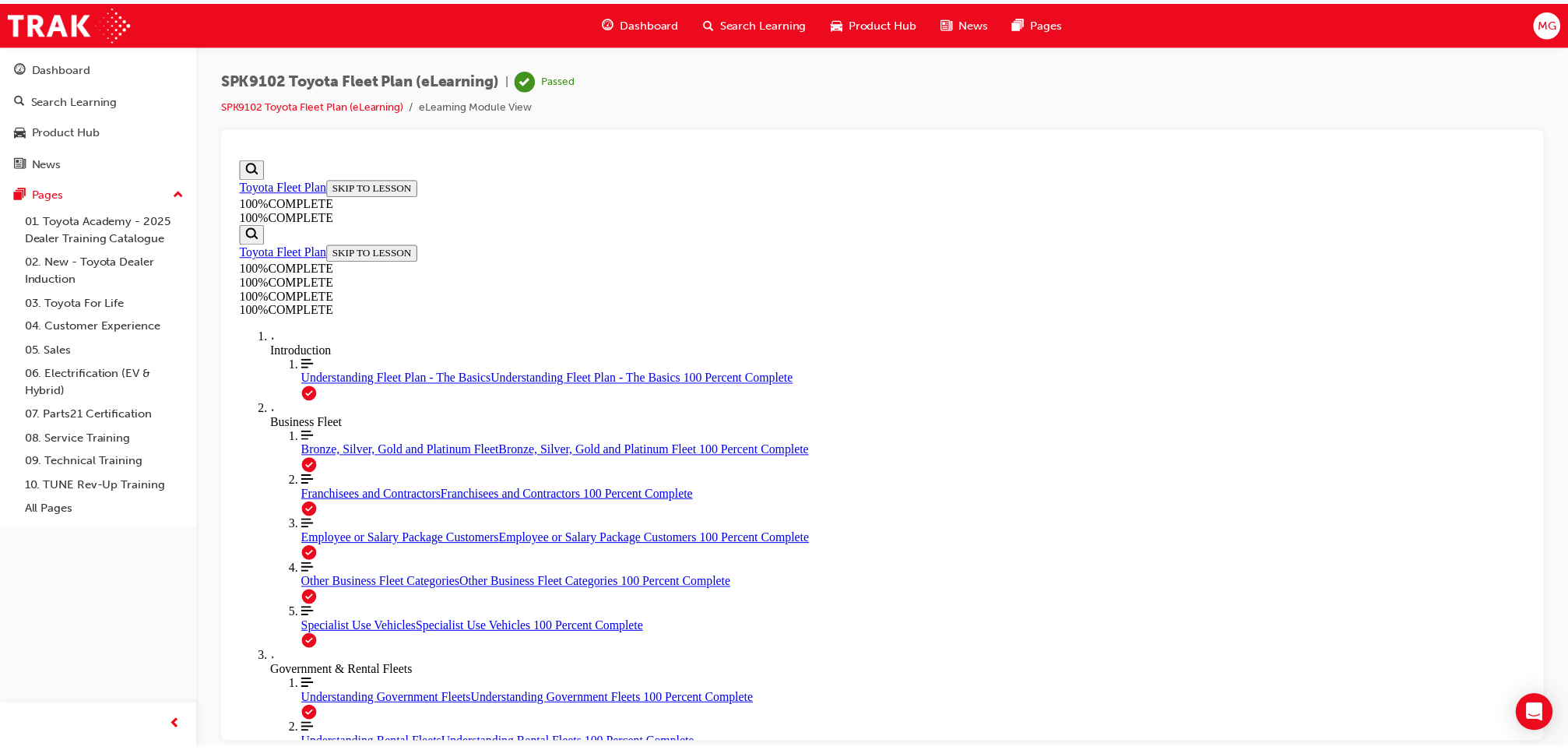
scroll to position [213, 0]
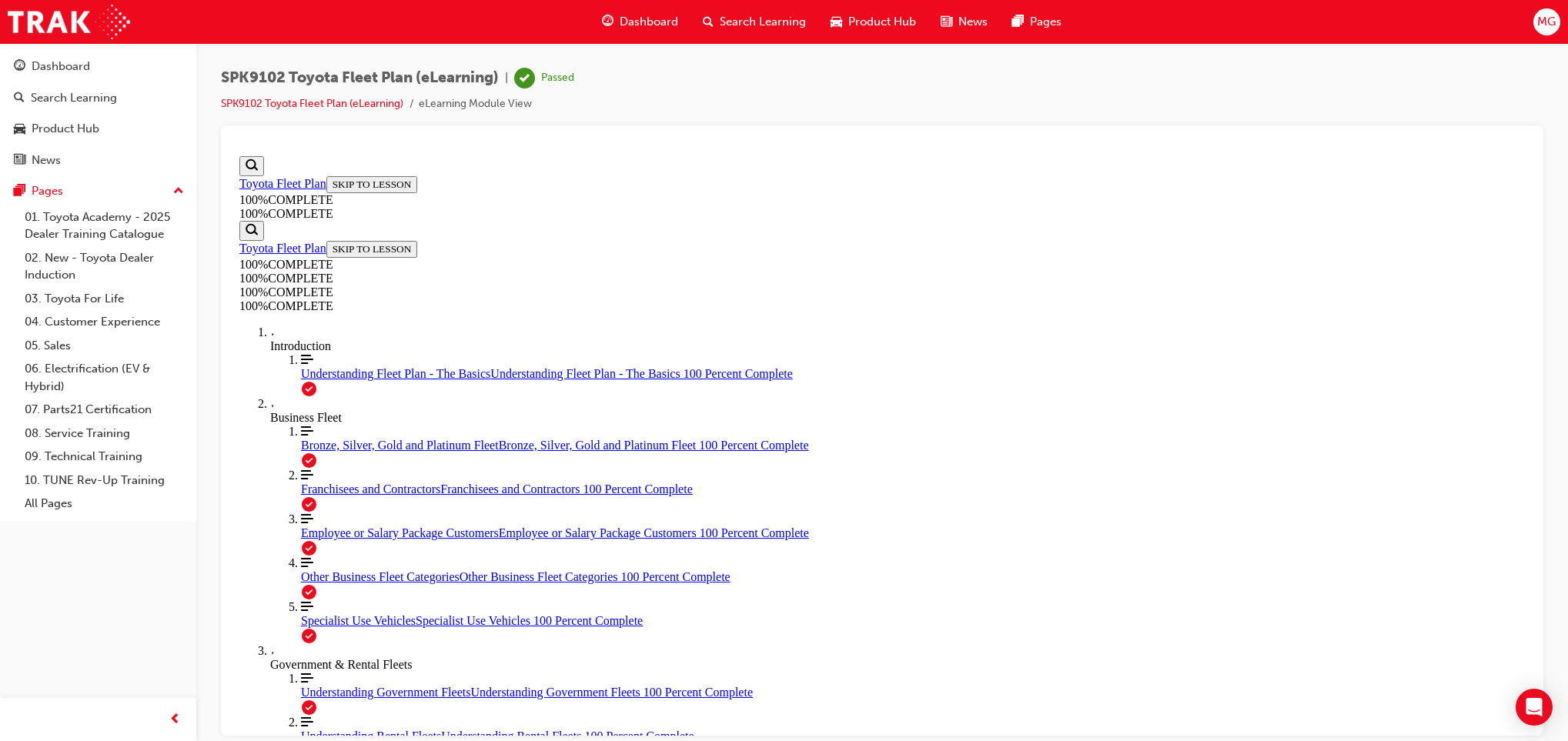
click at [723, 23] on span "Search Learning" at bounding box center [763, 22] width 86 height 18
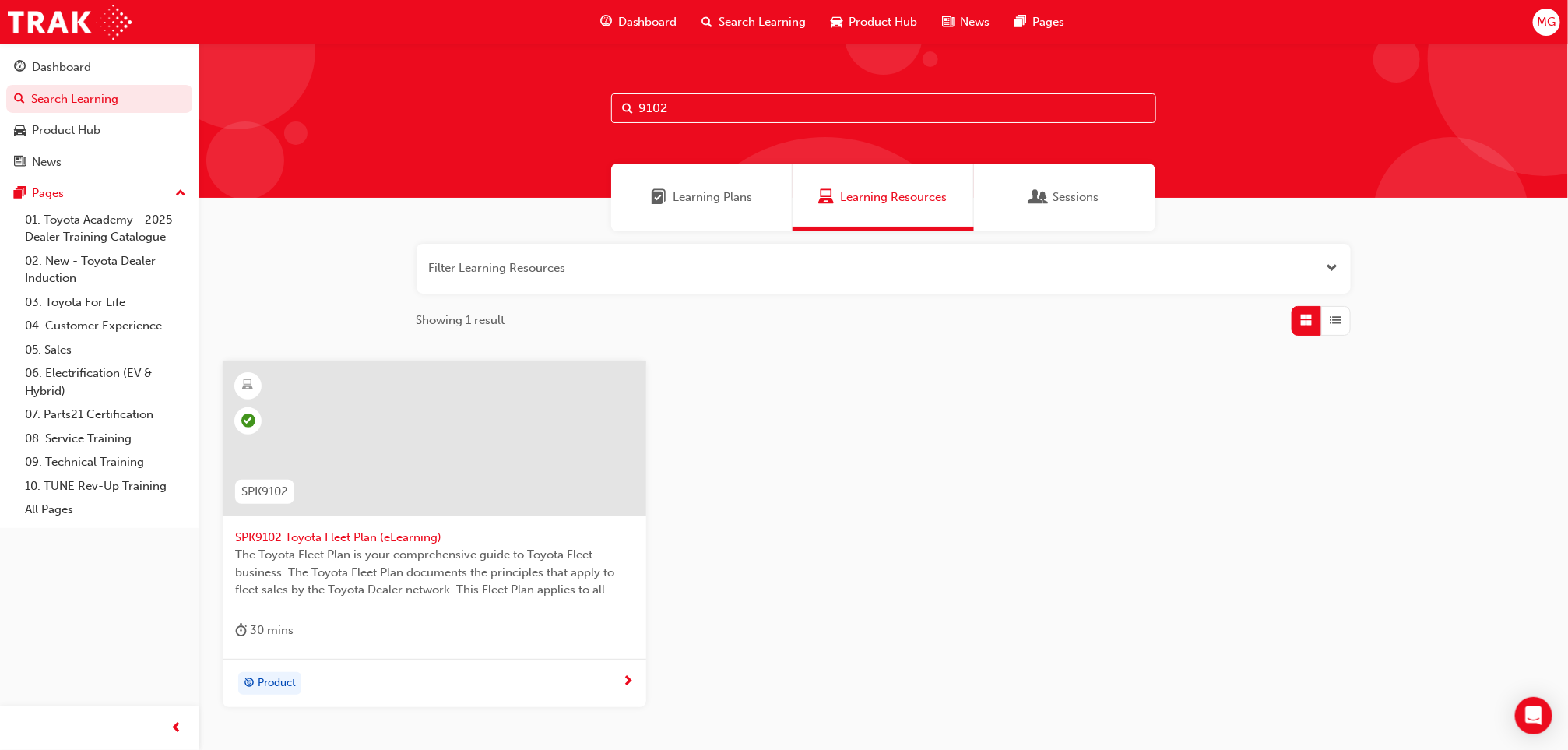
click at [437, 224] on div "Learning Plans Learning Resources Sessions" at bounding box center [883, 198] width 1370 height 68
drag, startPoint x: 701, startPoint y: 105, endPoint x: 474, endPoint y: 101, distance: 227.0
click at [474, 101] on div "9102" at bounding box center [883, 121] width 1370 height 154
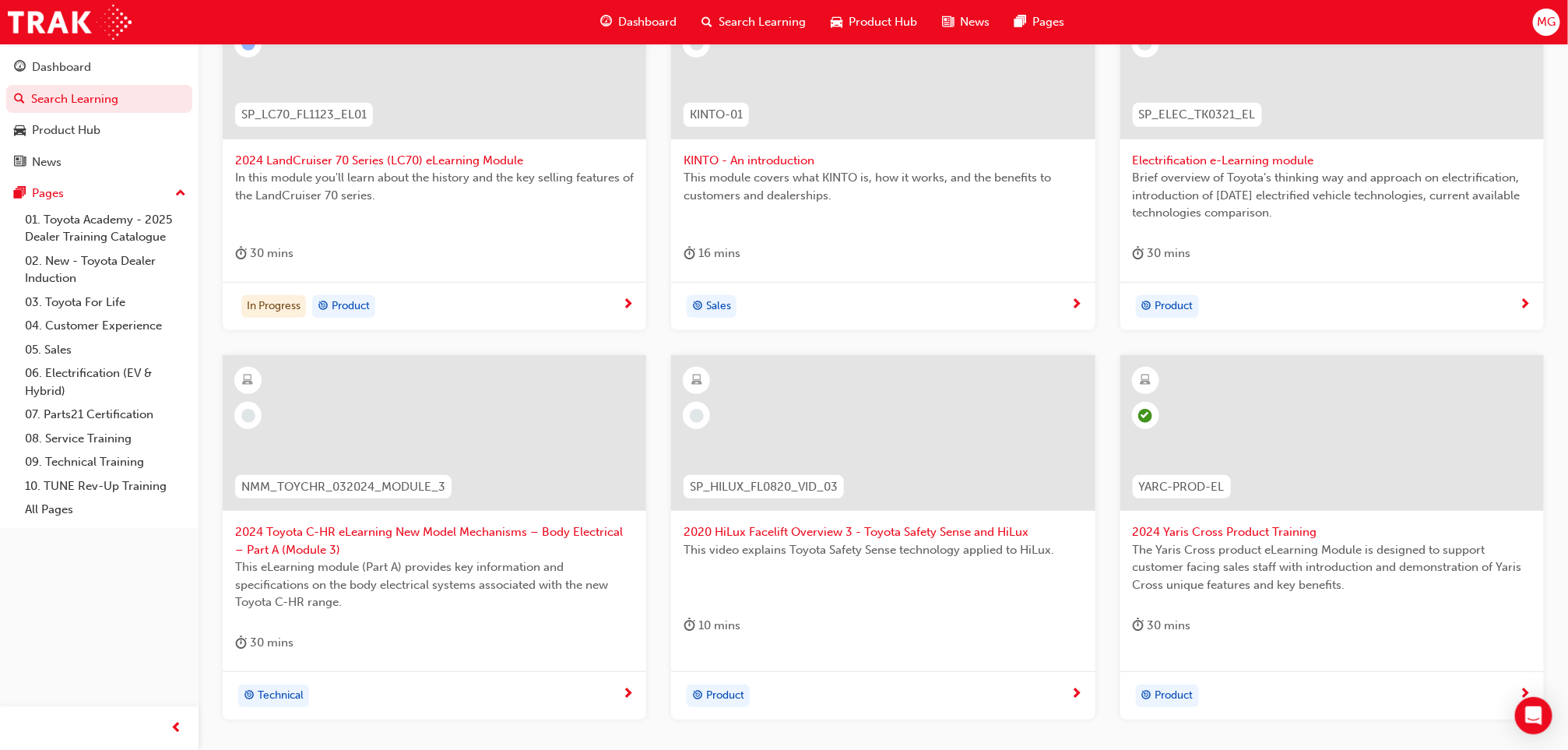
scroll to position [537, 0]
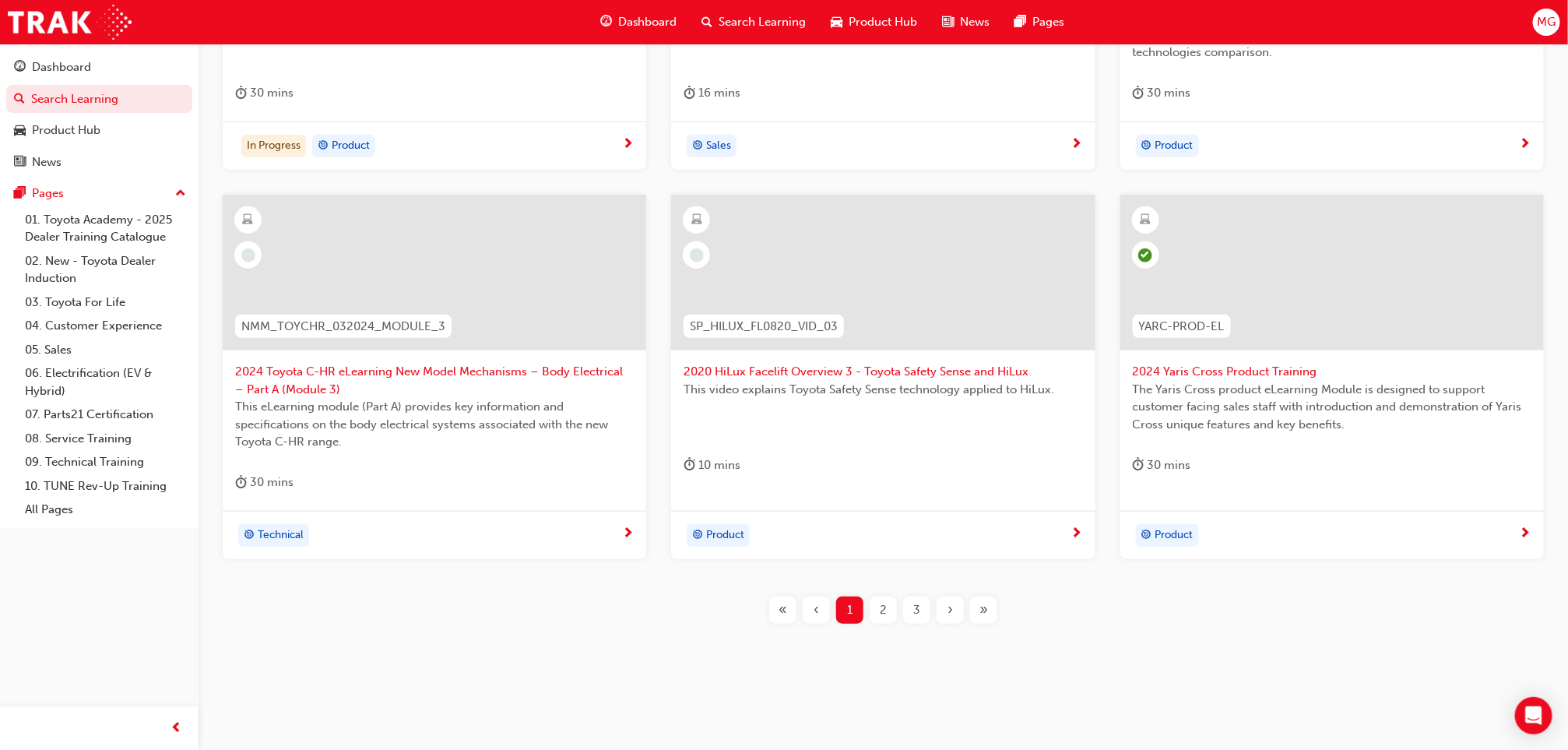
click at [880, 617] on span "2" at bounding box center [883, 610] width 7 height 18
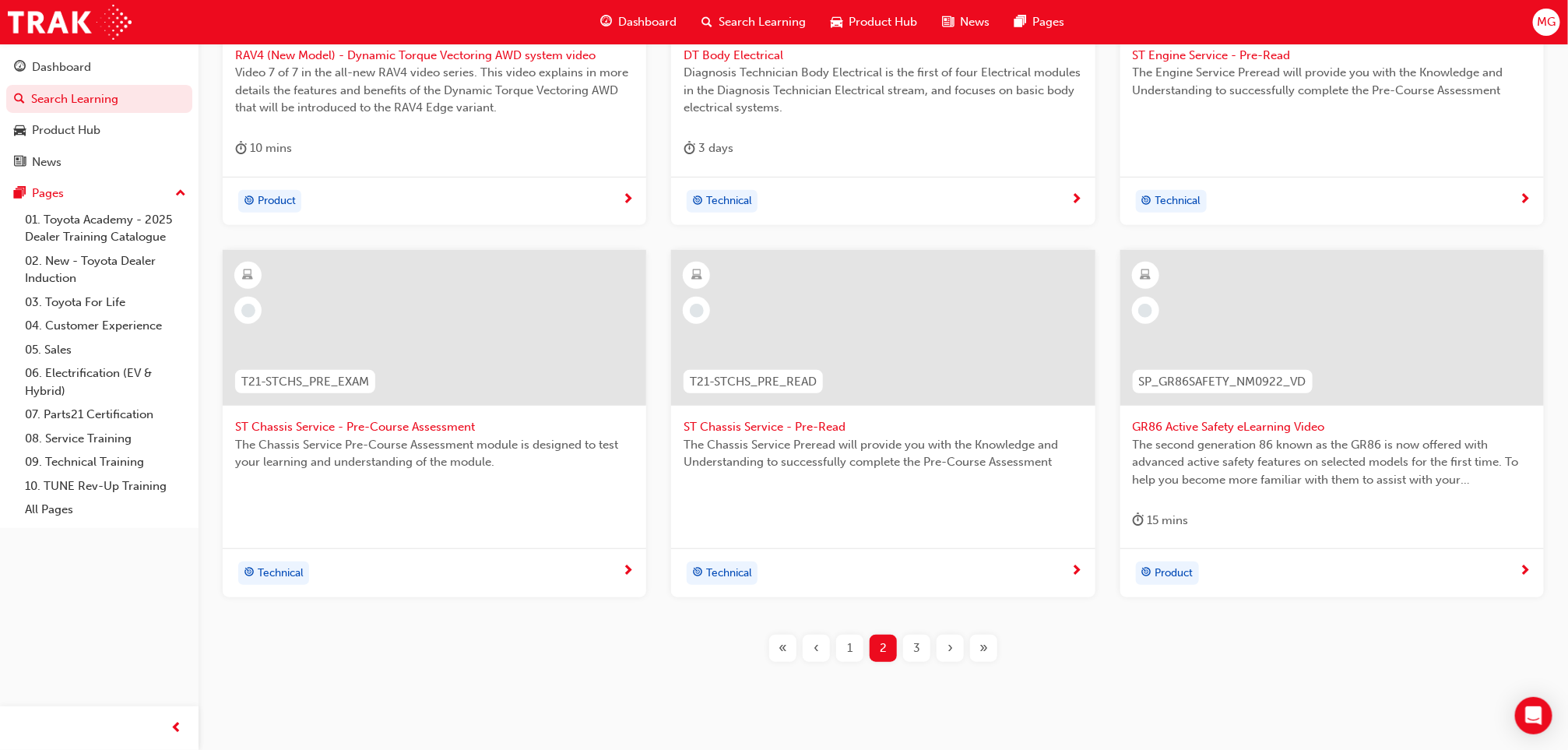
scroll to position [520, 0]
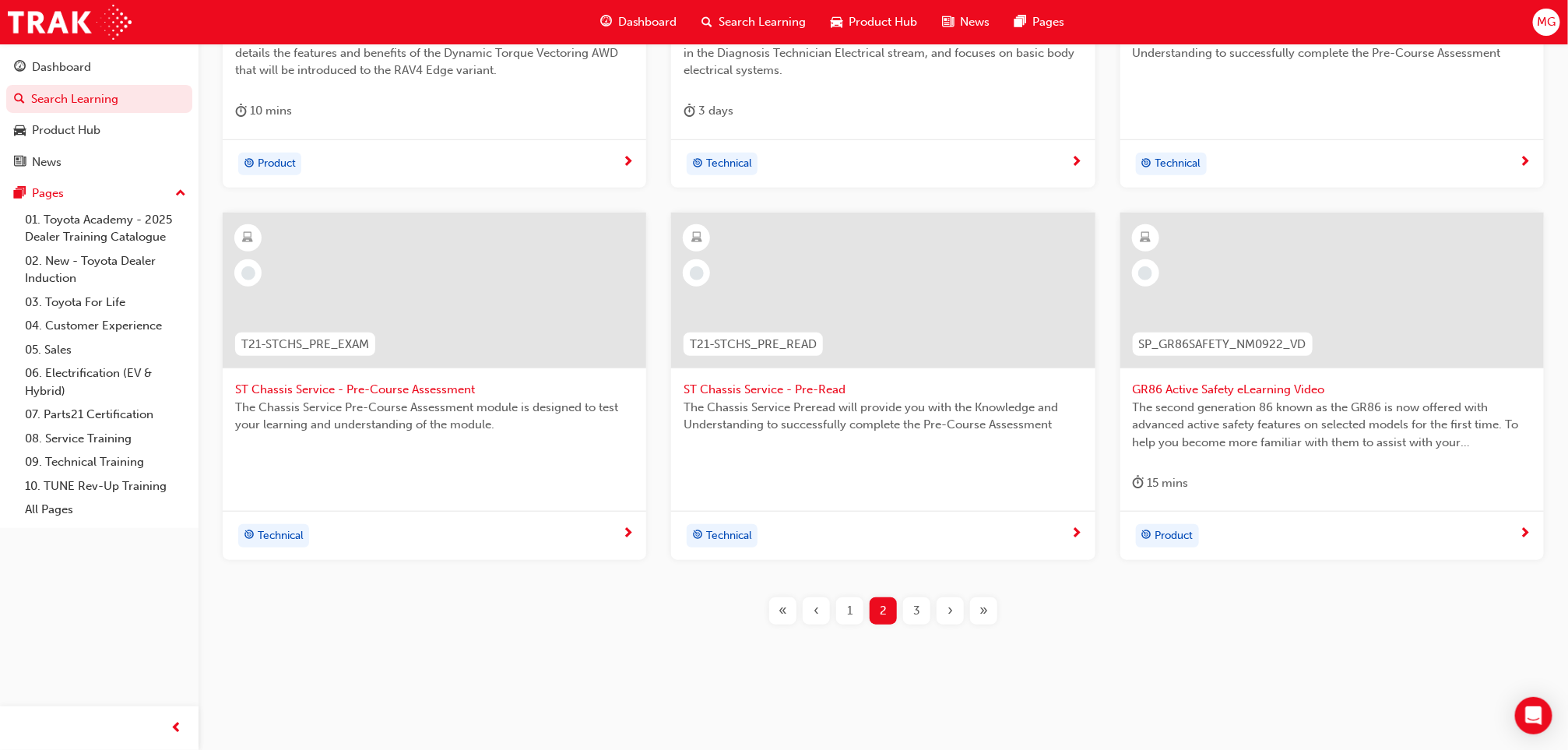
click at [916, 606] on span "3" at bounding box center [916, 611] width 7 height 18
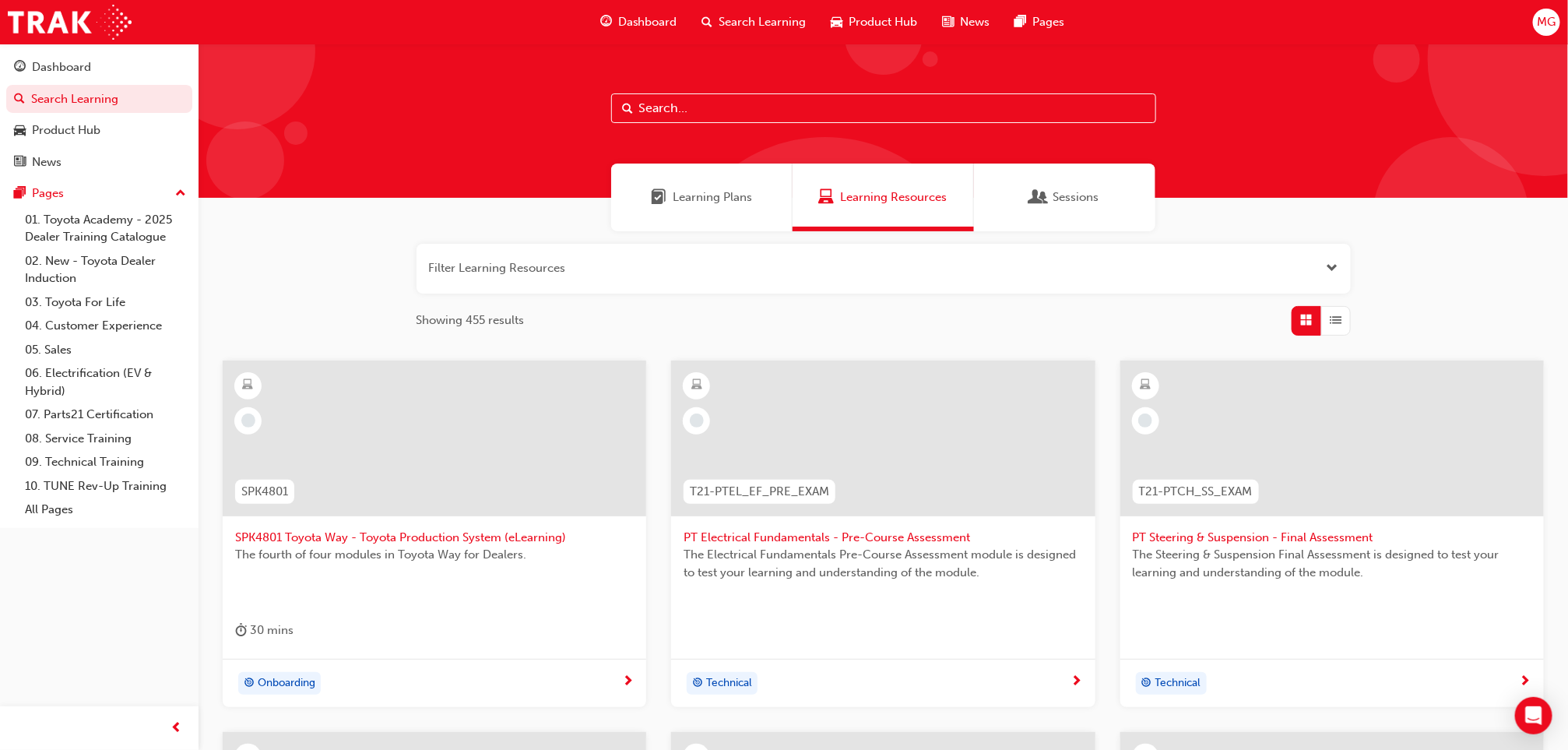
scroll to position [520, 0]
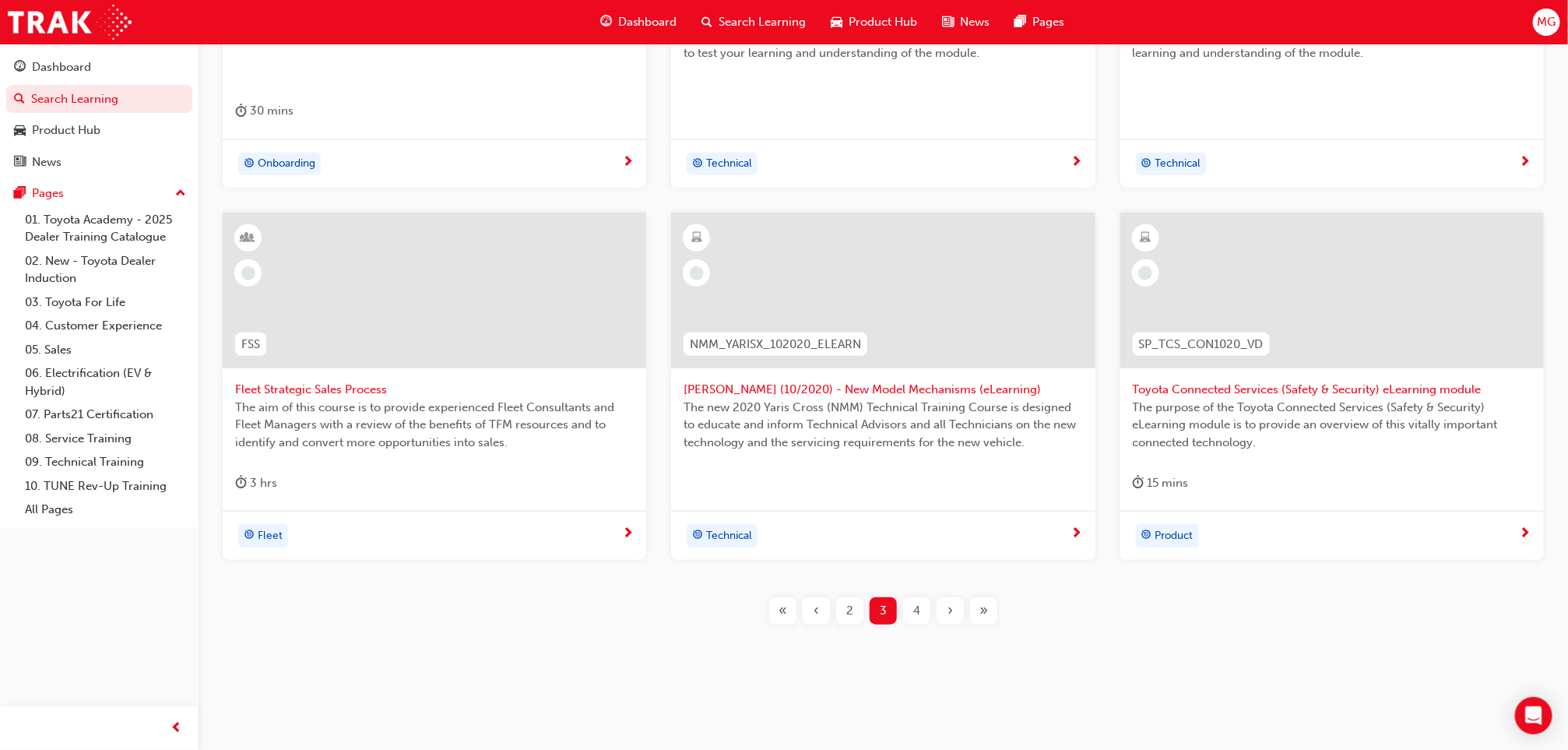
click at [921, 613] on div "4" at bounding box center [916, 610] width 27 height 27
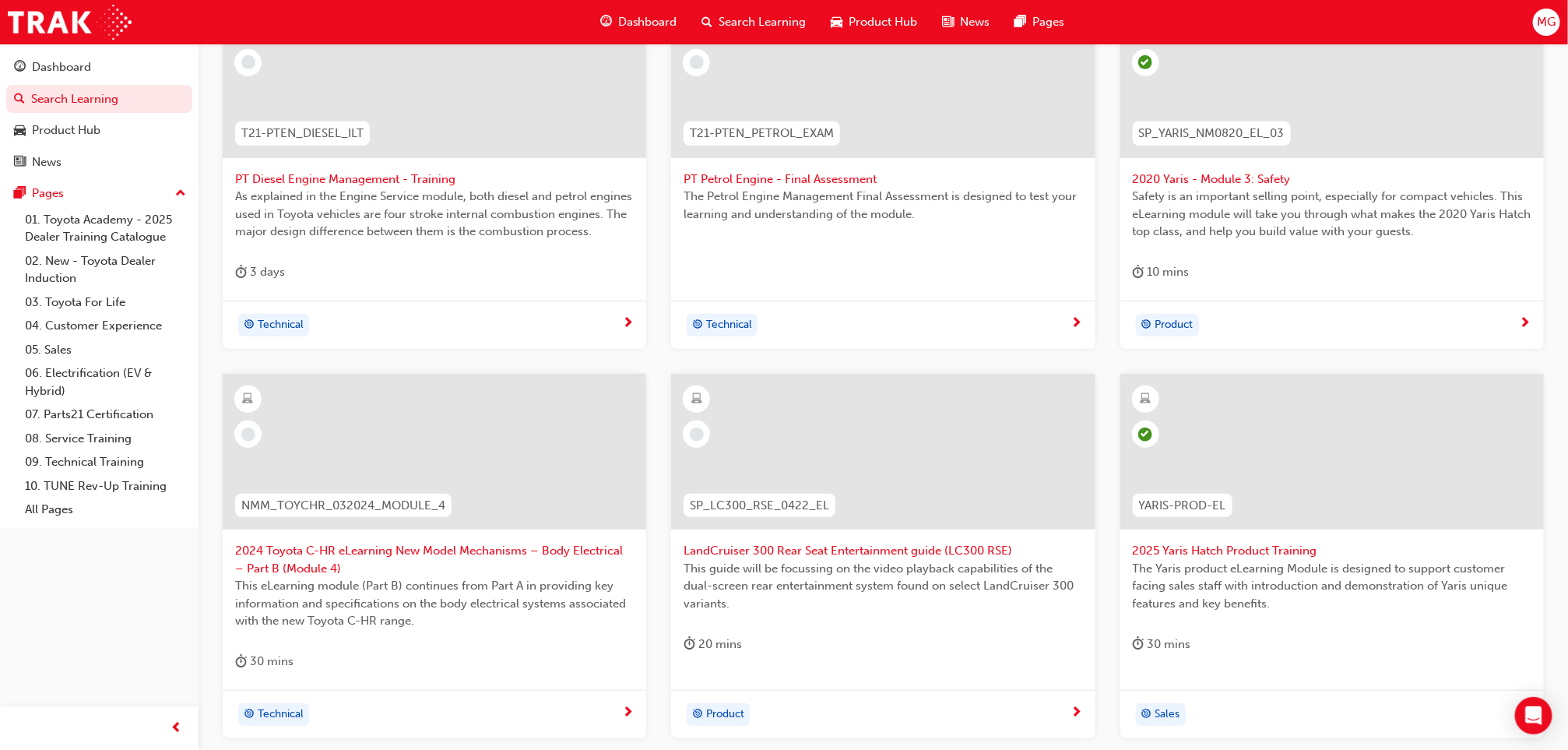
scroll to position [537, 0]
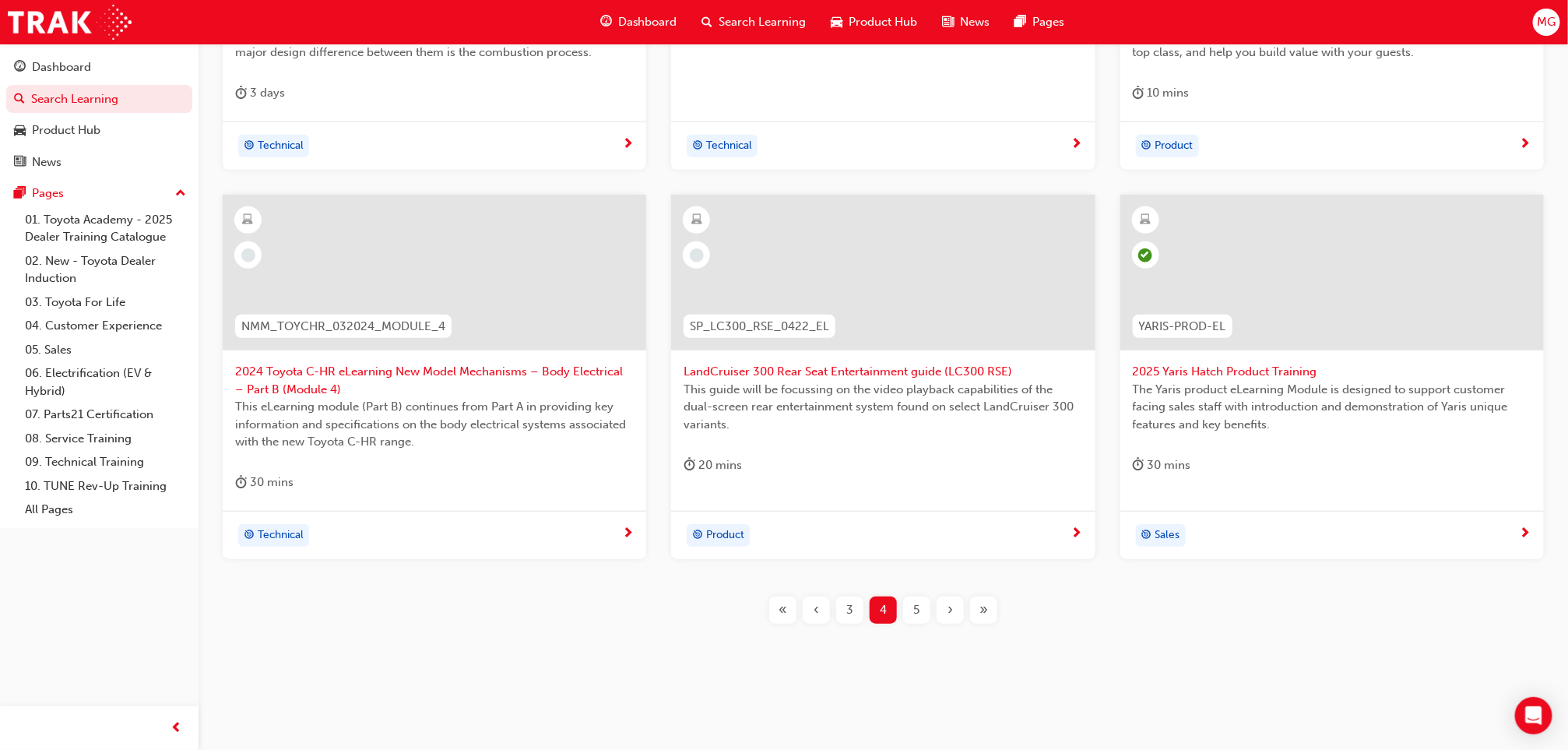
click at [925, 603] on div "5" at bounding box center [916, 610] width 27 height 27
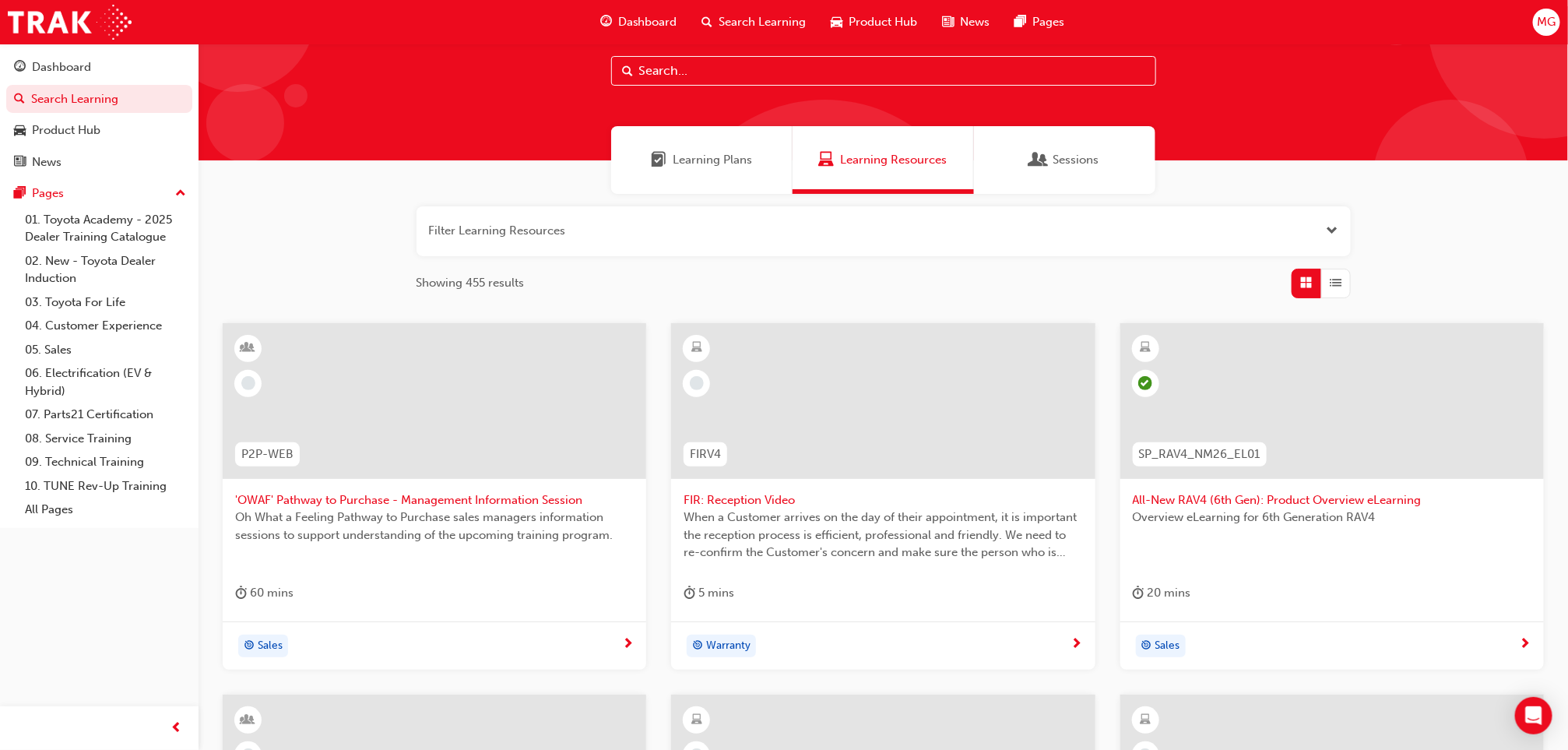
scroll to position [36, 0]
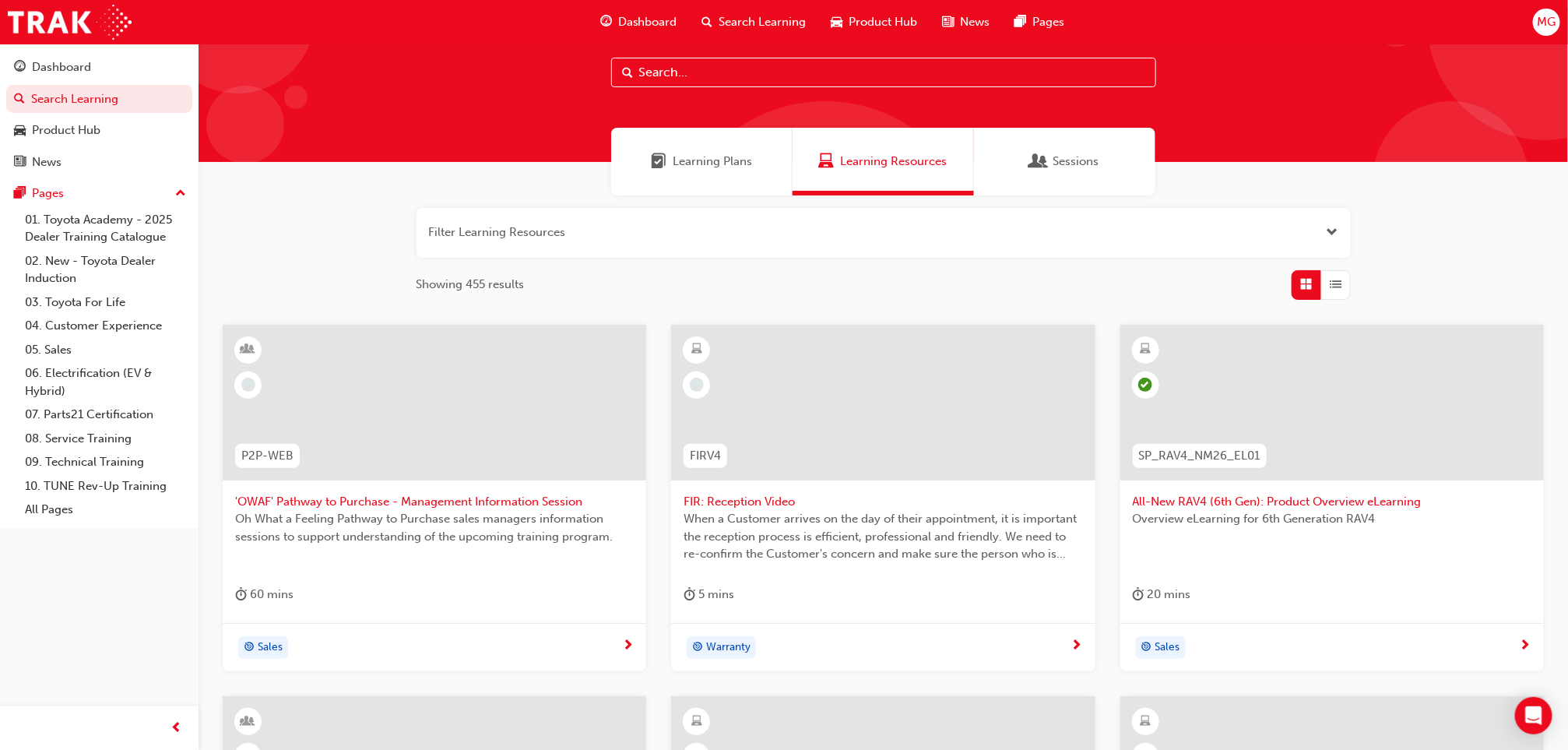
click at [266, 272] on div "Filter Learning Resources Showing 455 results P2P-WEB 'OWAF' Pathway to Purchas…" at bounding box center [883, 679] width 1370 height 968
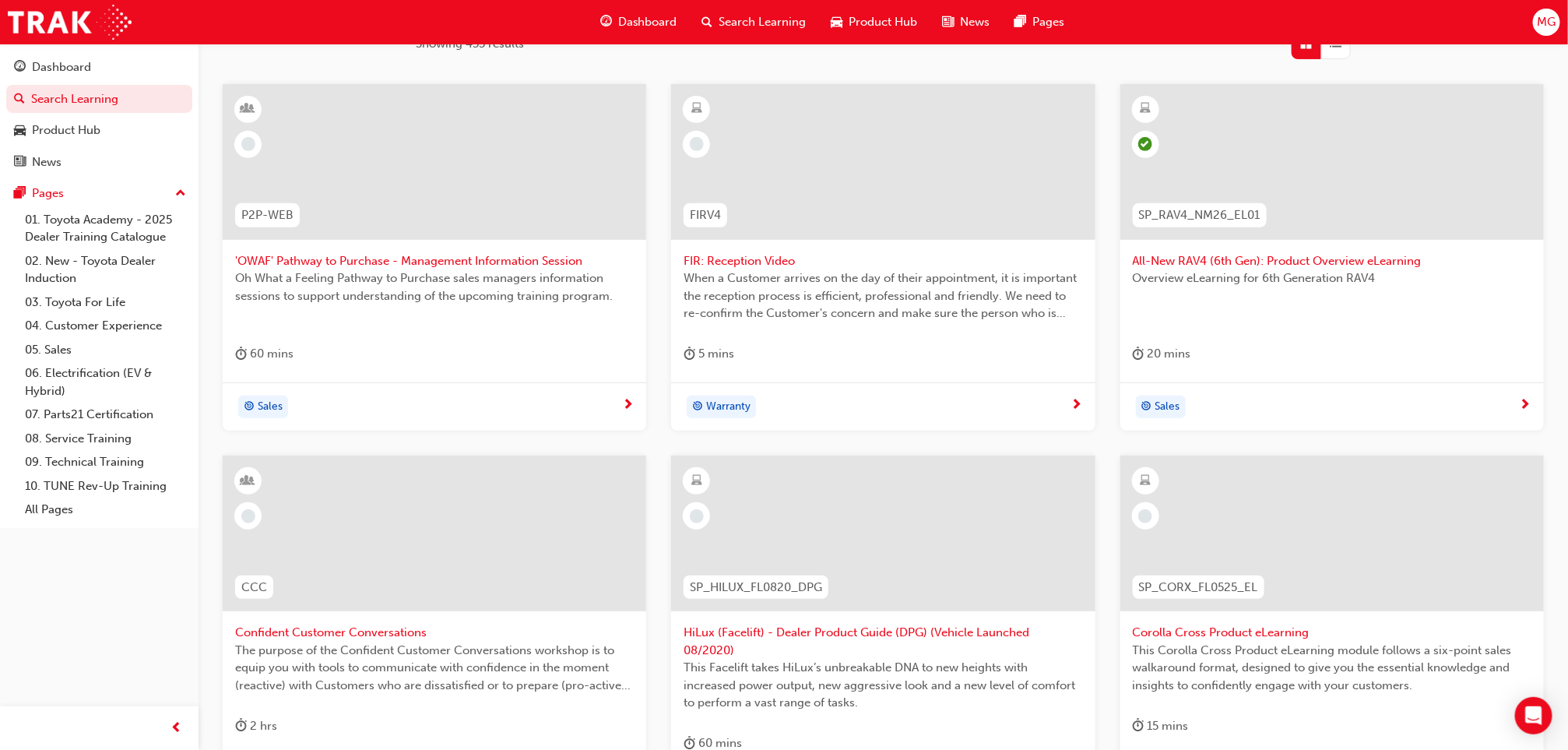
scroll to position [0, 0]
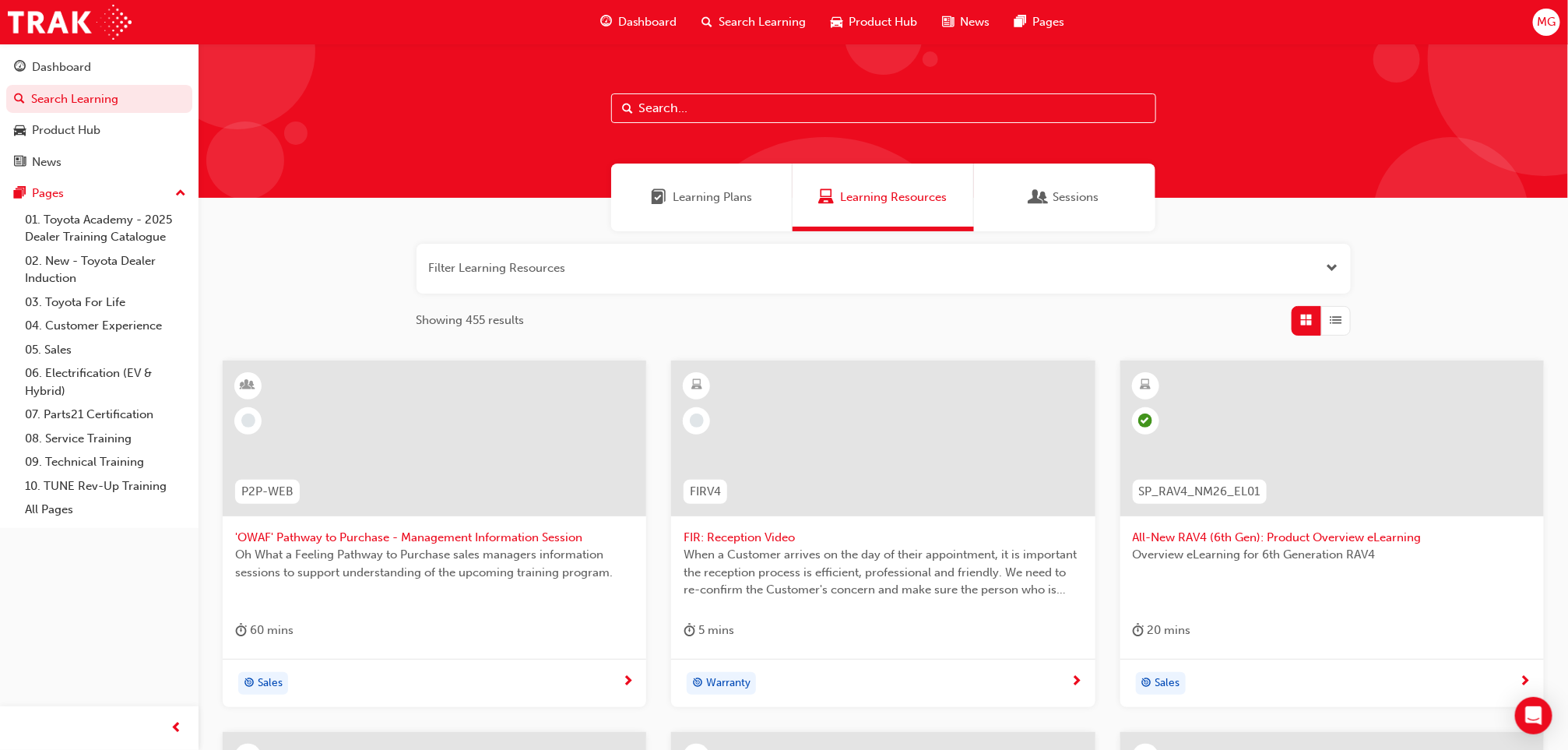
click at [713, 110] on input "text" at bounding box center [883, 109] width 545 height 30
type input "300"
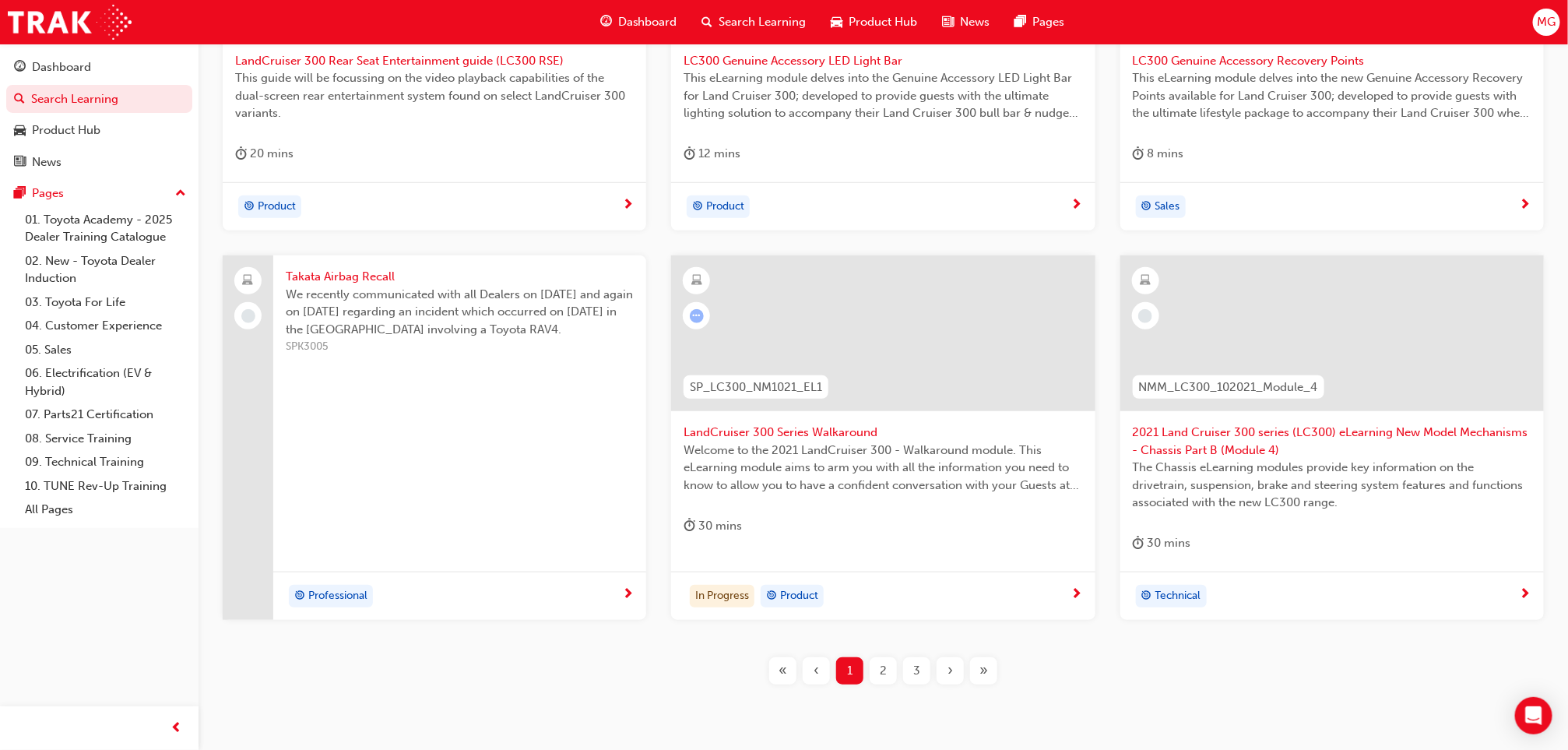
scroll to position [487, 0]
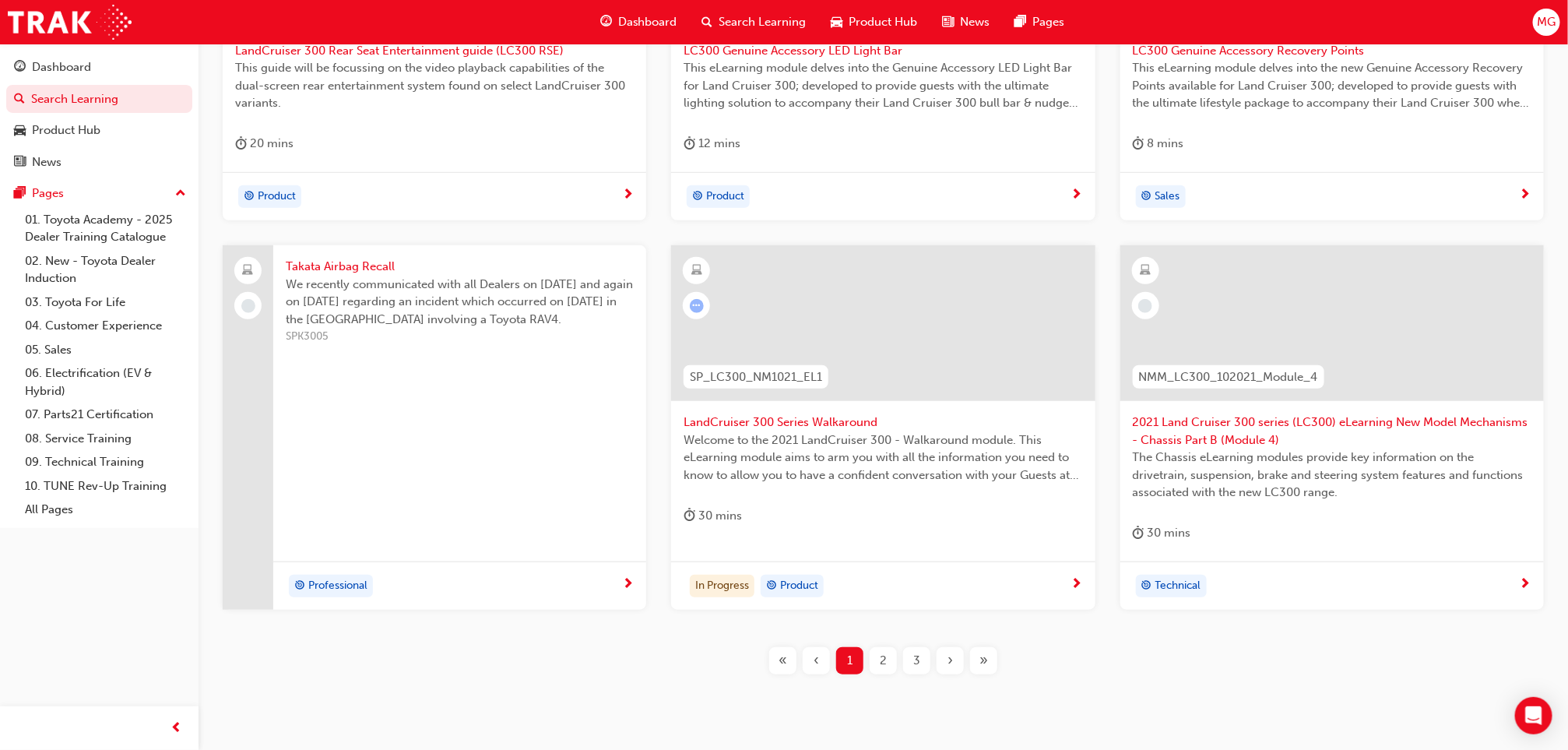
click at [890, 650] on div "2" at bounding box center [883, 660] width 27 height 27
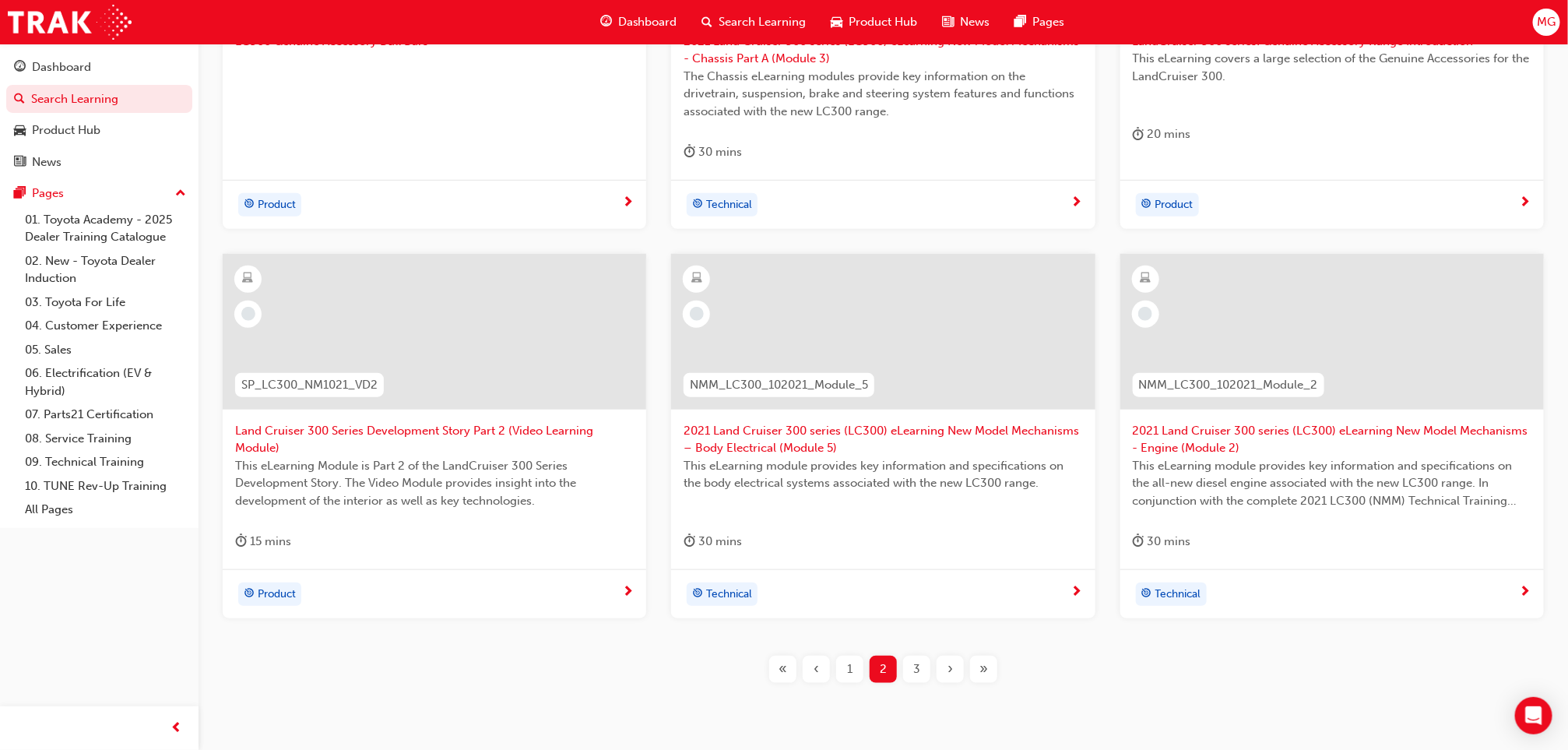
scroll to position [498, 0]
click at [919, 664] on span "3" at bounding box center [916, 668] width 7 height 18
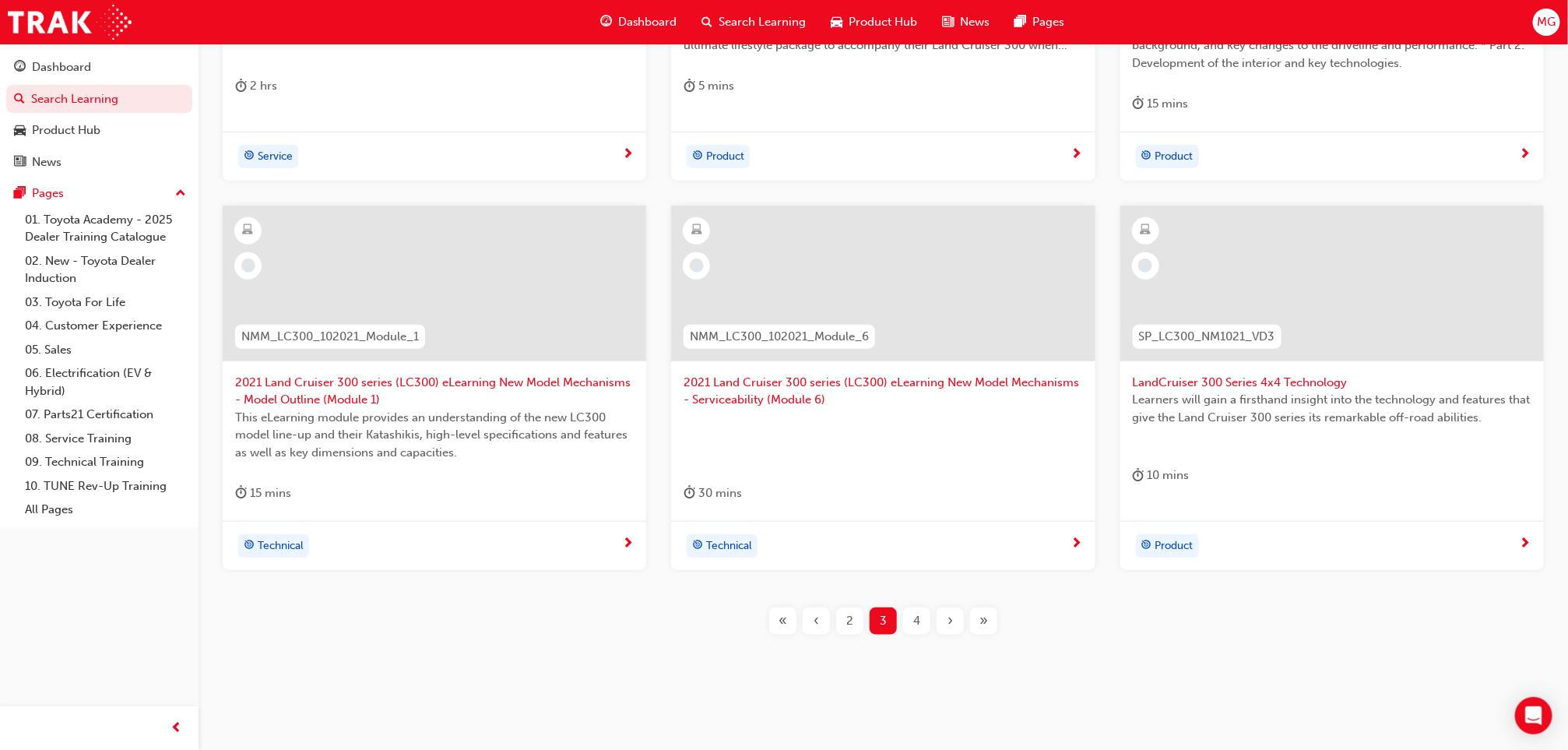
scroll to position [545, 0]
click at [838, 612] on div "2" at bounding box center [849, 620] width 27 height 27
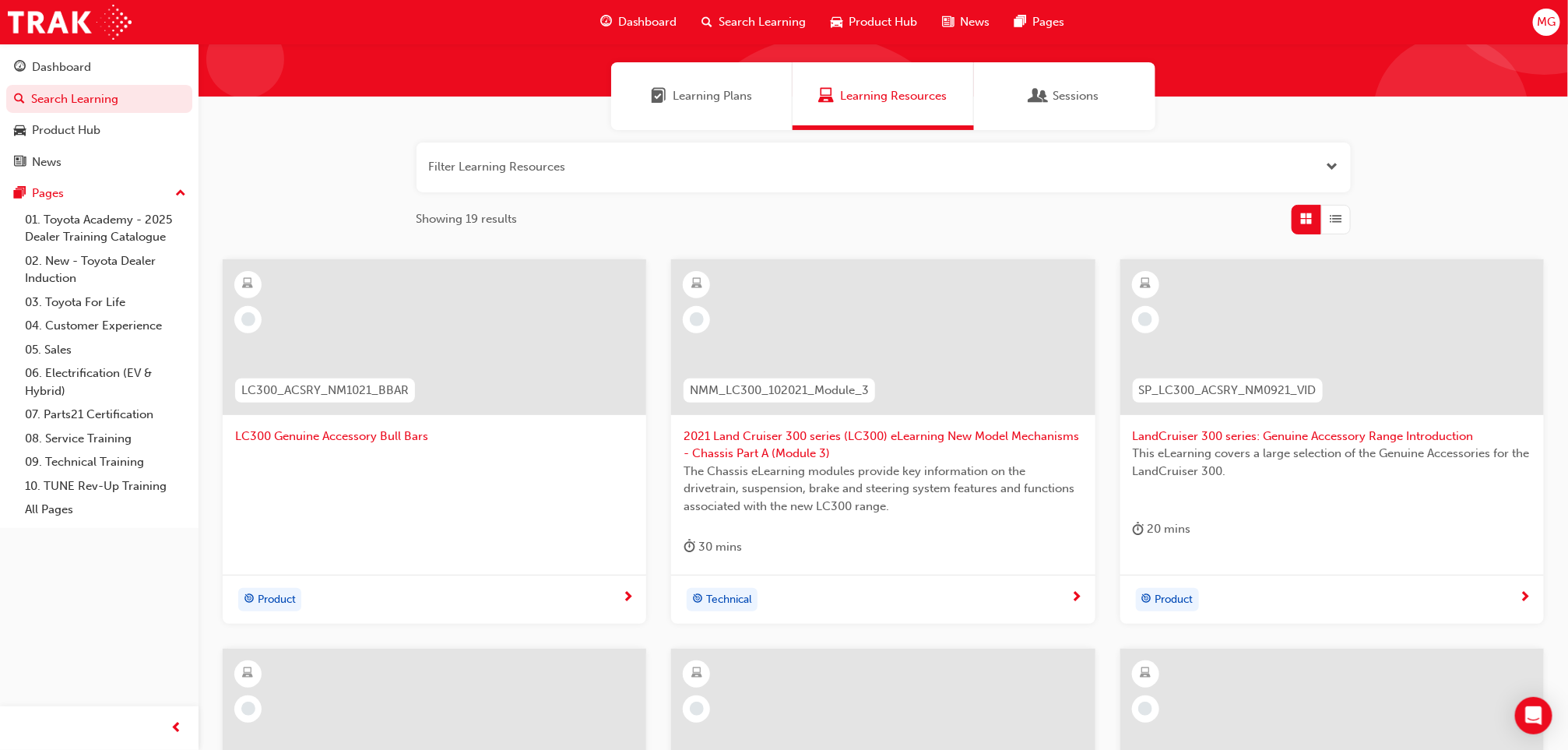
scroll to position [105, 0]
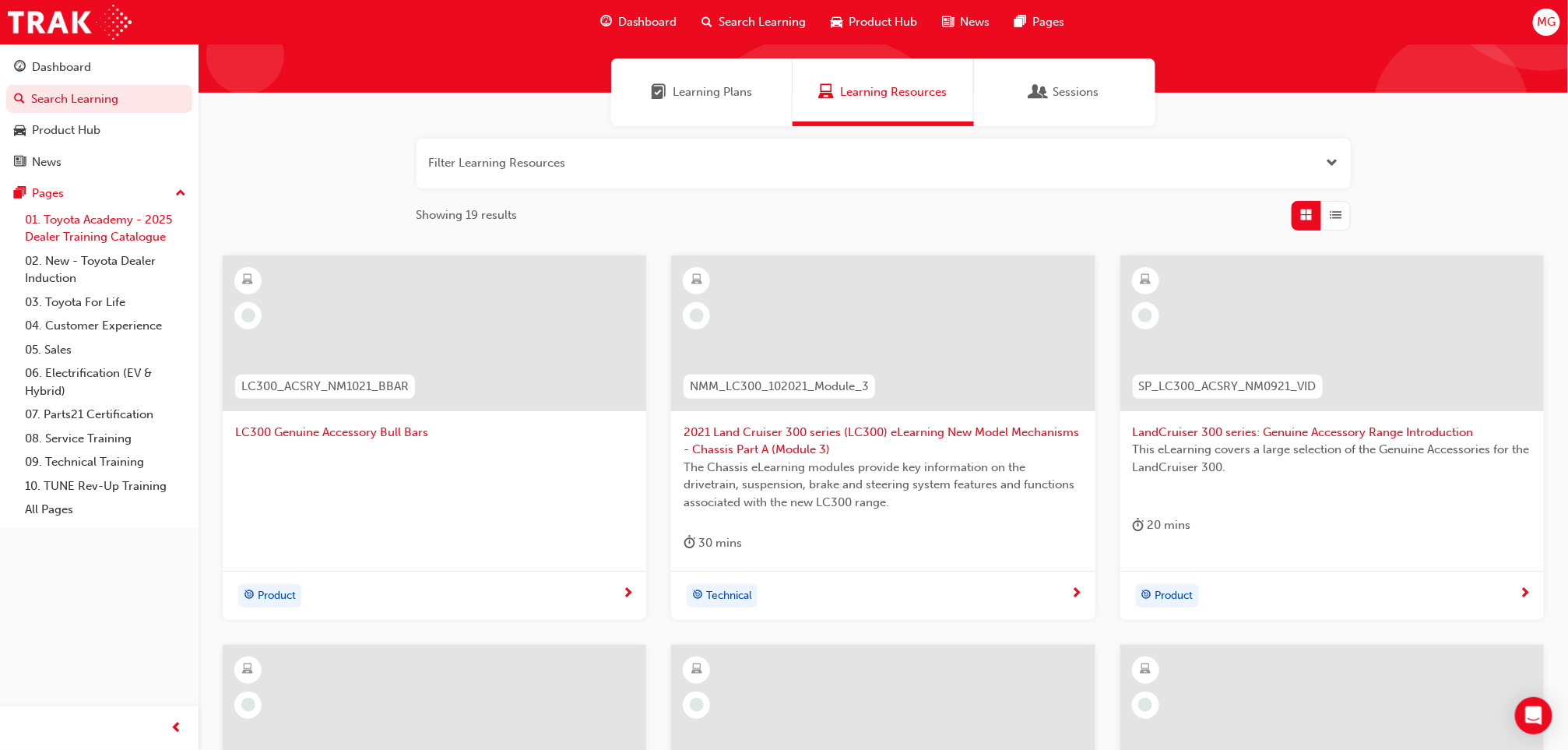
click at [107, 224] on link "01. Toyota Academy - 2025 Dealer Training Catalogue" at bounding box center [105, 228] width 173 height 42
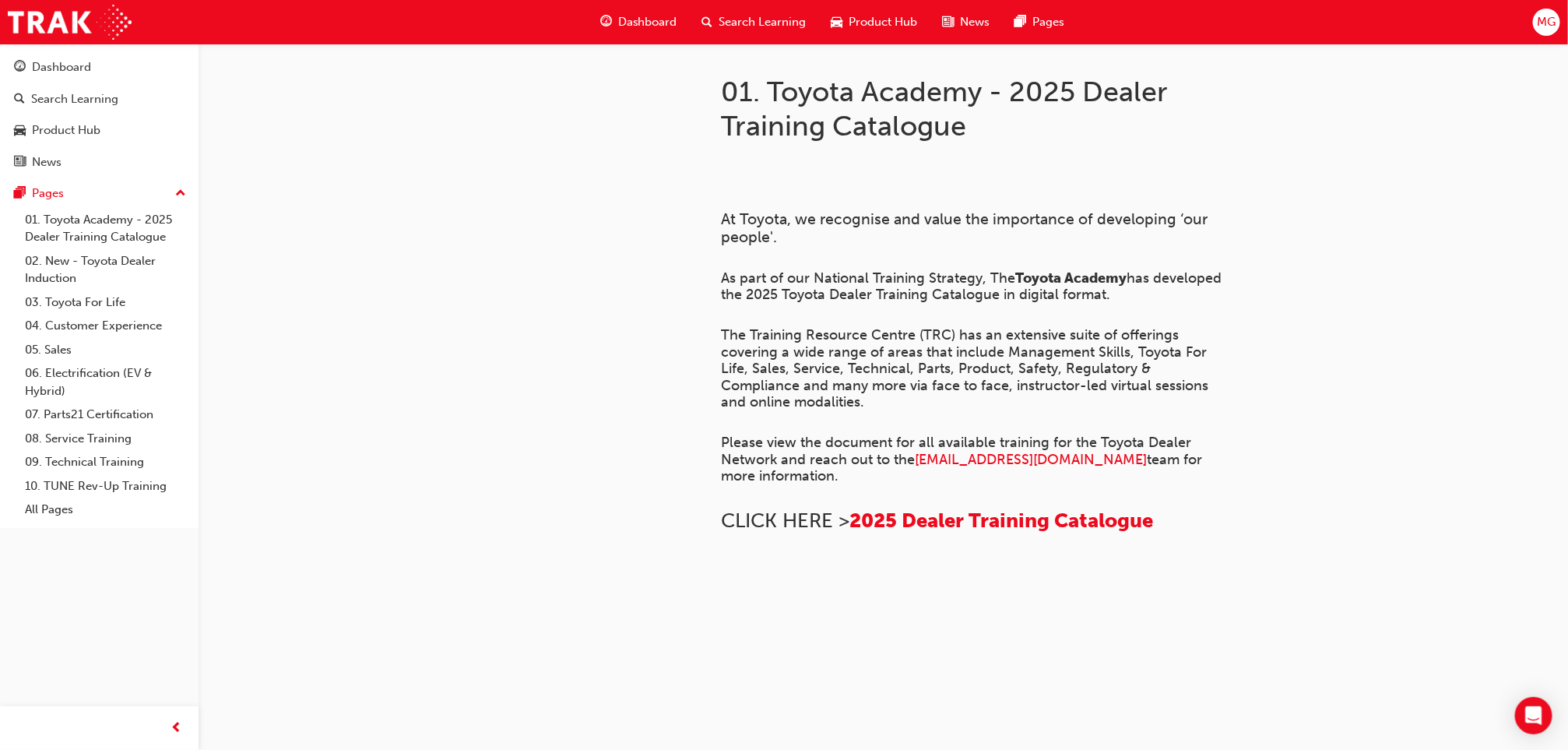
click at [755, 32] on div "Search Learning" at bounding box center [755, 22] width 129 height 32
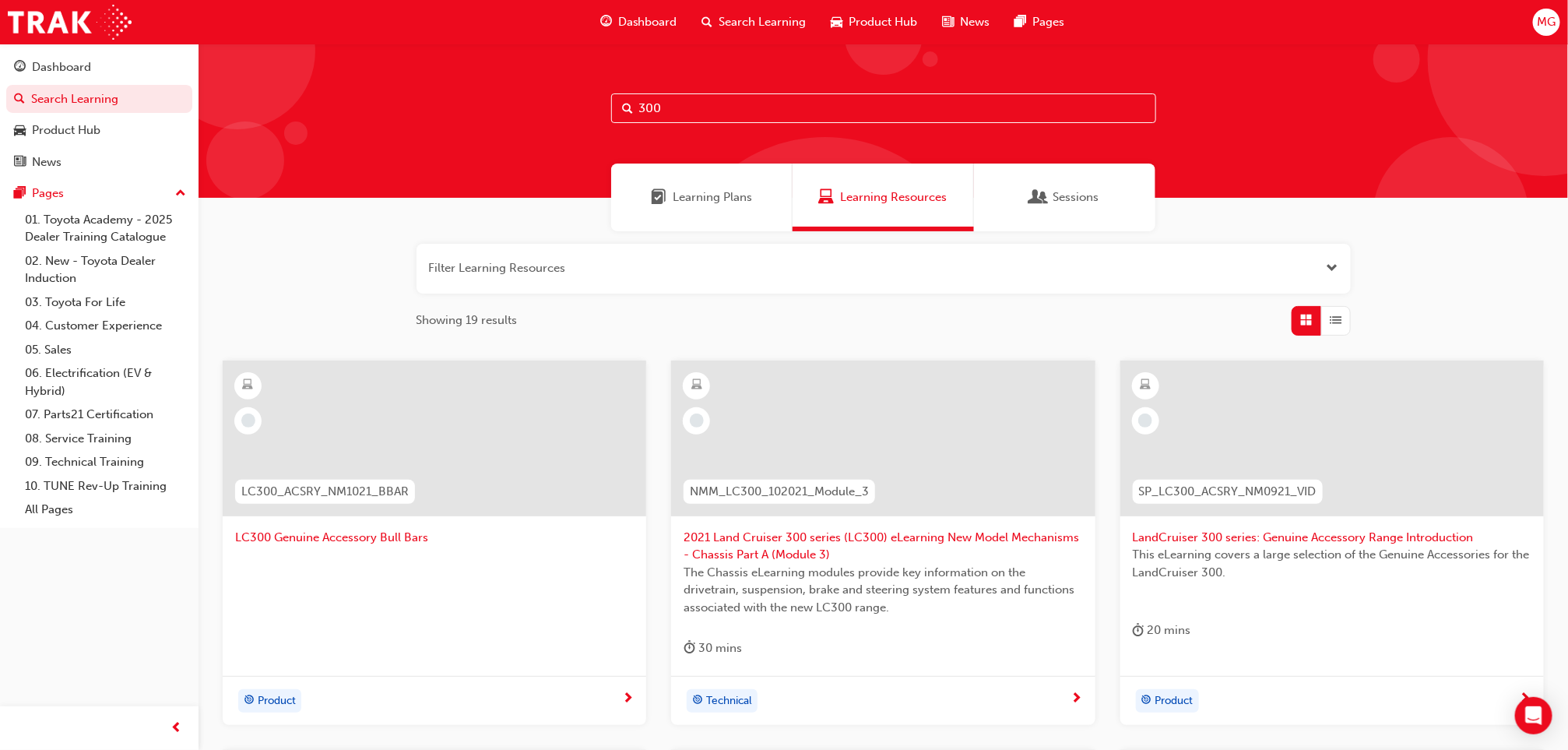
click at [687, 104] on input "300" at bounding box center [883, 109] width 545 height 30
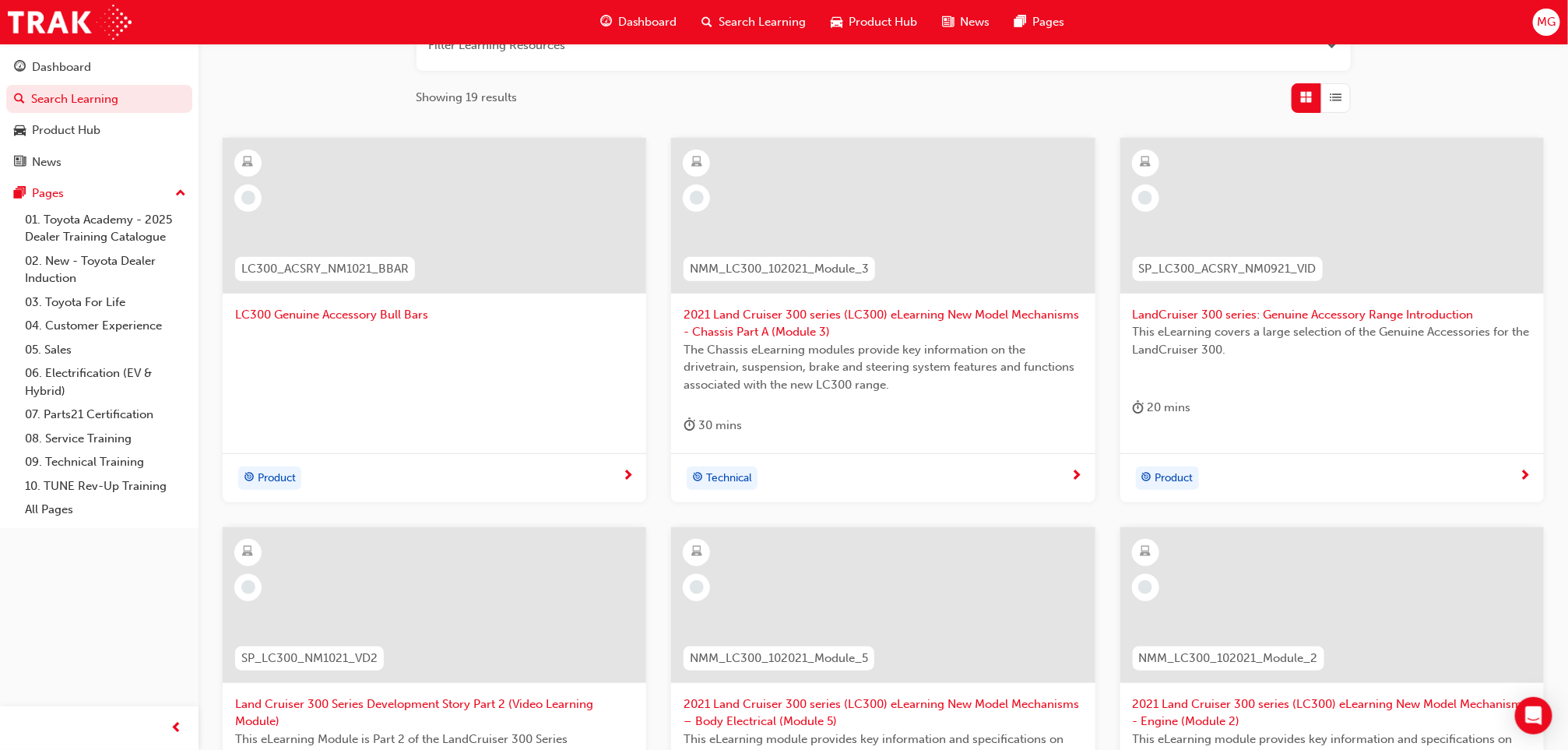
scroll to position [222, 0]
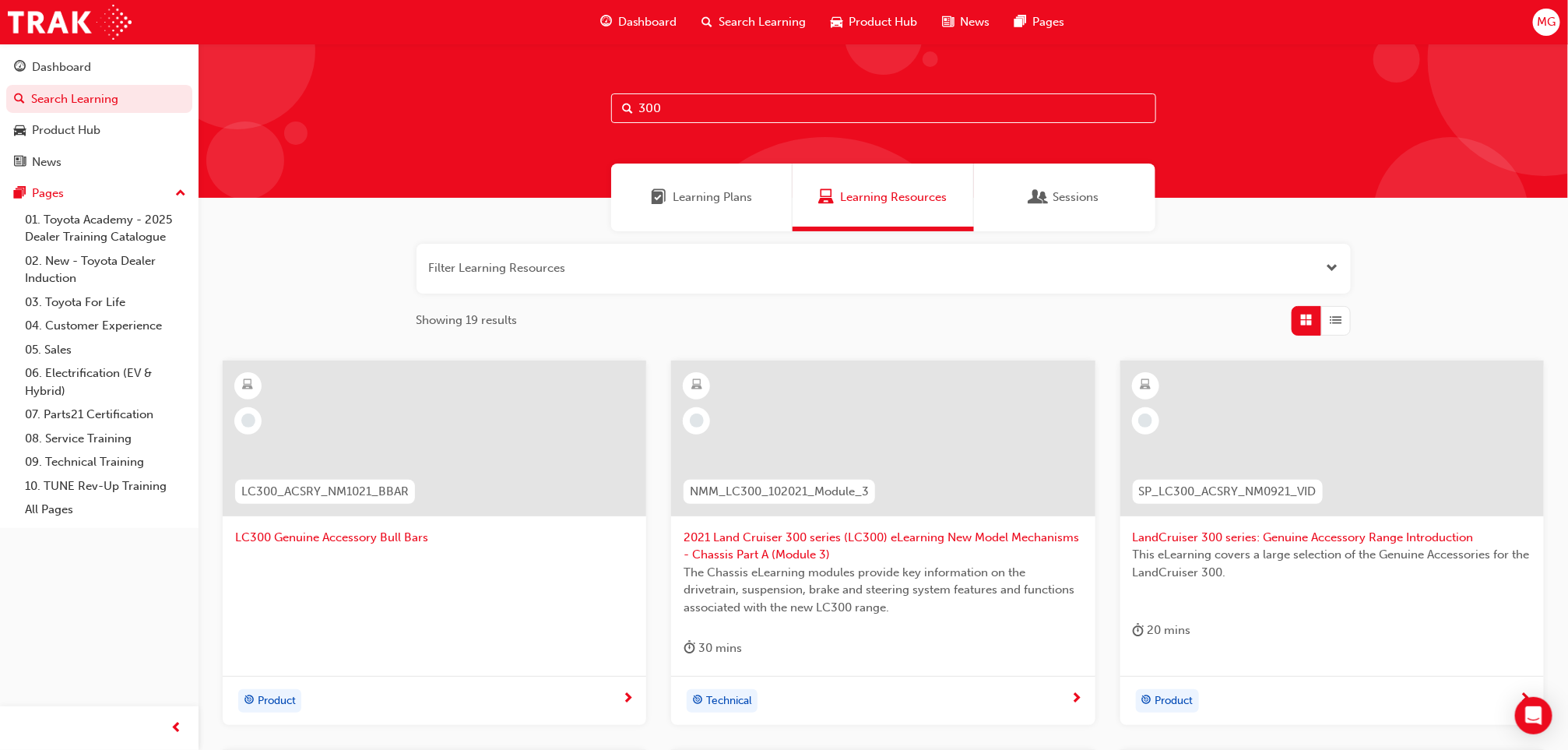
drag, startPoint x: 694, startPoint y: 98, endPoint x: 431, endPoint y: 92, distance: 263.1
click at [431, 92] on div "300" at bounding box center [883, 121] width 1370 height 154
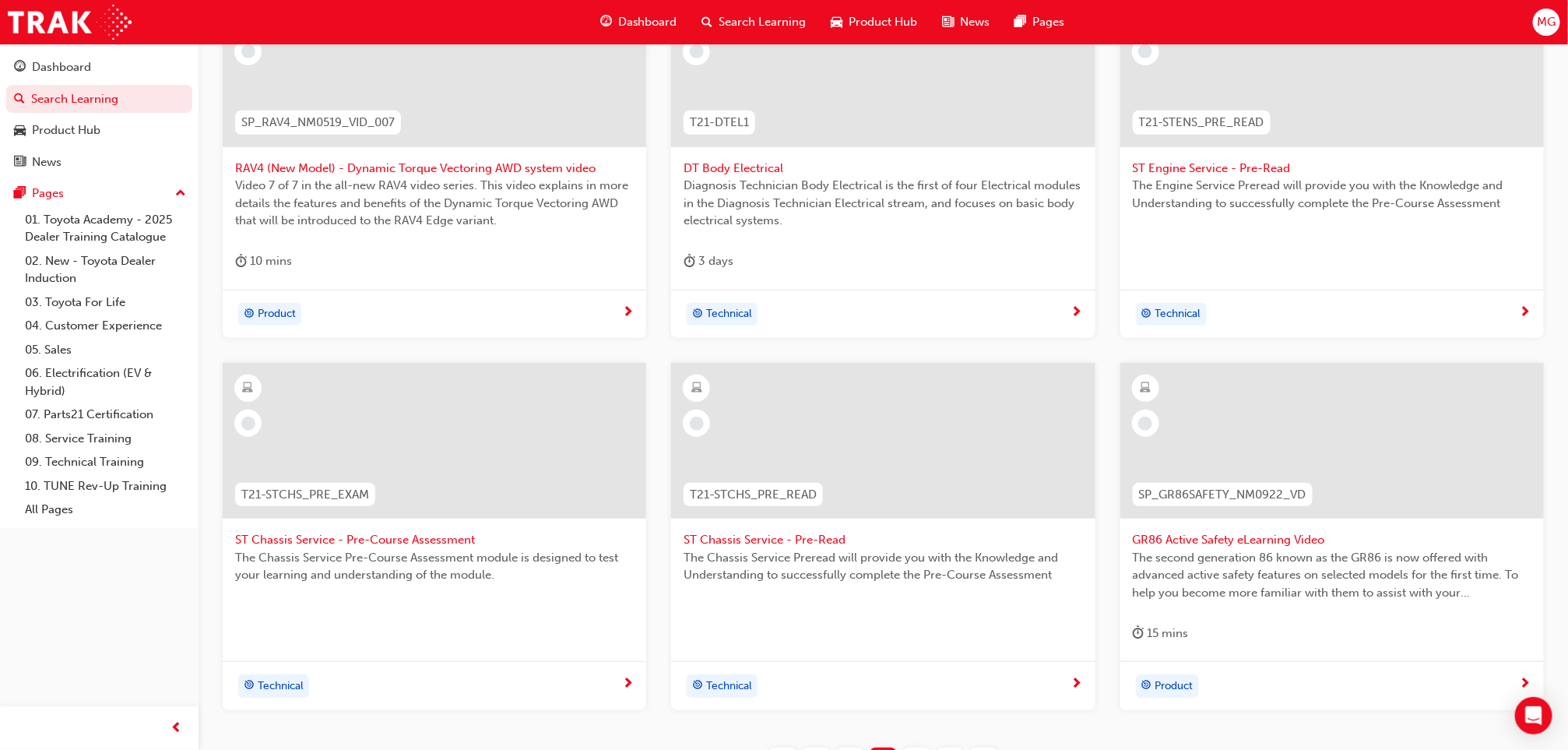
scroll to position [520, 0]
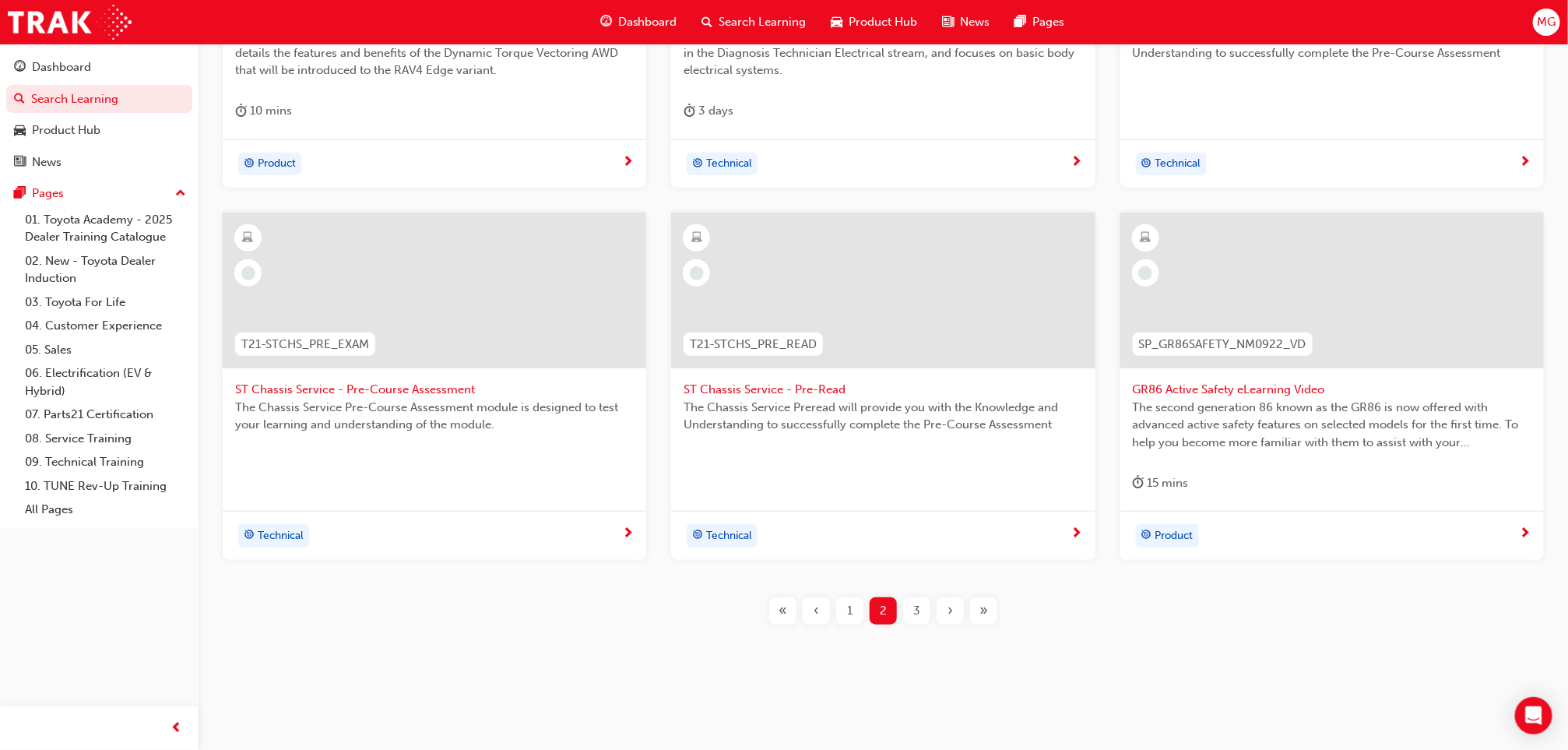
click at [853, 612] on div "1" at bounding box center [849, 610] width 27 height 27
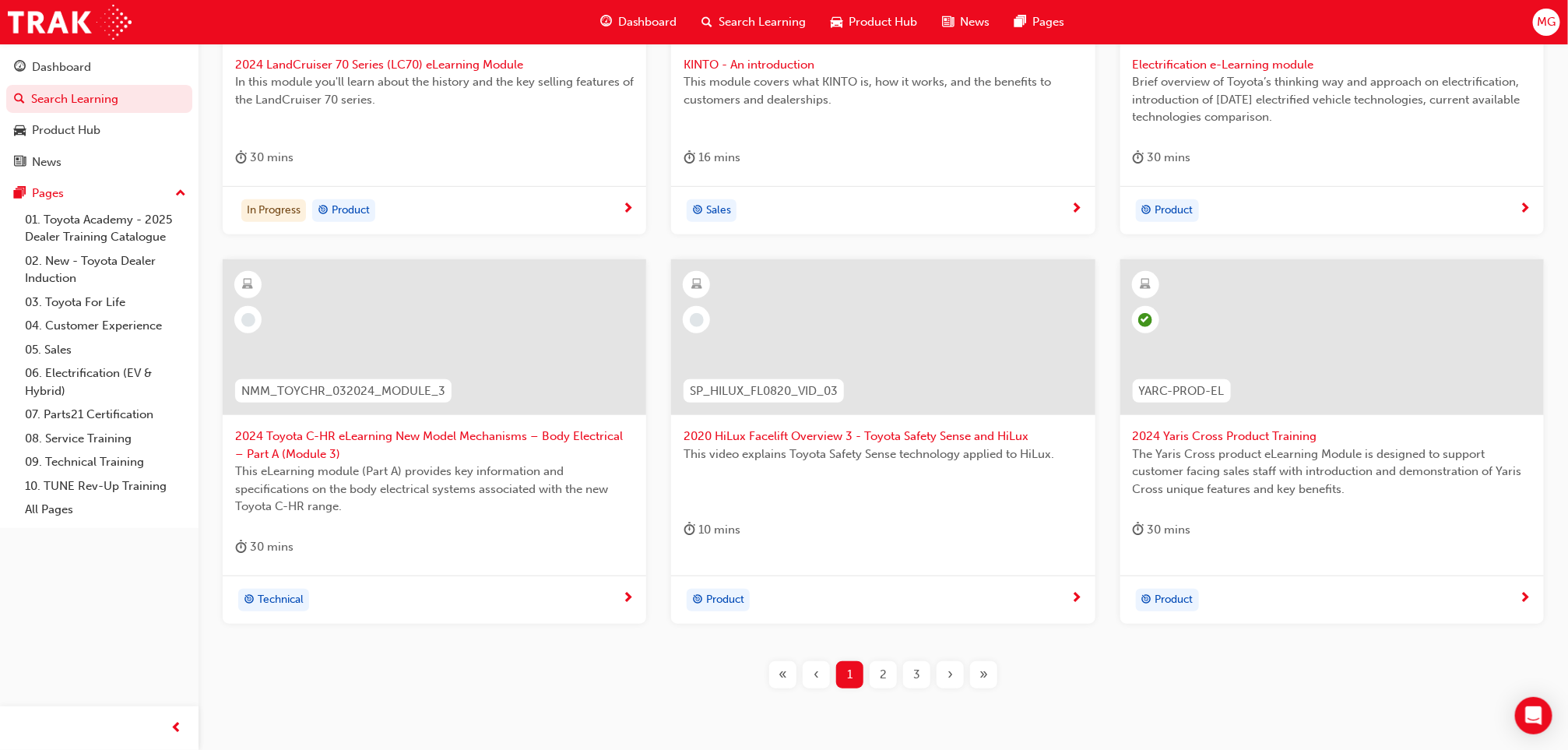
scroll to position [537, 0]
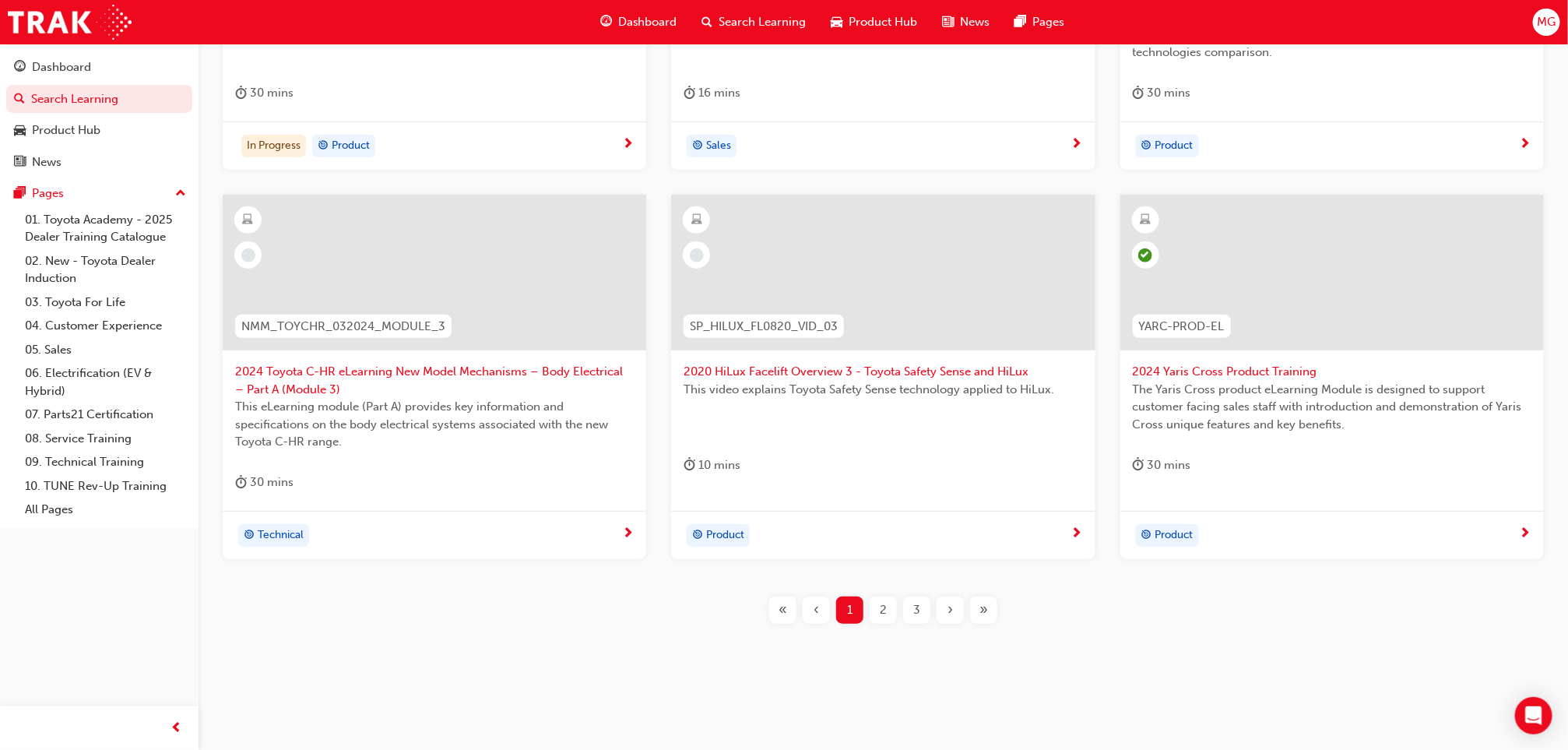
click at [871, 608] on div "2" at bounding box center [883, 610] width 27 height 27
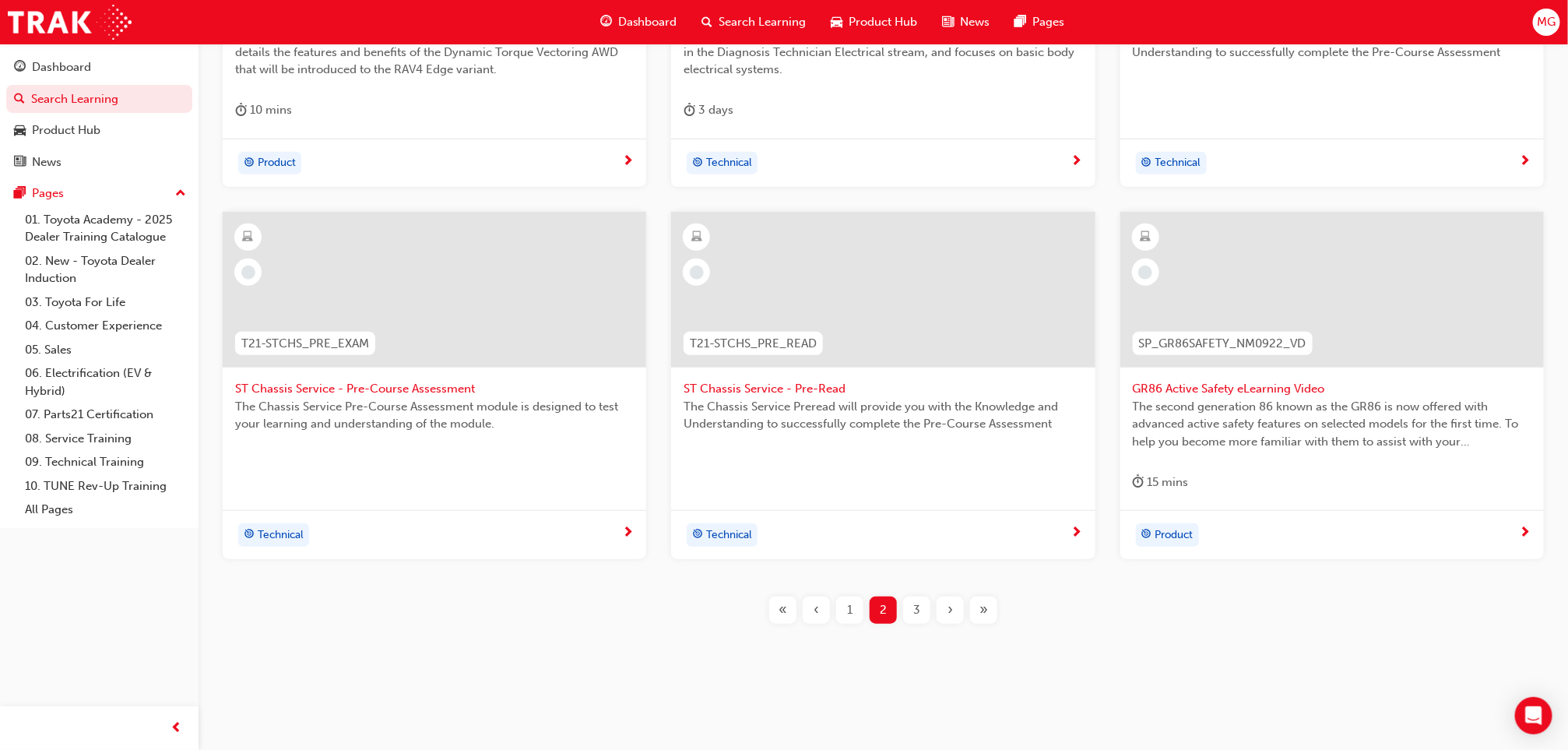
scroll to position [520, 0]
click at [905, 603] on div "3" at bounding box center [916, 610] width 27 height 27
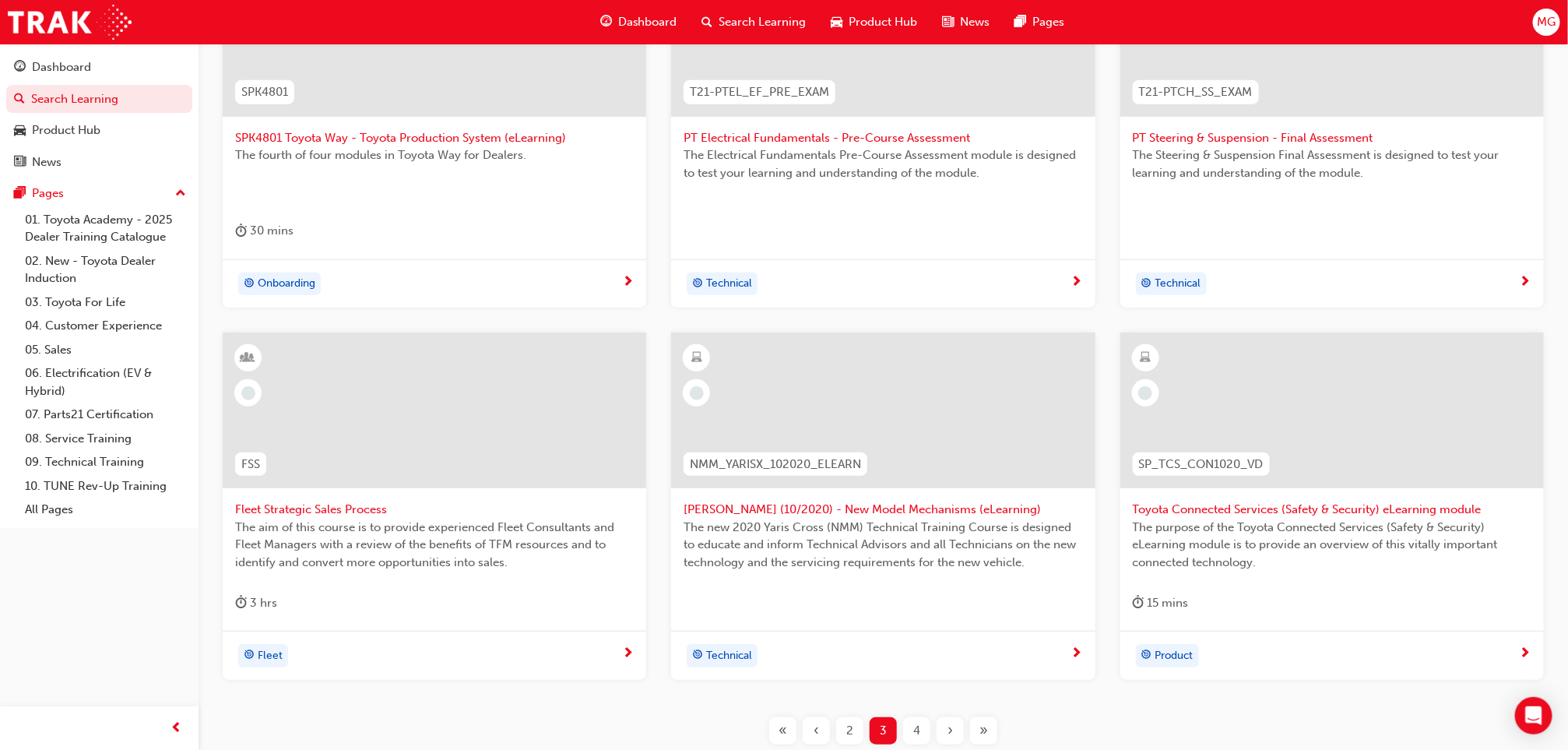
scroll to position [520, 0]
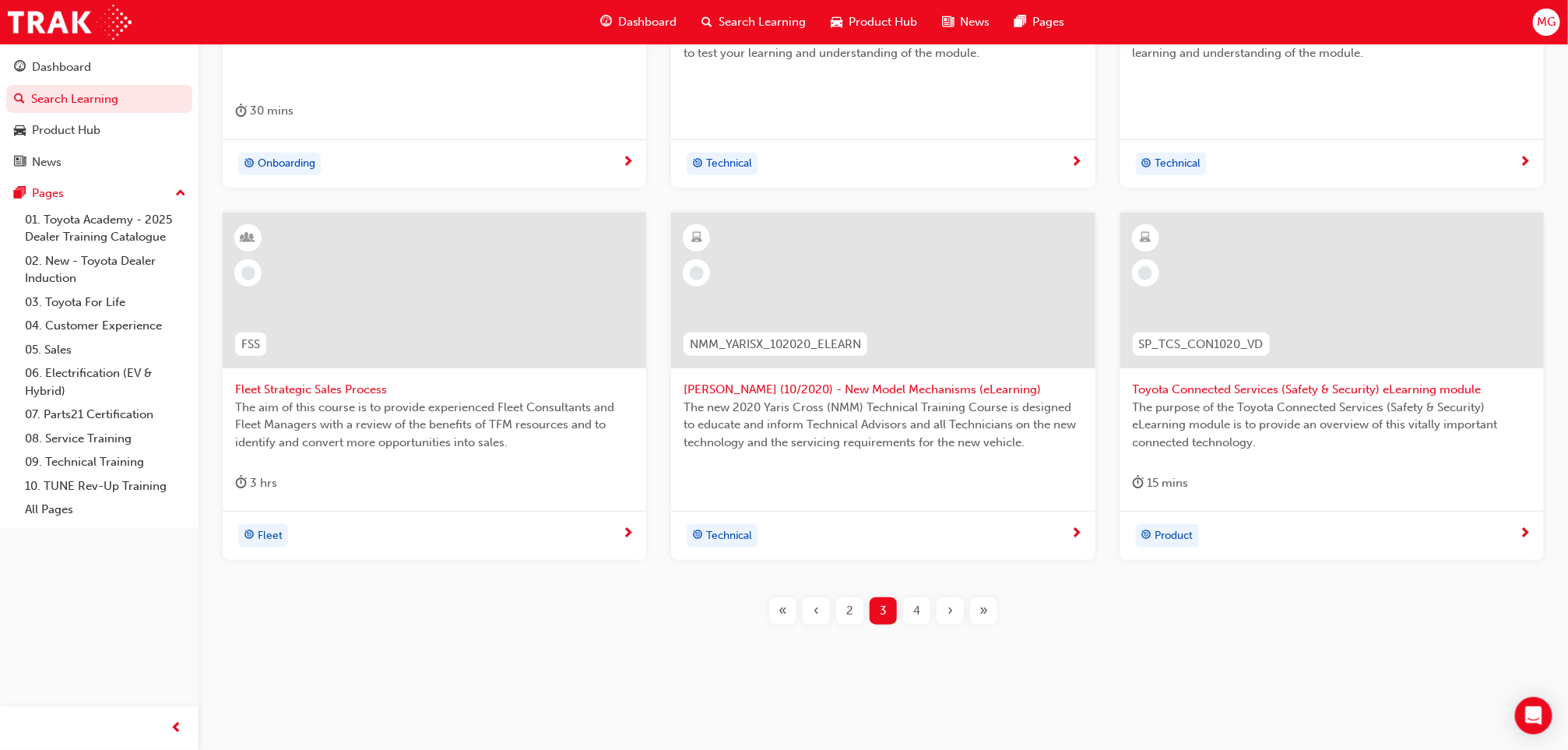
click at [906, 610] on div "4" at bounding box center [916, 610] width 27 height 27
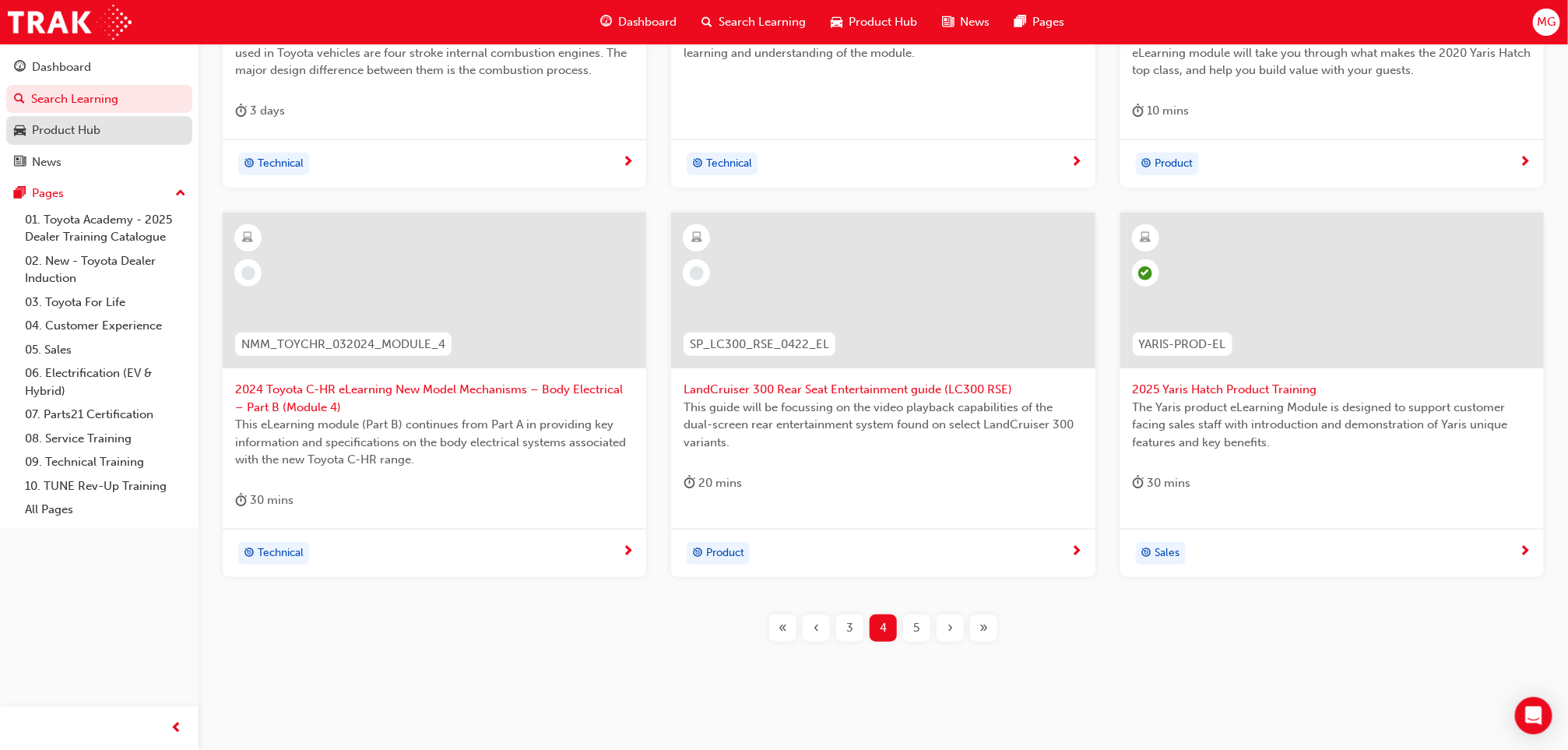
click at [56, 126] on div "Product Hub" at bounding box center [66, 130] width 69 height 18
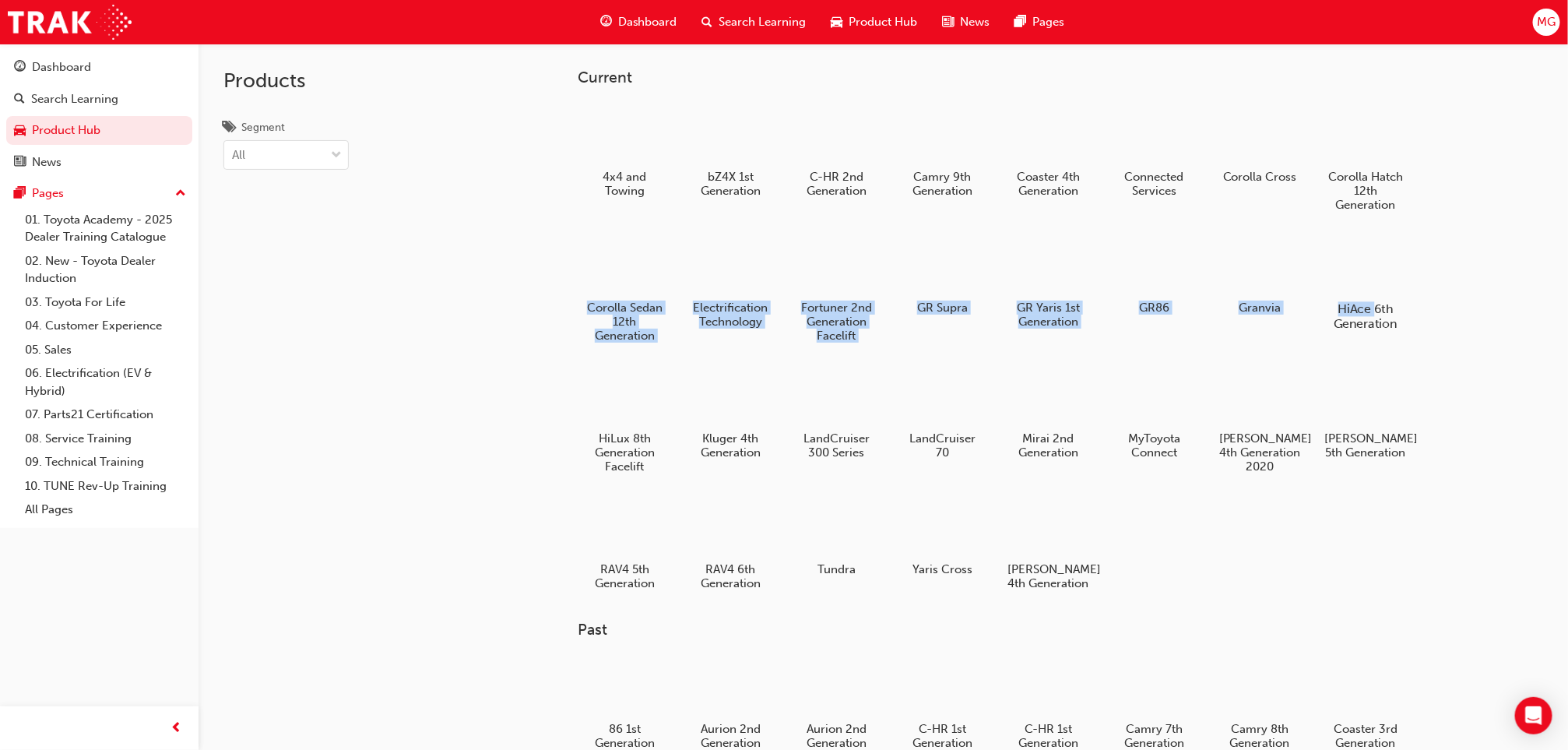
drag, startPoint x: 1341, startPoint y: 286, endPoint x: 1371, endPoint y: 311, distance: 39.1
click at [1371, 311] on div "4x4 and Towing bZ4X 1st Generation C-HR 2nd Generation Camry 9th Generation Coa…" at bounding box center [1019, 353] width 884 height 509
click at [1371, 311] on h5 "HiAce 6th Generation" at bounding box center [1365, 316] width 86 height 30
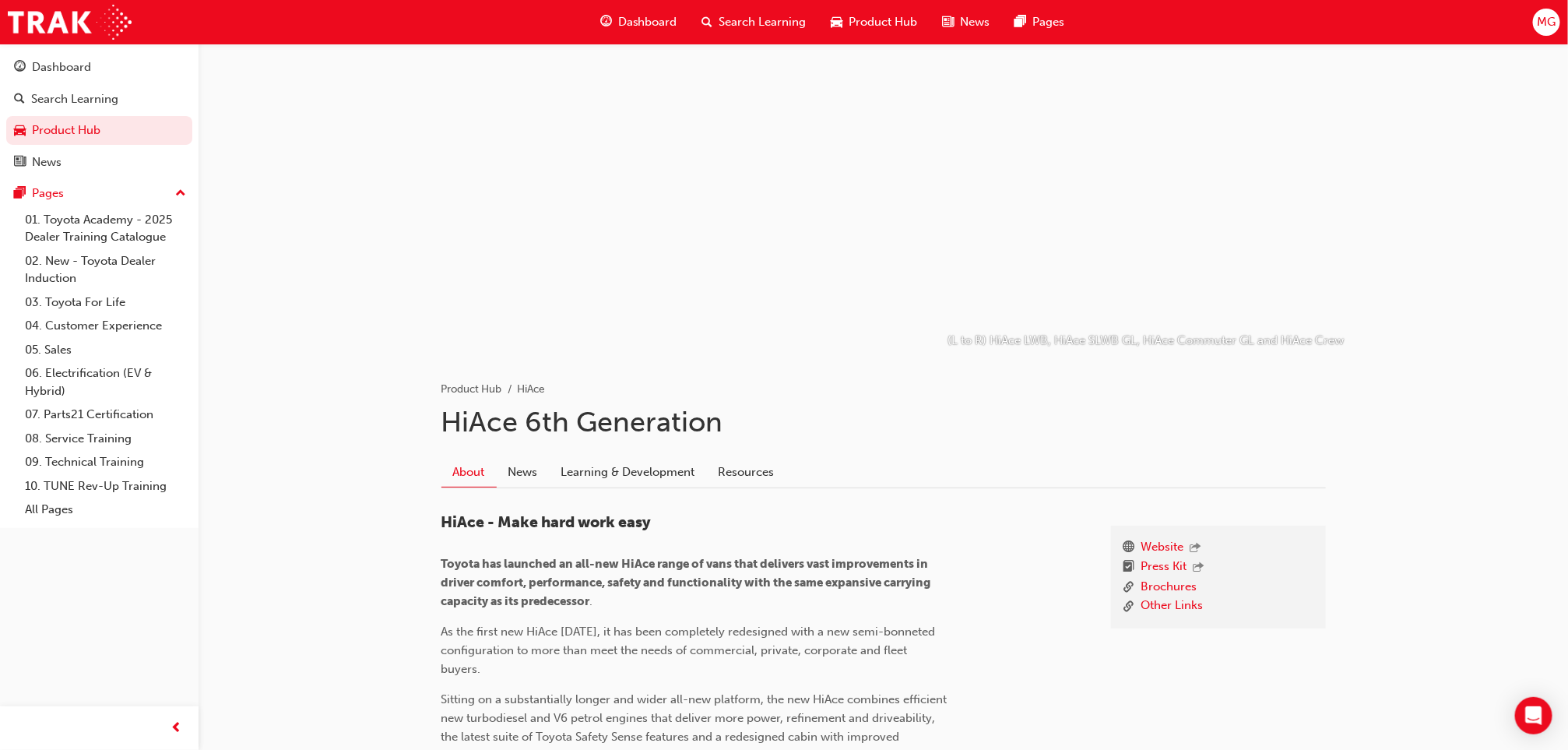
click at [732, 7] on div "Search Learning" at bounding box center [755, 22] width 129 height 32
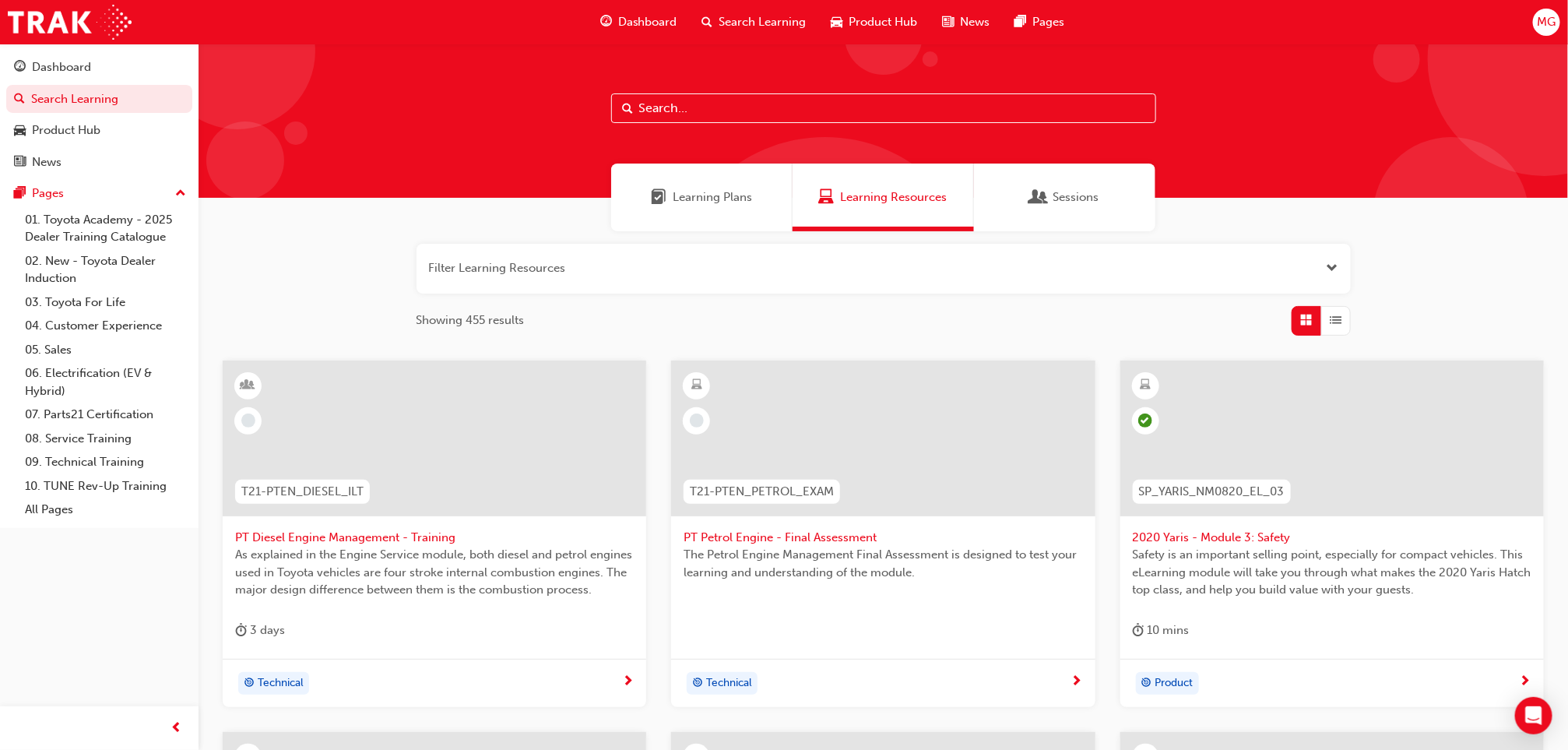
click at [680, 115] on input "text" at bounding box center [883, 109] width 545 height 30
type input "HIACE"
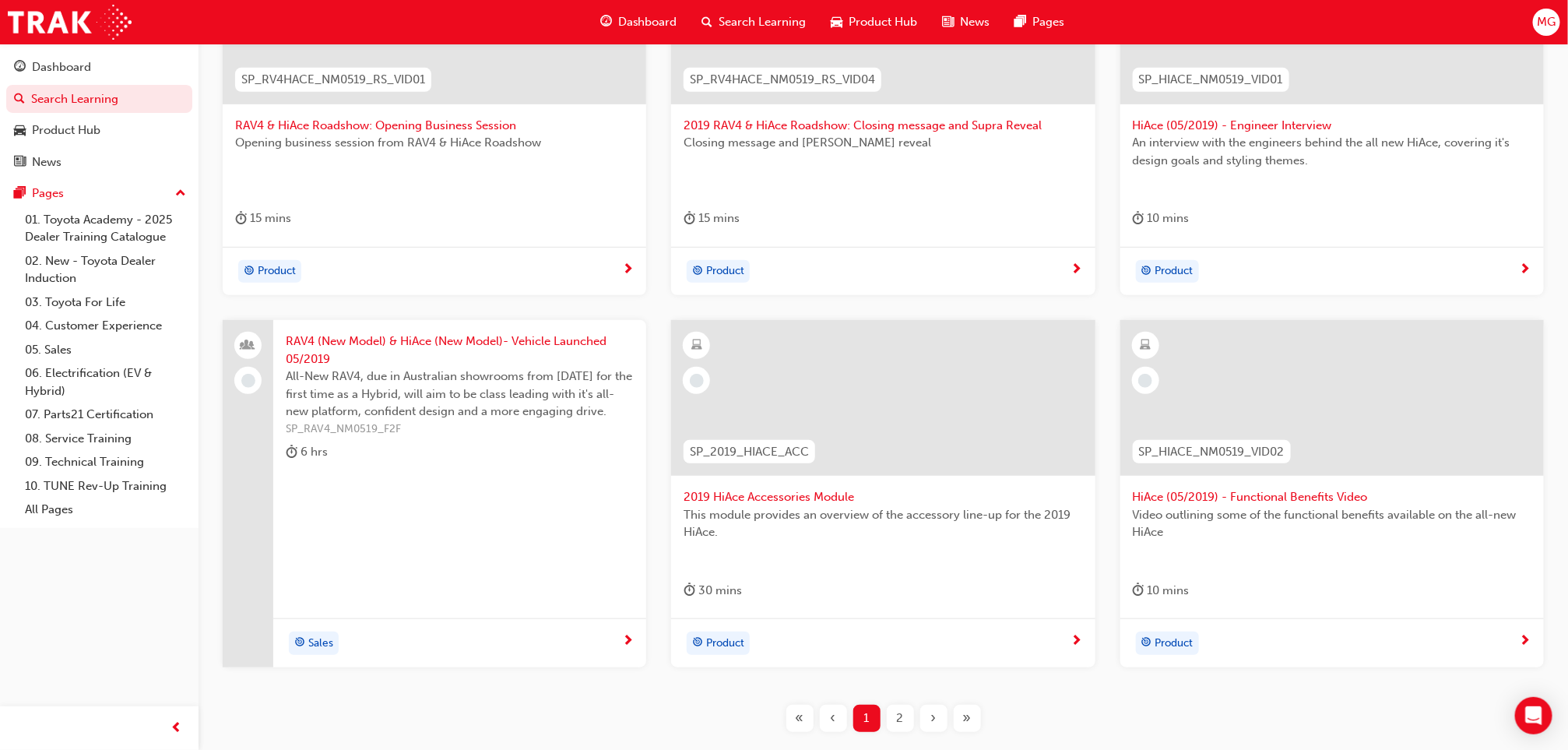
scroll to position [520, 0]
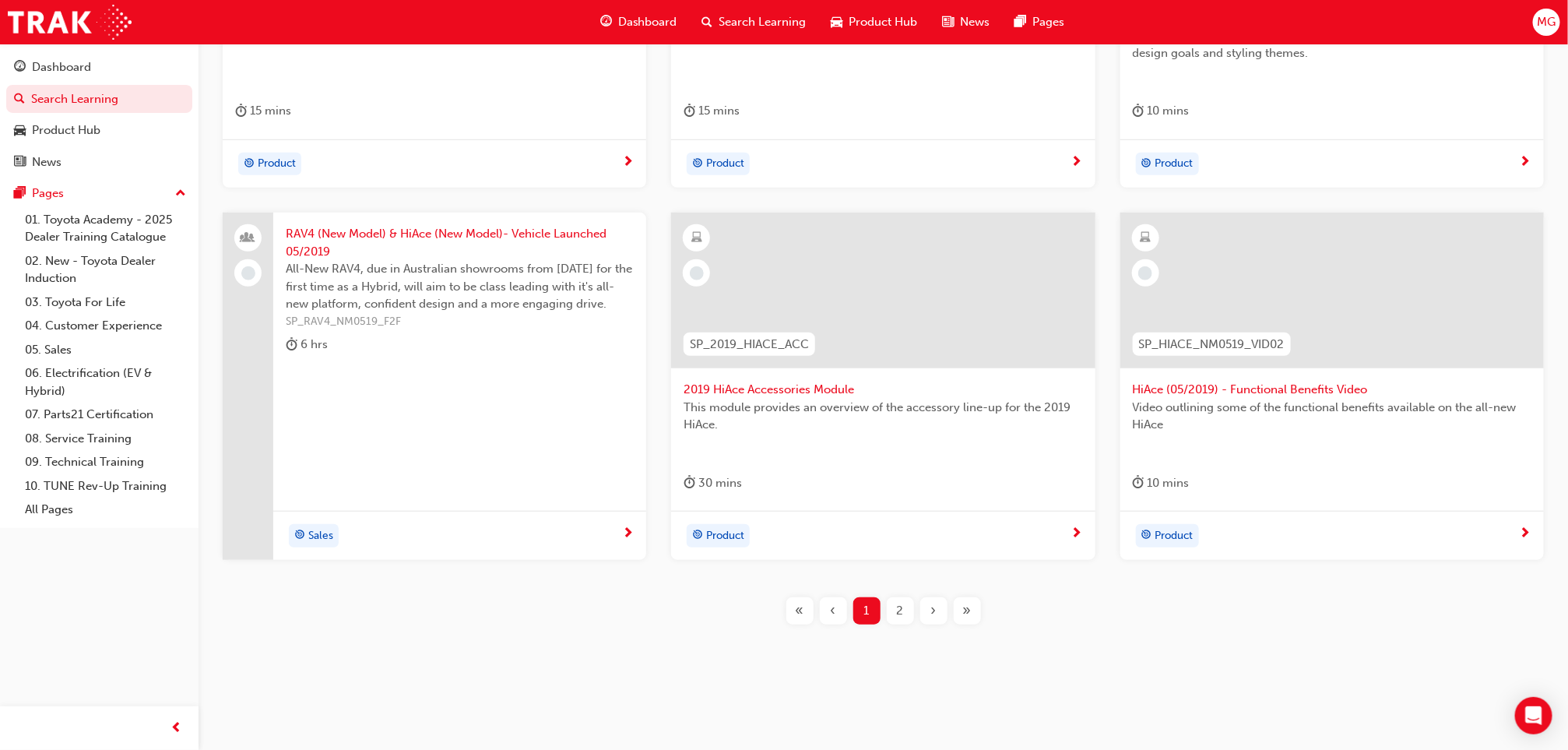
click at [895, 610] on div "2" at bounding box center [900, 610] width 27 height 27
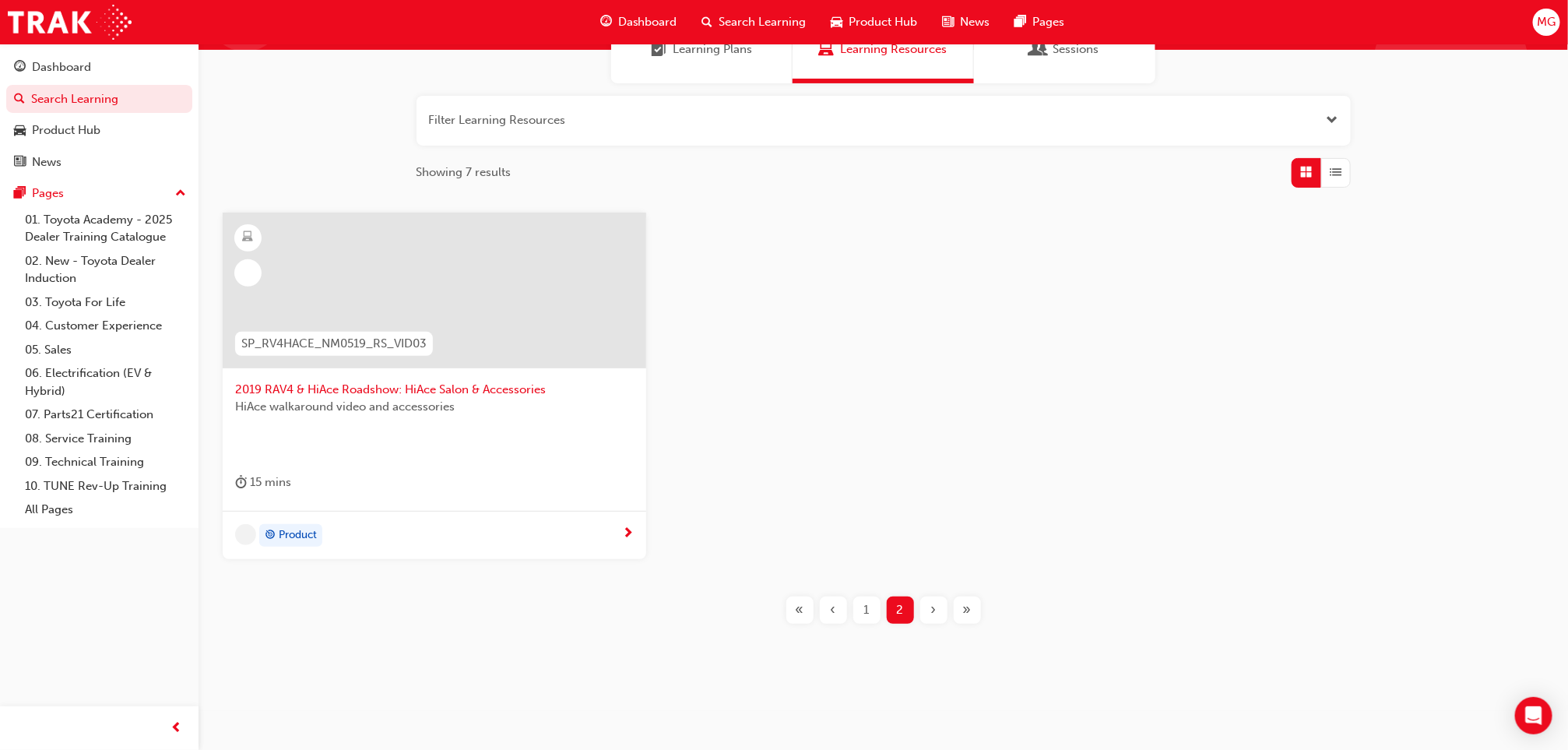
scroll to position [147, 0]
click at [869, 608] on span "1" at bounding box center [867, 611] width 6 height 18
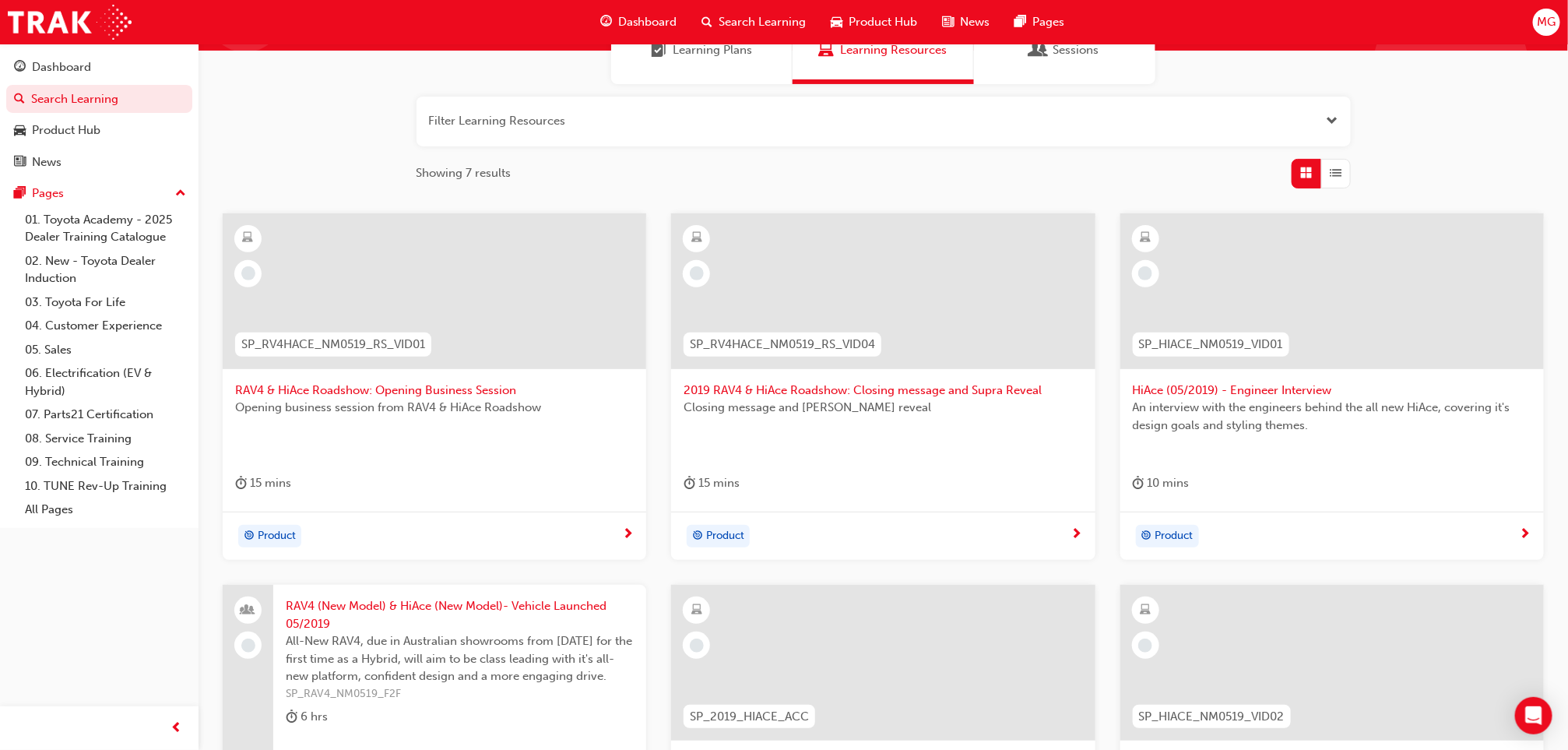
click at [859, 507] on div "2019 RAV4 & HiAce Roadshow: Closing message and Supra Reveal Closing message an…" at bounding box center [882, 362] width 423 height 298
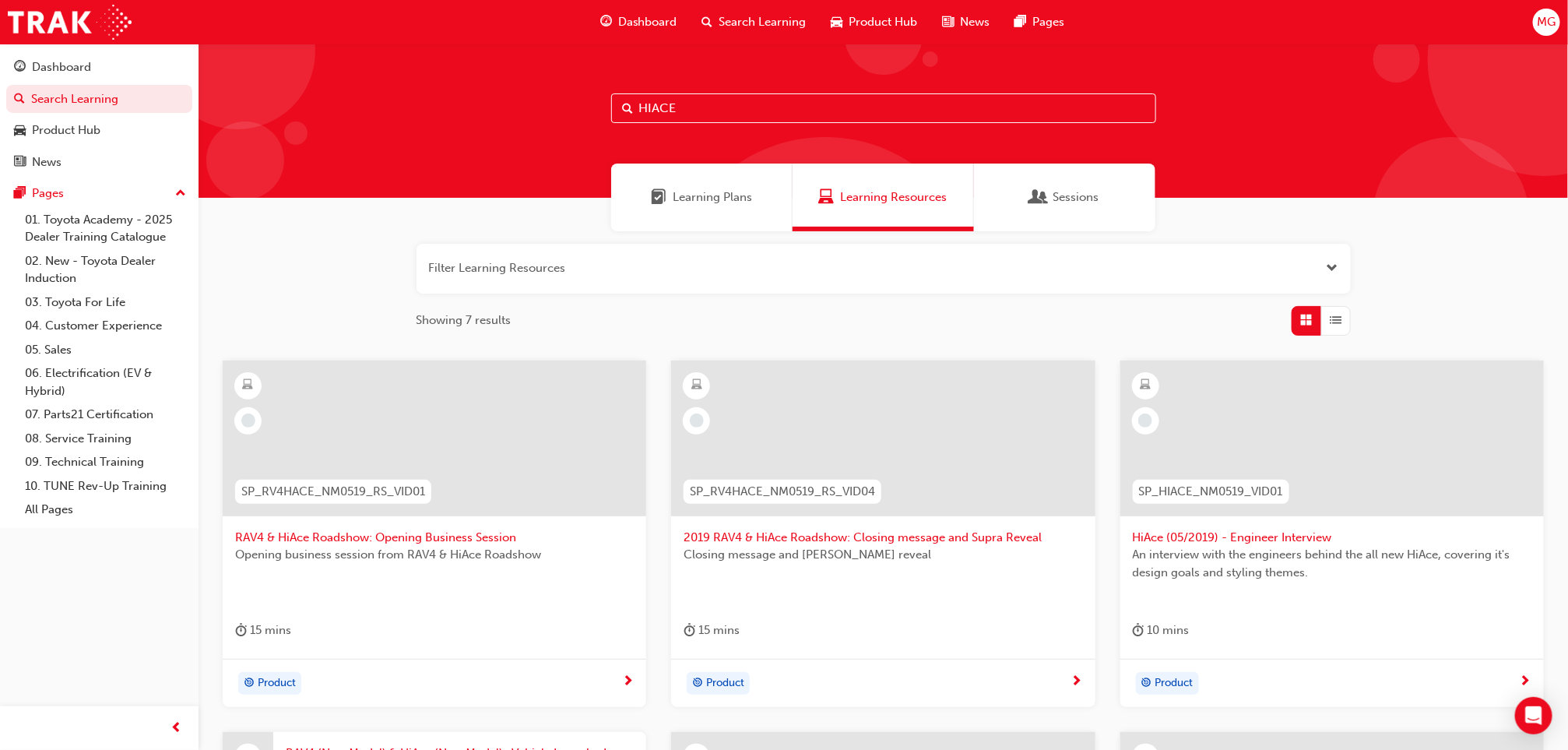
click at [690, 110] on input "HIACE" at bounding box center [883, 109] width 545 height 30
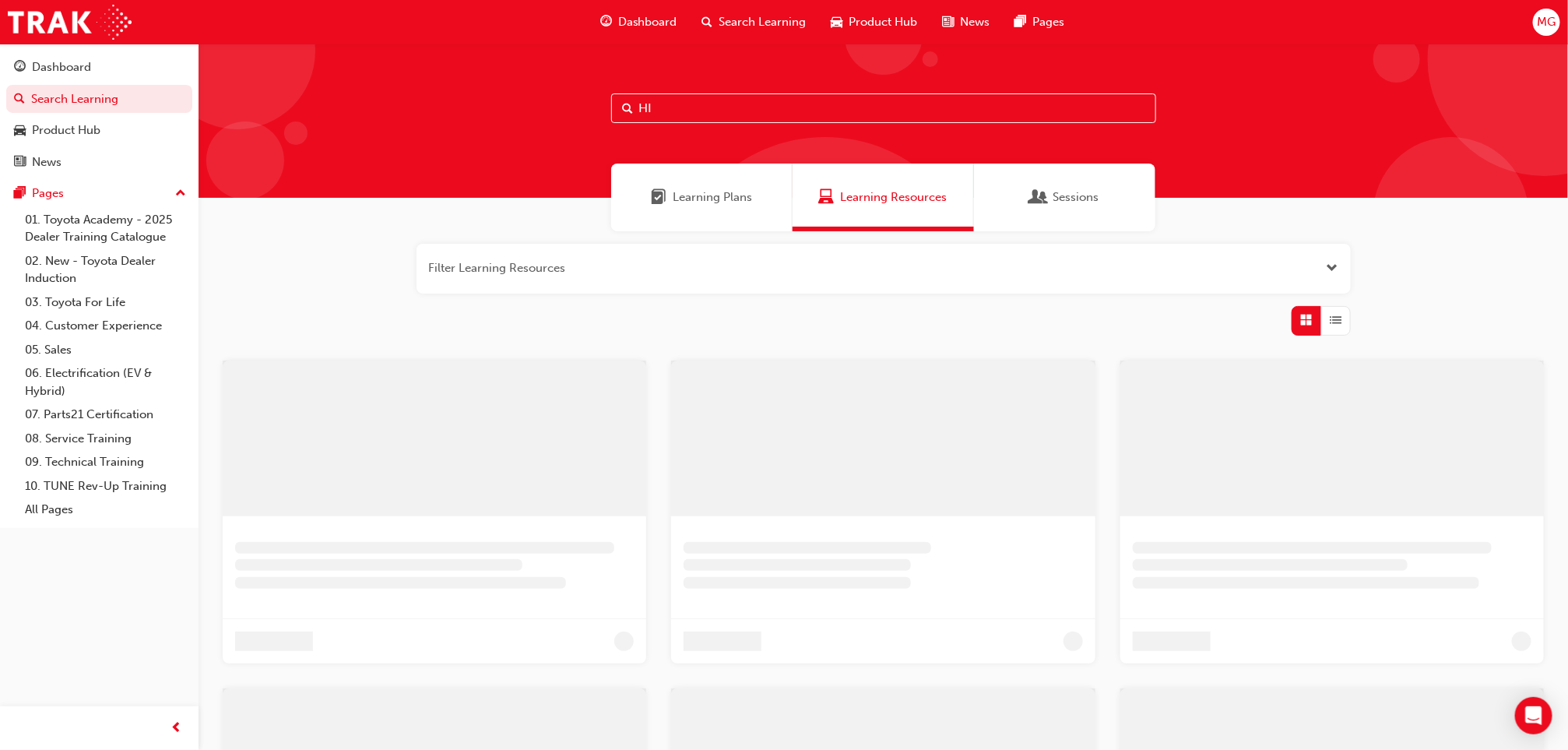
type input "H"
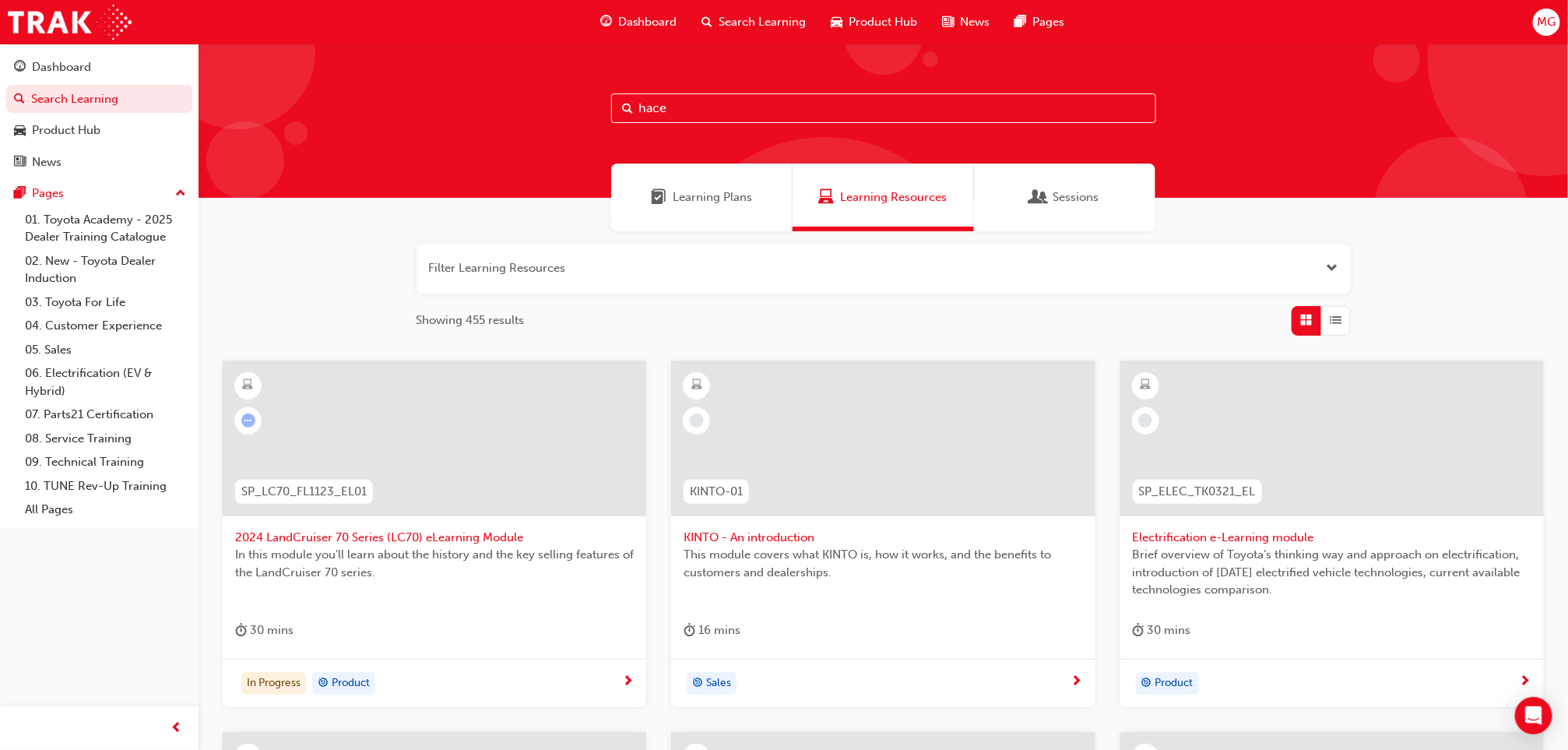
type input "hace"
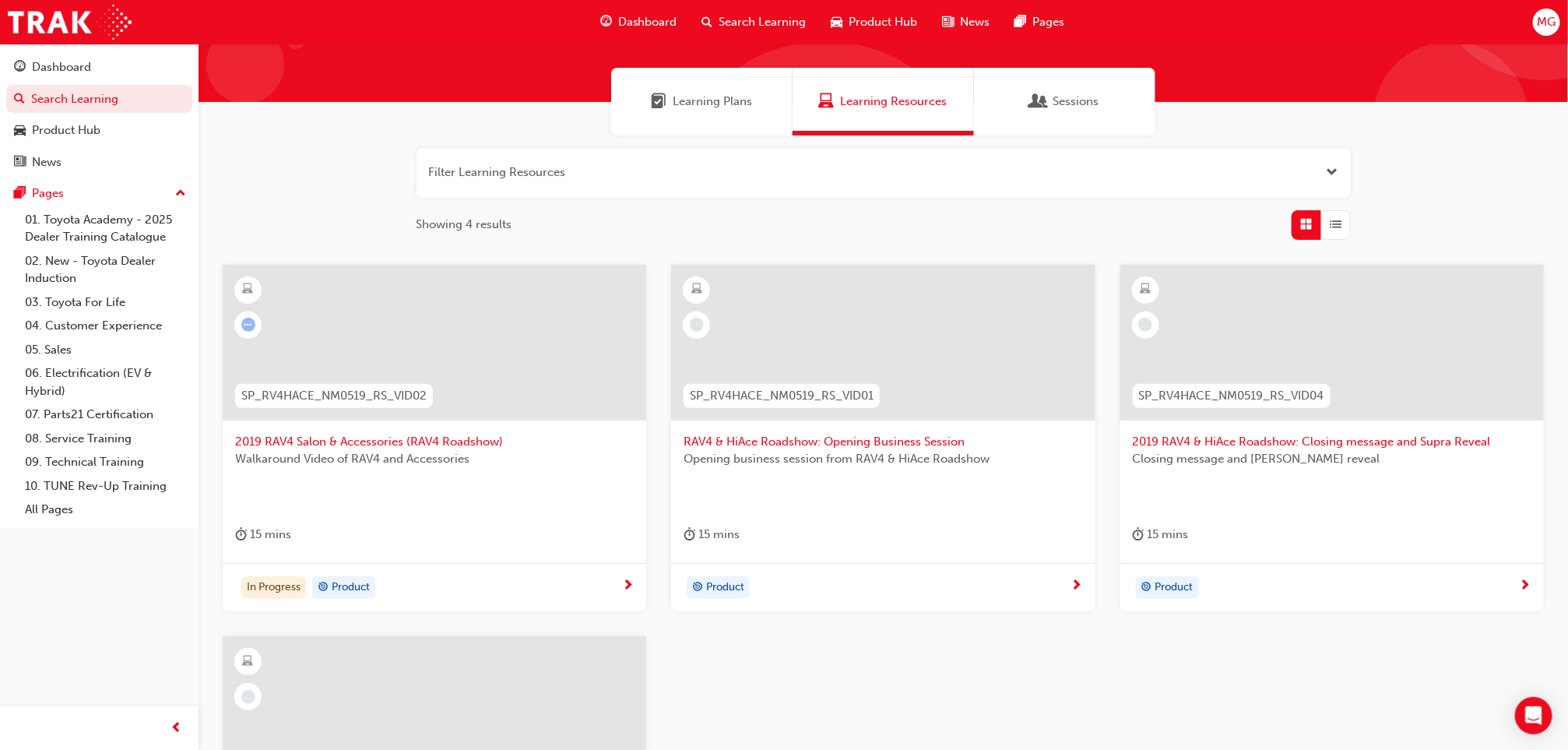
scroll to position [122, 0]
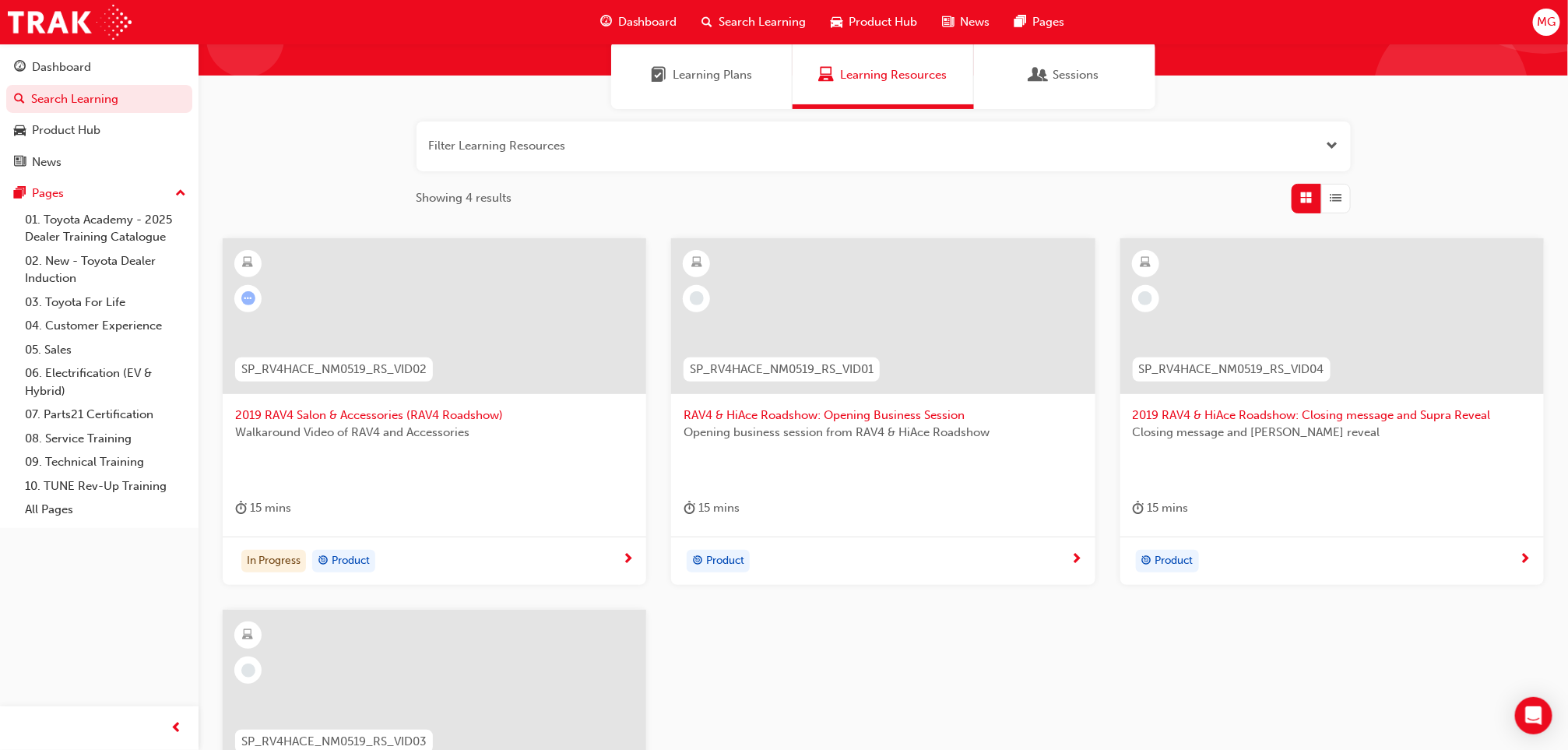
click at [297, 150] on div "Filter Learning Resources Showing 4 results SP_RV4HACE_NM0519_RS_VID02 2019 RAV…" at bounding box center [883, 564] width 1370 height 910
click at [81, 136] on div "Product Hub" at bounding box center [66, 130] width 69 height 18
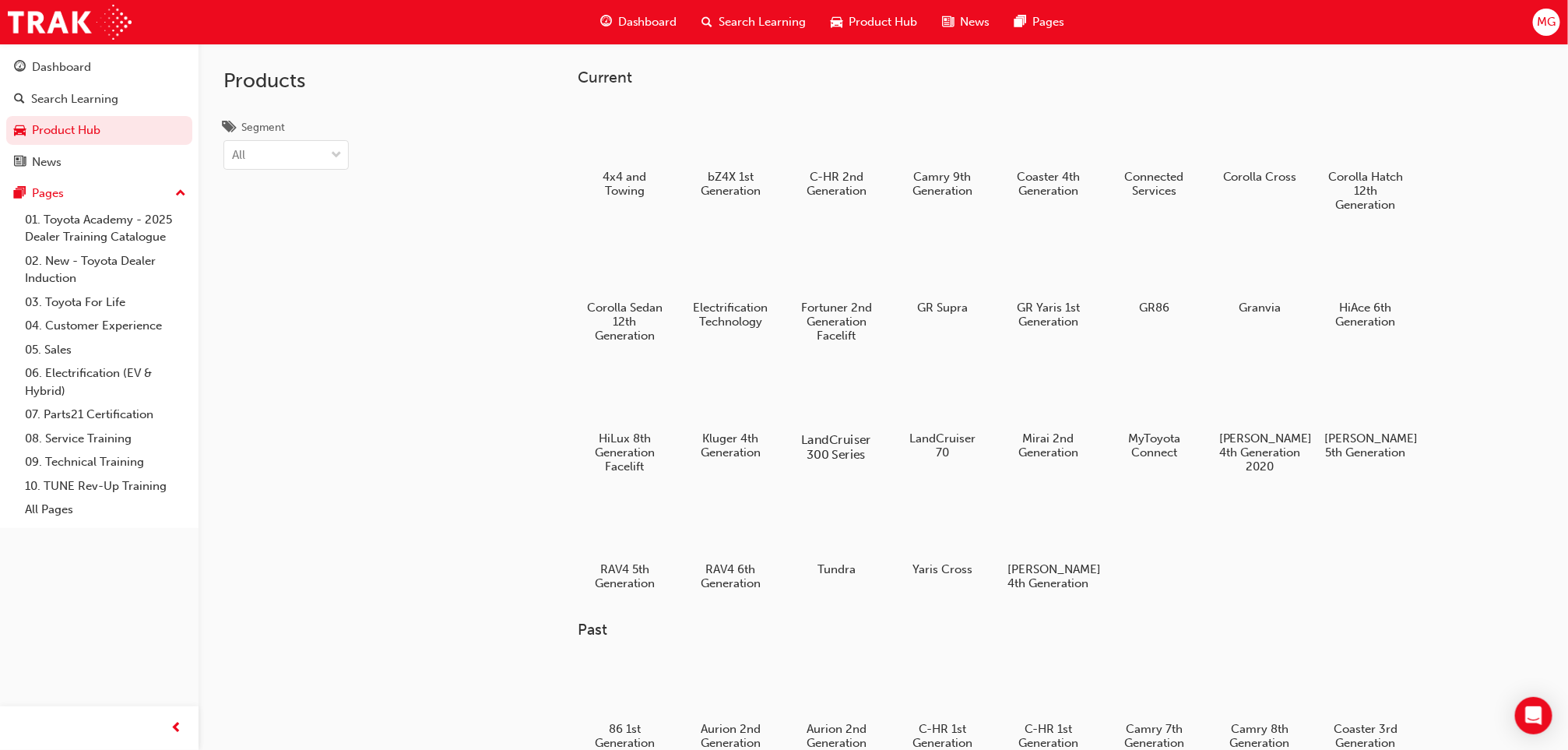
click at [830, 393] on div at bounding box center [837, 395] width 86 height 62
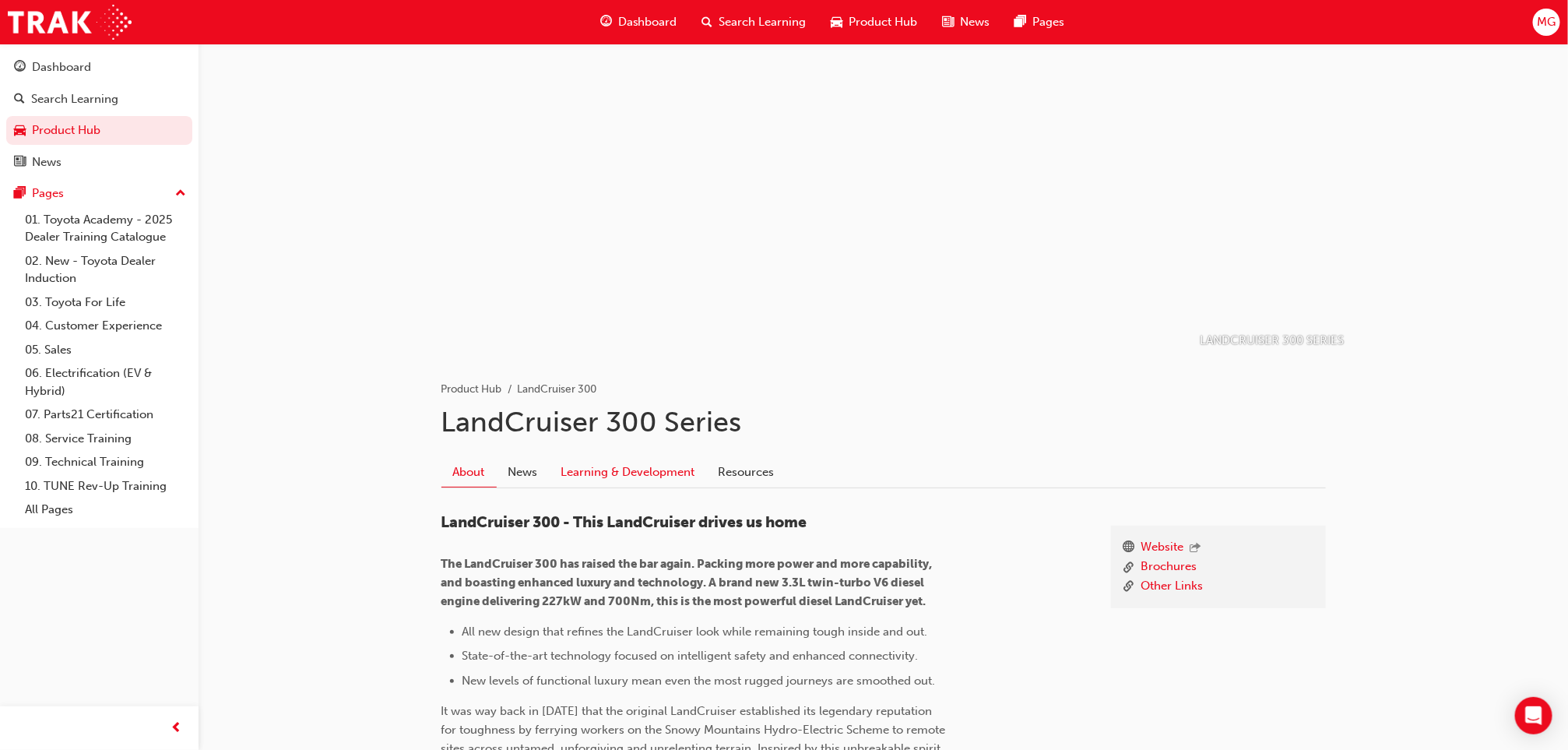
click at [638, 473] on link "Learning & Development" at bounding box center [628, 473] width 157 height 30
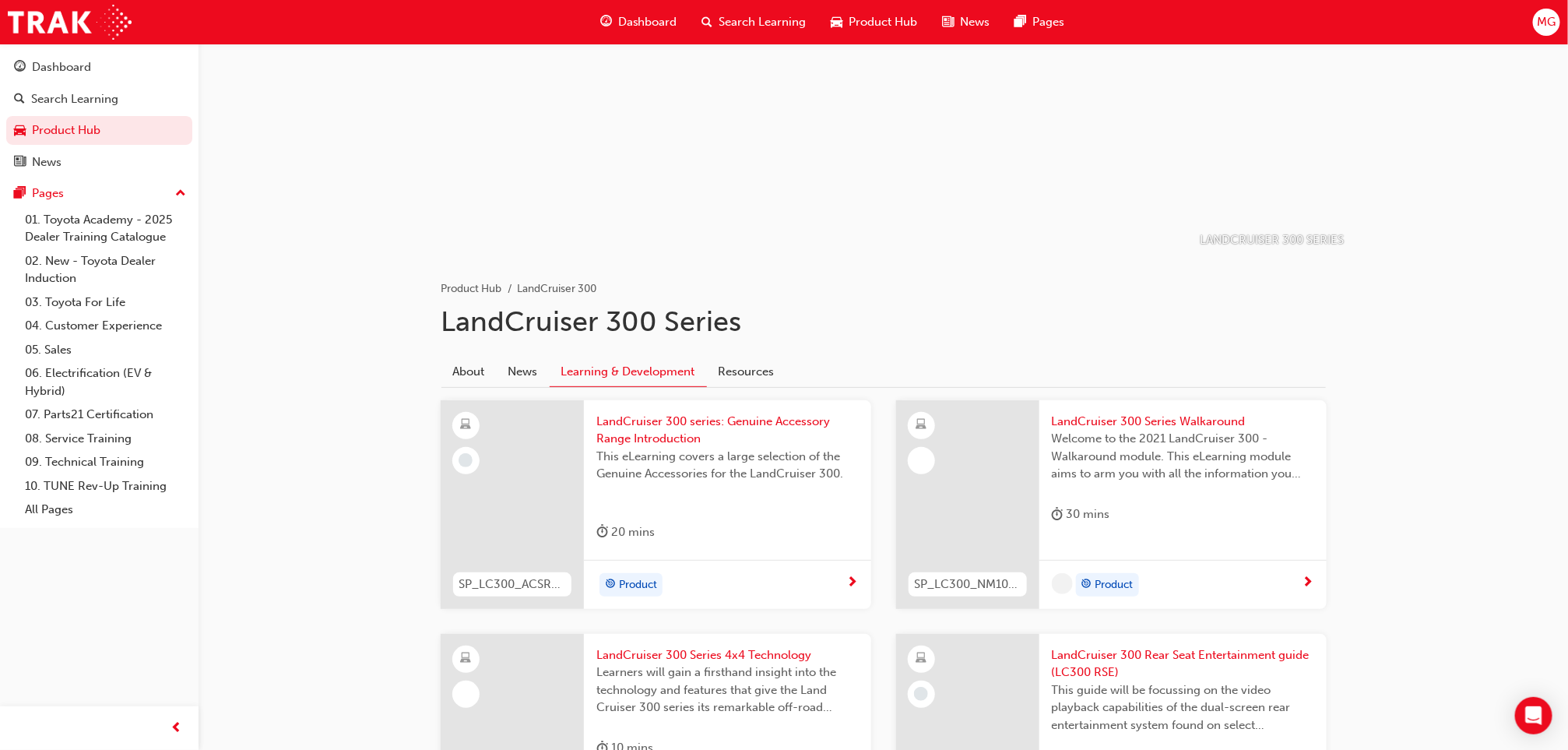
scroll to position [192, 0]
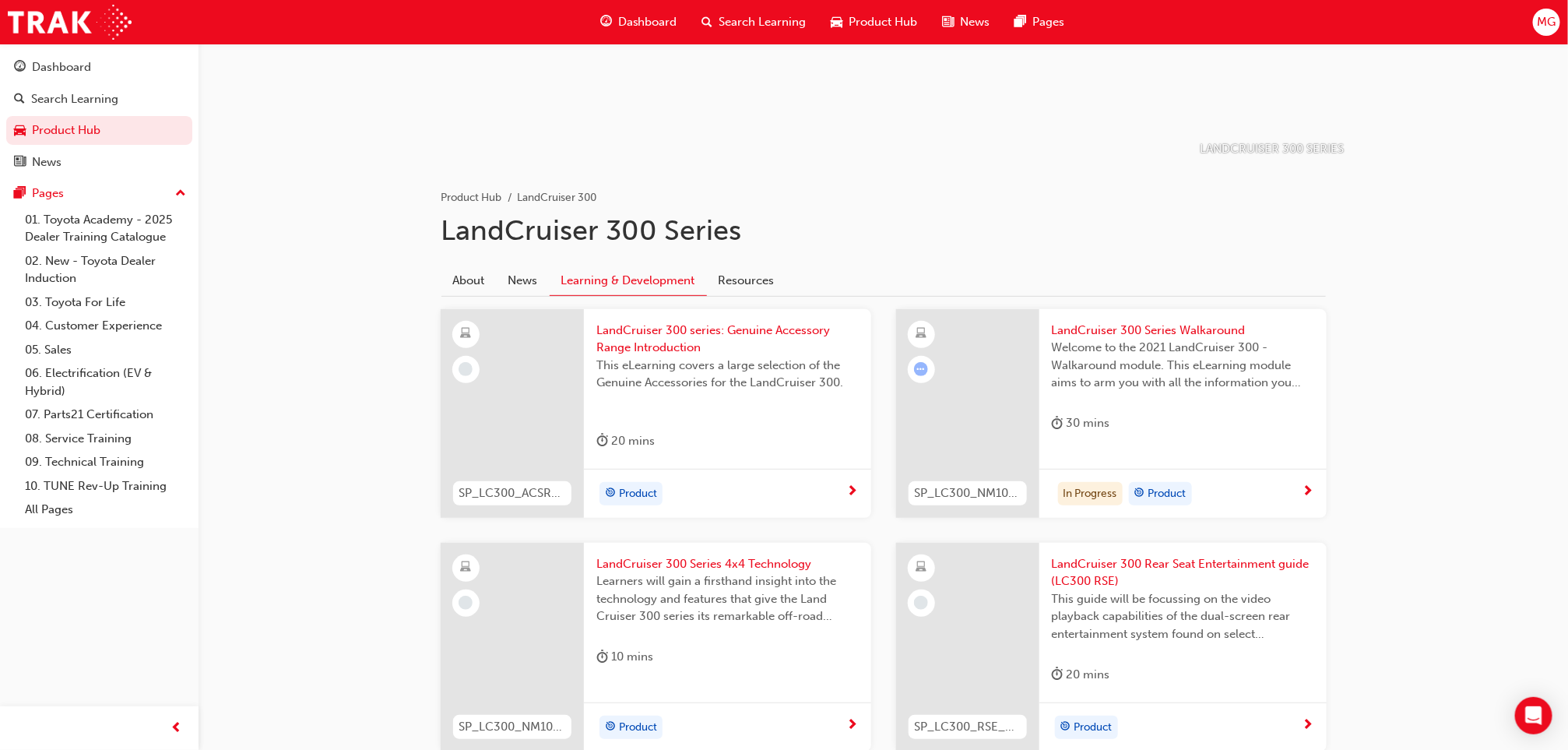
click at [1131, 348] on span "Welcome to the 2021 LandCruiser 300 - Walkaround module. This eLearning module …" at bounding box center [1183, 365] width 262 height 53
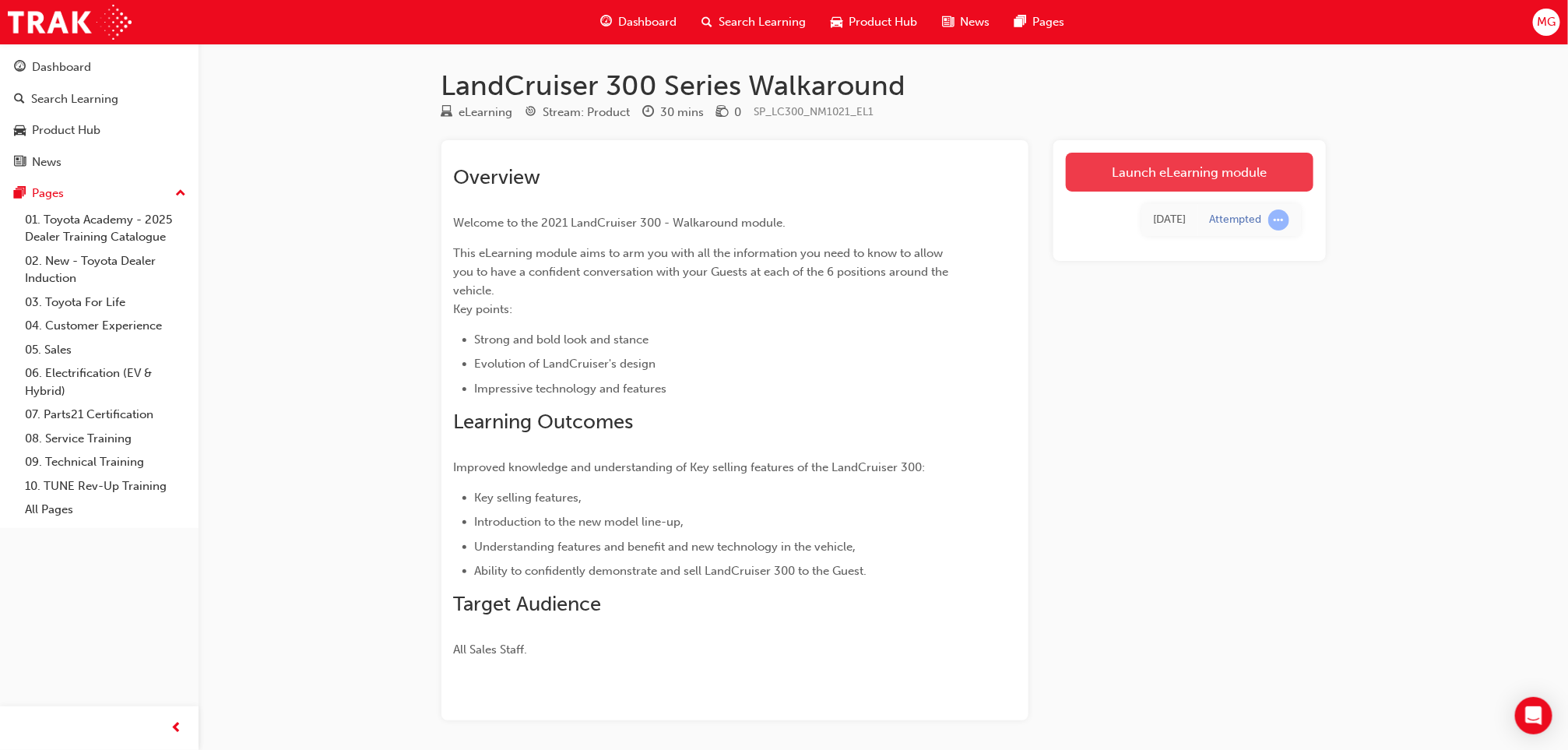
click at [1214, 154] on link "Launch eLearning module" at bounding box center [1189, 172] width 247 height 39
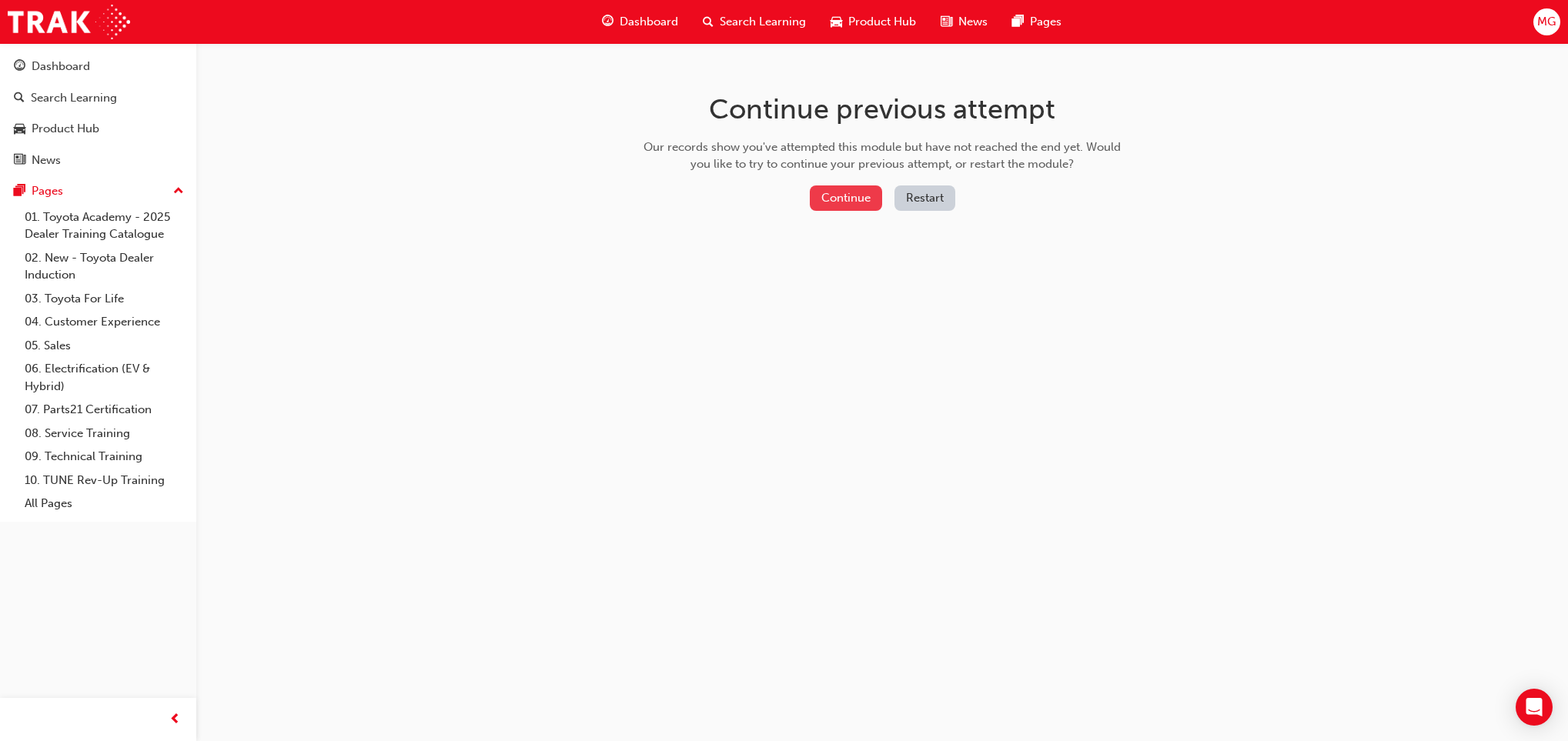
click at [860, 190] on button "Continue" at bounding box center [846, 198] width 72 height 25
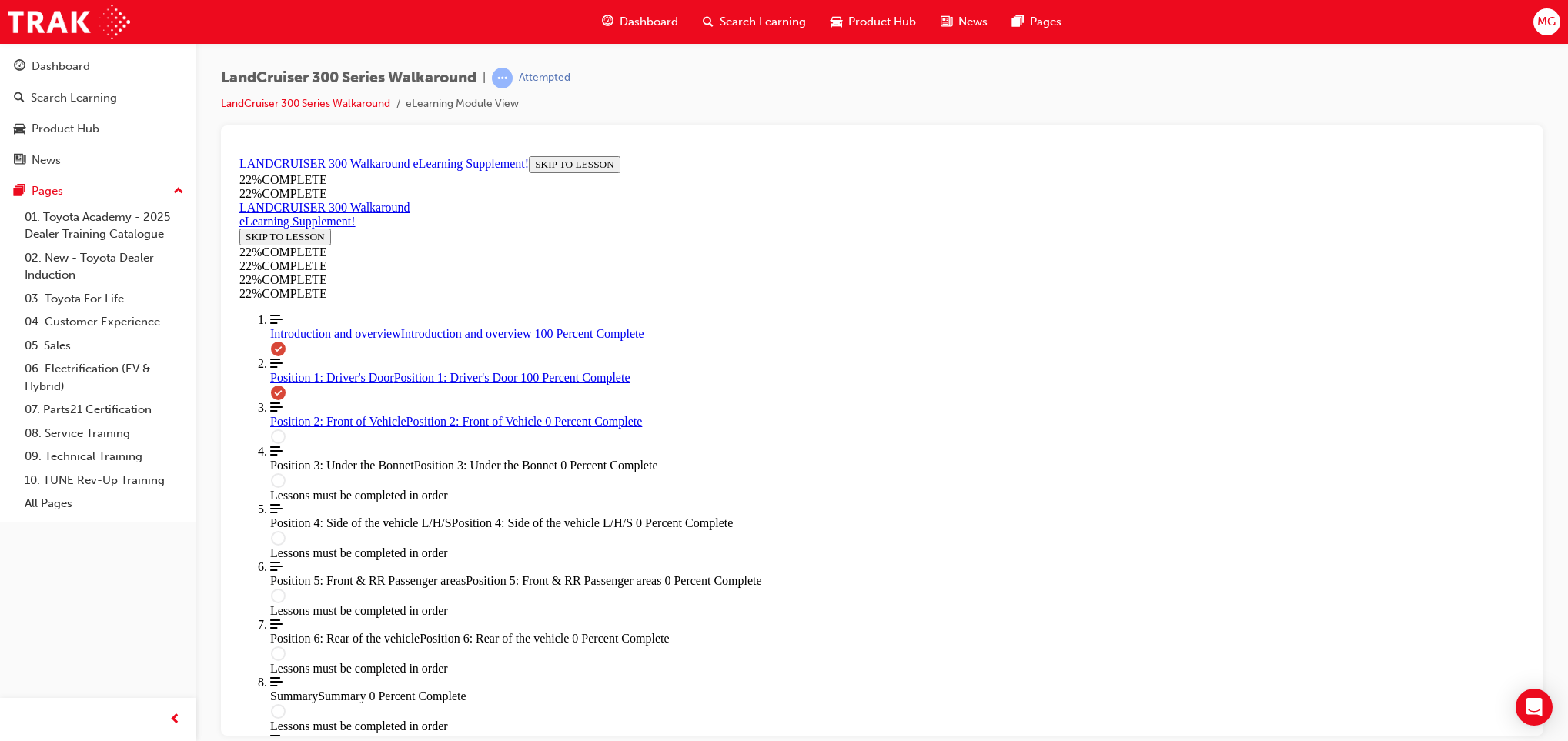
scroll to position [1564, 0]
drag, startPoint x: 860, startPoint y: 374, endPoint x: 1044, endPoint y: 374, distance: 184.0
drag, startPoint x: 869, startPoint y: 456, endPoint x: 1084, endPoint y: 452, distance: 215.0
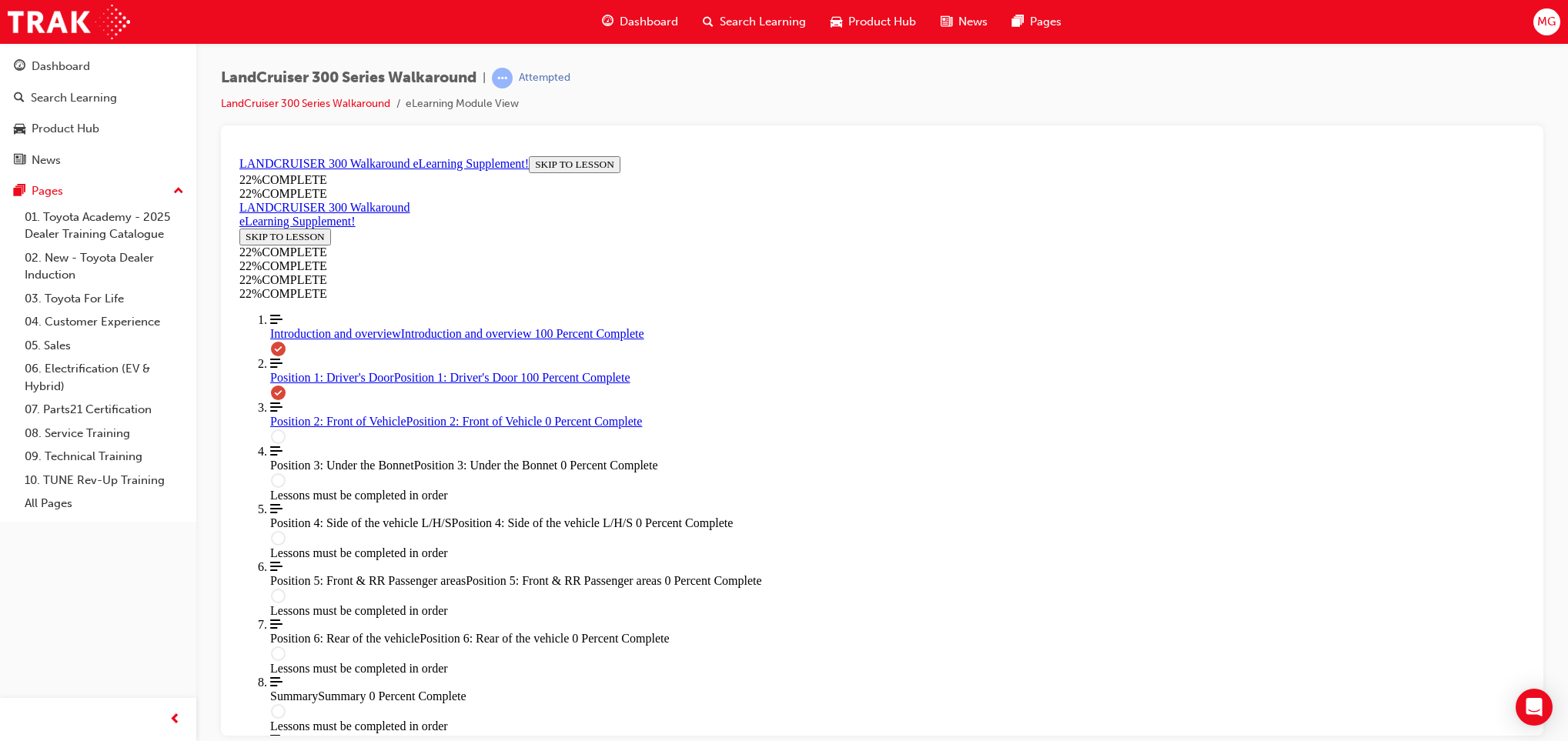
drag, startPoint x: 853, startPoint y: 524, endPoint x: 1084, endPoint y: 528, distance: 231.0
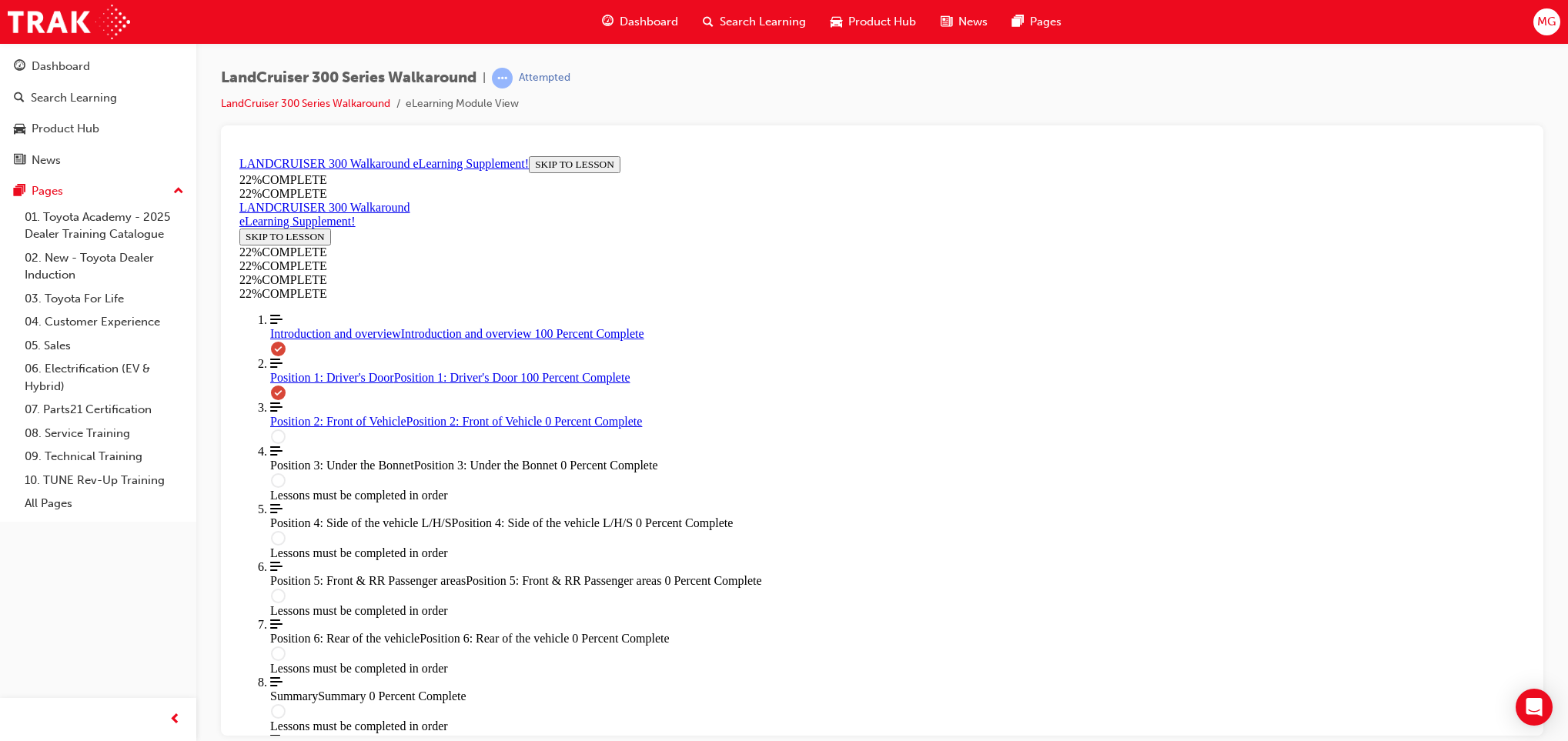
drag, startPoint x: 820, startPoint y: 382, endPoint x: 1015, endPoint y: 378, distance: 195.0
drag, startPoint x: 834, startPoint y: 522, endPoint x: 974, endPoint y: 443, distance: 160.8
drag, startPoint x: 821, startPoint y: 540, endPoint x: 1042, endPoint y: 517, distance: 222.2
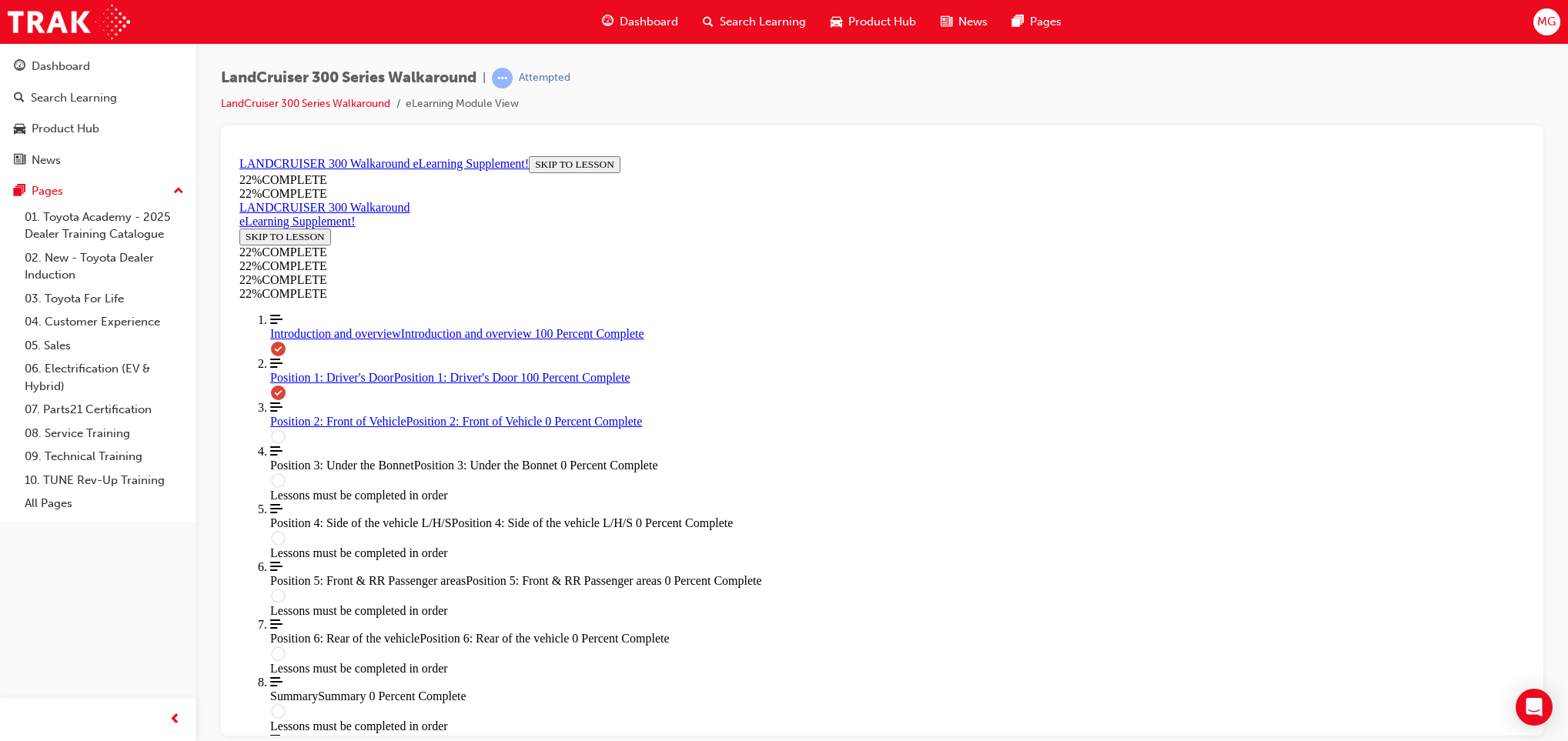
drag, startPoint x: 1042, startPoint y: 517, endPoint x: 1071, endPoint y: 502, distance: 32.6
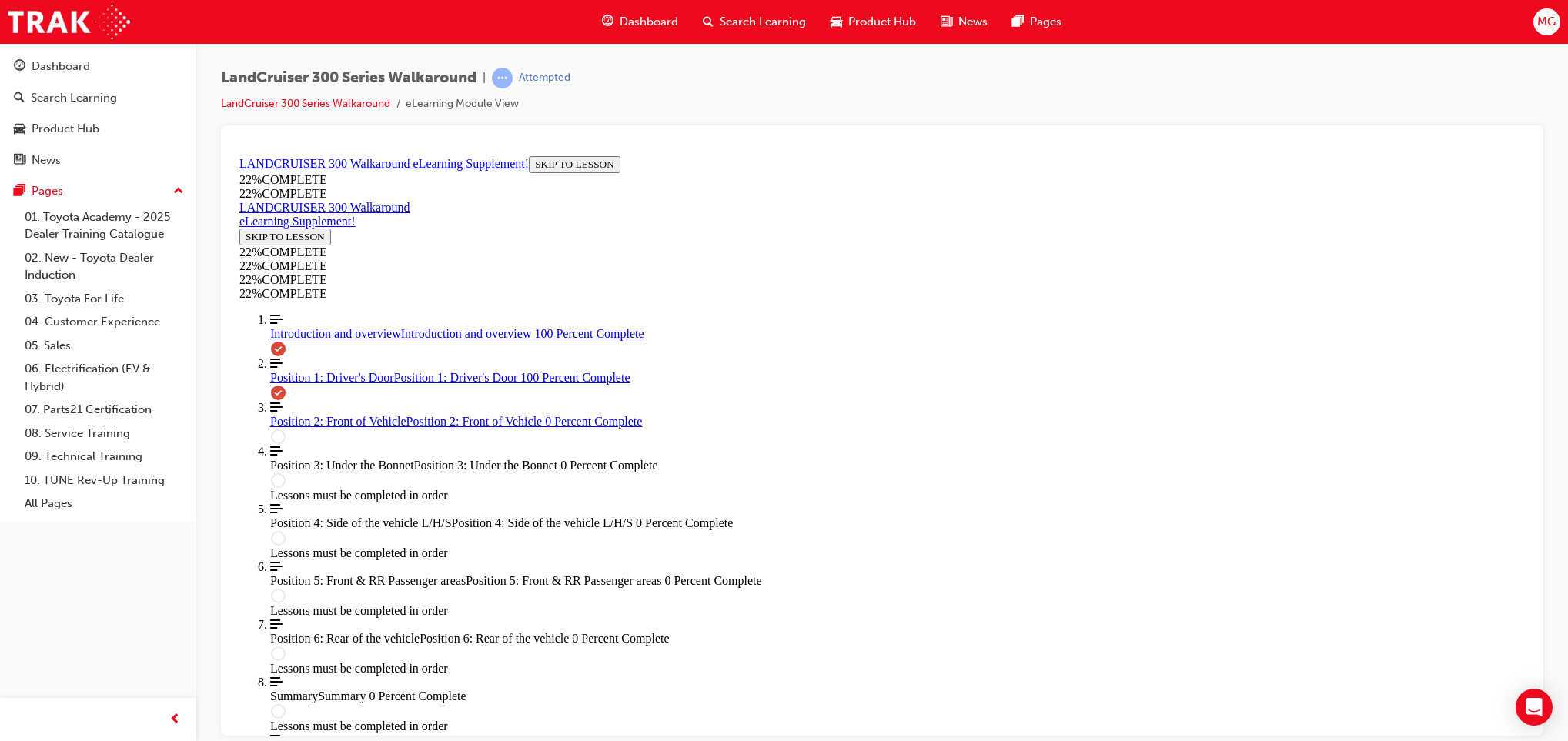
drag, startPoint x: 929, startPoint y: 619, endPoint x: 960, endPoint y: 604, distance: 34.4
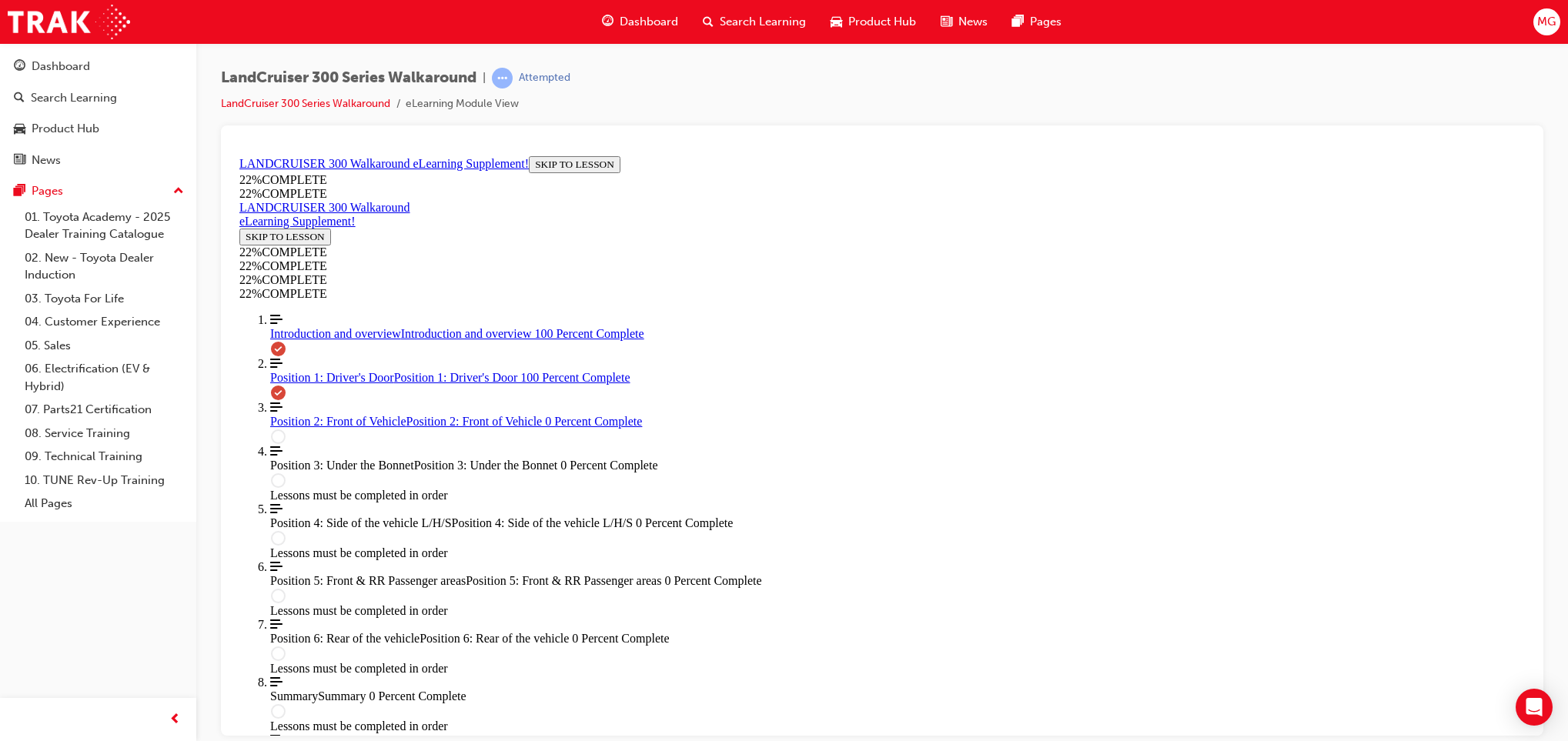
drag, startPoint x: 774, startPoint y: 328, endPoint x: 774, endPoint y: 368, distance: 40.0
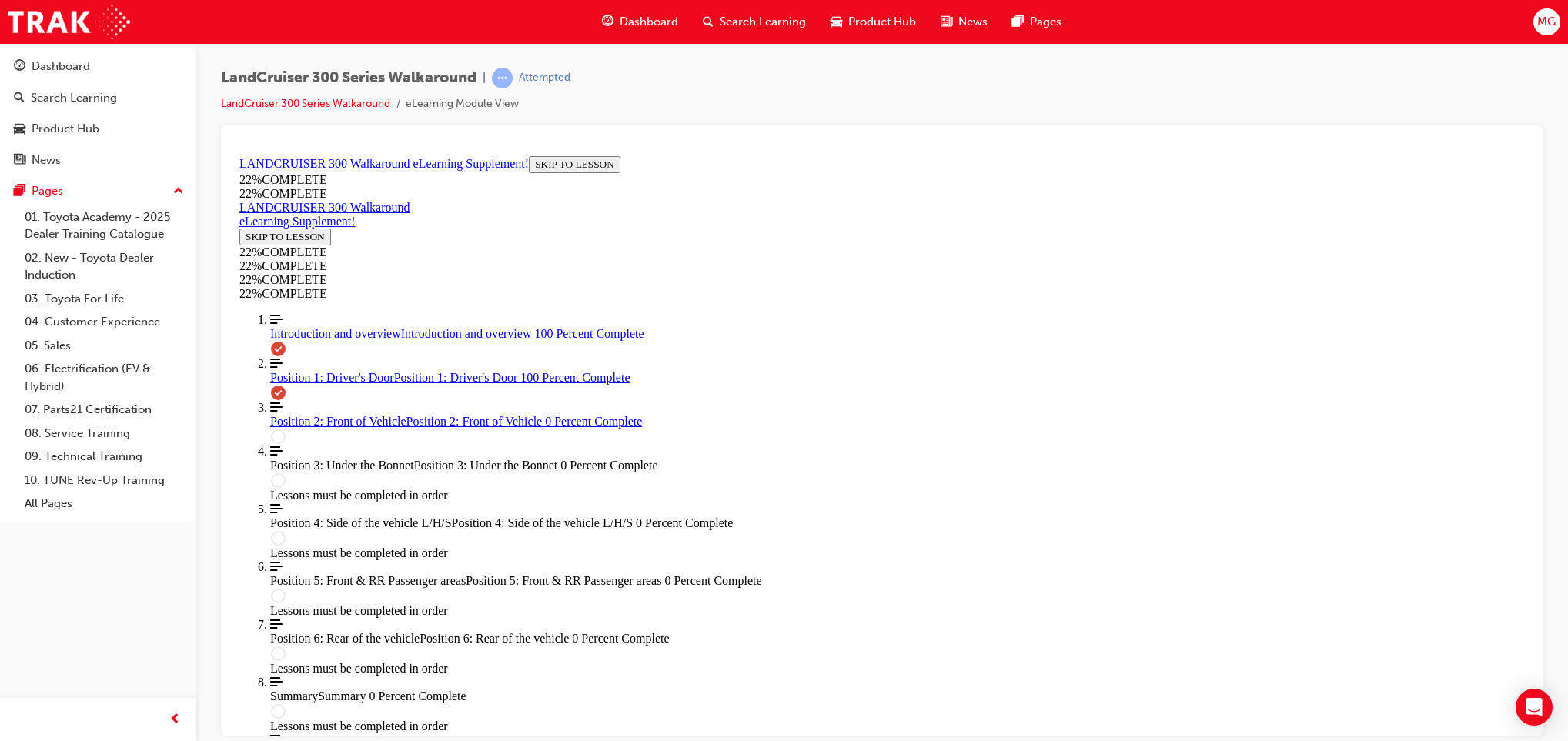
scroll to position [2288, 0]
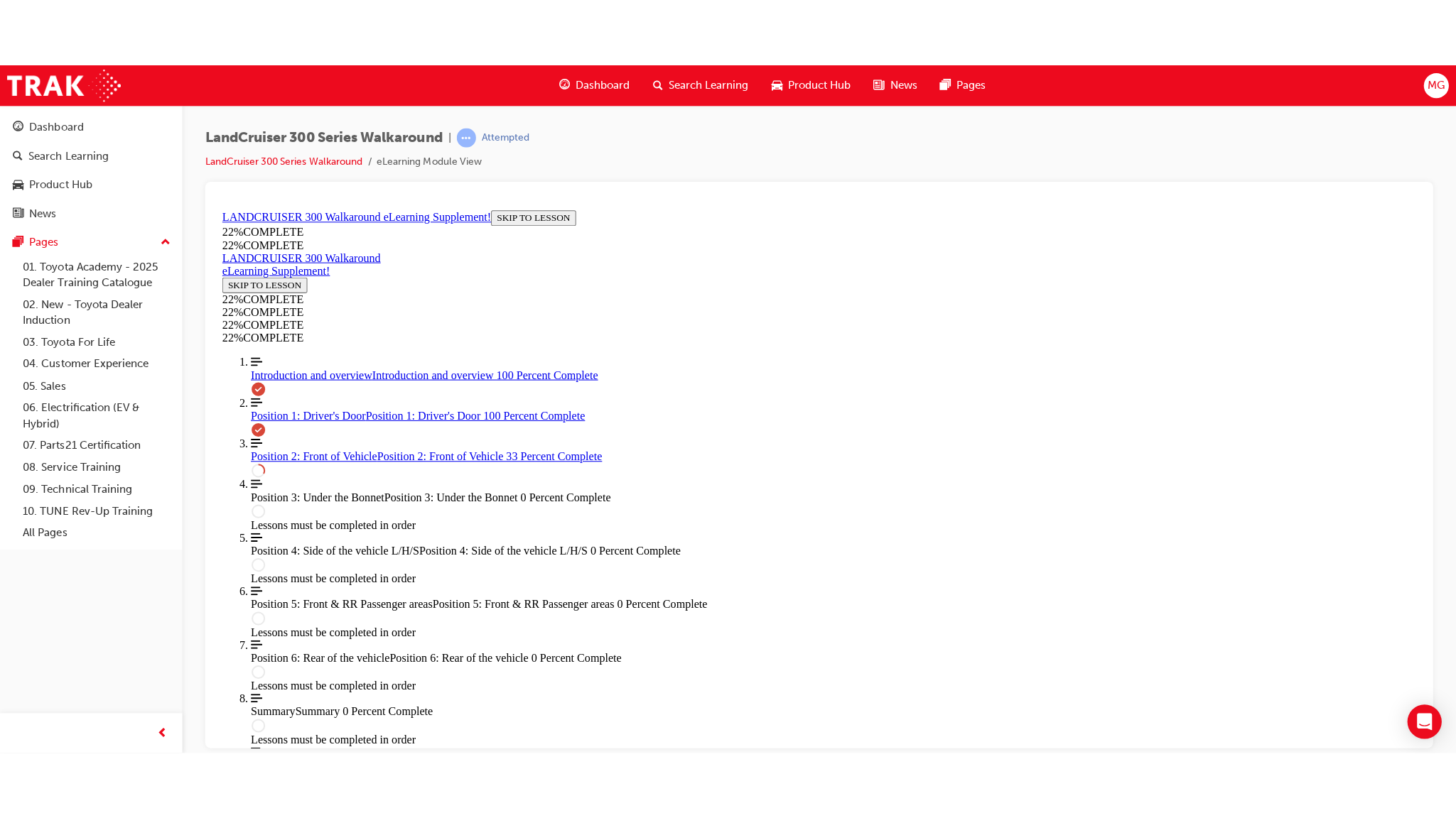
scroll to position [118, 0]
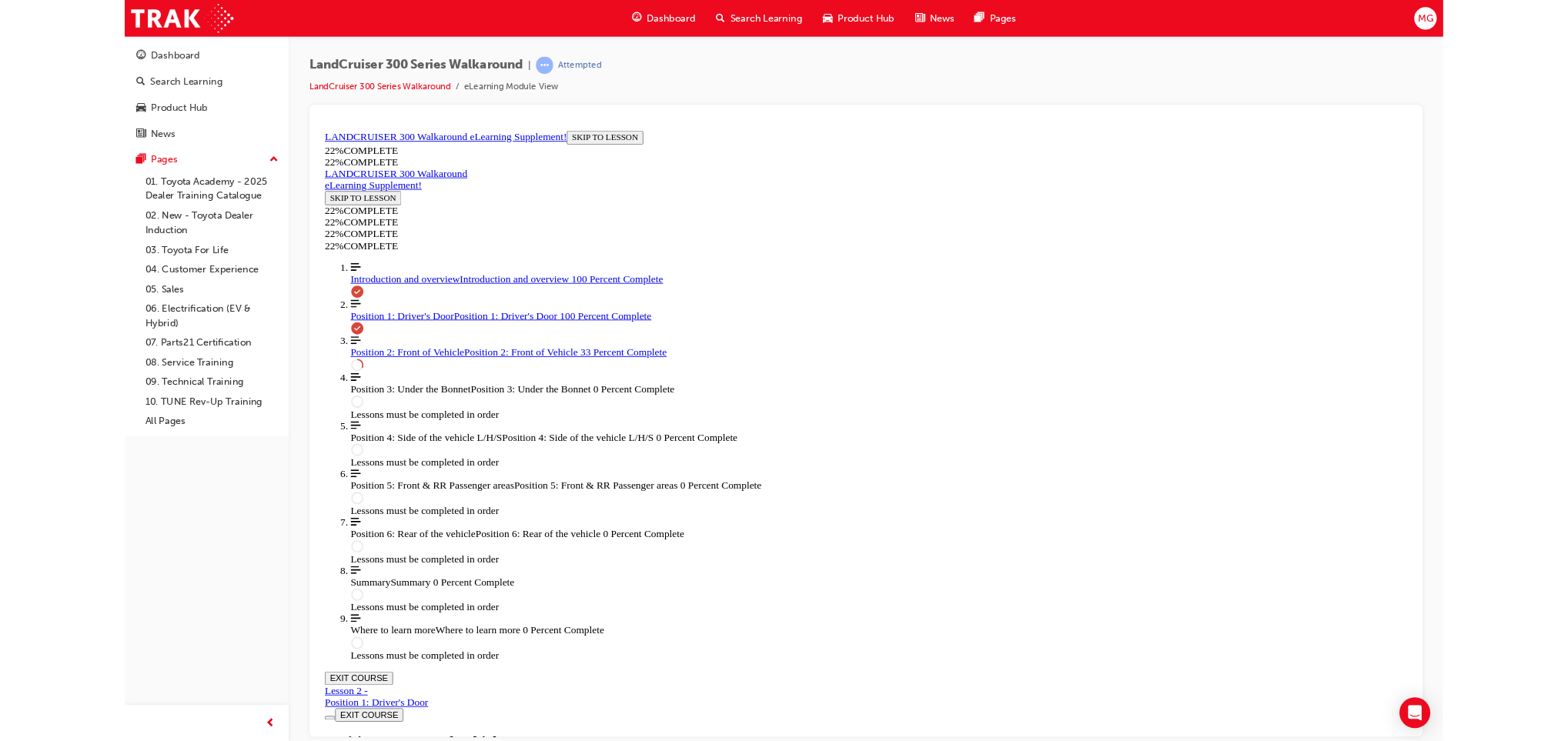
scroll to position [562, 0]
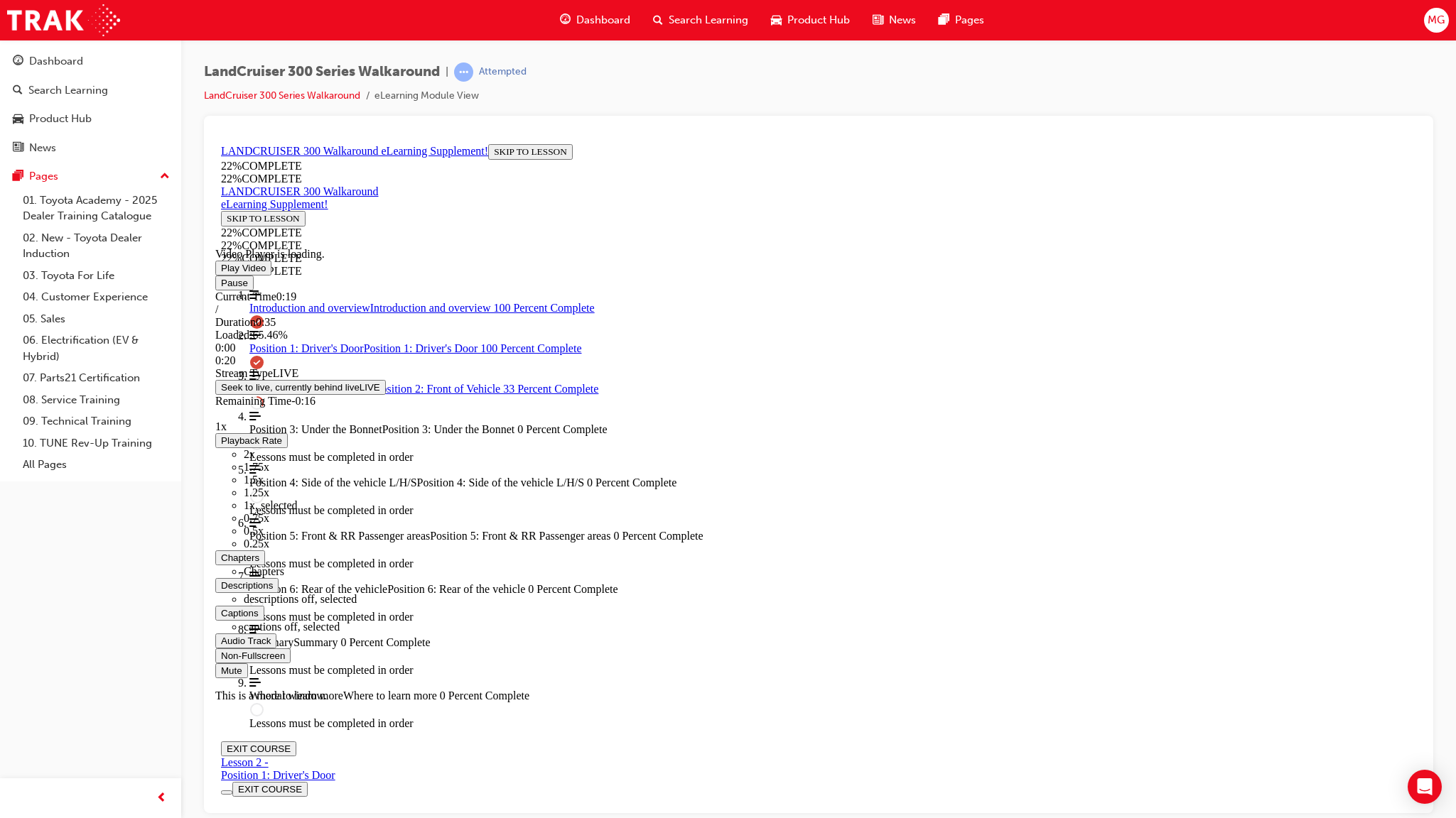
click at [280, 367] on div "Loaded : 65.46% 0:00 0:20" at bounding box center [818, 347] width 1206 height 39
click at [1314, 367] on div "Loaded : 100.00% 0:30 0:30" at bounding box center [818, 347] width 1206 height 39
click at [1179, 367] on div "Loaded : 100.00% 0:26 0:26" at bounding box center [818, 347] width 1206 height 39
click at [1083, 367] on div "Loaded : 100.00% 0:23 0:23" at bounding box center [818, 347] width 1206 height 39
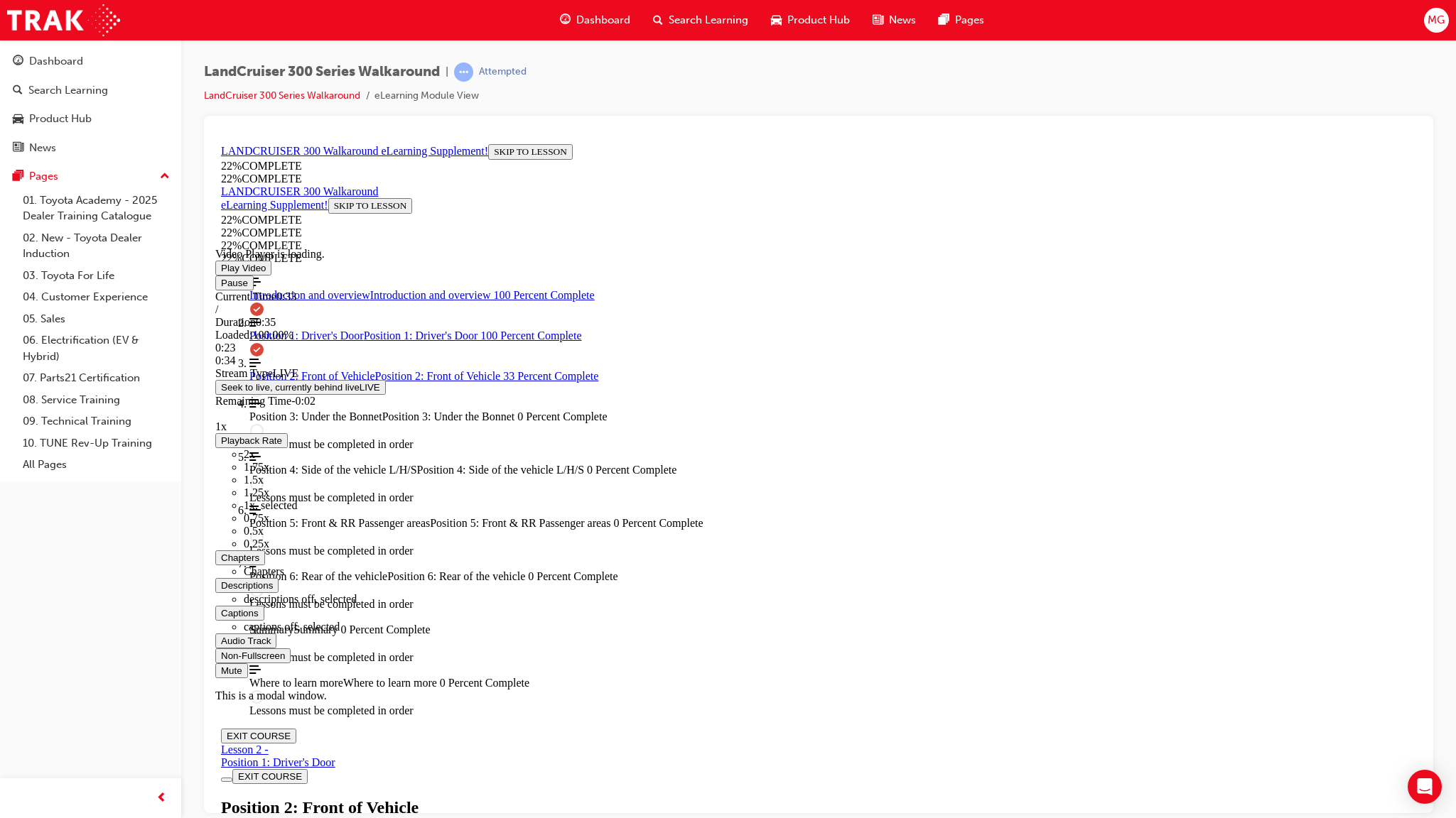
click at [221, 660] on span "Video player. You can use the space bar to toggle playback and arrow keys to sc…" at bounding box center [221, 655] width 0 height 11
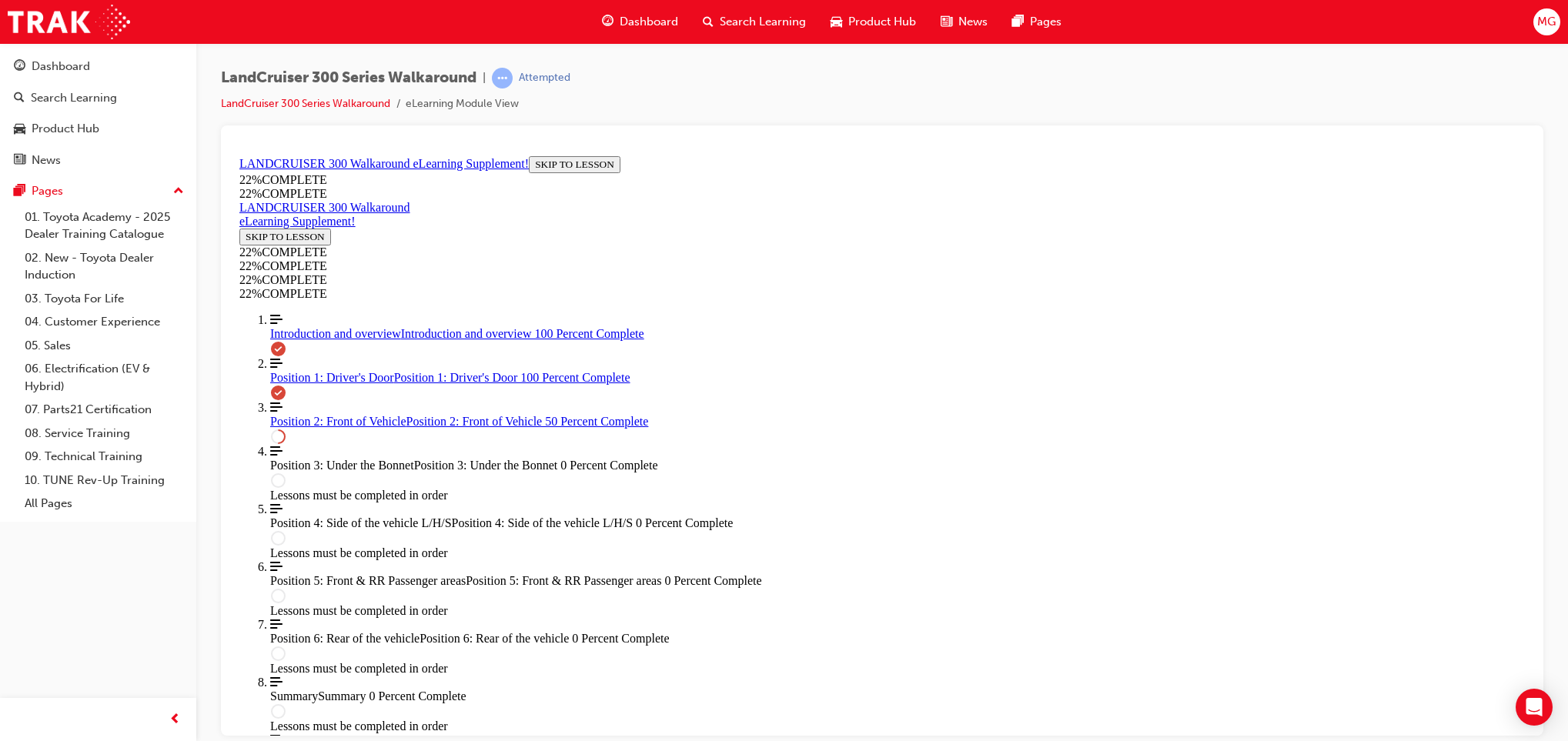
scroll to position [695, 0]
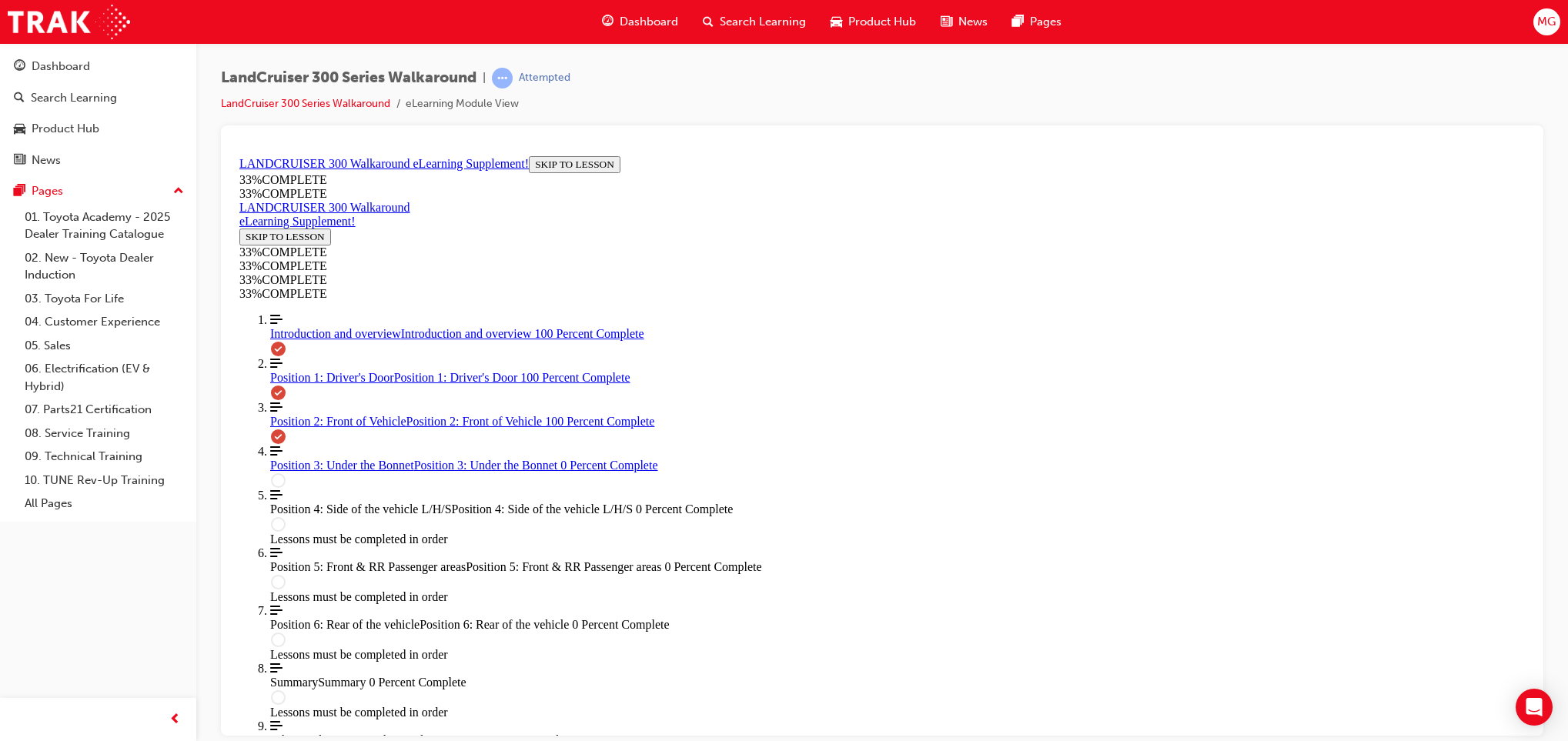
scroll to position [1919, 0]
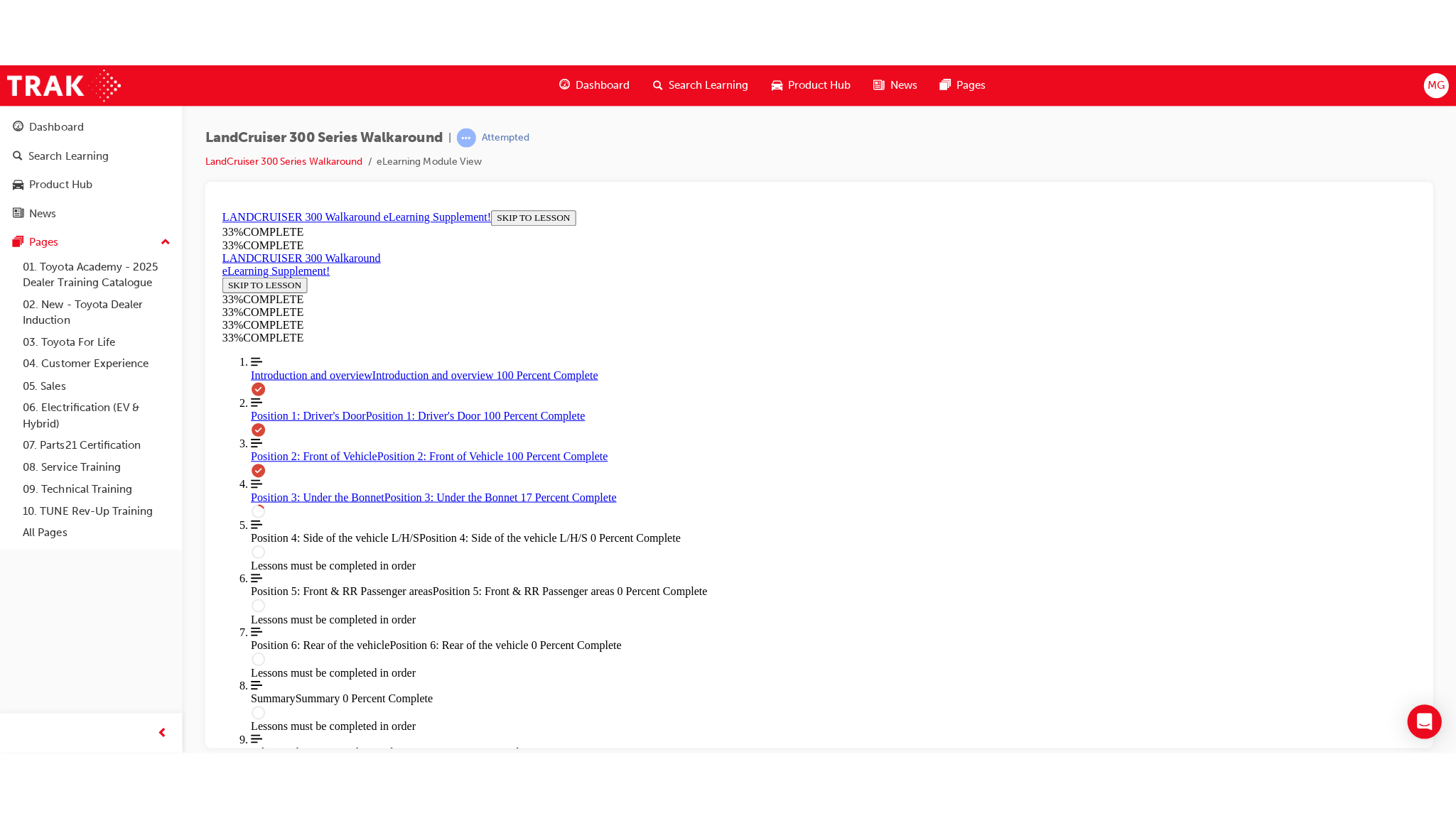
scroll to position [746, 0]
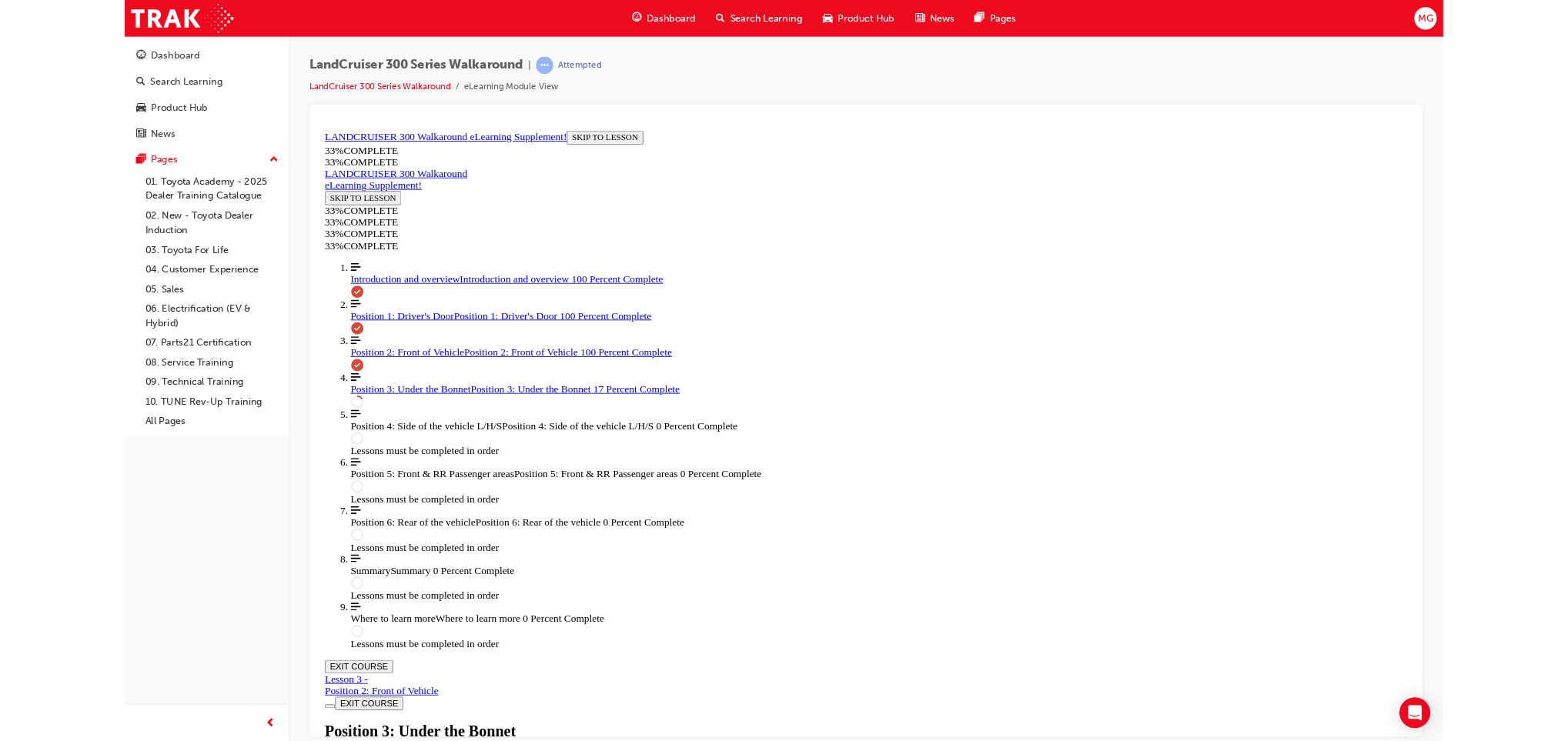
scroll to position [735, 0]
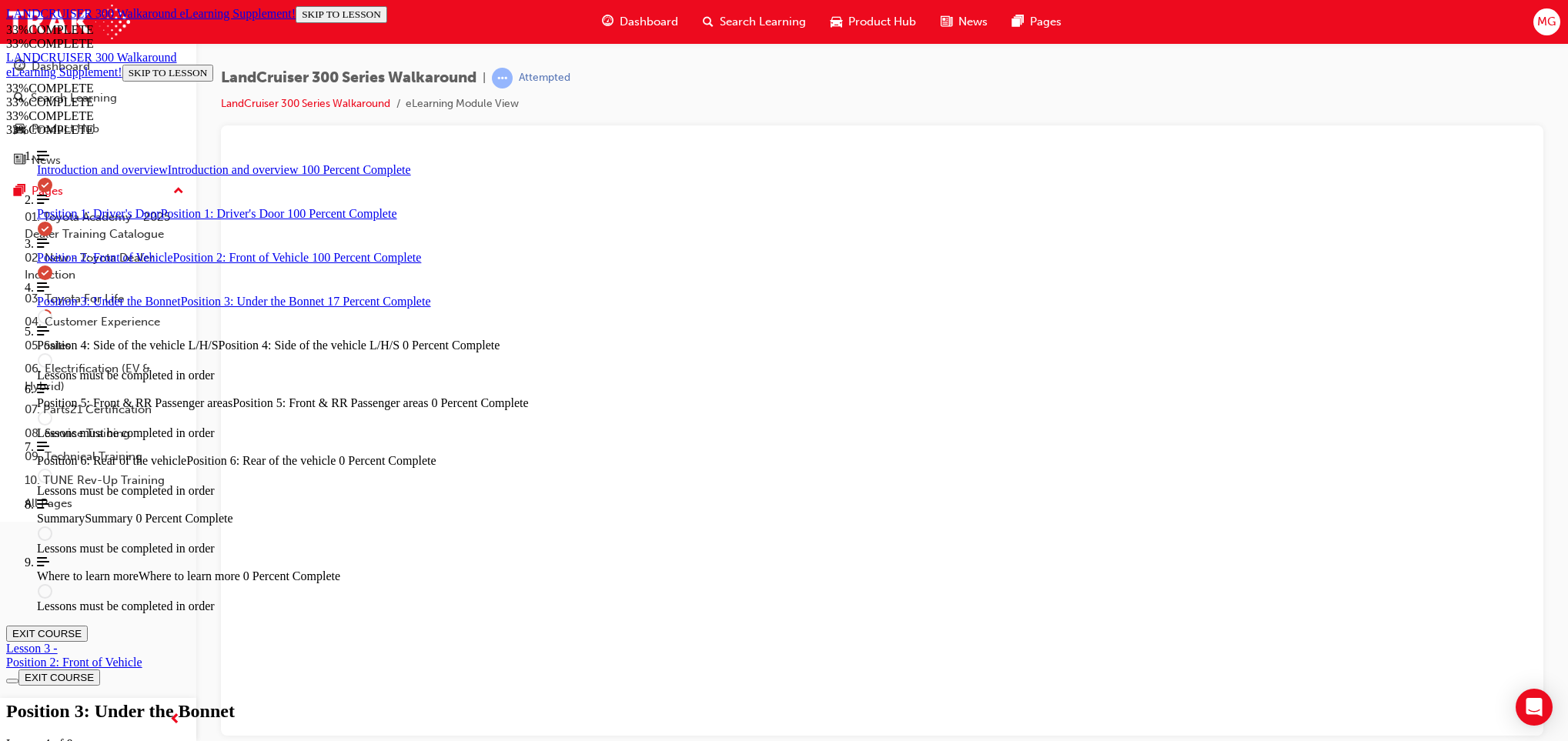
scroll to position [852, 0]
